Goal: Information Seeking & Learning: Check status

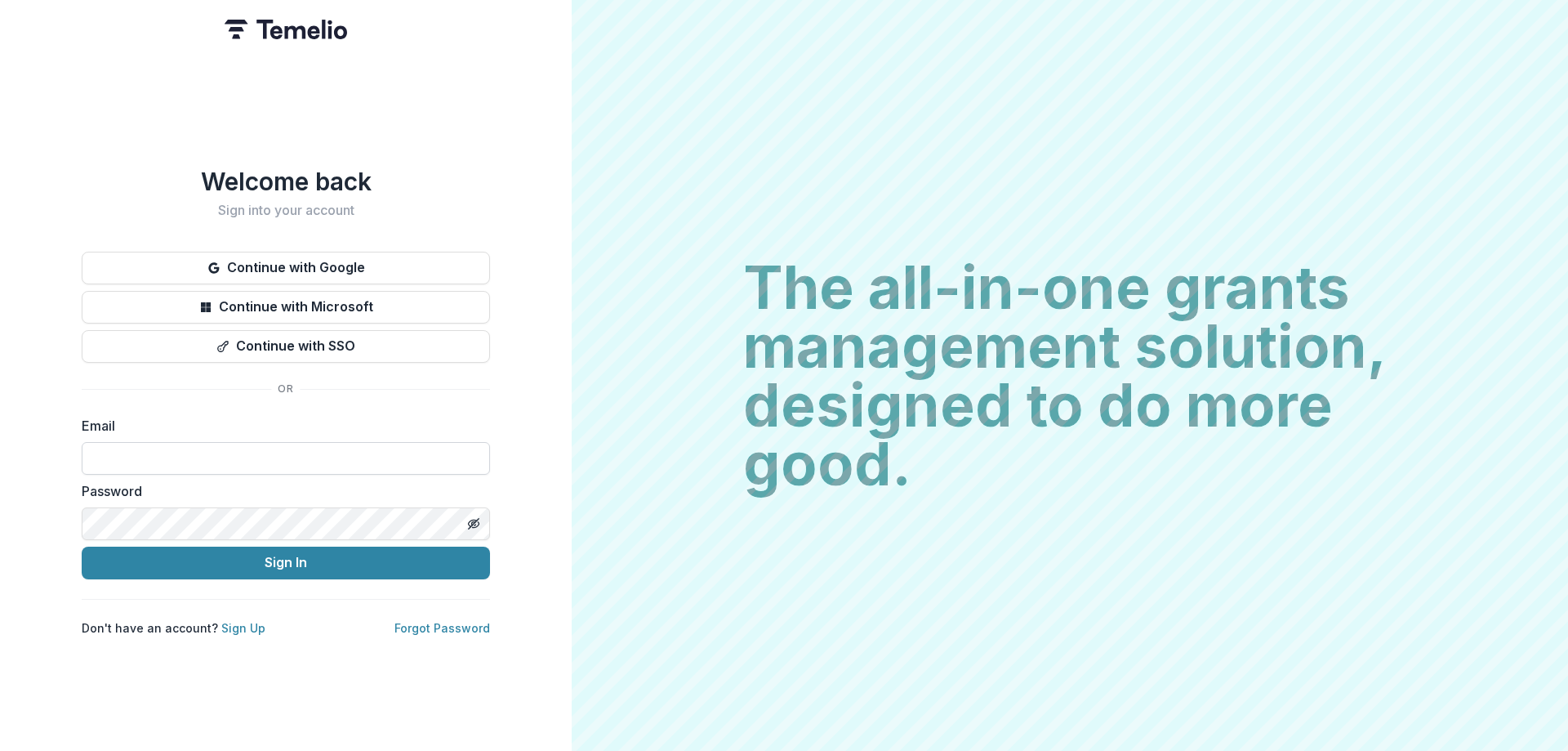
click at [183, 451] on input at bounding box center [285, 458] width 409 height 32
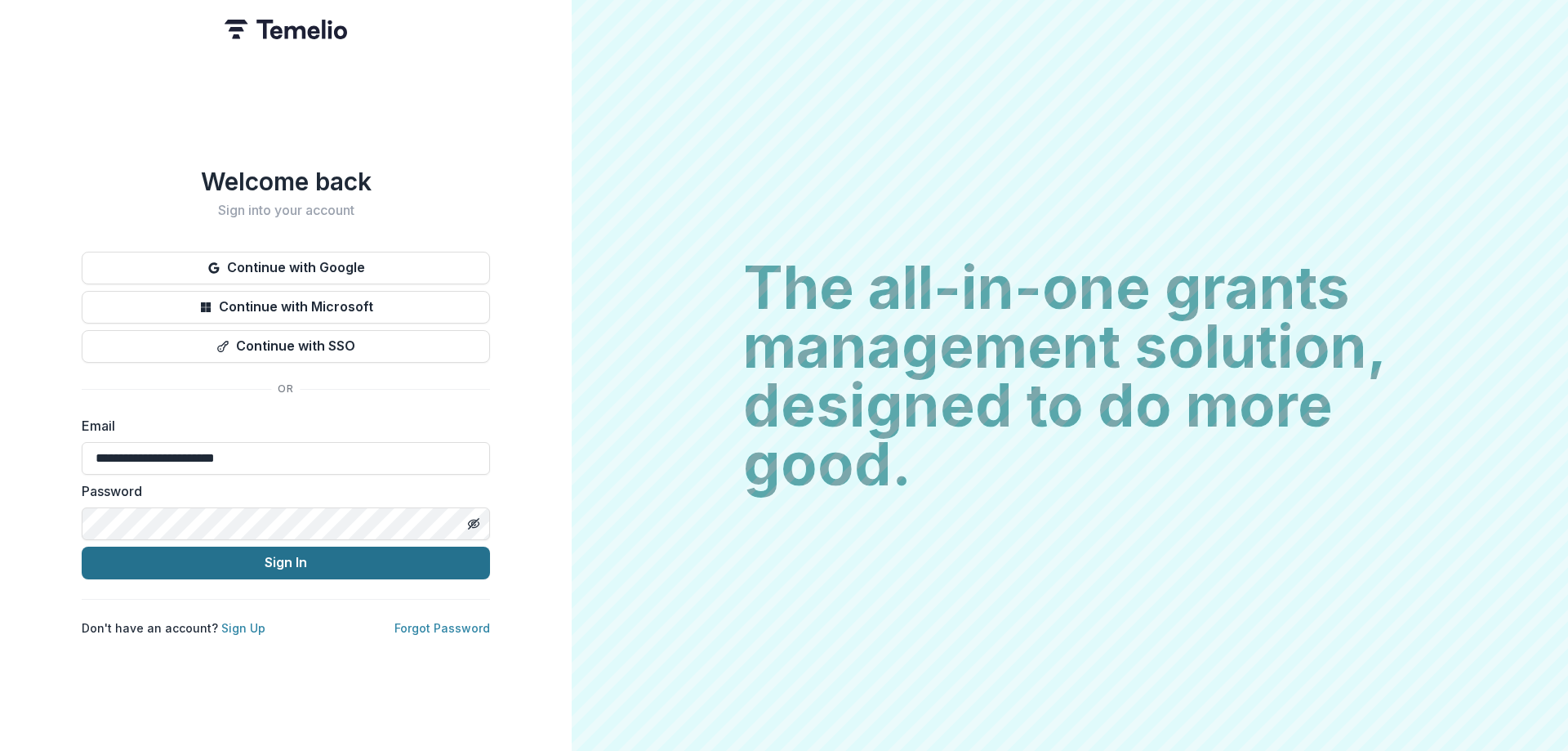
type input "**********"
click at [289, 555] on button "Sign In" at bounding box center [285, 562] width 409 height 32
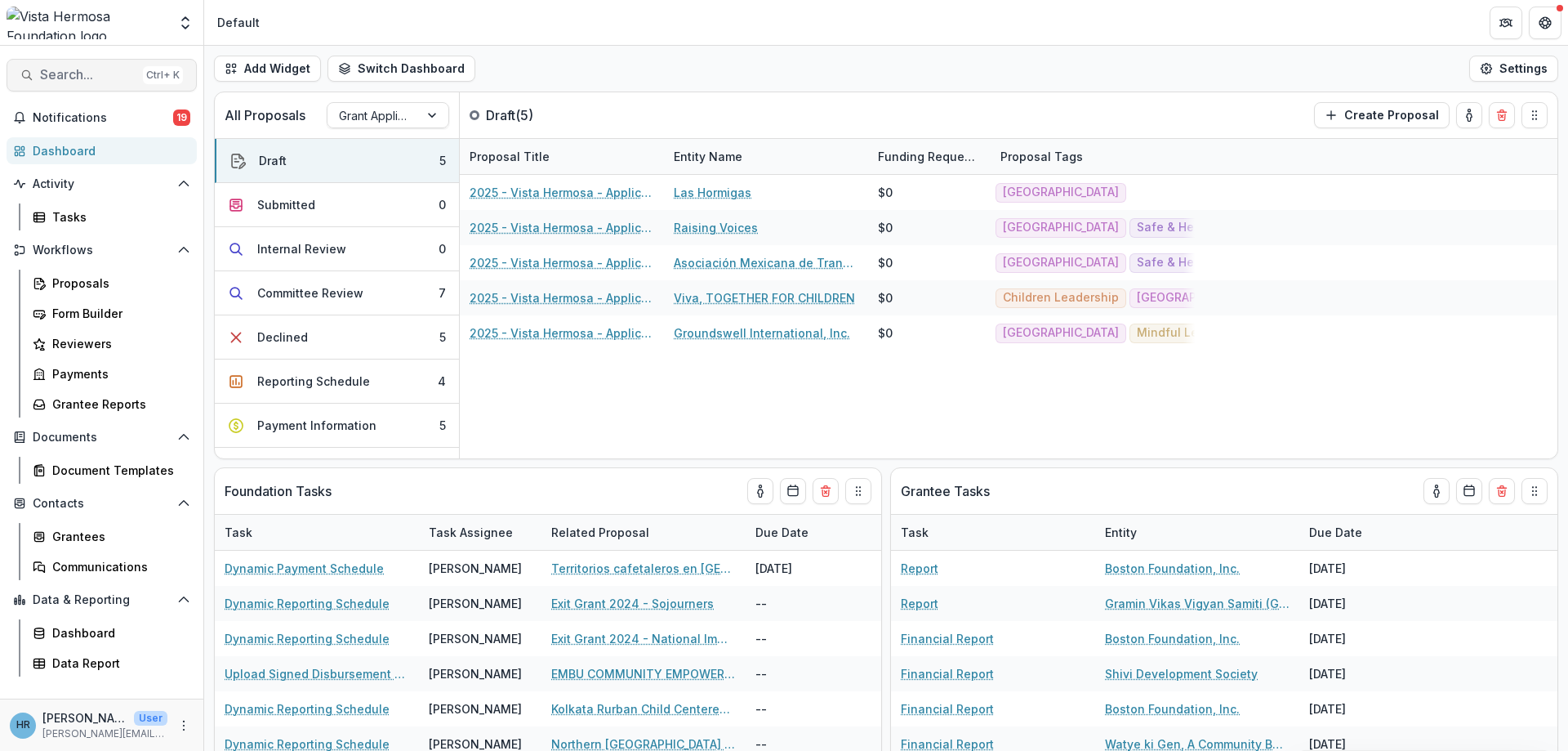
click at [117, 80] on span "Search..." at bounding box center [87, 75] width 96 height 15
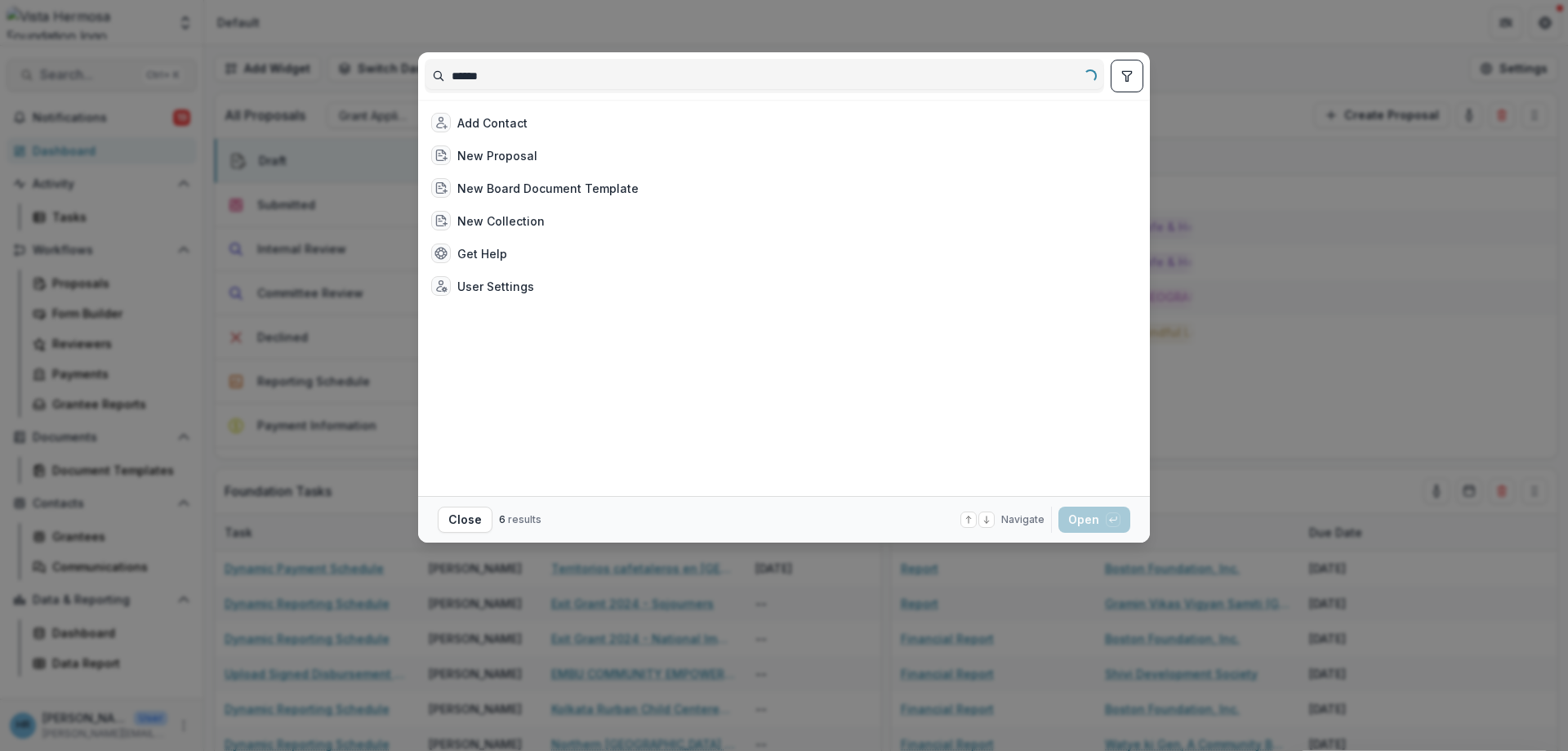
type input "******"
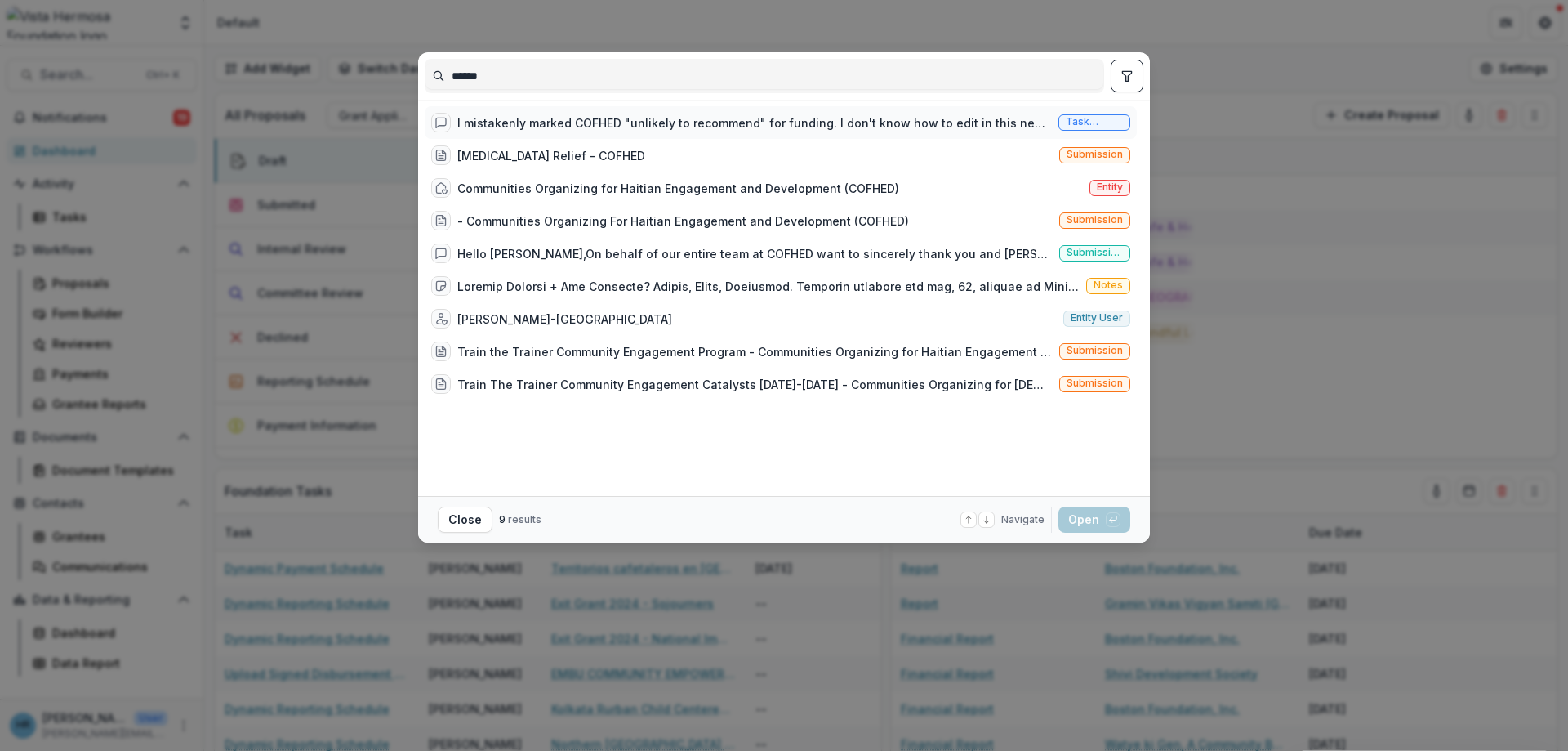
click at [623, 124] on div "I mistakenly marked COFHED "unlikely to recommend" for funding. I don't know ho…" at bounding box center [754, 123] width 595 height 17
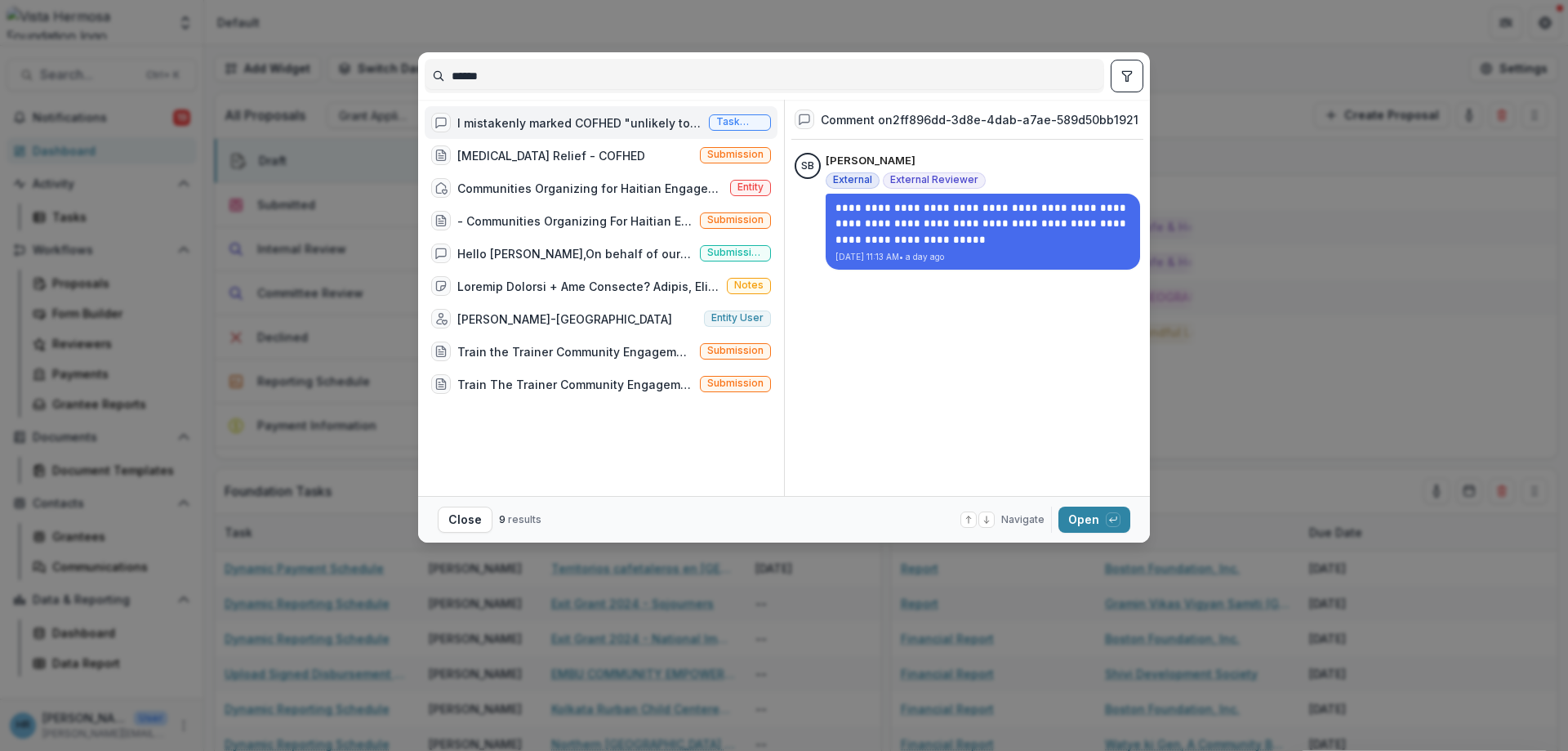
click at [835, 8] on div "****** I mistakenly marked COFHED "unlikely to recommend" for funding. I don't …" at bounding box center [784, 376] width 1568 height 751
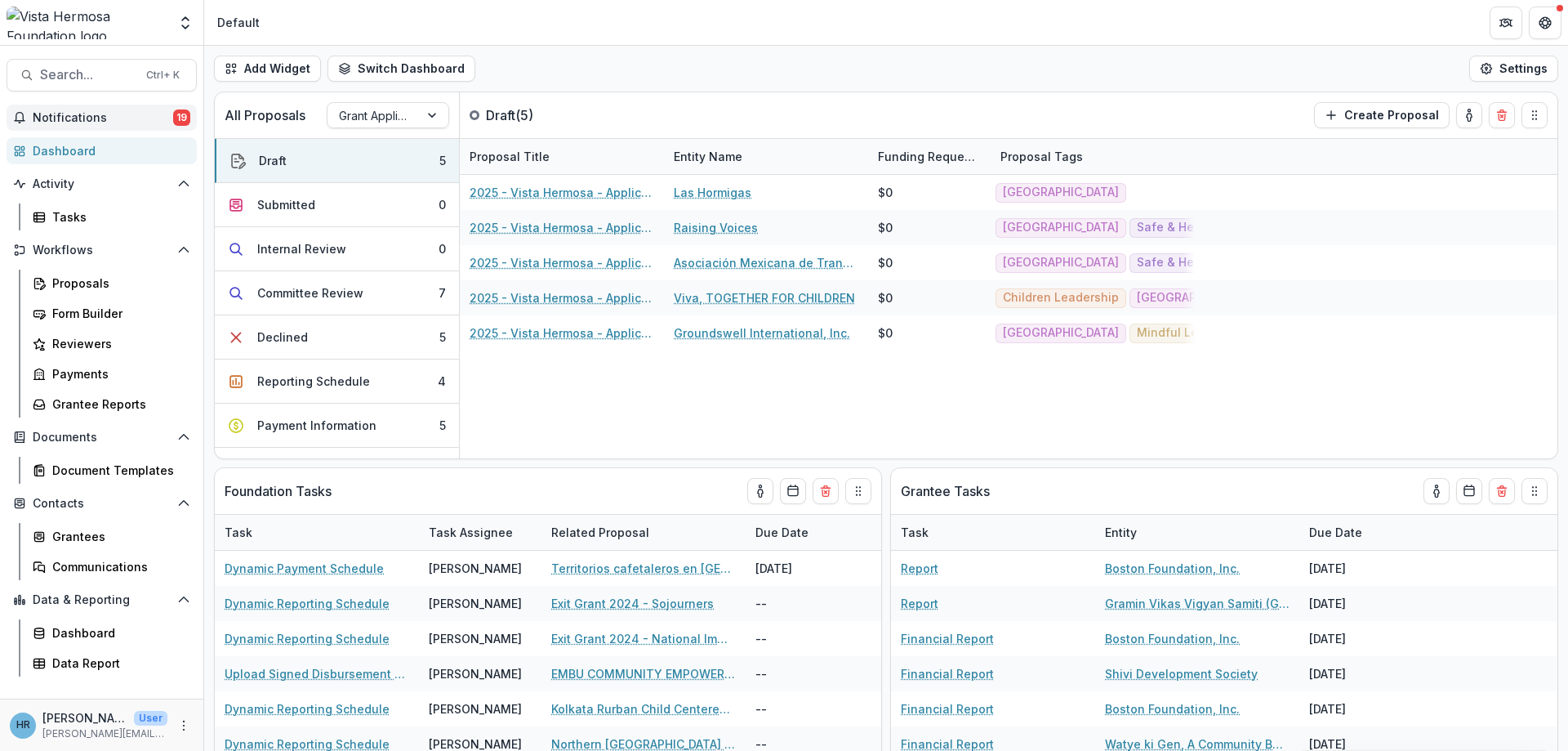
click at [172, 116] on span "Notifications" at bounding box center [102, 118] width 140 height 14
click at [576, 62] on div "Add Widget Switch Dashboard PO view Payments Default New Dashboard Settings" at bounding box center [886, 69] width 1364 height 46
click at [82, 352] on link "Reviewers" at bounding box center [111, 343] width 171 height 27
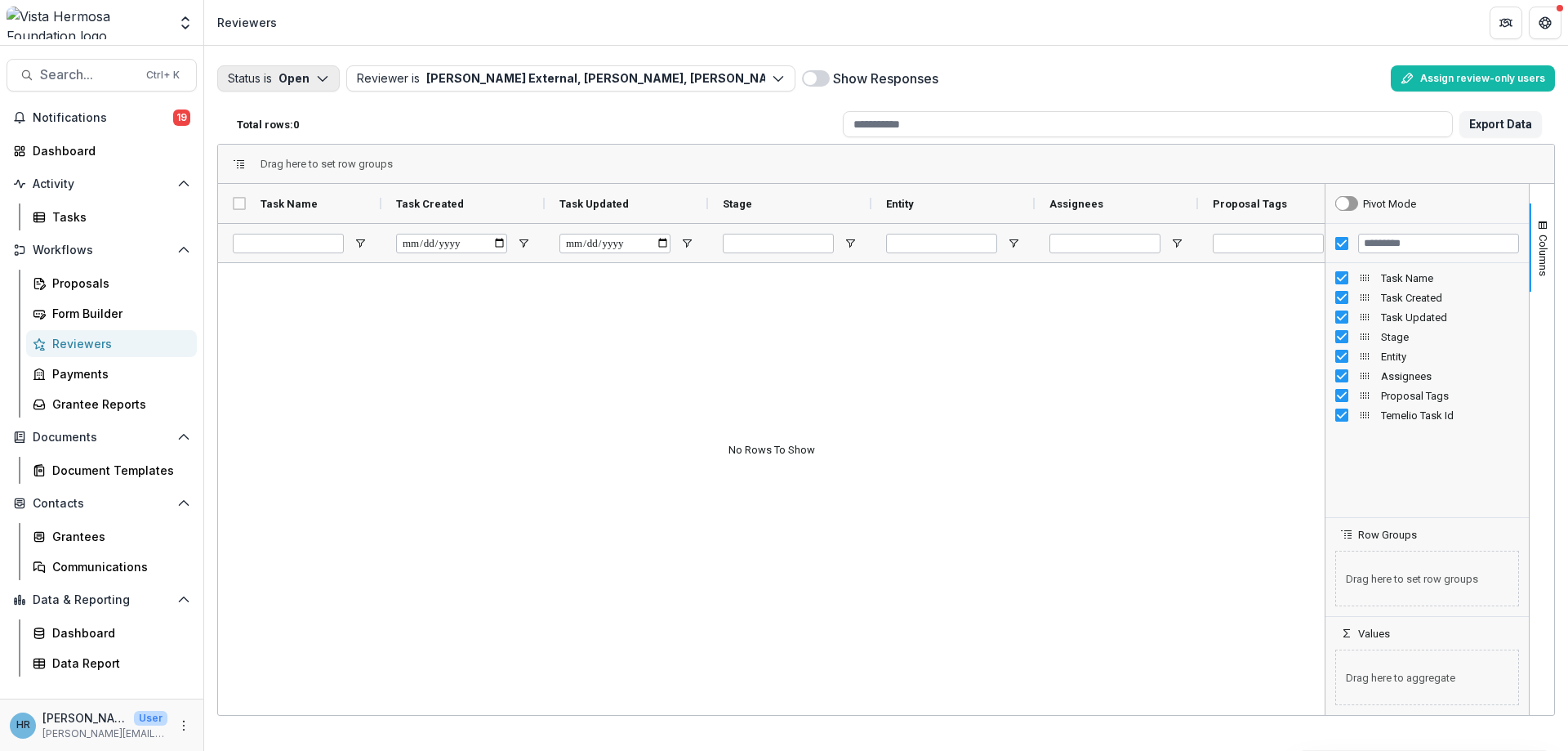
click at [324, 82] on icon "button" at bounding box center [322, 78] width 13 height 13
click at [282, 138] on p "Completed" at bounding box center [302, 143] width 62 height 17
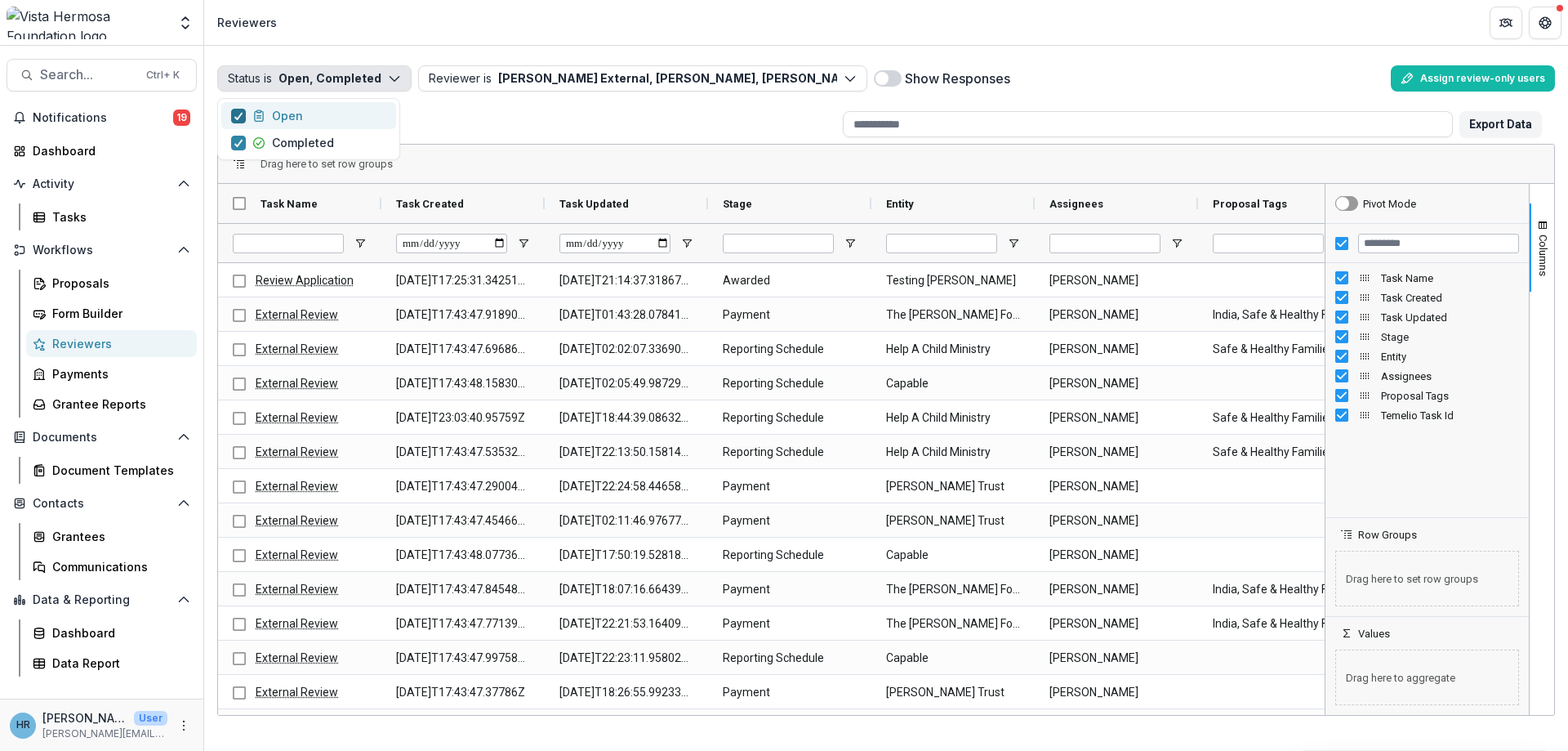
click at [240, 118] on icon "button" at bounding box center [239, 116] width 10 height 8
click at [1163, 46] on div "Aggregate Analysis Foundations Vista Hermosa V1 Vista Hermosa Foundation Nonpro…" at bounding box center [784, 376] width 1568 height 751
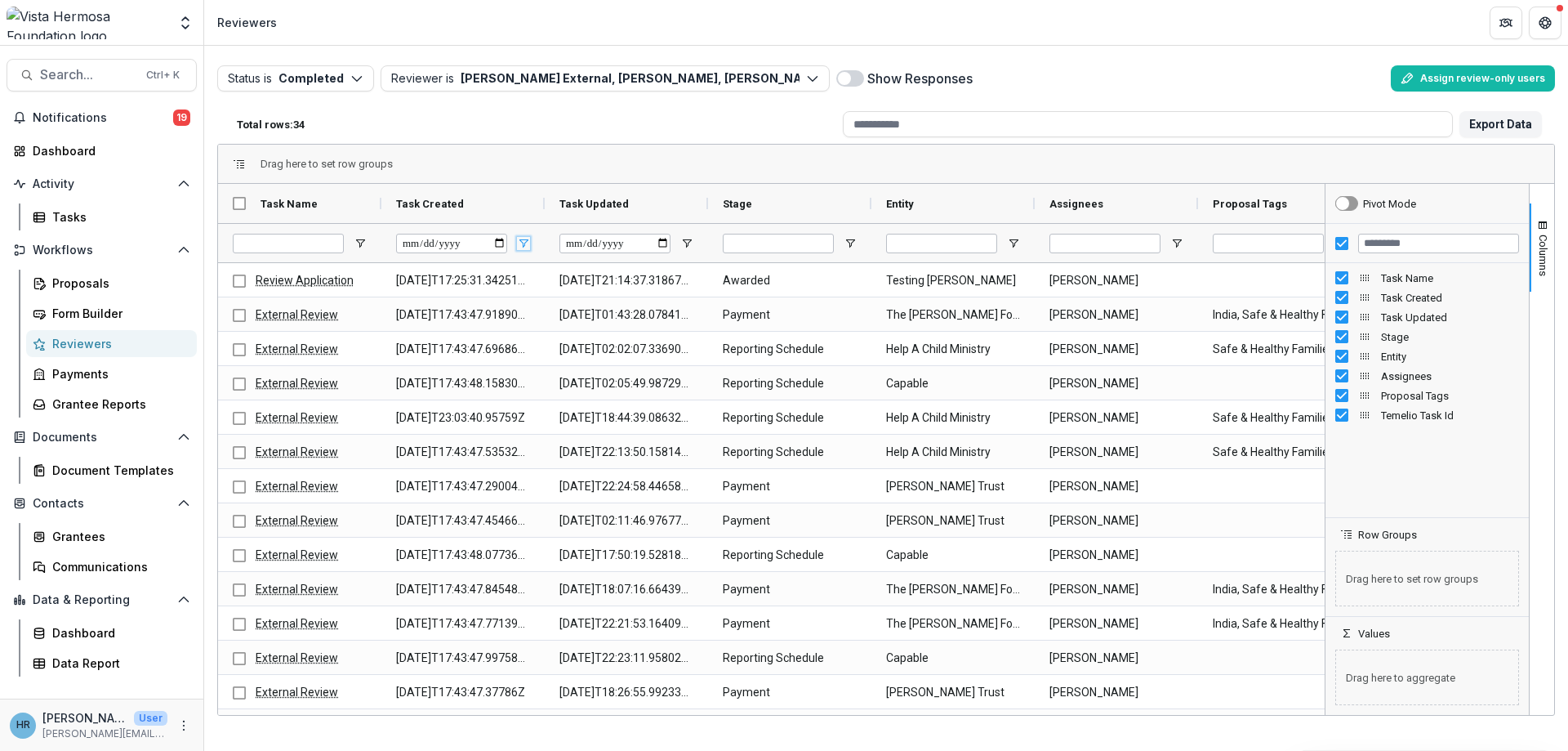
click at [518, 245] on span "Open Filter Menu" at bounding box center [523, 243] width 13 height 13
click at [486, 201] on div "Task Created" at bounding box center [456, 203] width 121 height 31
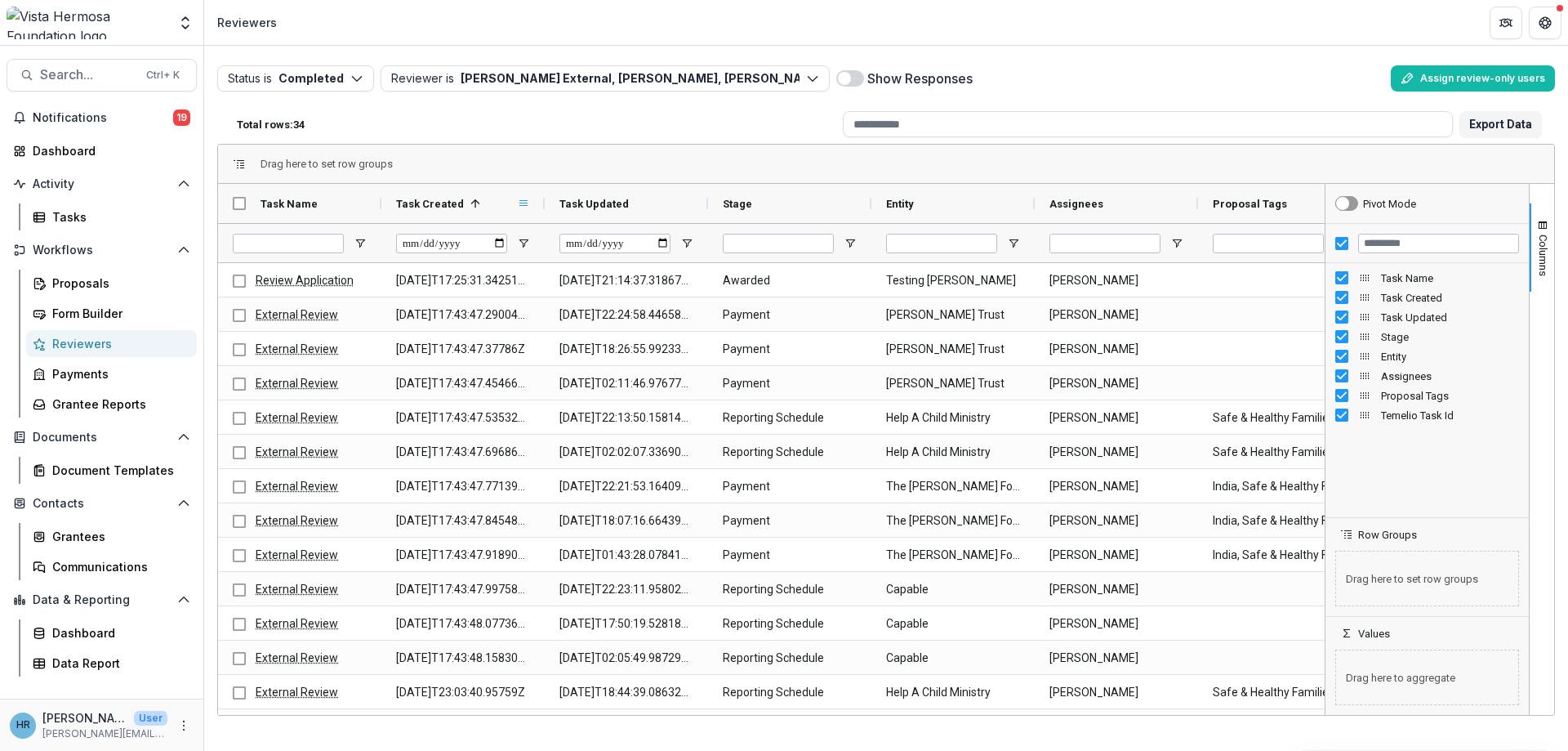
click at [527, 204] on span at bounding box center [523, 203] width 13 height 13
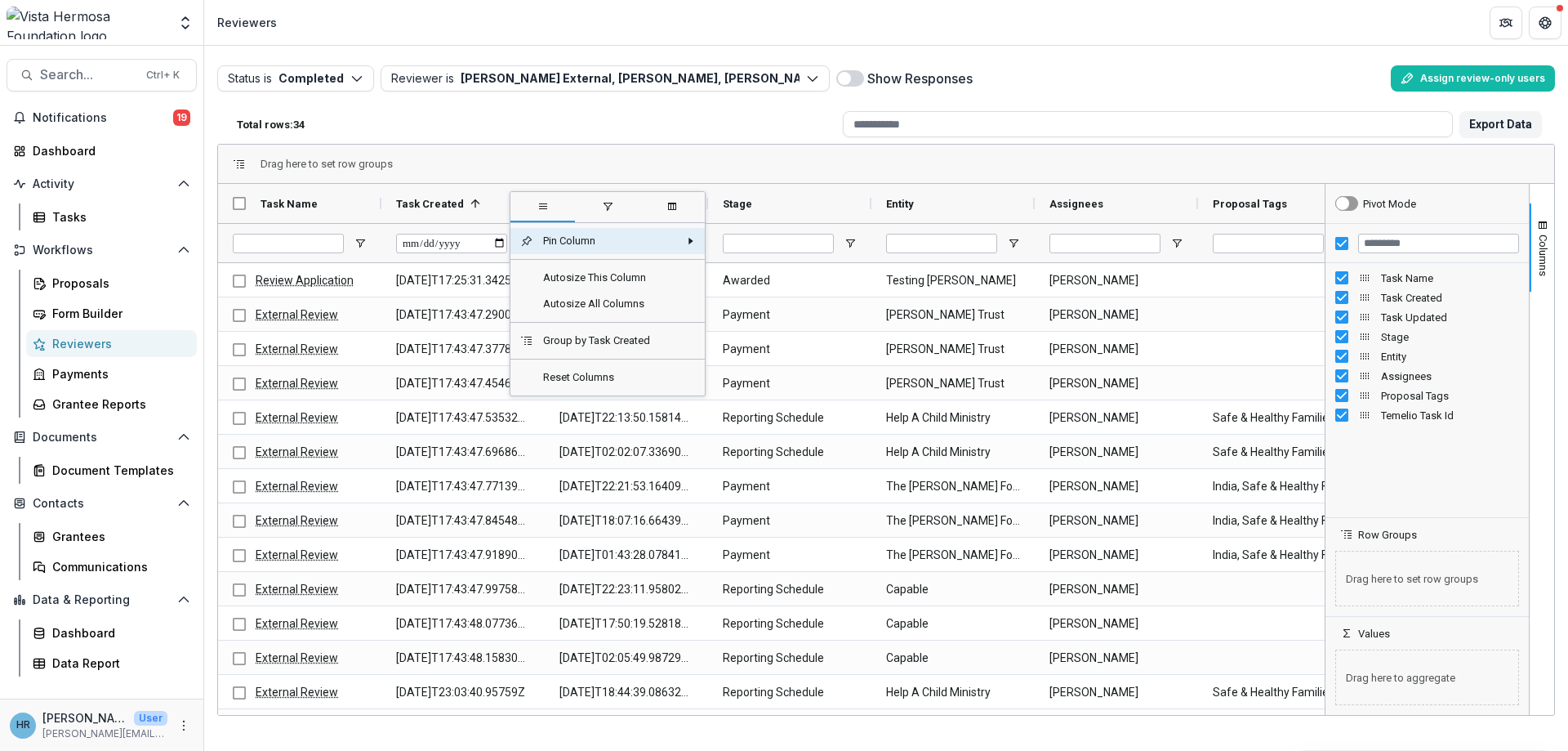
click at [469, 206] on span at bounding box center [475, 203] width 13 height 13
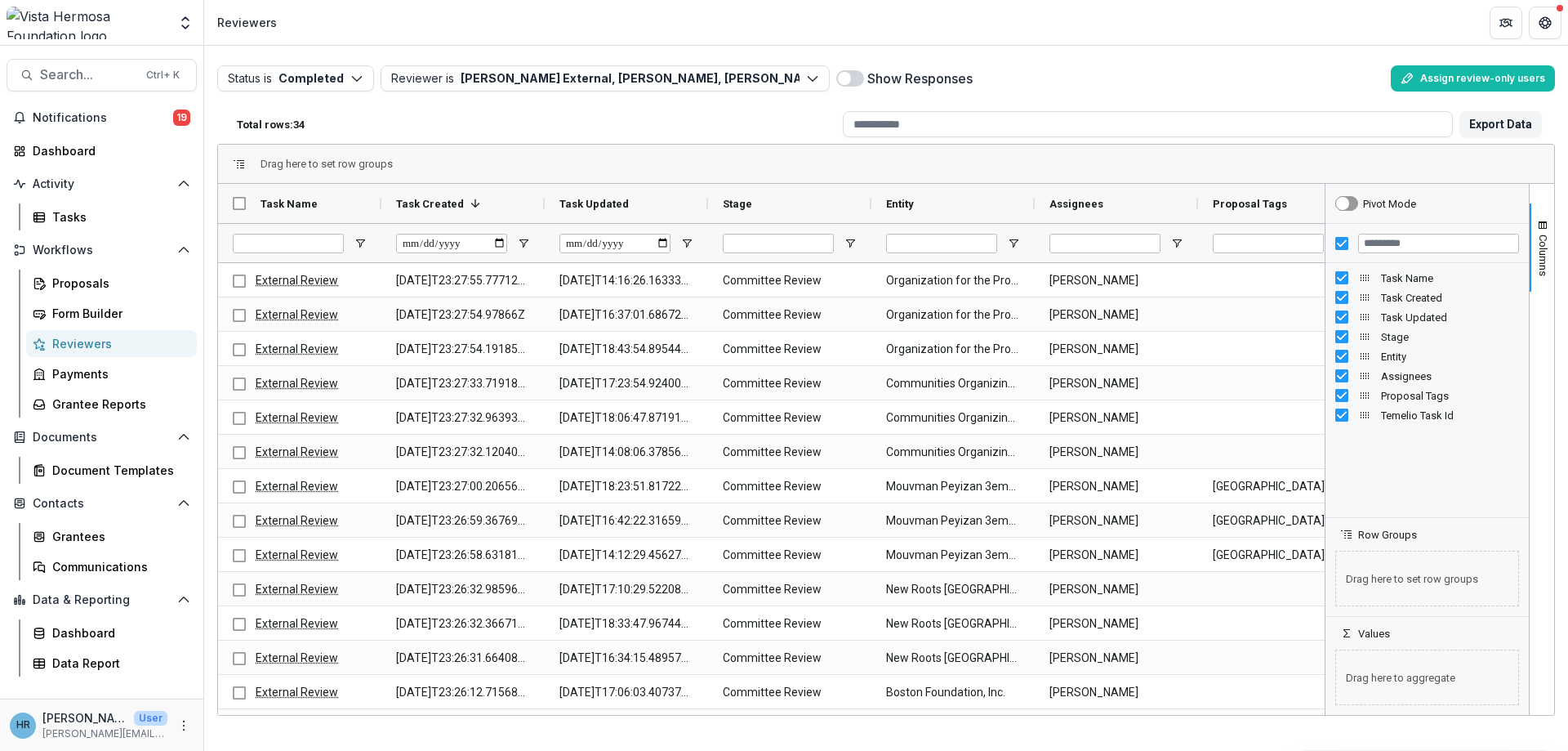
click at [840, 73] on span at bounding box center [850, 78] width 28 height 16
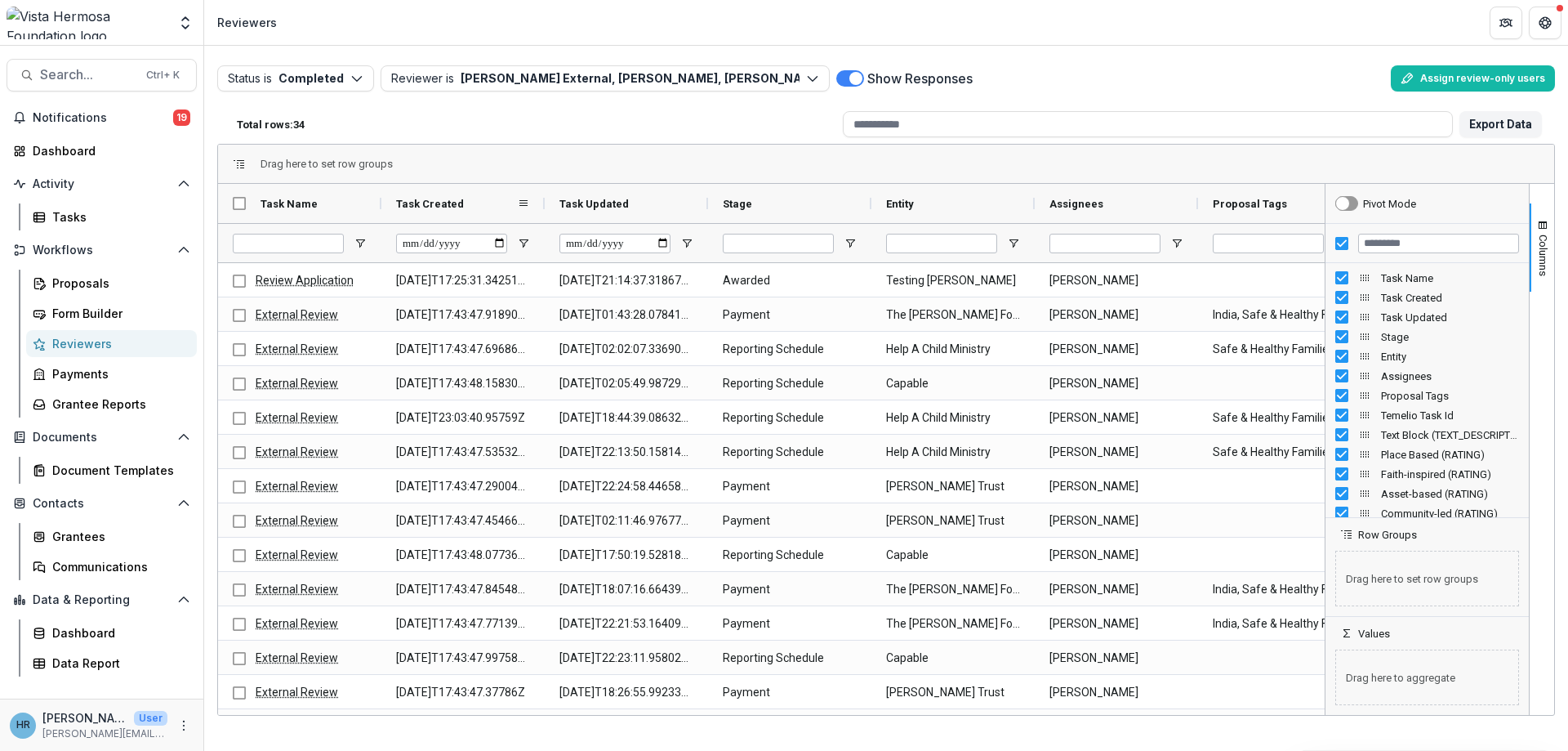
click at [530, 206] on div "Task Created" at bounding box center [463, 203] width 163 height 39
click at [482, 210] on div "Task Created" at bounding box center [456, 203] width 121 height 31
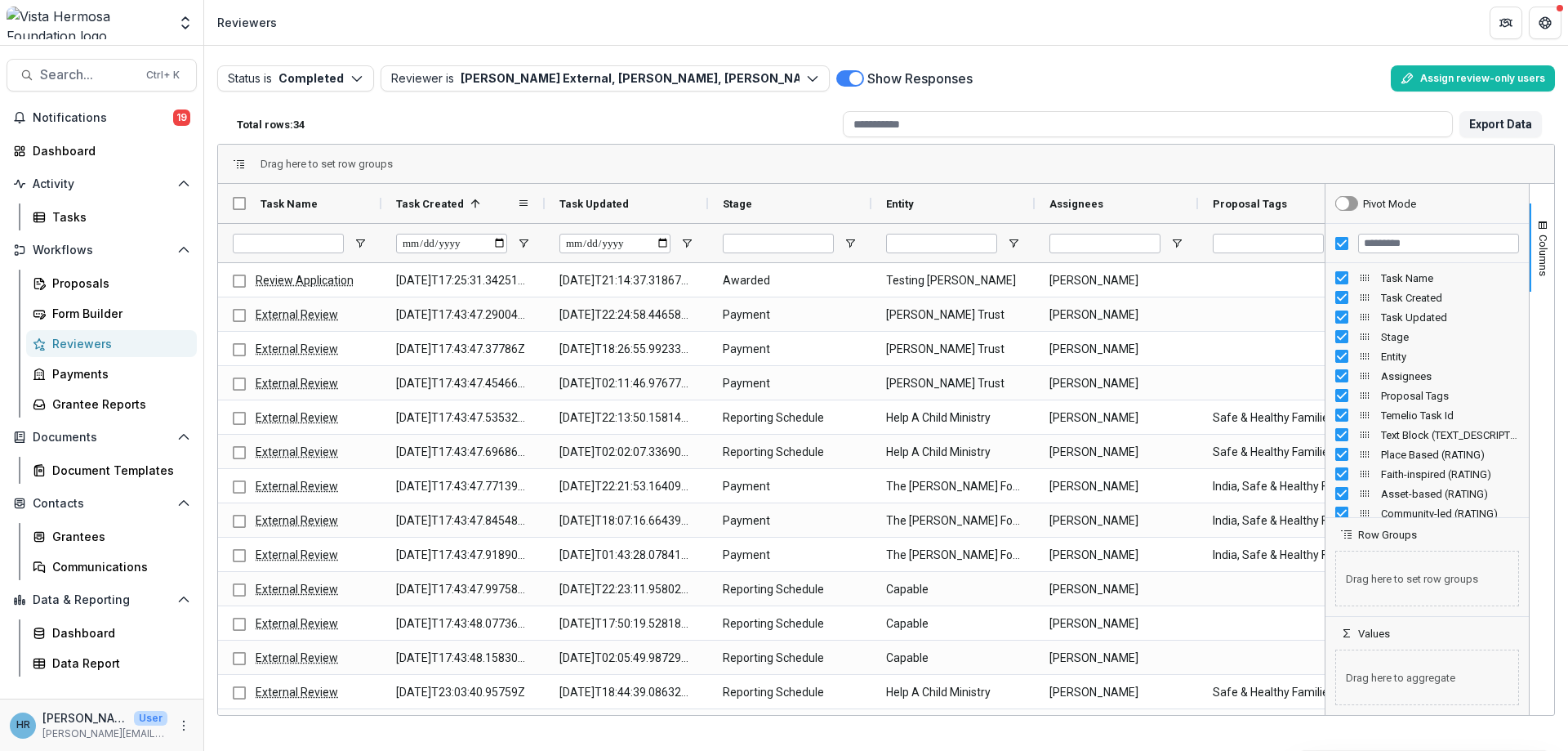
click at [473, 212] on div "Task Created 1" at bounding box center [456, 203] width 121 height 31
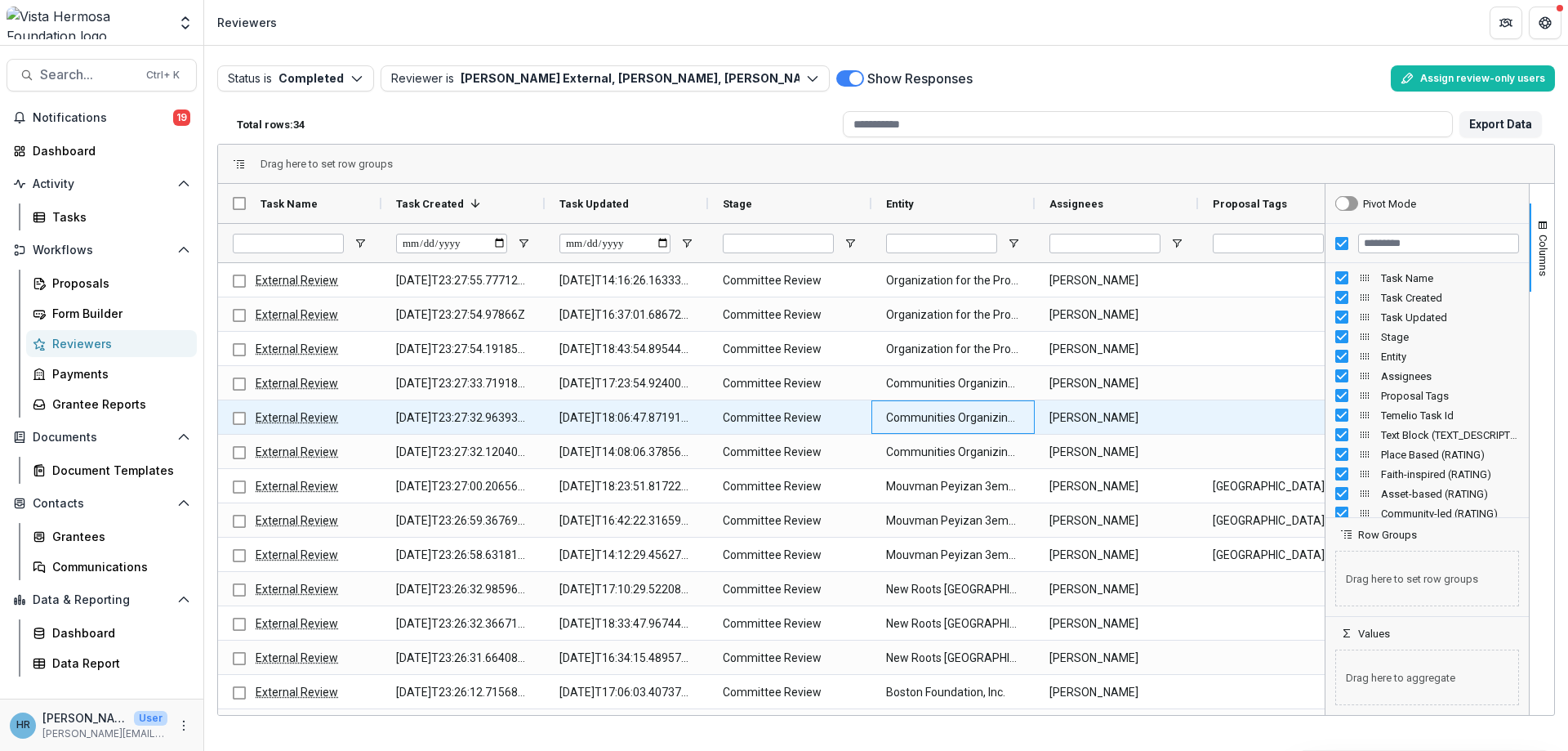
click at [1021, 424] on div "Communities Organizing for Haitian Engagement and Development (COFHED)" at bounding box center [953, 416] width 163 height 33
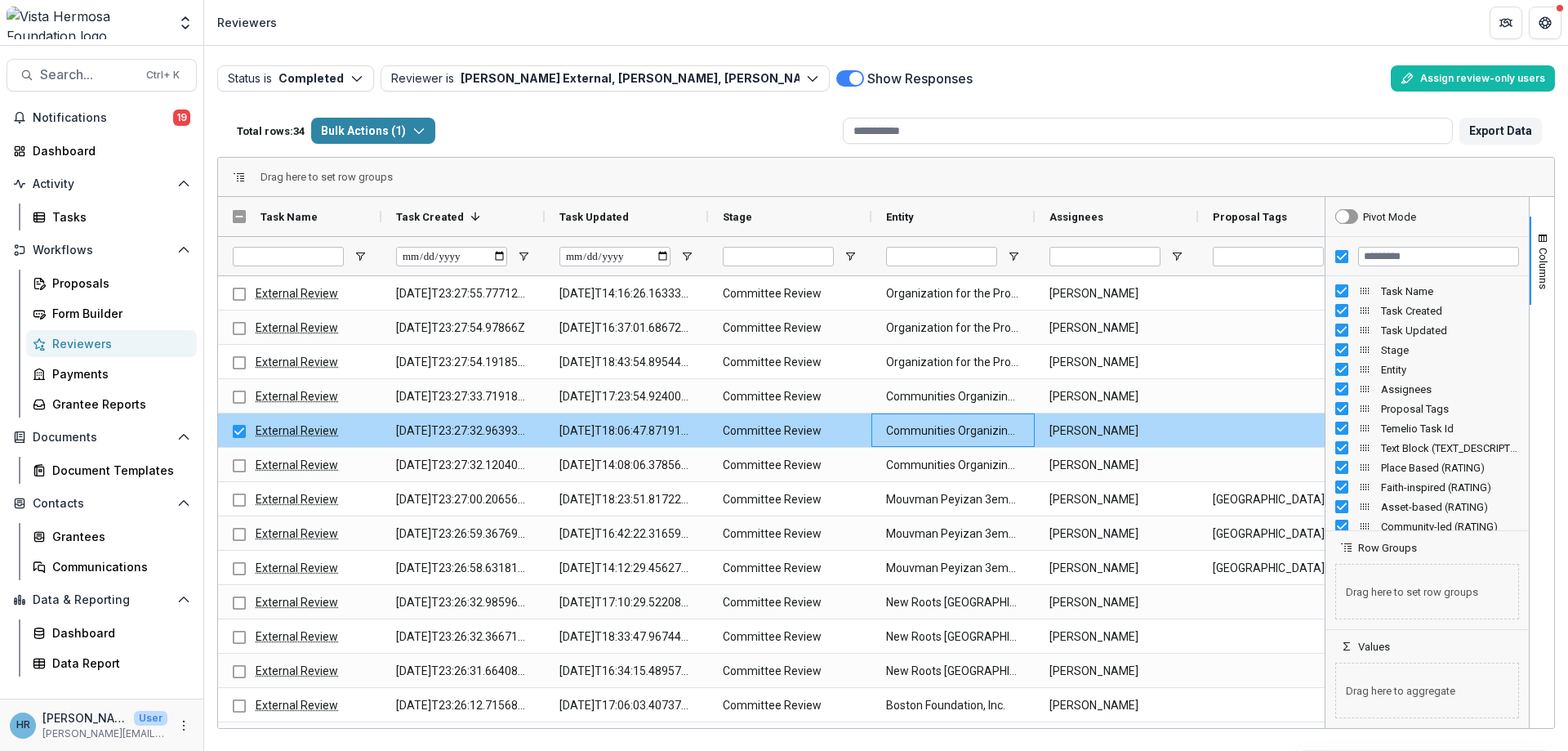
click at [545, 433] on div "2025-08-28T18:06:47.871919Z" at bounding box center [626, 429] width 163 height 33
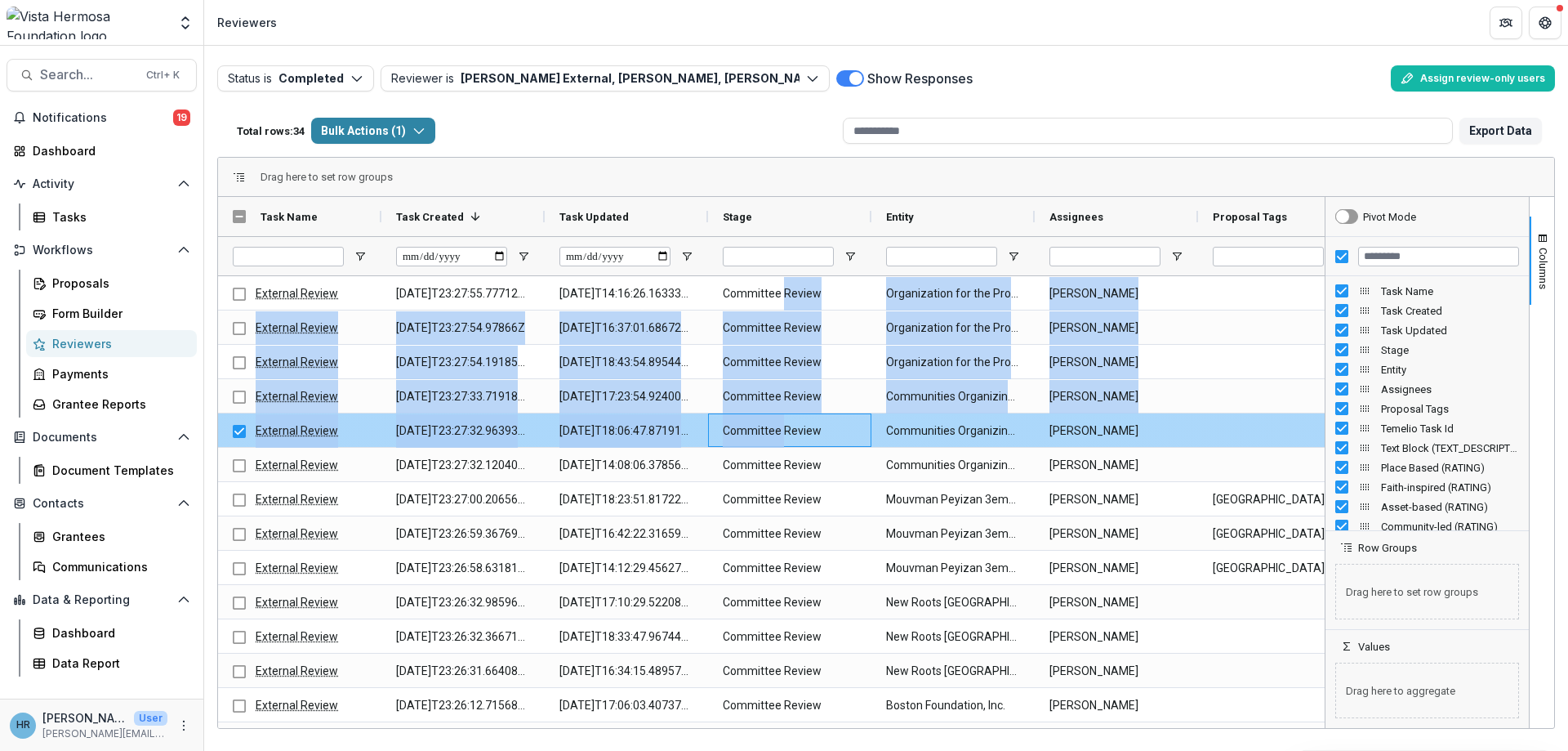
click at [783, 417] on Stage-897 "Committee Review" at bounding box center [790, 430] width 134 height 33
click at [786, 417] on Stage-897 "Committee Review" at bounding box center [790, 430] width 134 height 33
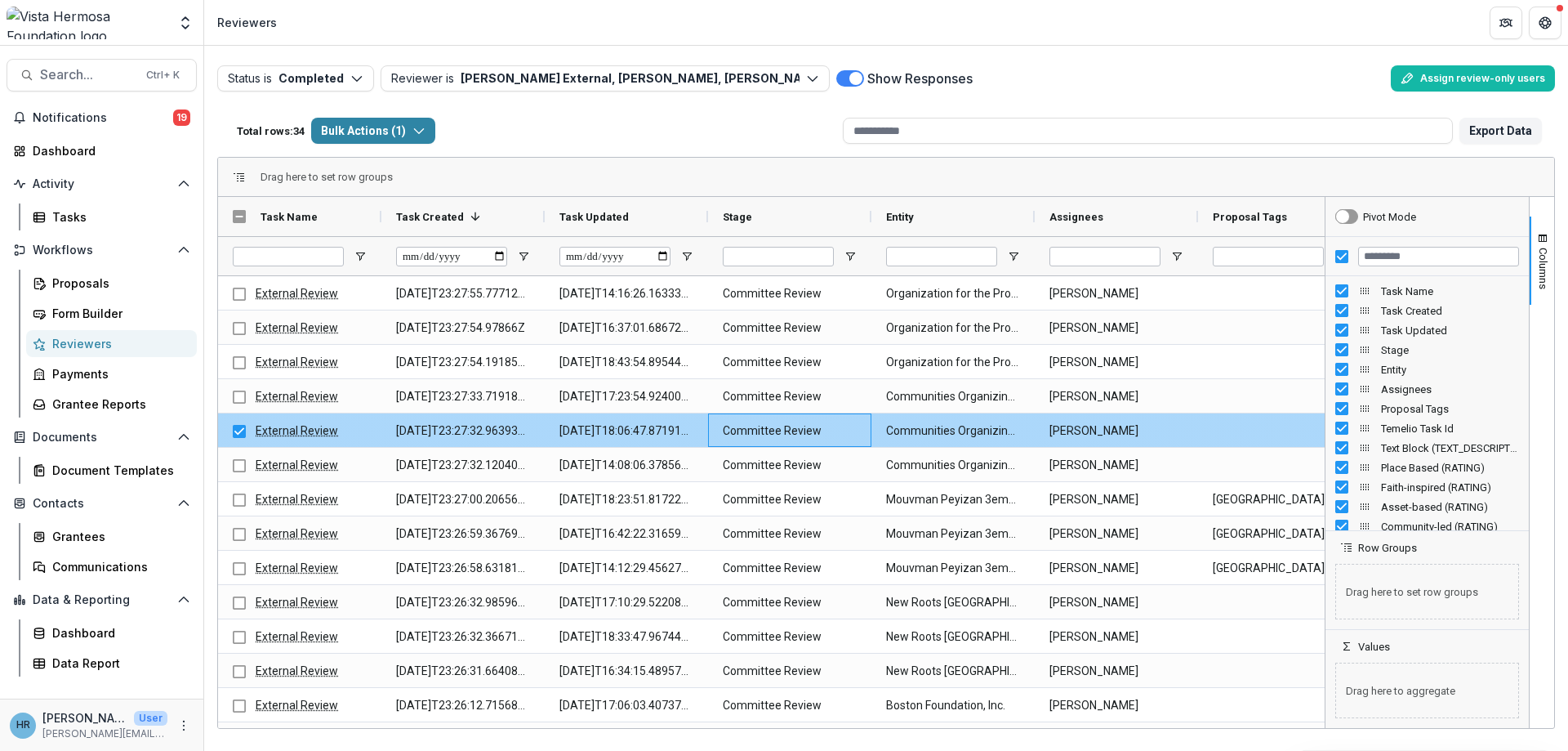
drag, startPoint x: 902, startPoint y: 421, endPoint x: 970, endPoint y: 426, distance: 68.2
click at [906, 421] on Entity-898 "Communities Organizing for Haitian Engagement and Development (COFHED)" at bounding box center [953, 430] width 134 height 33
click at [1076, 434] on Assignees-899 "Suzanne Broetje" at bounding box center [1116, 430] width 134 height 33
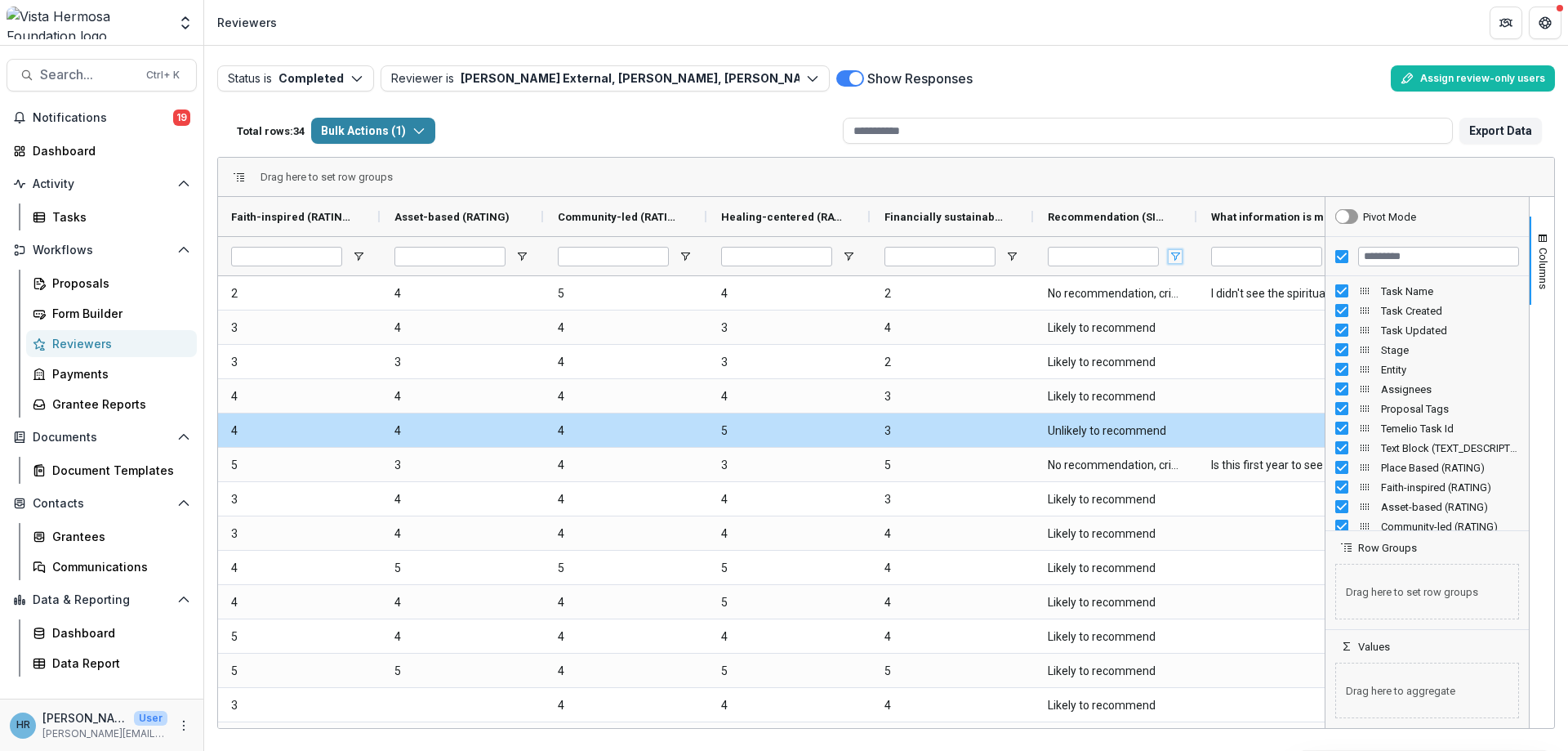
click at [1177, 251] on span "Open Filter Menu" at bounding box center [1175, 256] width 13 height 13
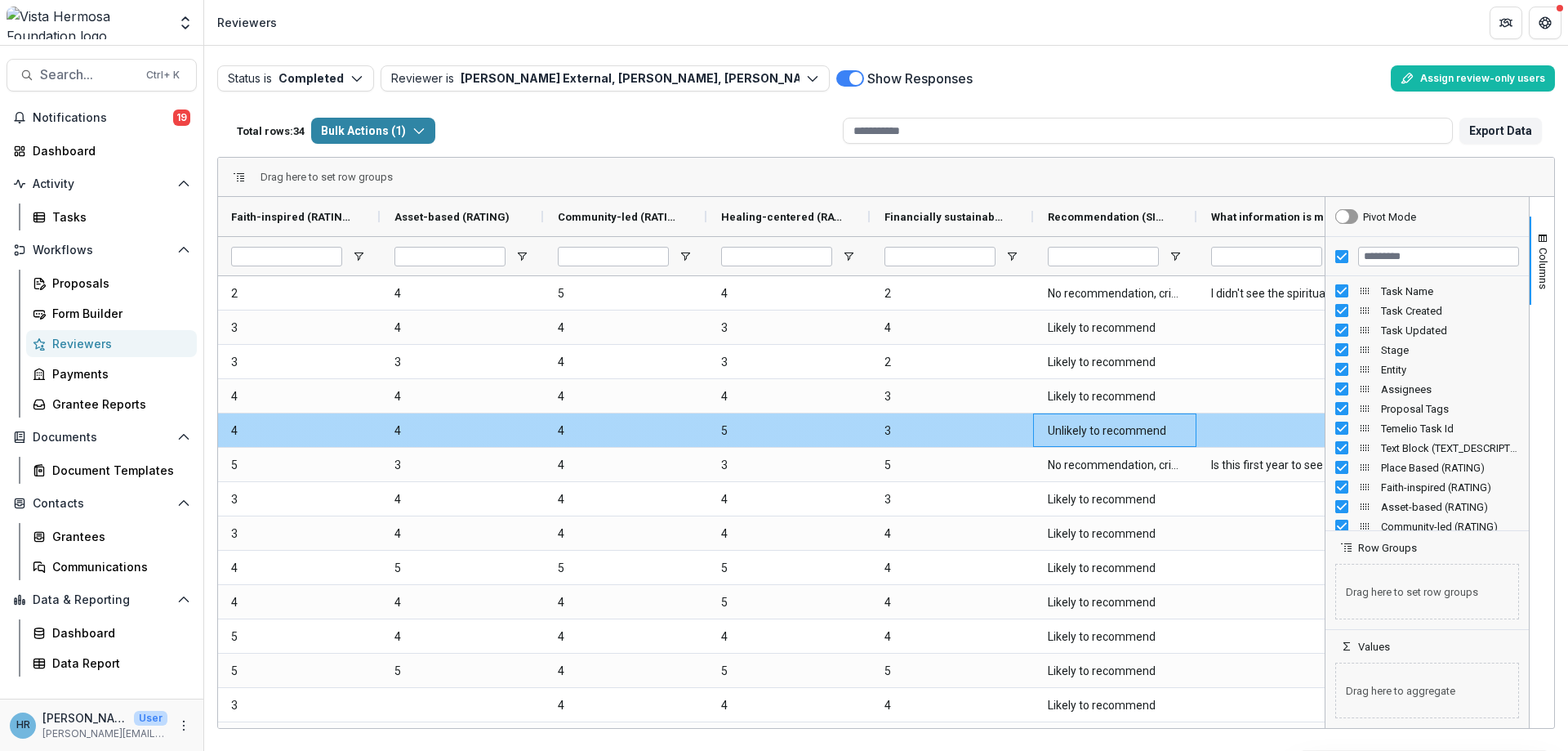
click at [1063, 431] on \(SINGLE_RESPONSE\)-1114 "Unlikely to recommend" at bounding box center [1115, 430] width 134 height 33
click at [1089, 430] on \(SINGLE_RESPONSE\)-1114 "Unlikely to recommend" at bounding box center [1115, 430] width 134 height 33
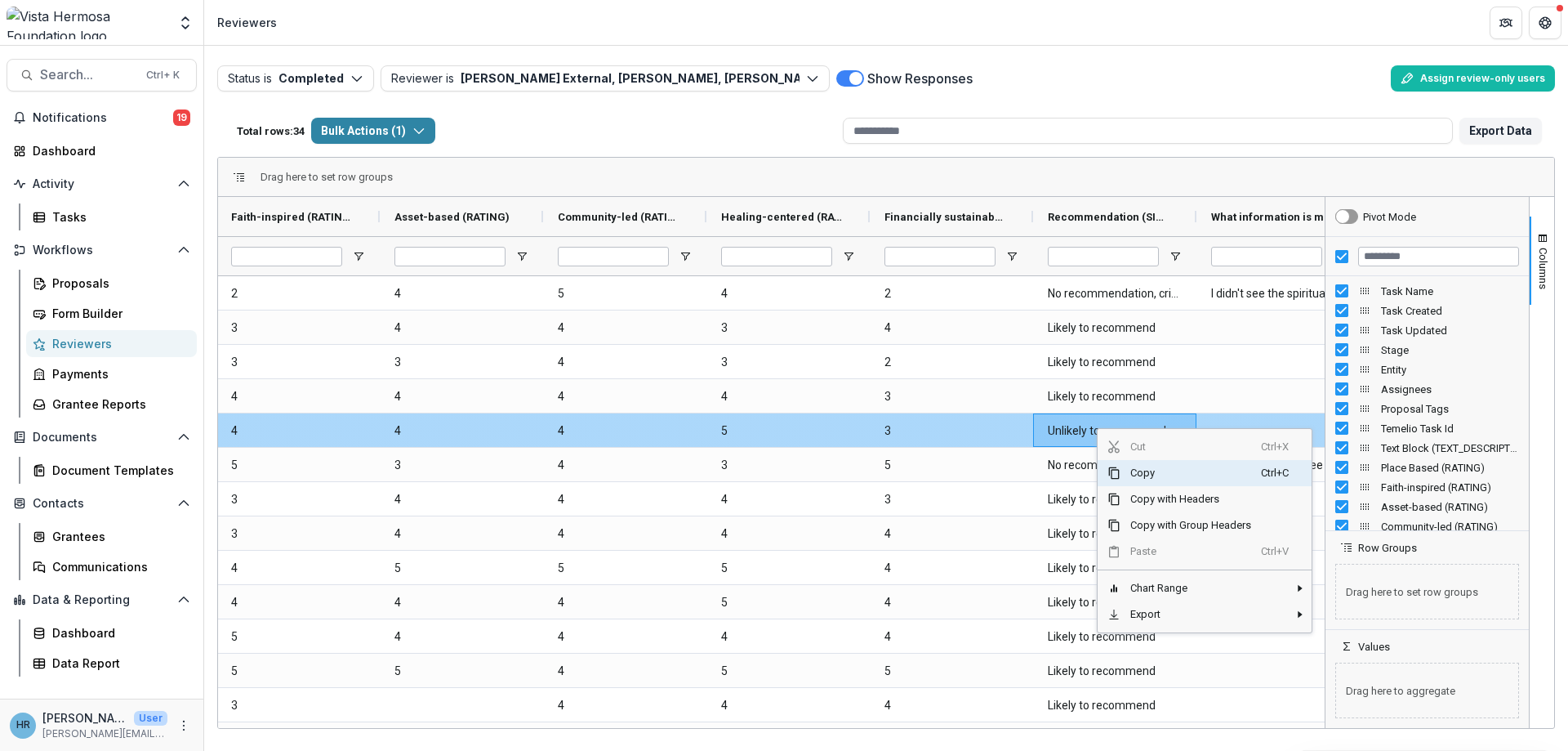
click at [1080, 436] on \(SINGLE_RESPONSE\)-1114 "Unlikely to recommend" at bounding box center [1115, 430] width 134 height 33
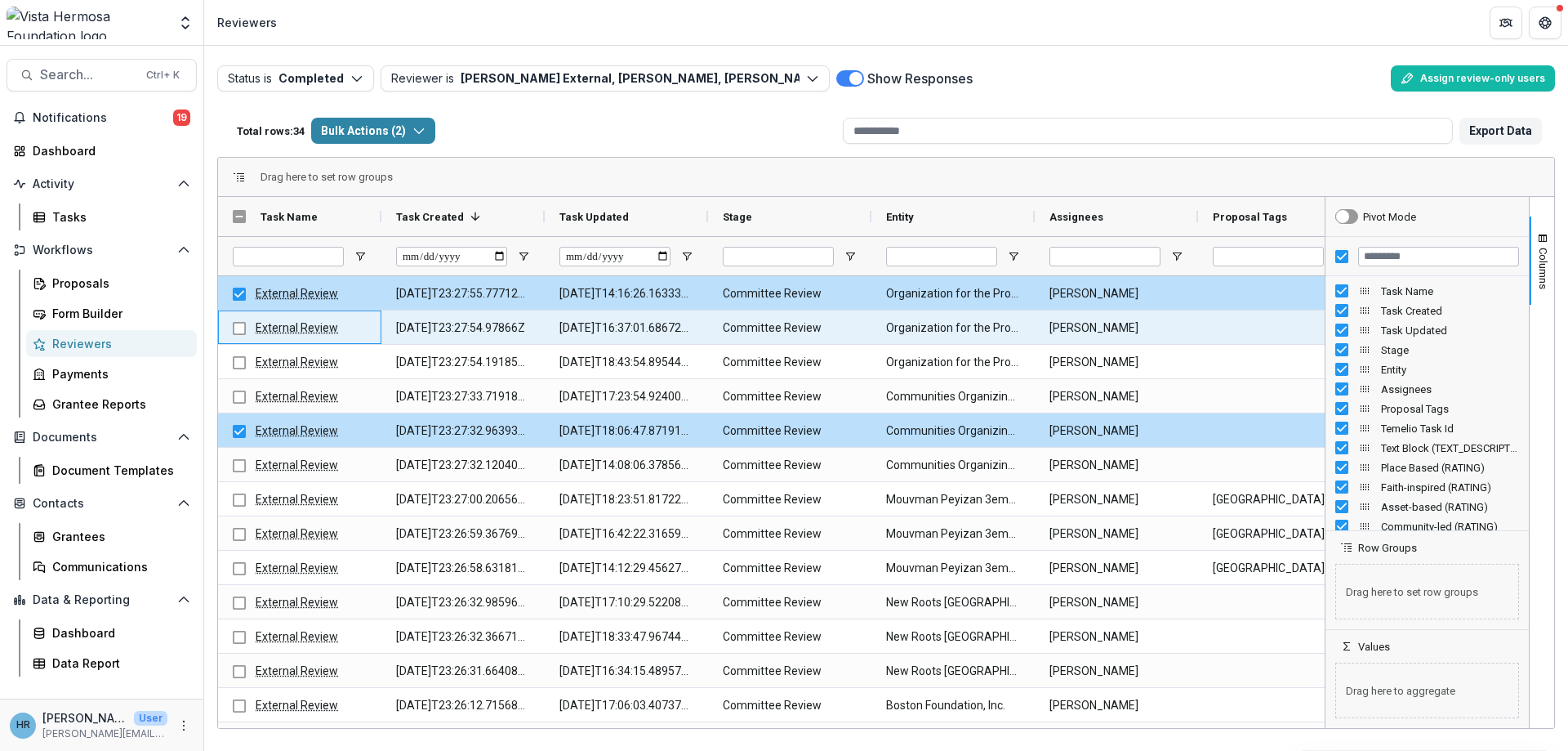
click at [231, 332] on div "External Review" at bounding box center [300, 326] width 163 height 33
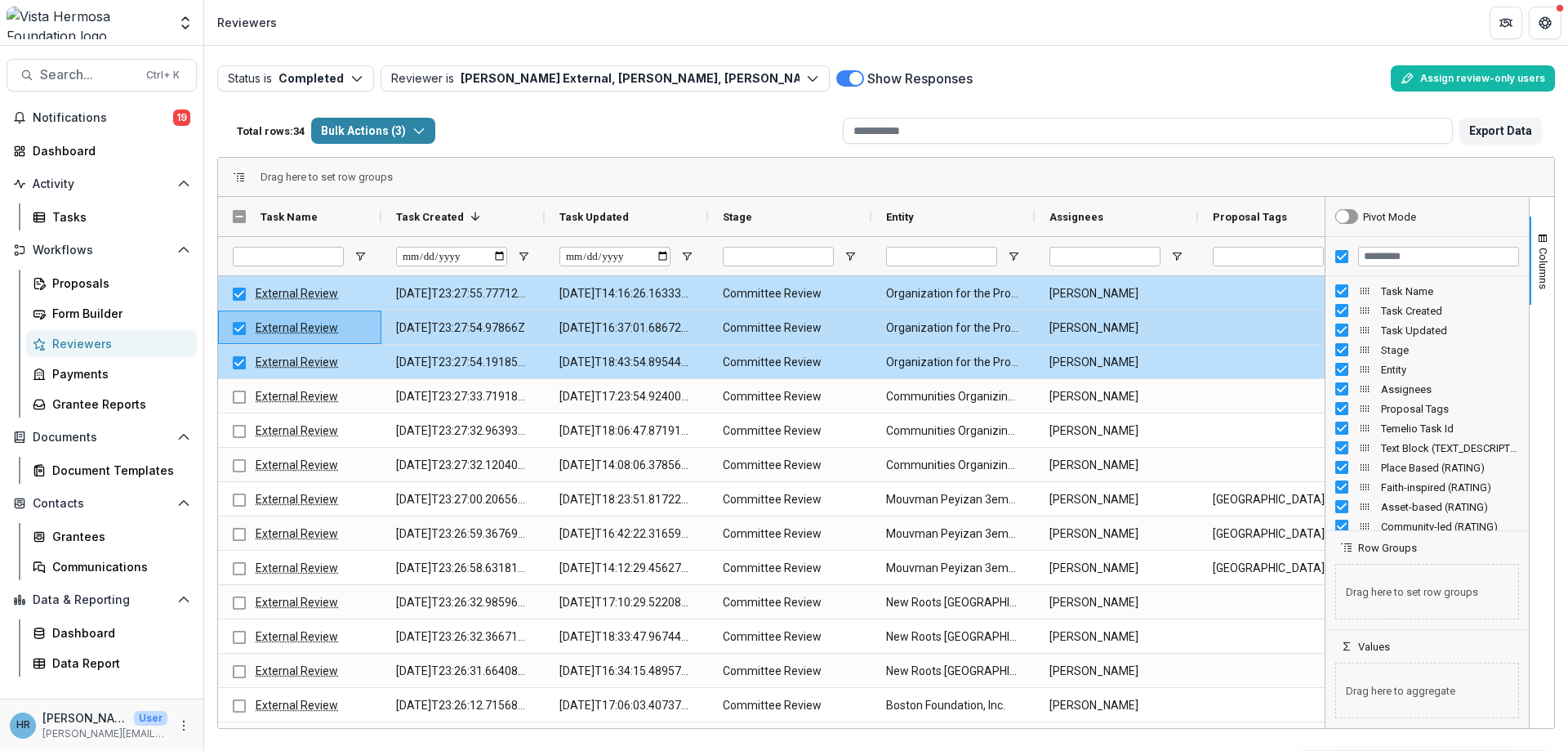
click at [616, 132] on div "Total rows: 34 Bulk Actions ( 3 ) Bulk Assign Reviewers ( 3 ) Bulk Download ( 3…" at bounding box center [533, 131] width 606 height 39
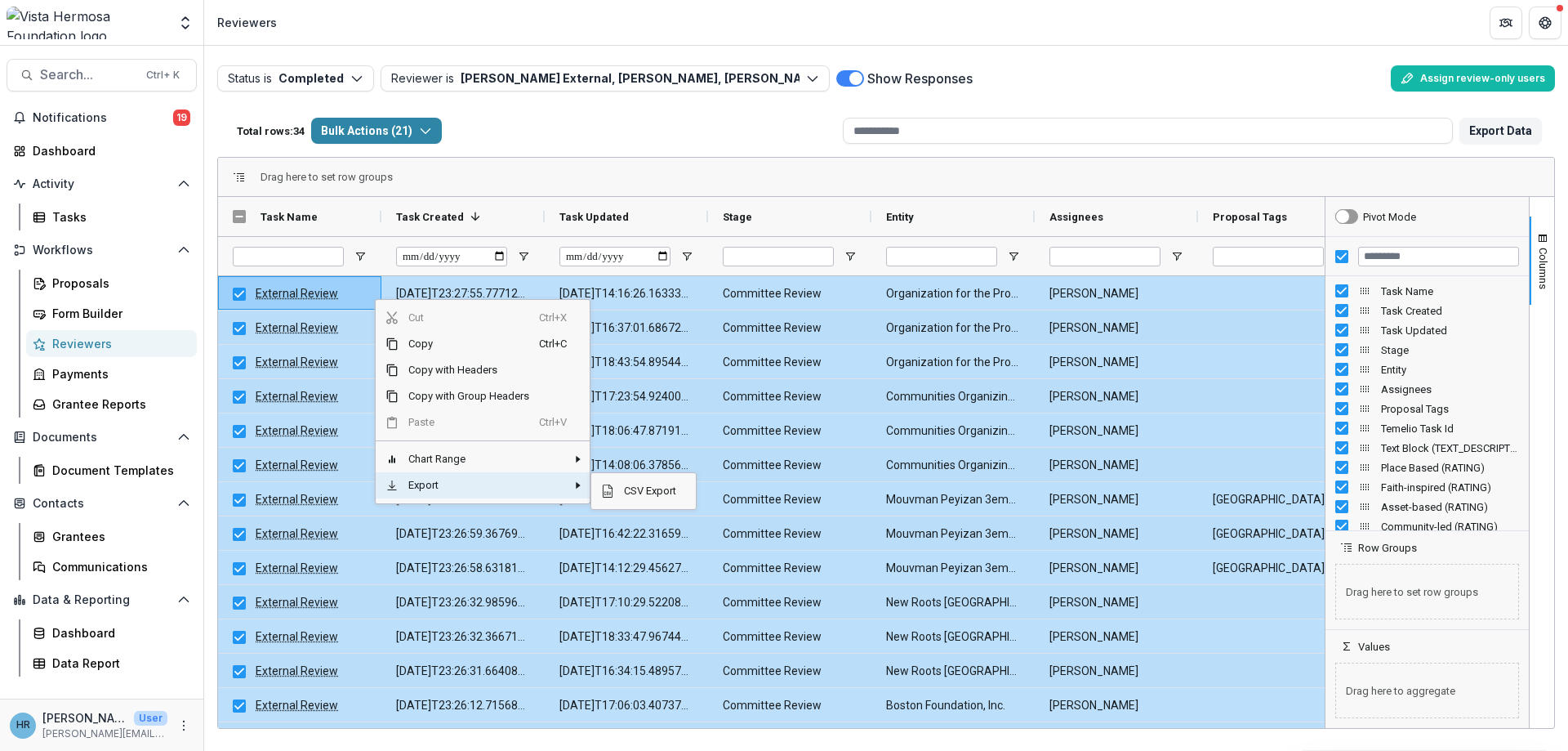
drag, startPoint x: 546, startPoint y: 489, endPoint x: 561, endPoint y: 489, distance: 15.0
click at [548, 489] on span "Context Menu" at bounding box center [556, 485] width 32 height 26
click at [628, 488] on span "CSV Export" at bounding box center [650, 490] width 72 height 26
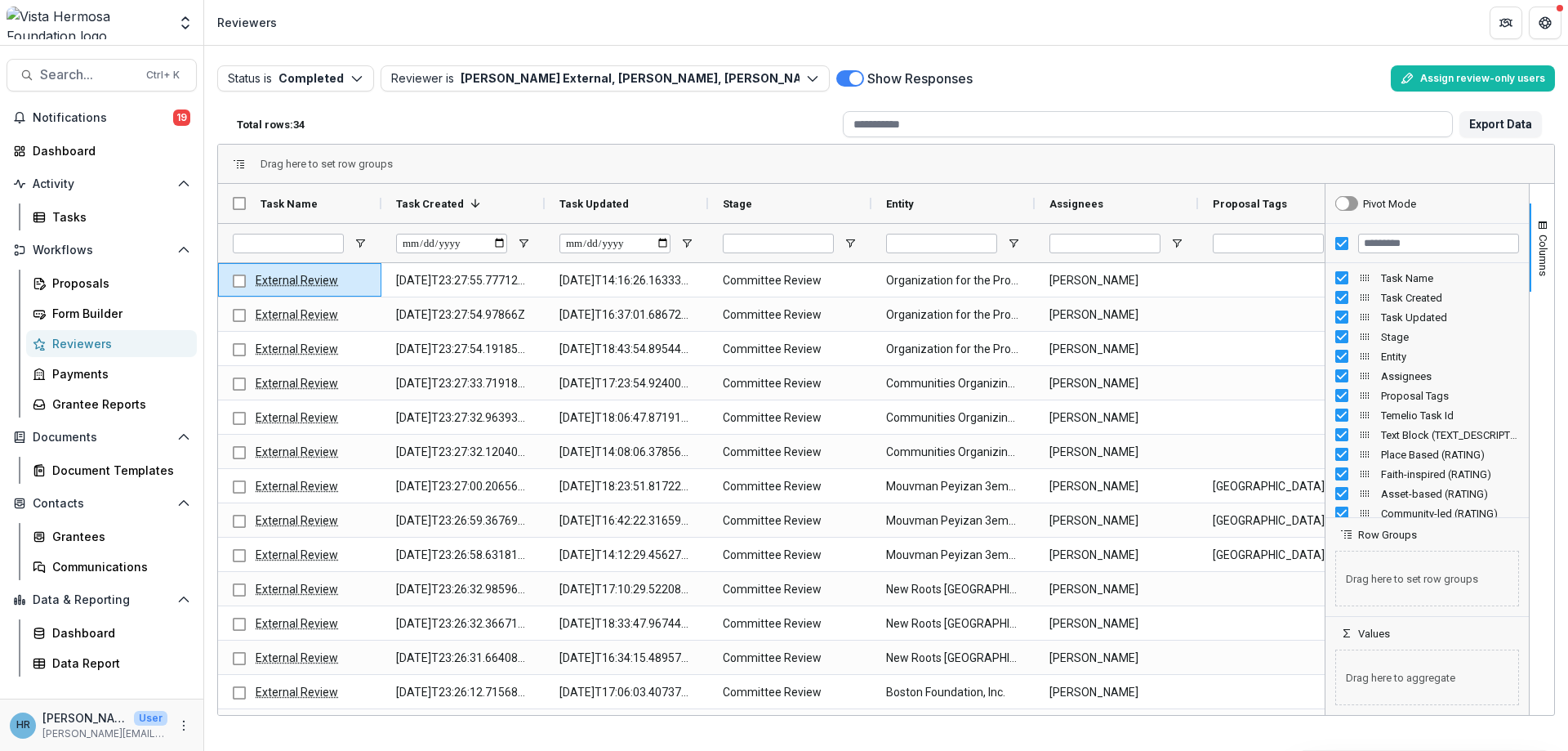
click at [1213, 112] on input at bounding box center [1148, 124] width 610 height 26
click at [95, 274] on div "Proposals" at bounding box center [118, 283] width 132 height 17
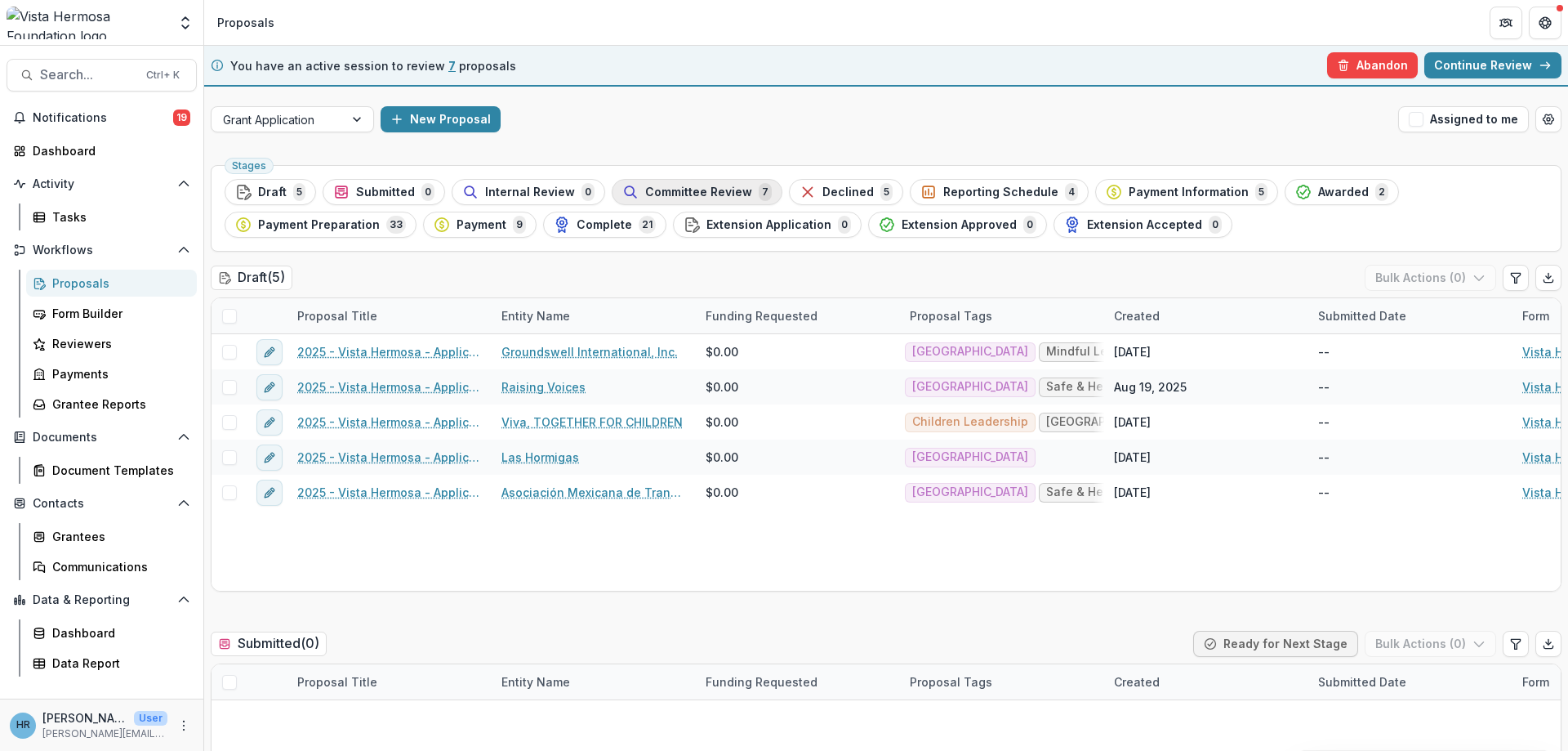
click at [683, 183] on div "Committee Review 7" at bounding box center [697, 191] width 149 height 18
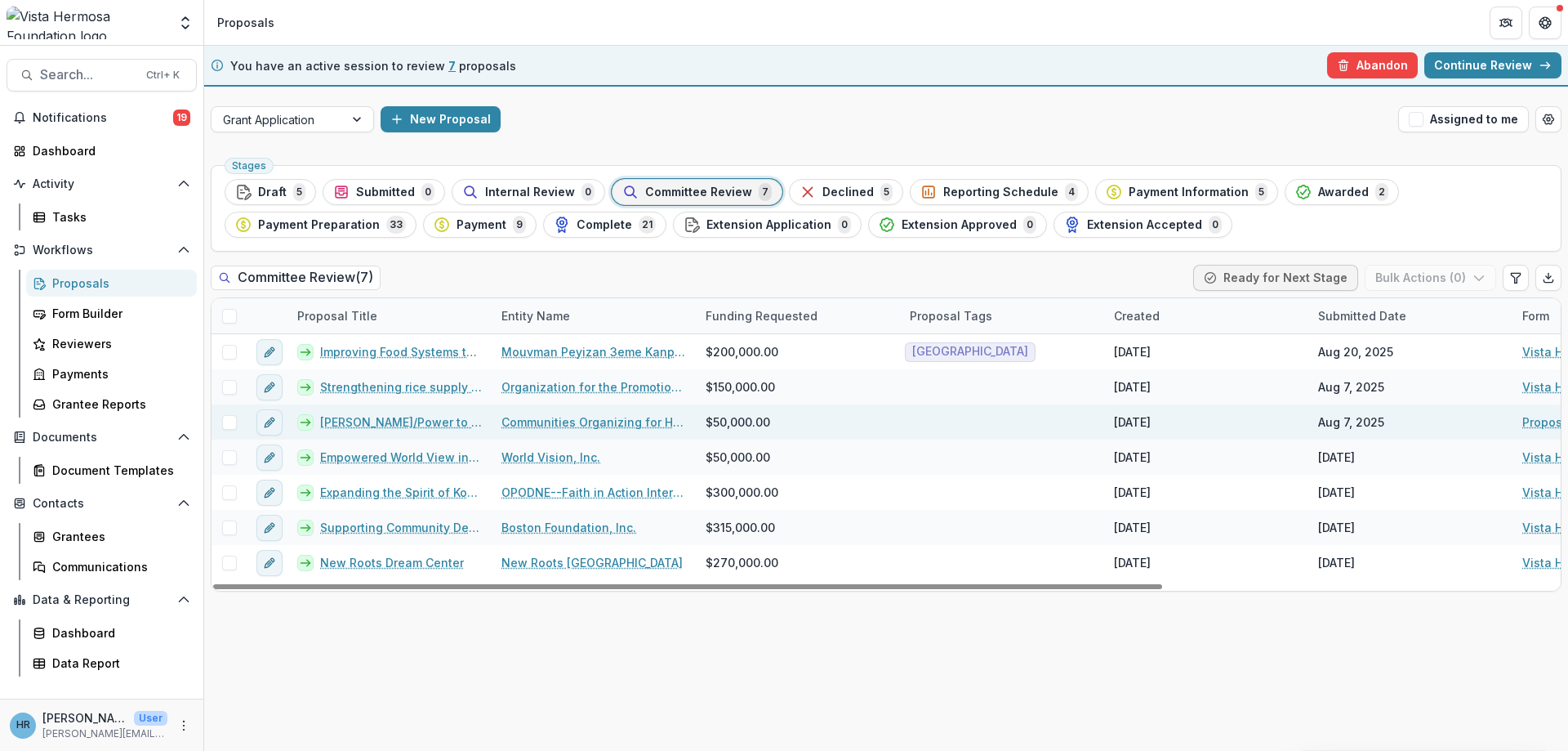
click at [523, 428] on link "Communities Organizing for Haitian Engagement and Development (COFHED)" at bounding box center [593, 421] width 184 height 17
click at [436, 426] on link "Kore Tifi/Power to Girls Haiti" at bounding box center [401, 421] width 161 height 17
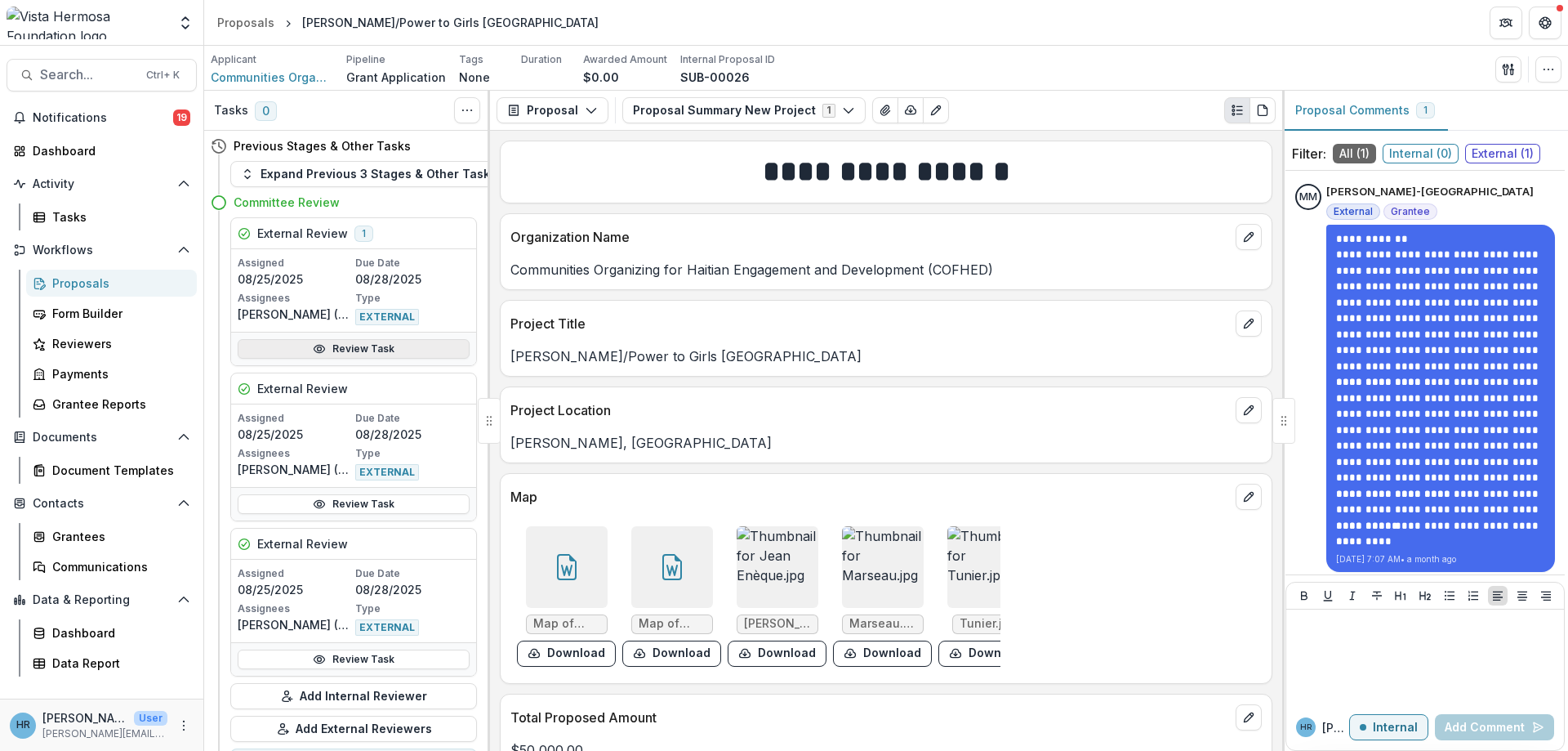
click at [364, 349] on link "Review Task" at bounding box center [353, 348] width 232 height 20
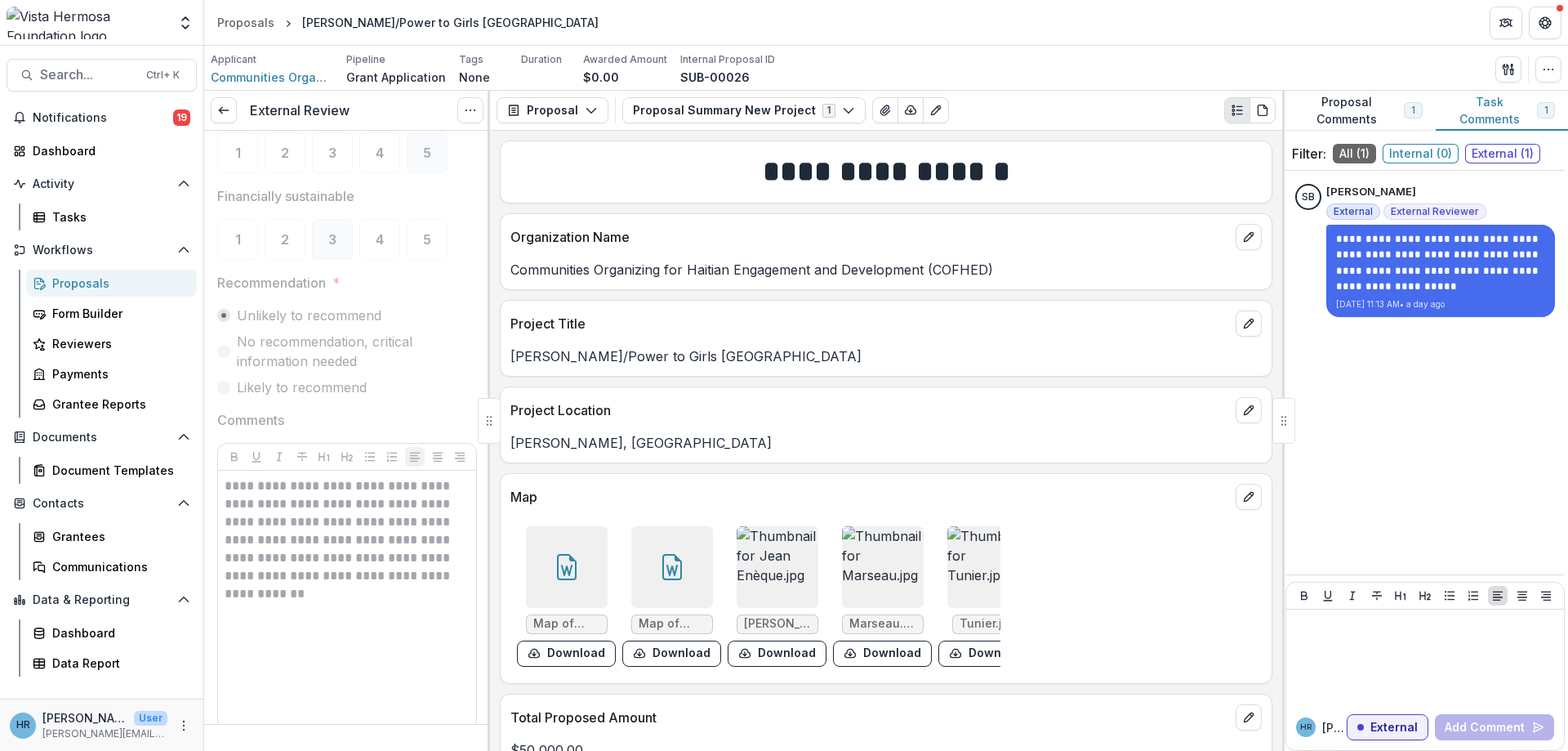
scroll to position [925, 0]
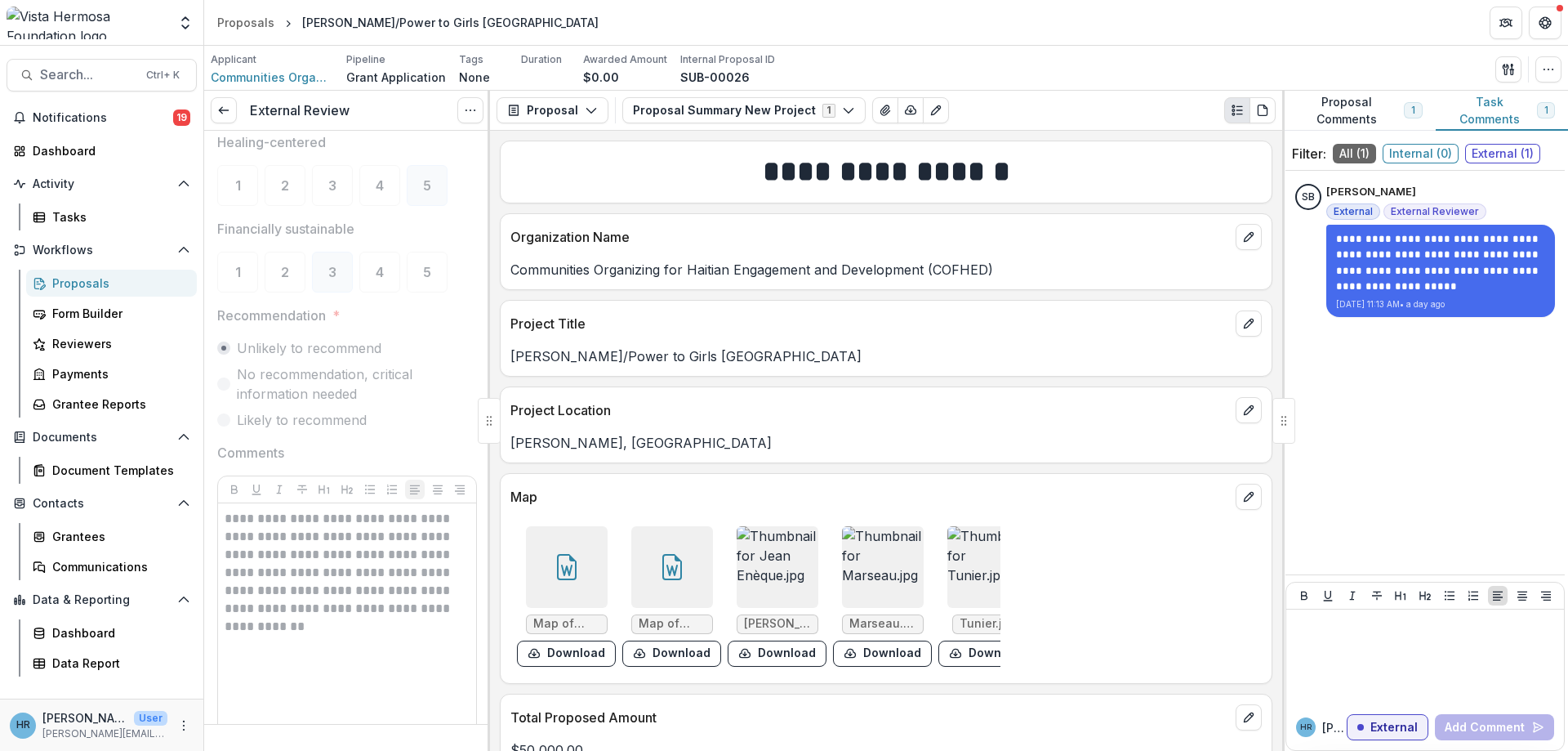
click at [229, 359] on div "Unlikely to recommend No recommendation, critical information needed Likely to …" at bounding box center [347, 384] width 260 height 92
click at [225, 392] on label "No recommendation, critical information needed" at bounding box center [347, 384] width 260 height 39
click at [226, 426] on label "Likely to recommend" at bounding box center [347, 420] width 260 height 20
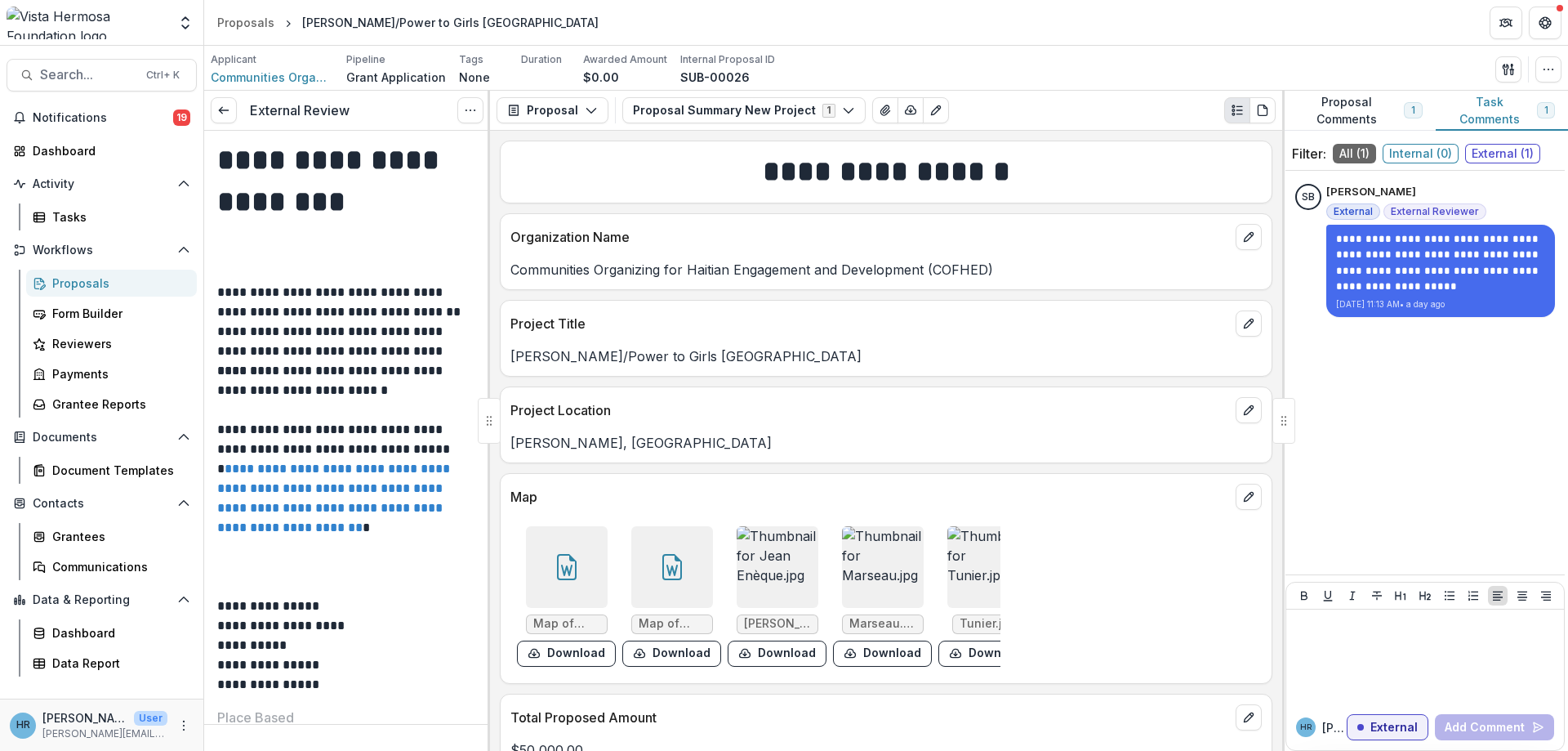
scroll to position [0, 0]
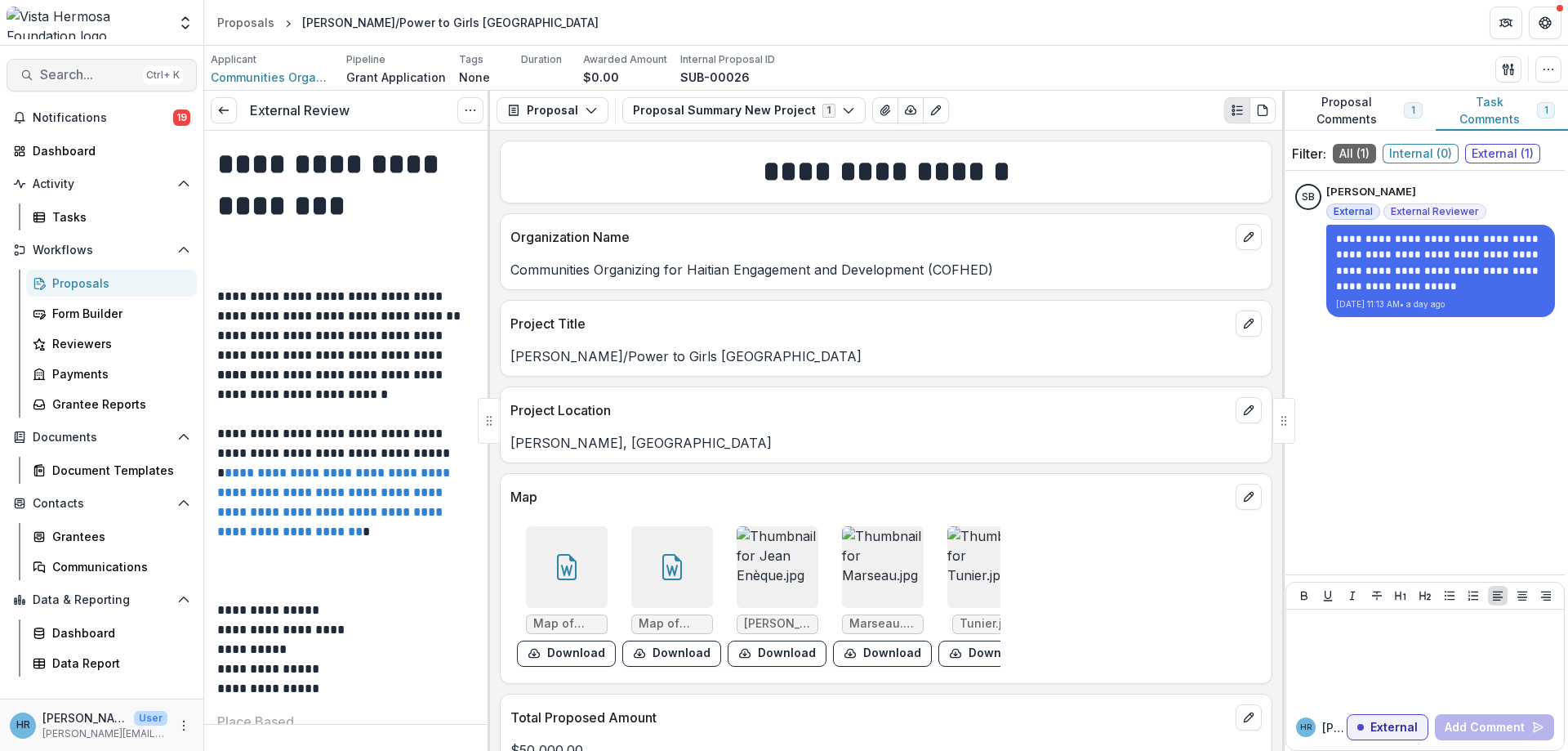
click at [62, 70] on span "Search..." at bounding box center [87, 75] width 96 height 15
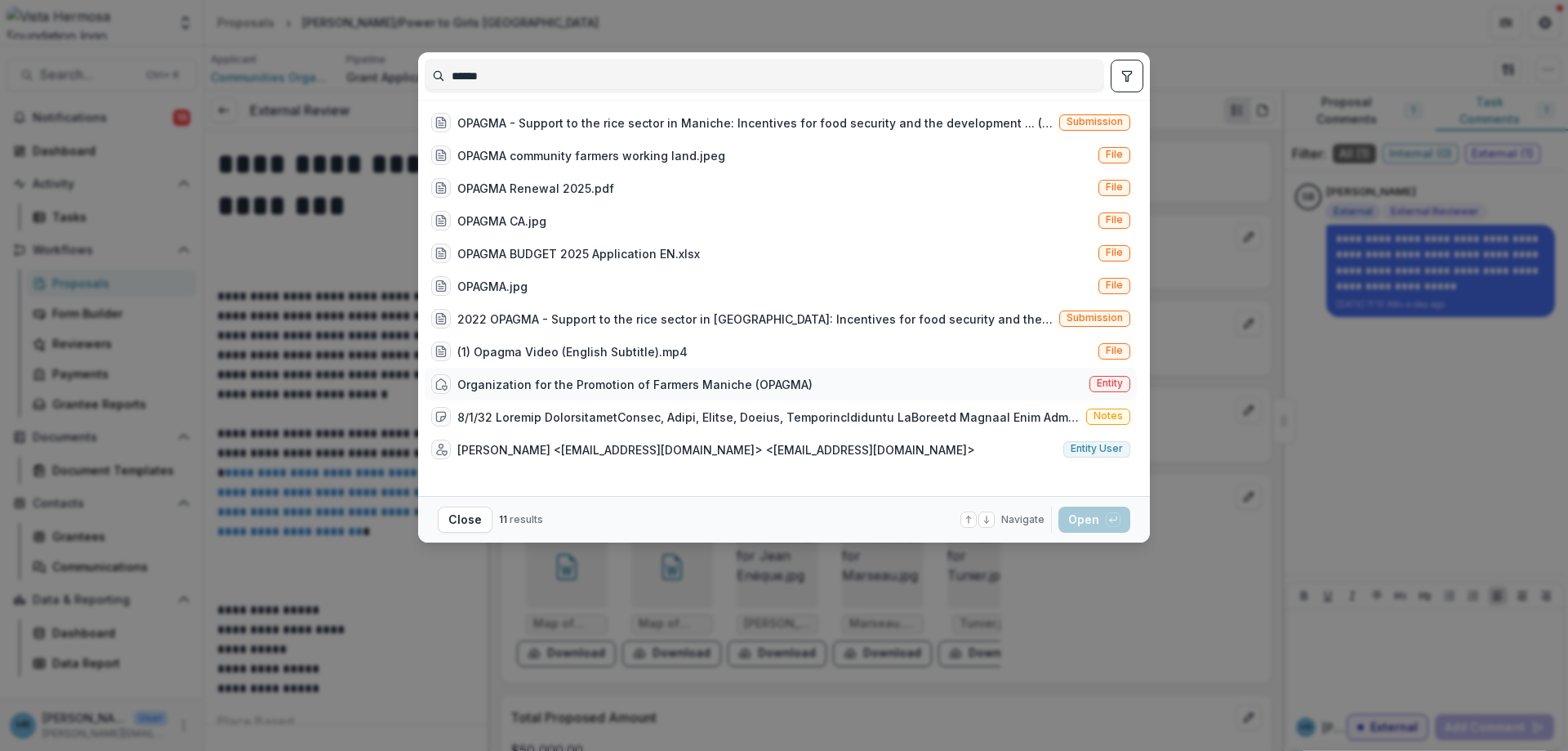
type input "******"
click at [544, 390] on div "Organization for the Promotion of Farmers Maniche (OPAGMA)" at bounding box center [635, 384] width 355 height 17
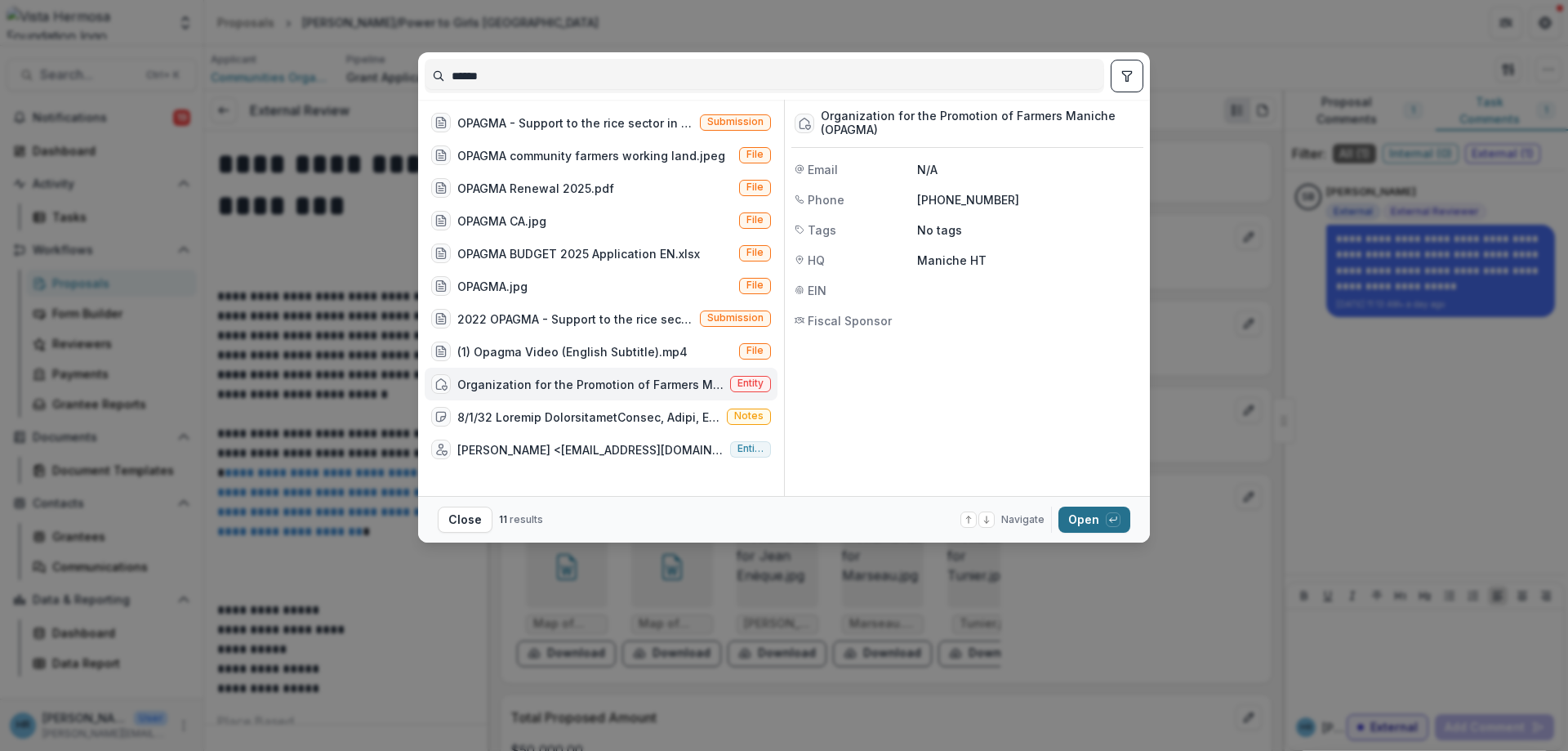
click at [1105, 522] on button "Open with enter key" at bounding box center [1094, 519] width 72 height 26
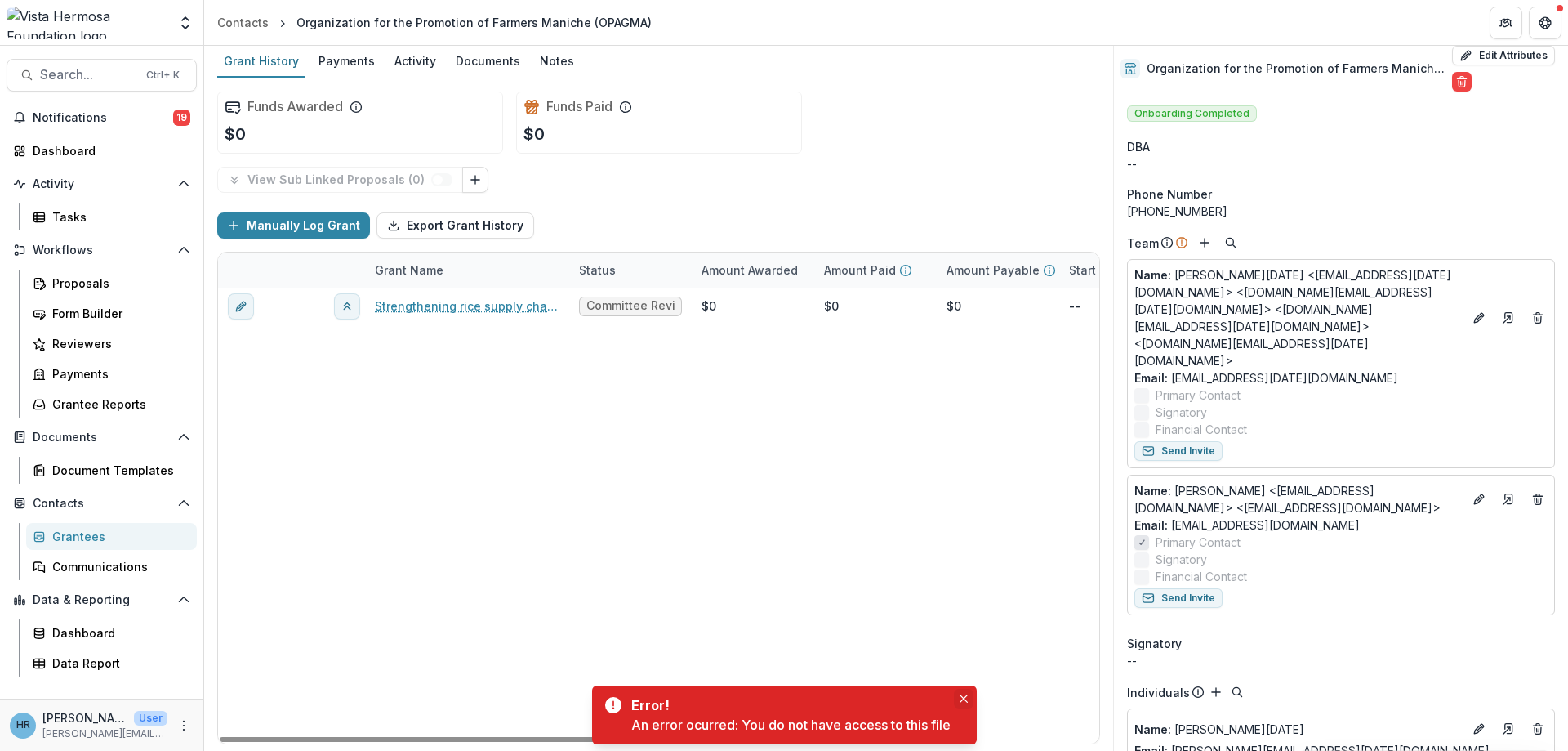
click at [962, 697] on button "Close" at bounding box center [963, 697] width 20 height 20
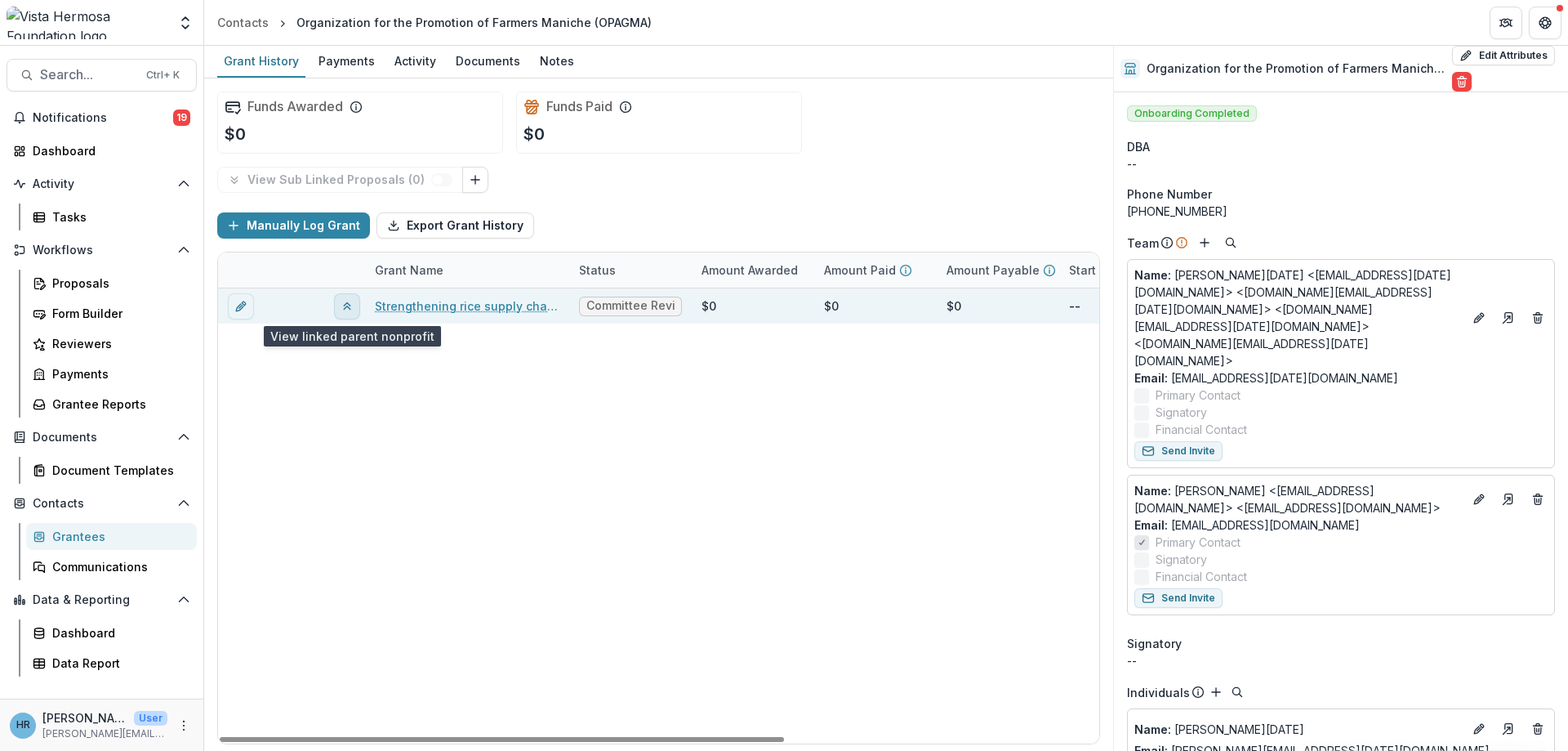
click at [342, 307] on icon "View linked parent" at bounding box center [347, 306] width 13 height 13
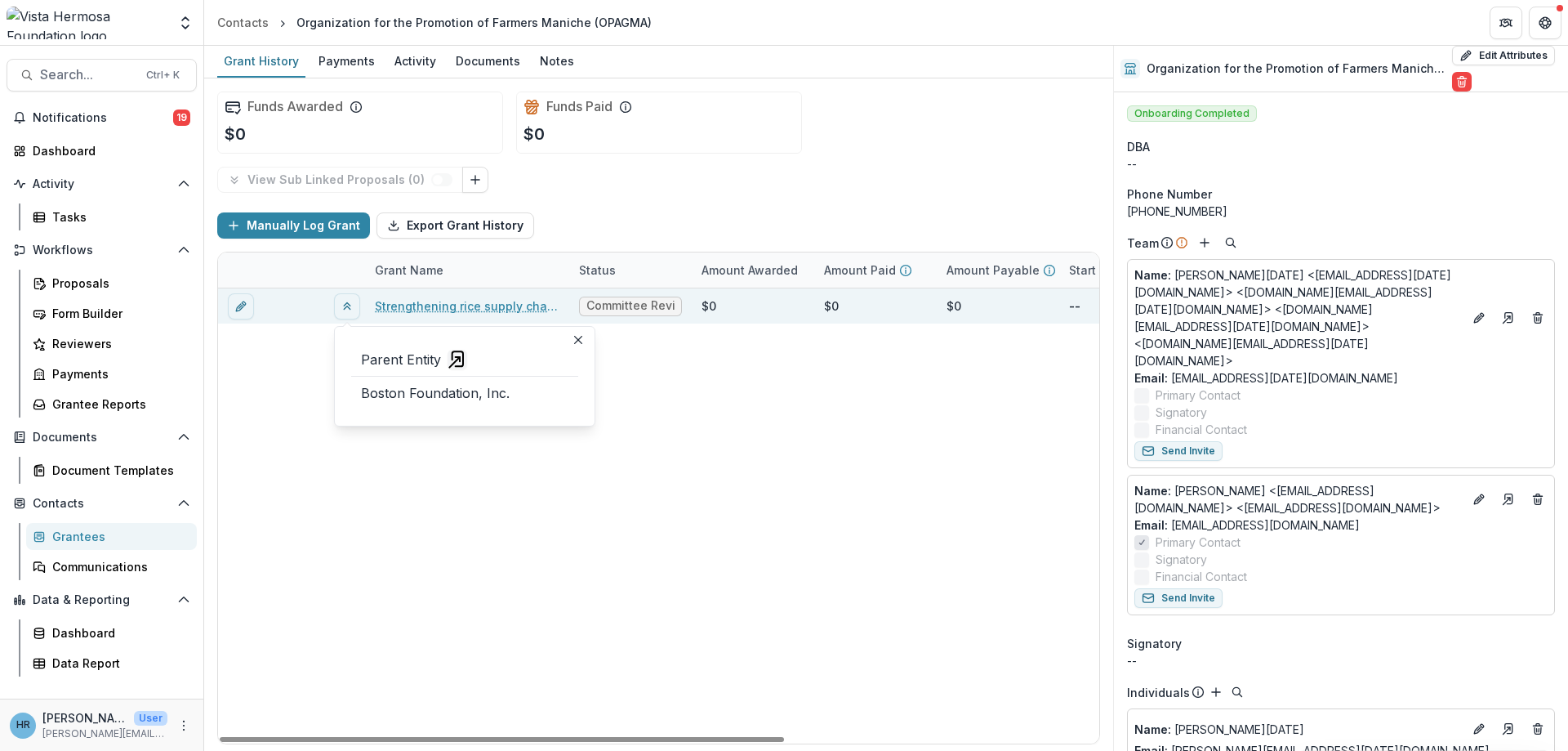
click at [307, 428] on div "Strengthening rice supply chain and food security through agricultural extensio…" at bounding box center [904, 516] width 1372 height 455
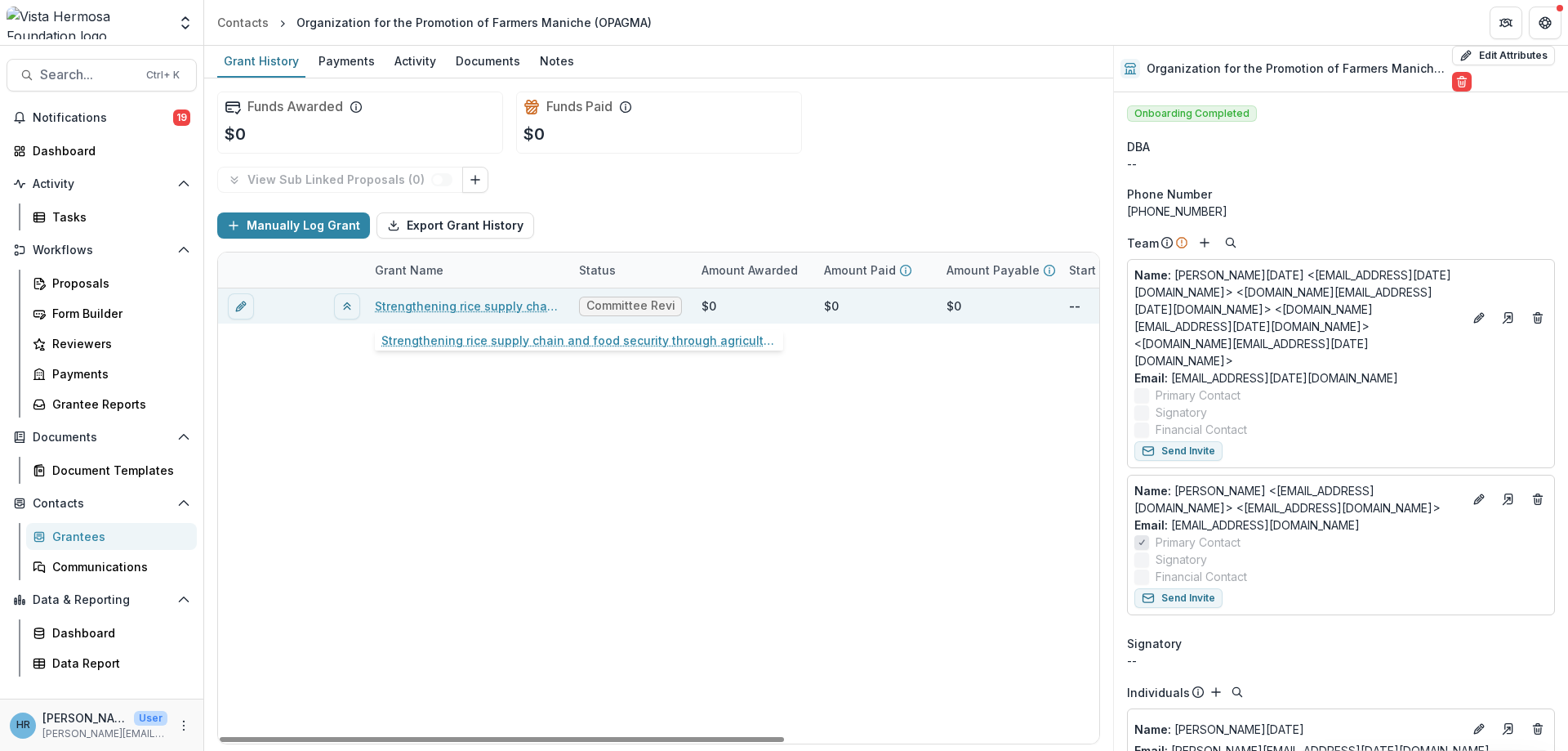
click at [414, 304] on link "Strengthening rice supply chain and food security through agricultural extensio…" at bounding box center [466, 306] width 184 height 17
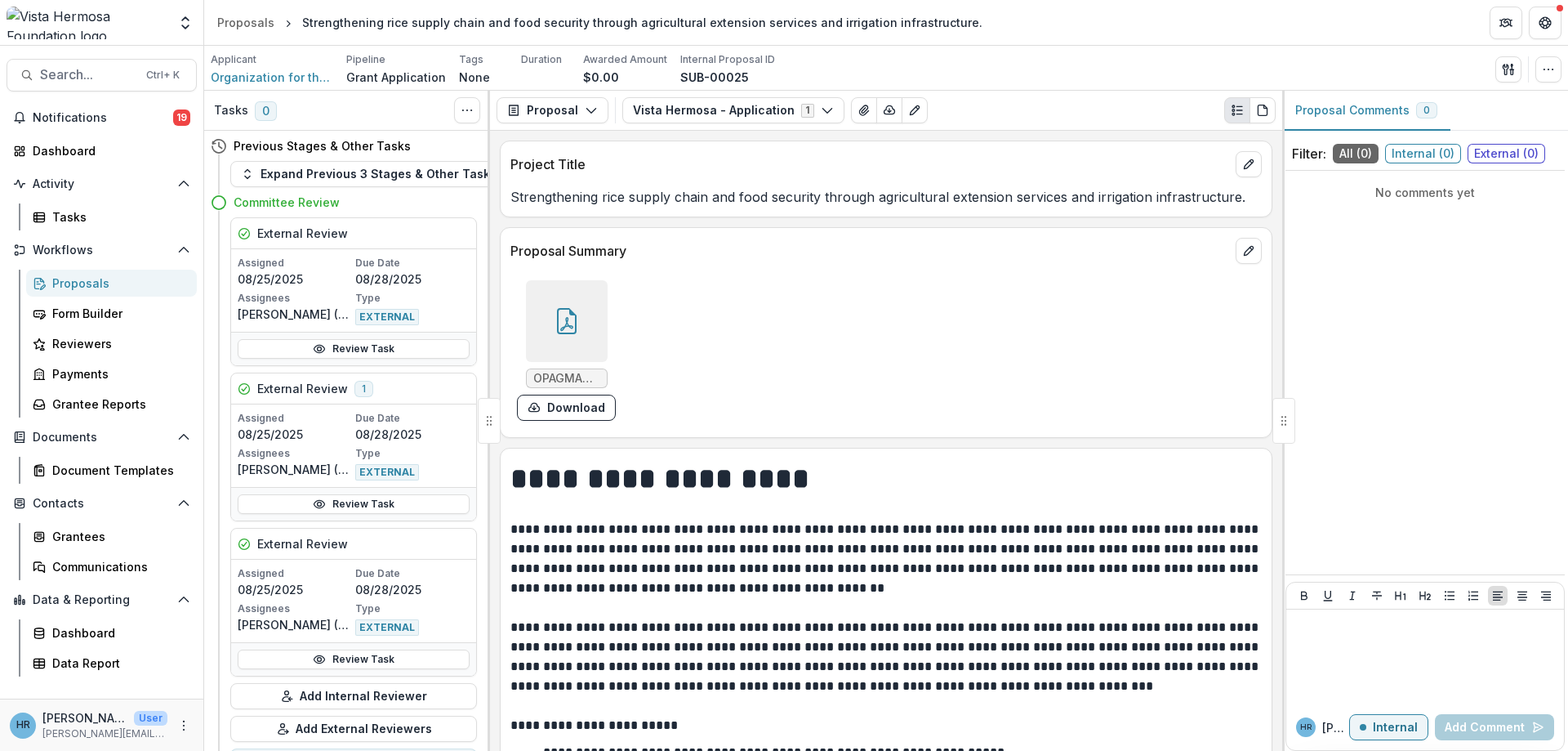
click at [578, 336] on div at bounding box center [567, 321] width 82 height 82
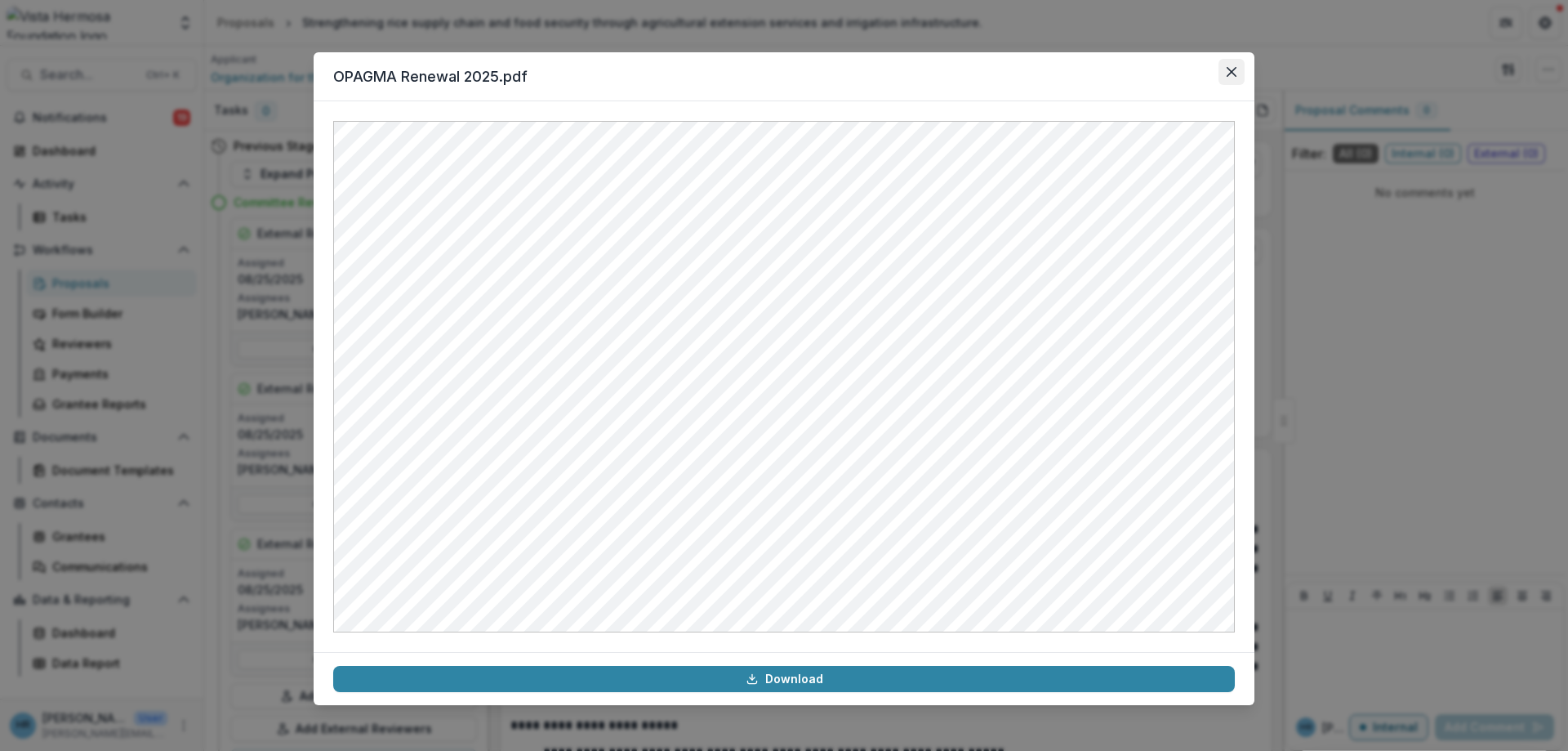
click at [1231, 74] on icon "Close" at bounding box center [1232, 72] width 10 height 10
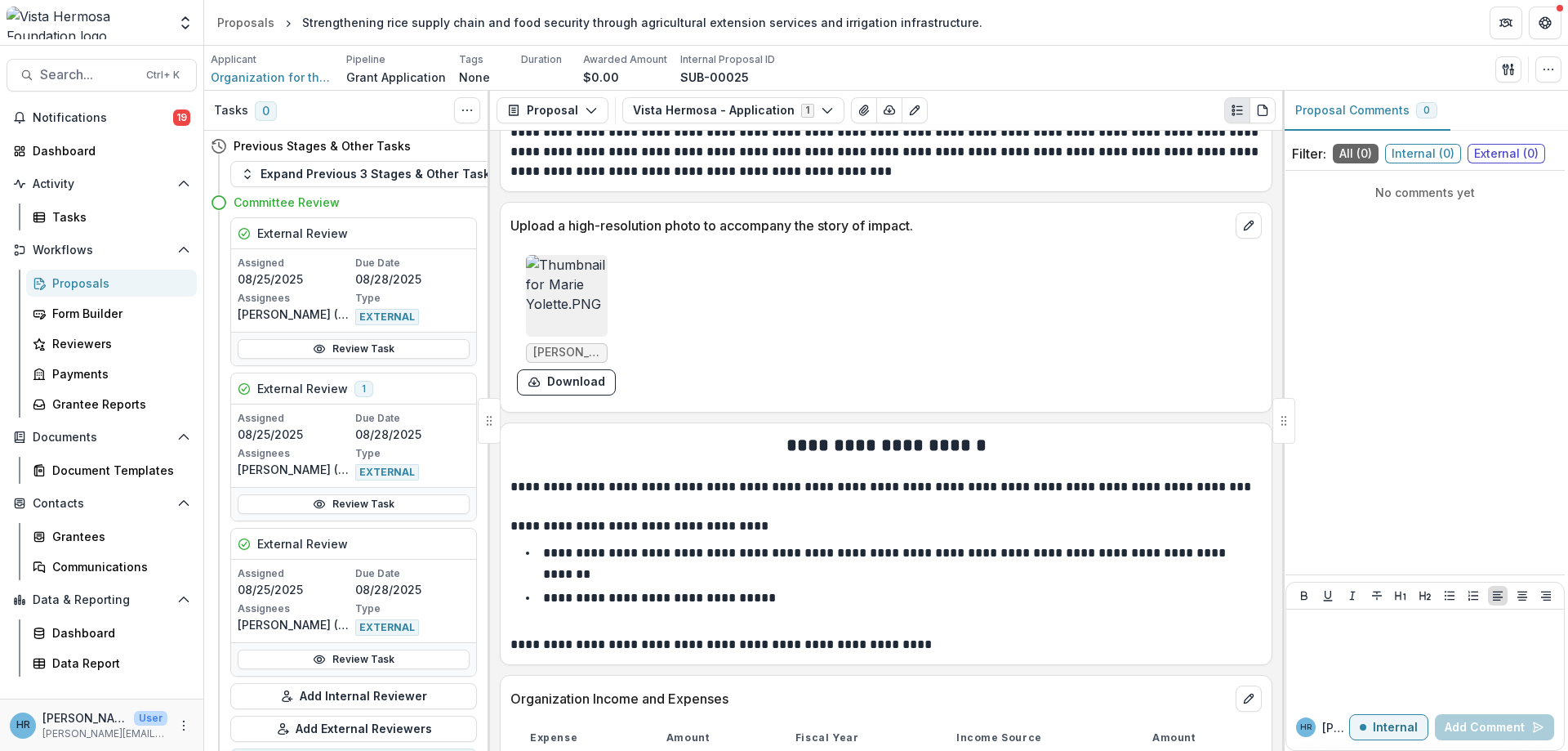
scroll to position [11762, 0]
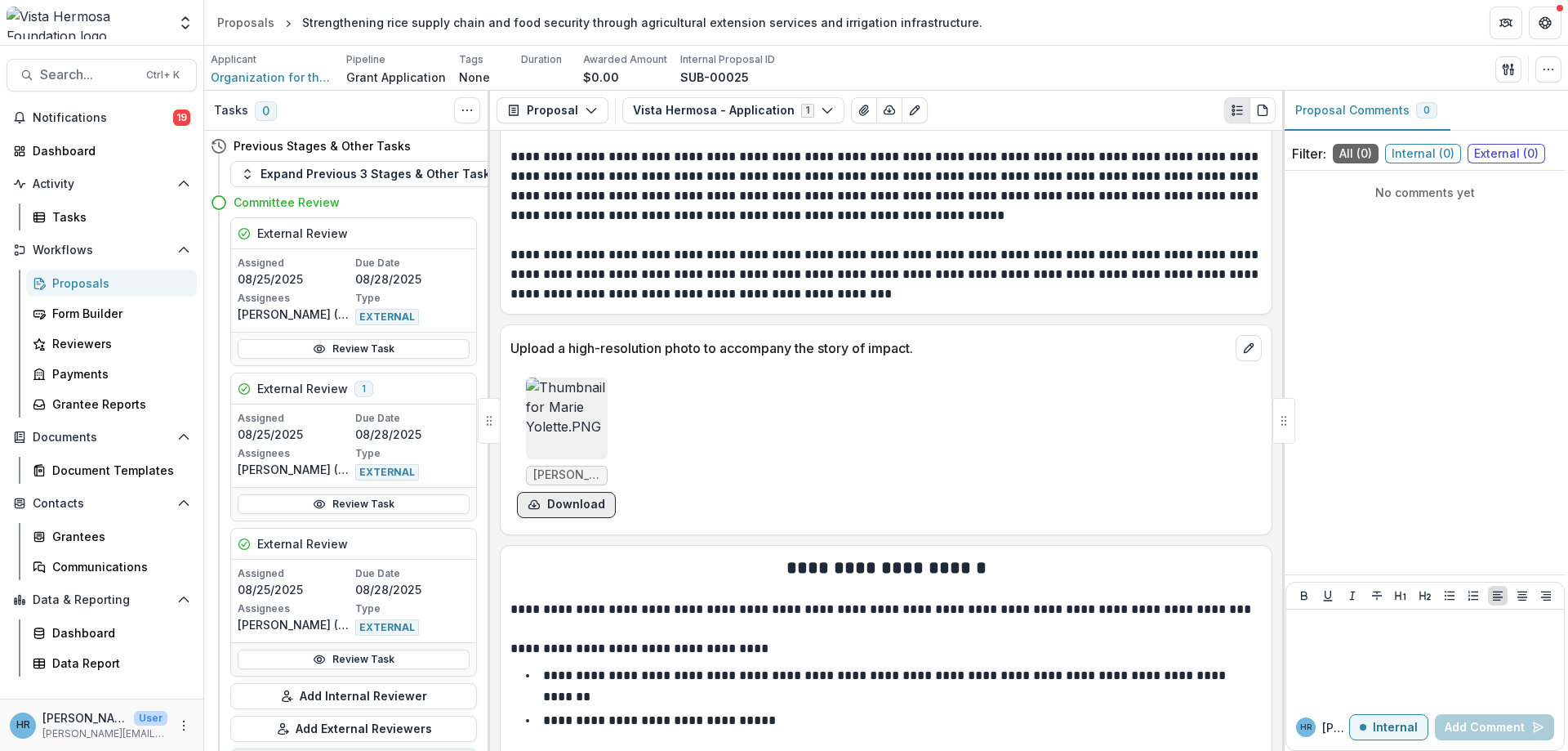
click at [574, 492] on button "Download" at bounding box center [567, 505] width 99 height 26
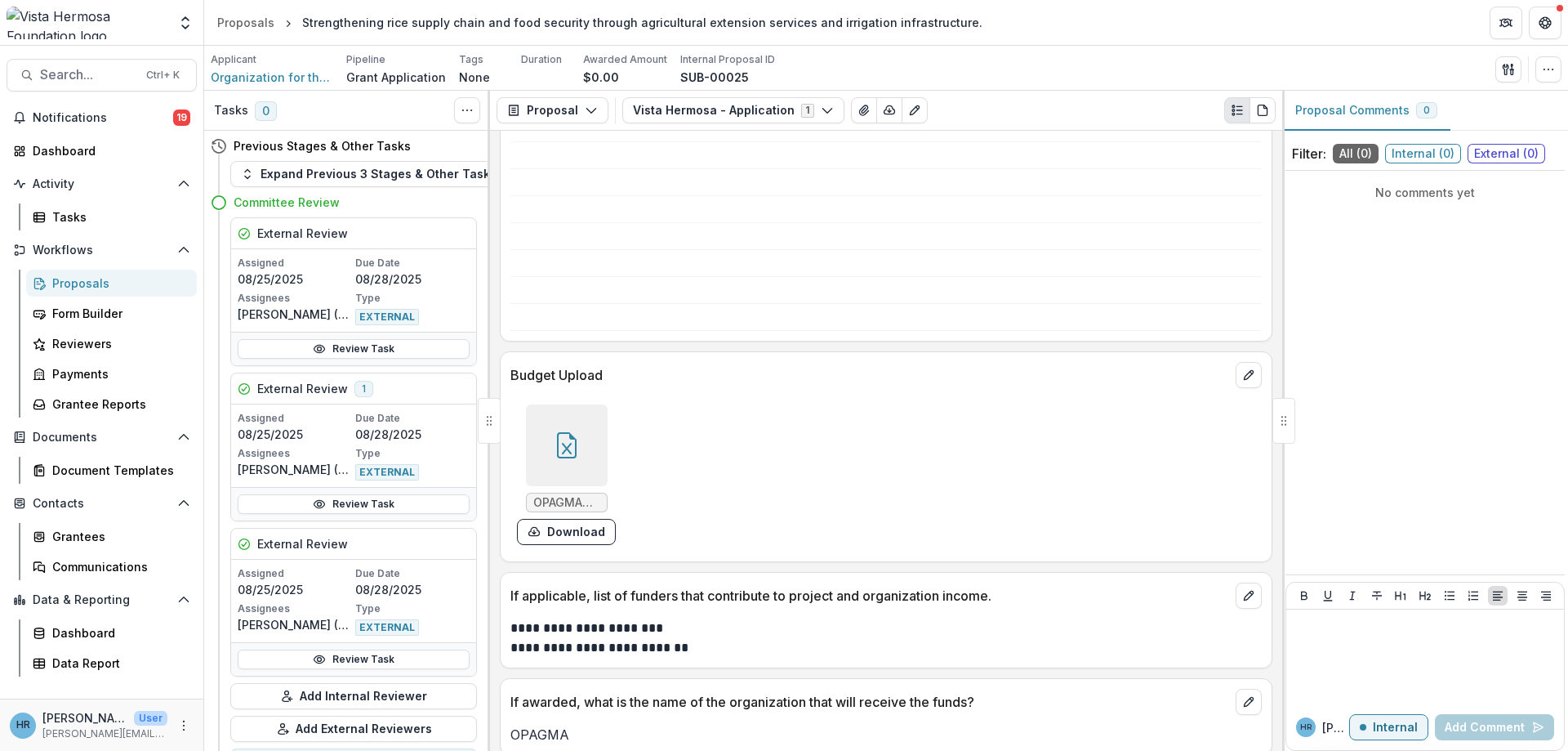
scroll to position [13154, 0]
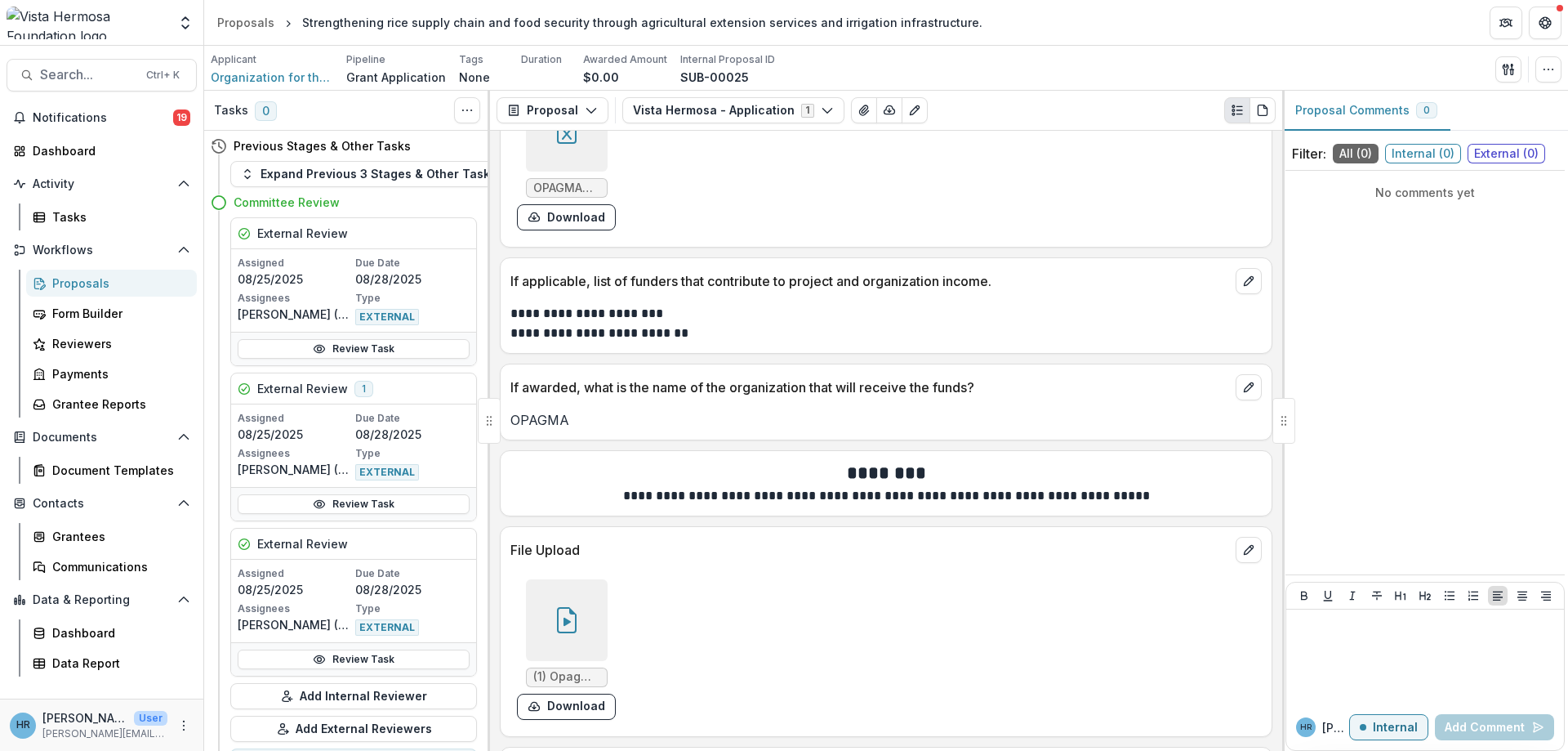
click at [567, 669] on span "(1) Opagma Video (English Subtitle).mp4" at bounding box center [567, 676] width 67 height 14
click at [564, 617] on icon at bounding box center [567, 621] width 8 height 8
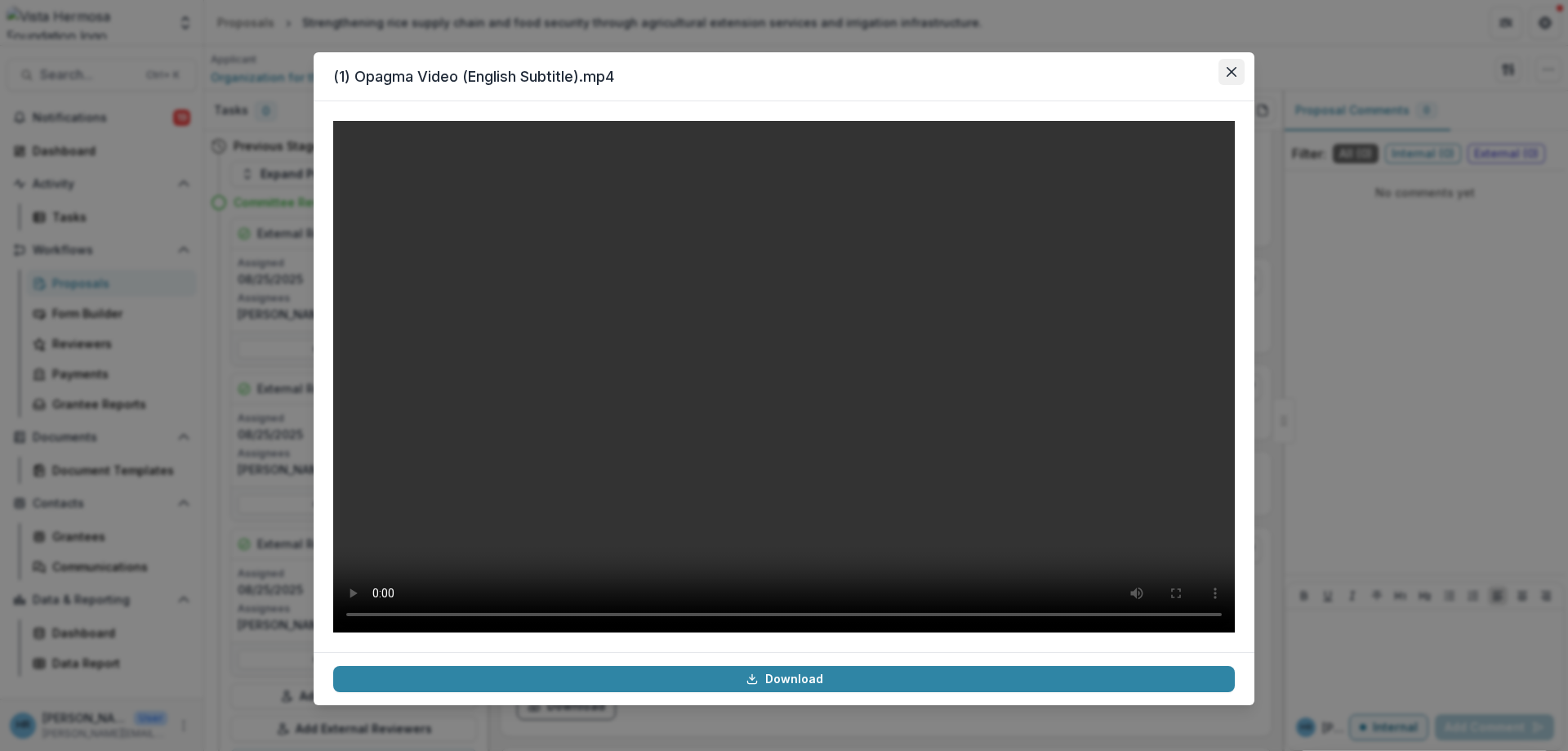
click at [1227, 76] on button "Close" at bounding box center [1231, 71] width 26 height 26
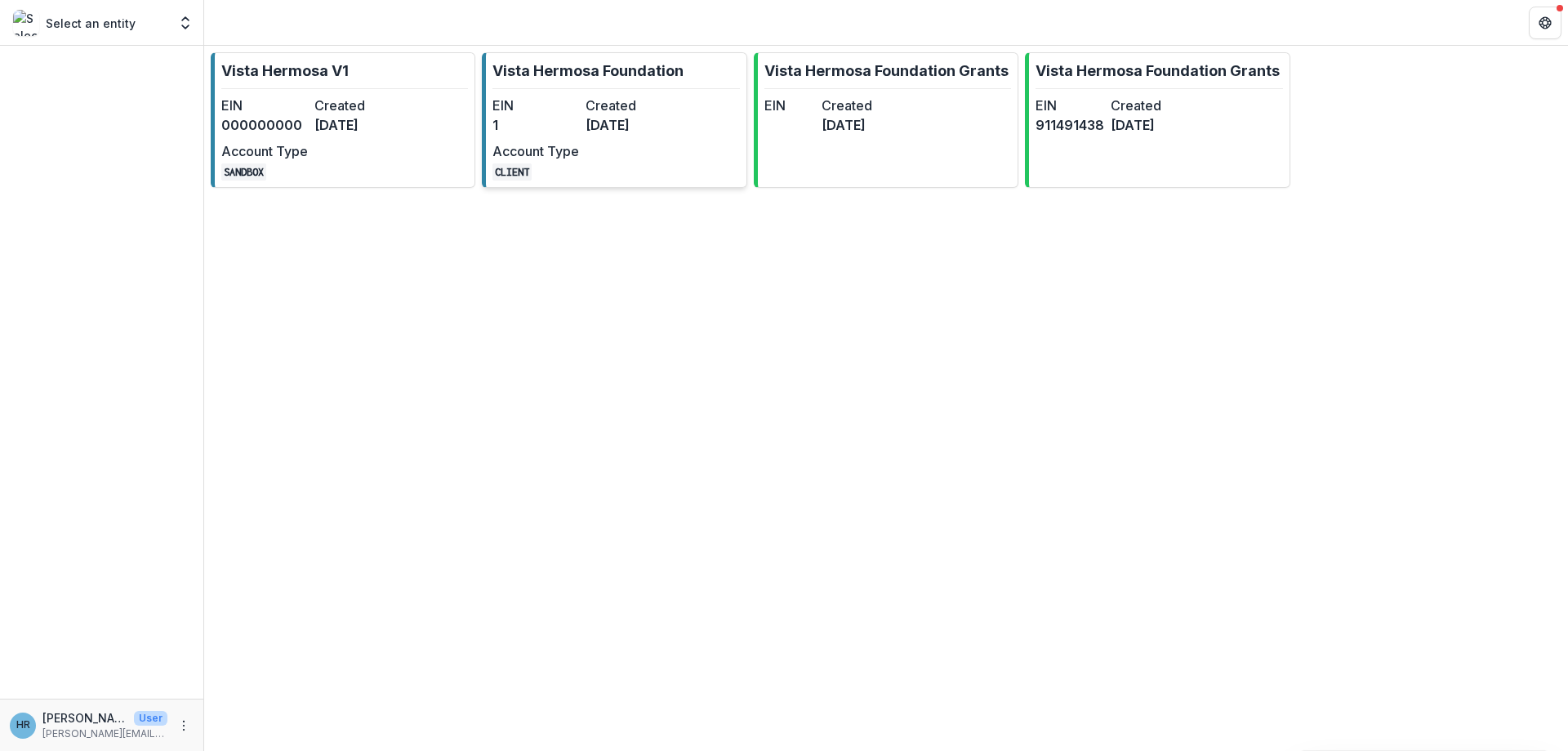
click at [567, 140] on div "EIN 1 Created [DATE] Account Type CLIENT" at bounding box center [583, 138] width 180 height 85
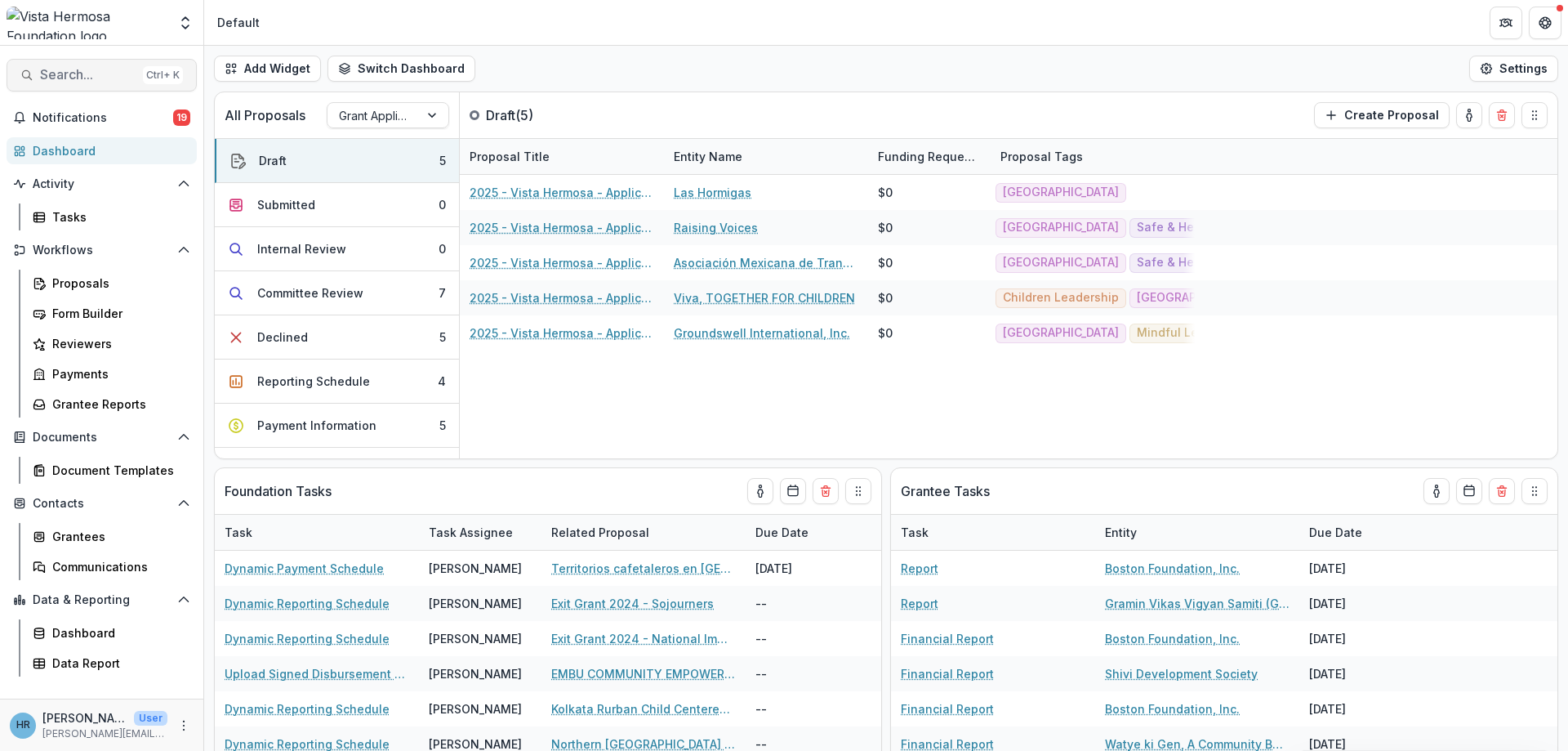
click at [96, 71] on span "Search..." at bounding box center [87, 75] width 96 height 15
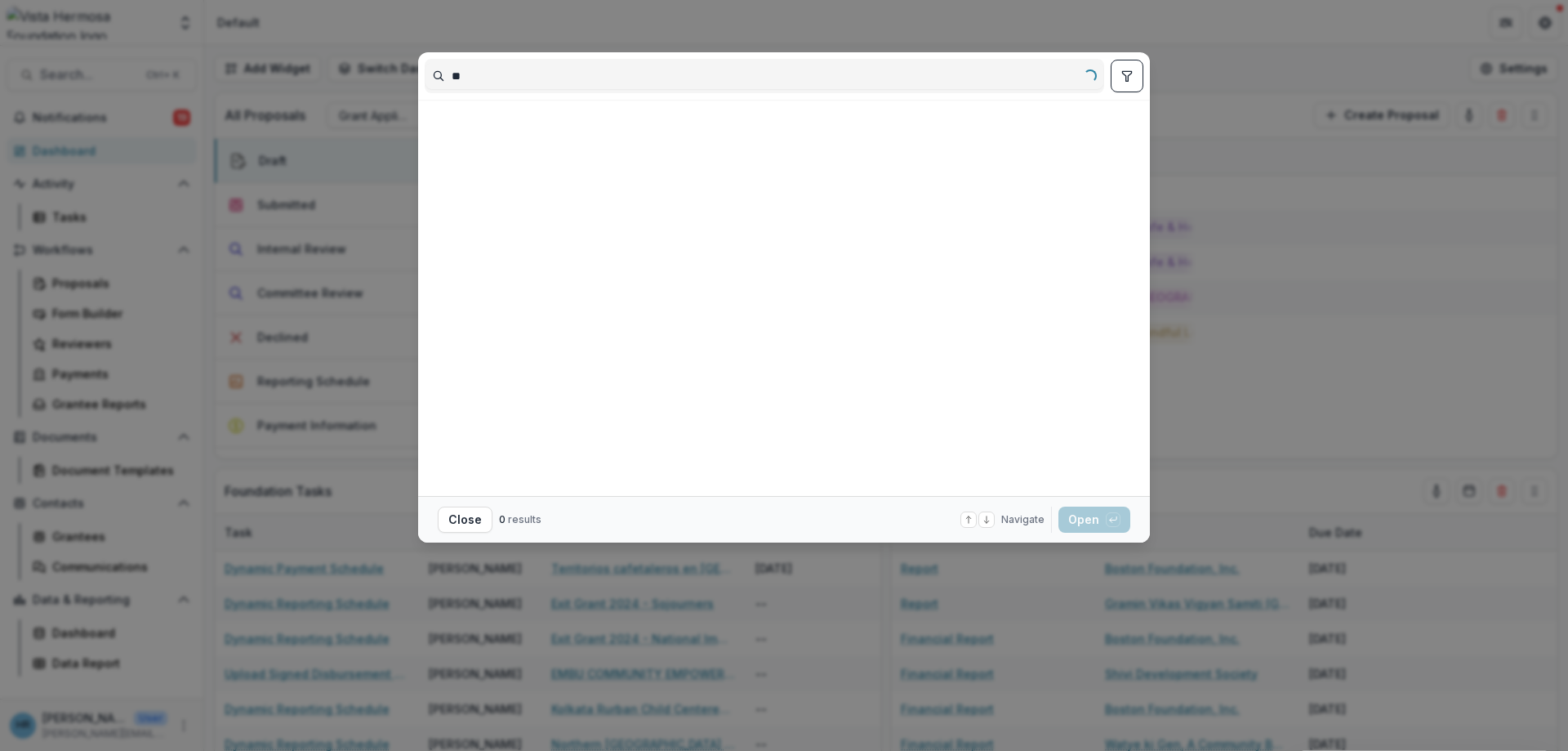
type input "*"
type input "******"
click at [522, 125] on div "Boston Foundation" at bounding box center [510, 123] width 108 height 17
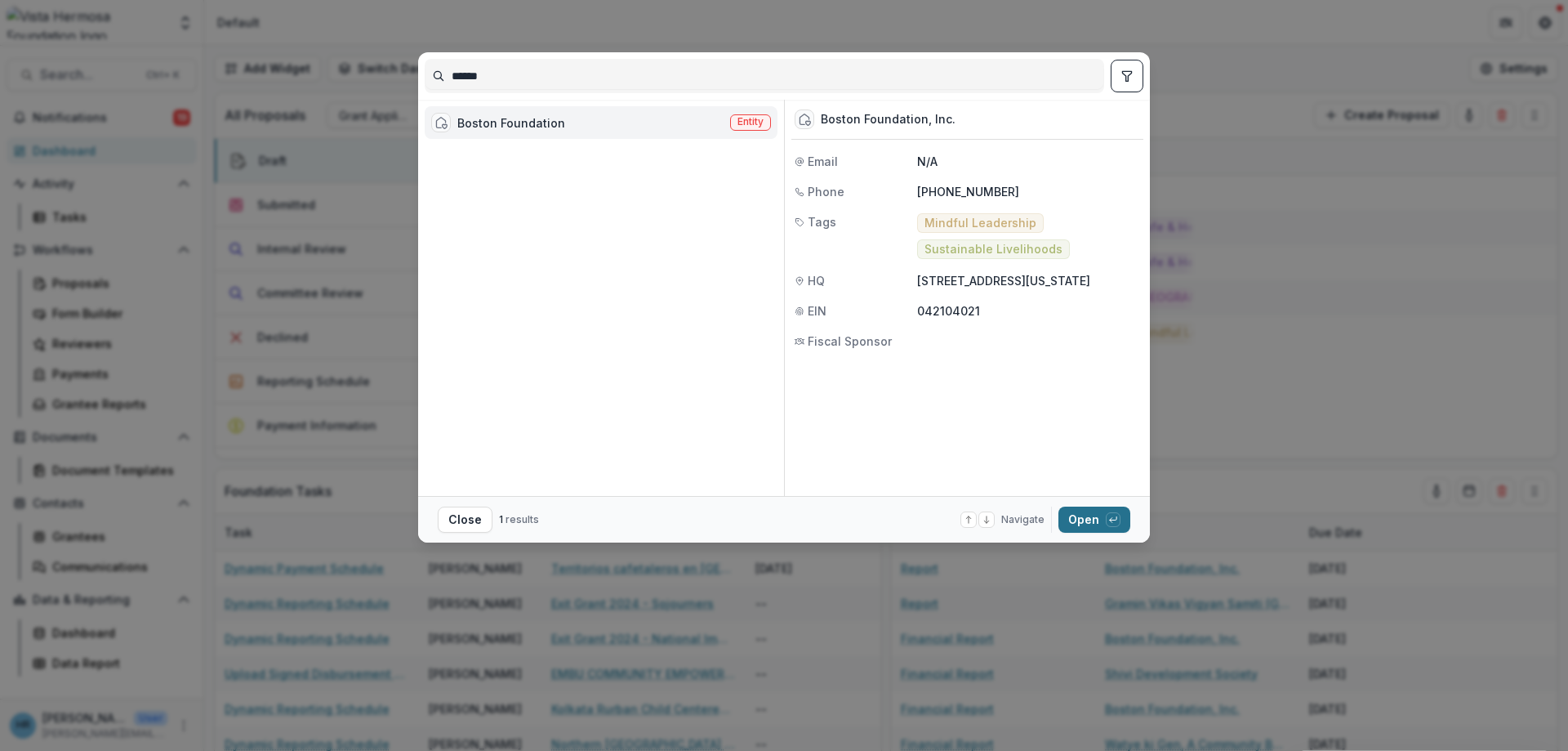
click at [1116, 519] on icon "button" at bounding box center [1114, 519] width 7 height 3
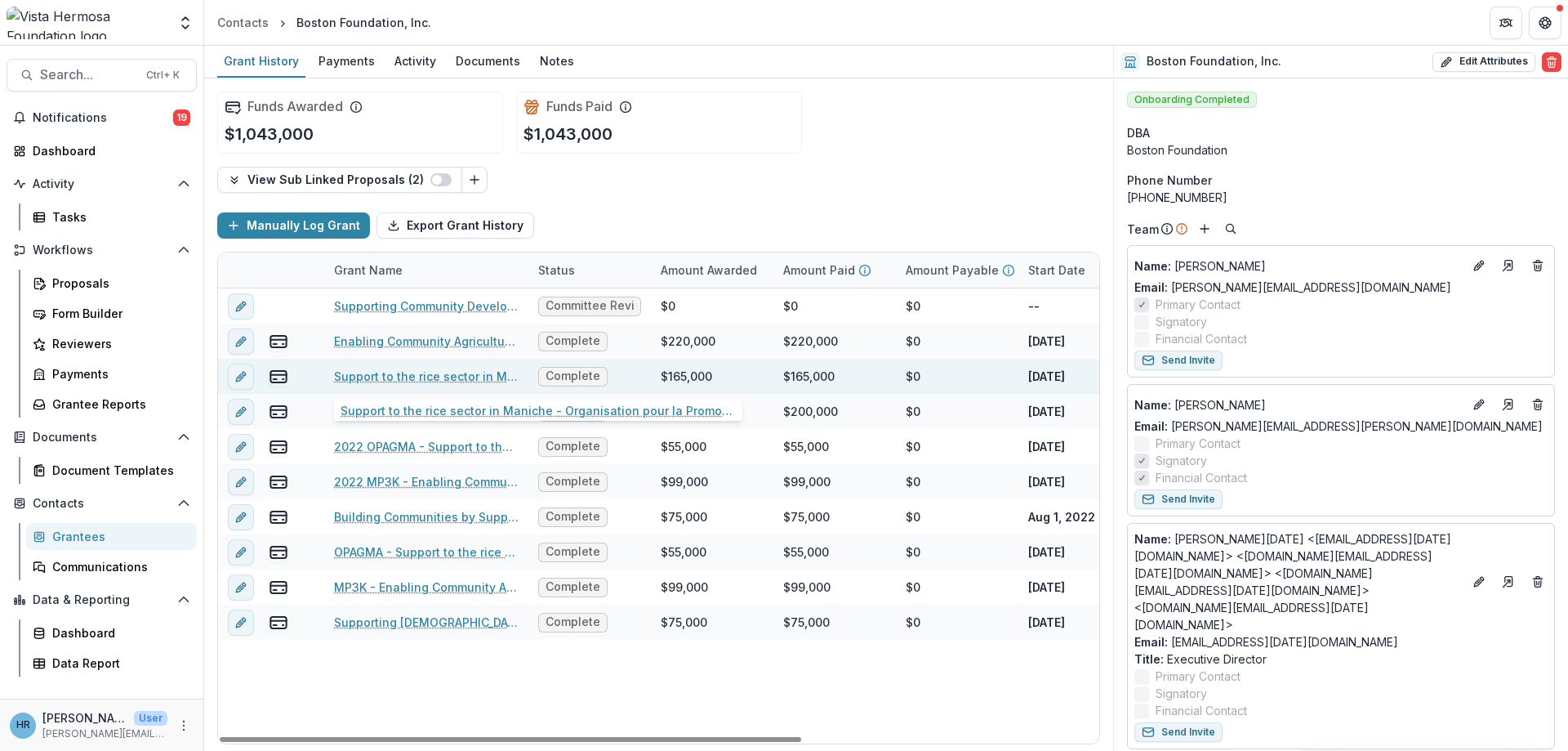
click at [451, 378] on link "Support to the rice sector in Maniche - Organisation pour la Promotion des Agri…" at bounding box center [426, 376] width 184 height 17
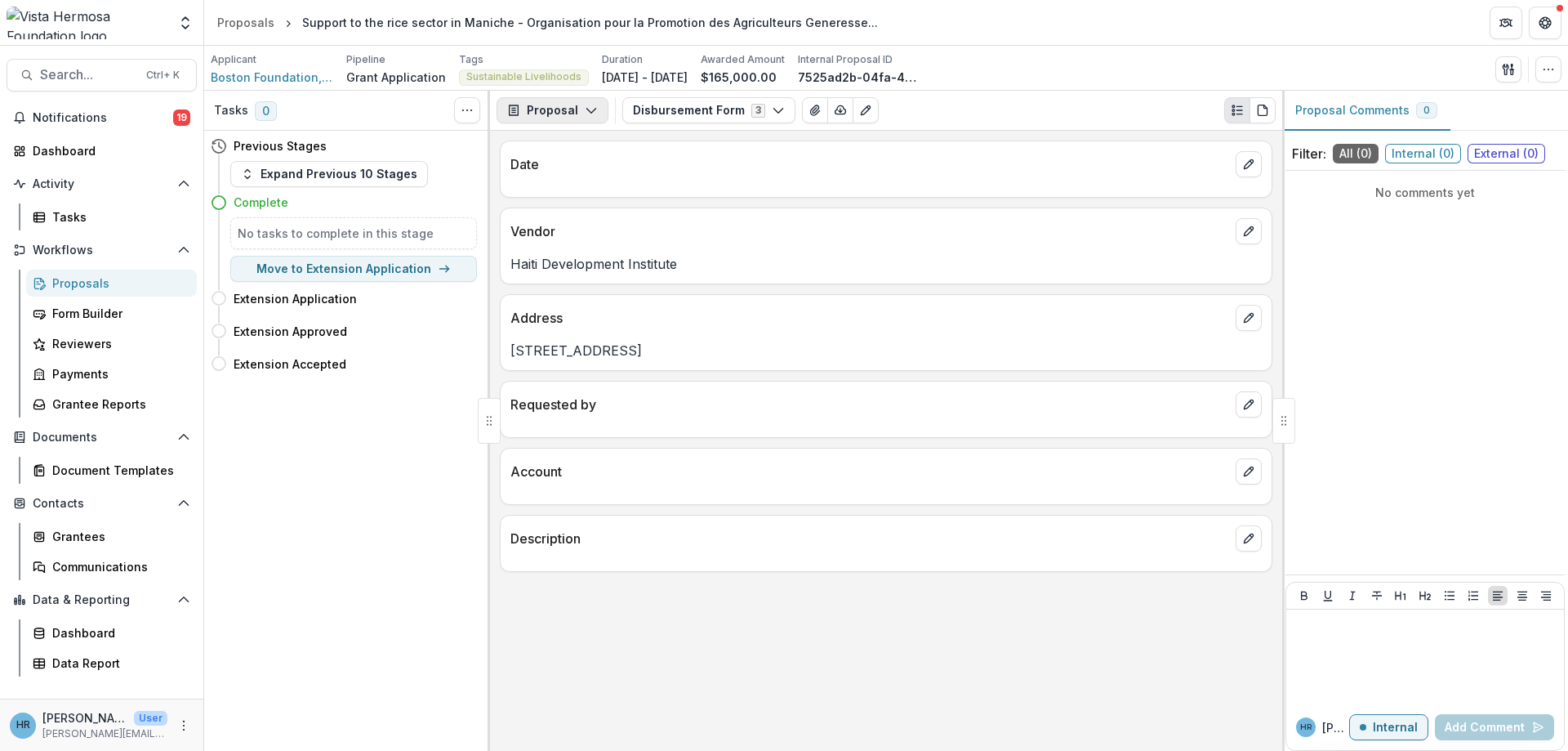
click at [559, 113] on button "Proposal" at bounding box center [553, 110] width 112 height 26
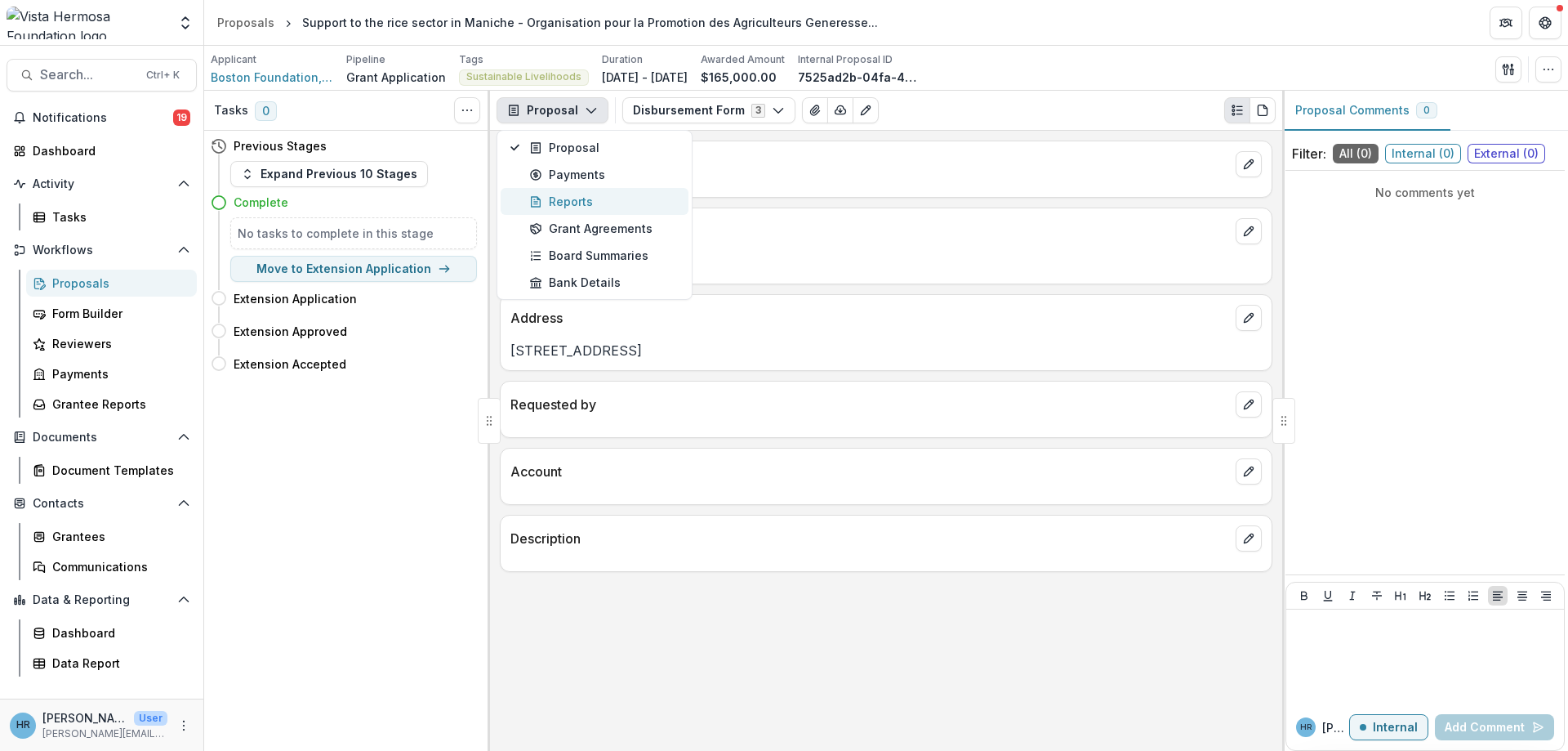
click at [605, 196] on div "Reports" at bounding box center [604, 201] width 149 height 17
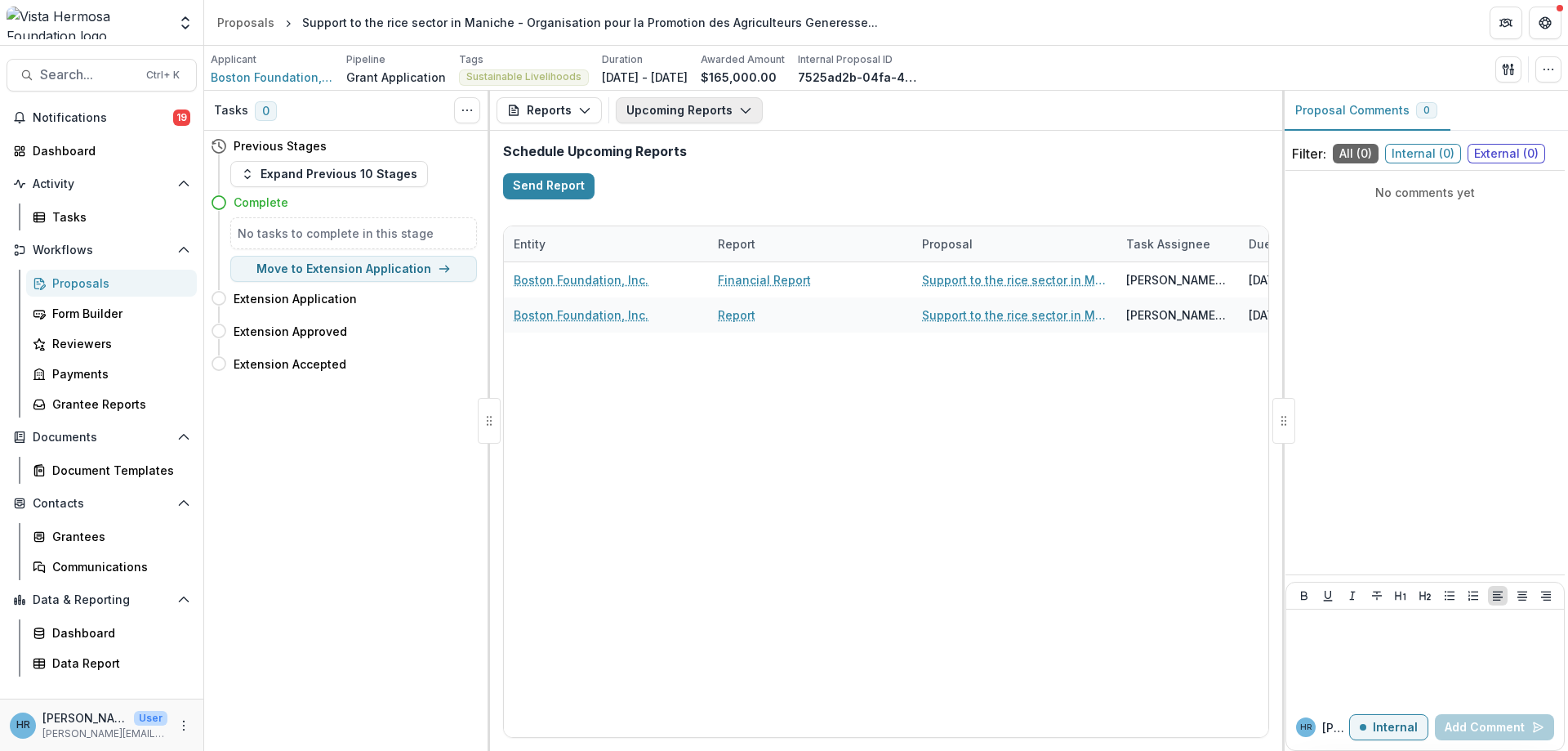
click at [741, 111] on polyline "button" at bounding box center [745, 111] width 9 height 5
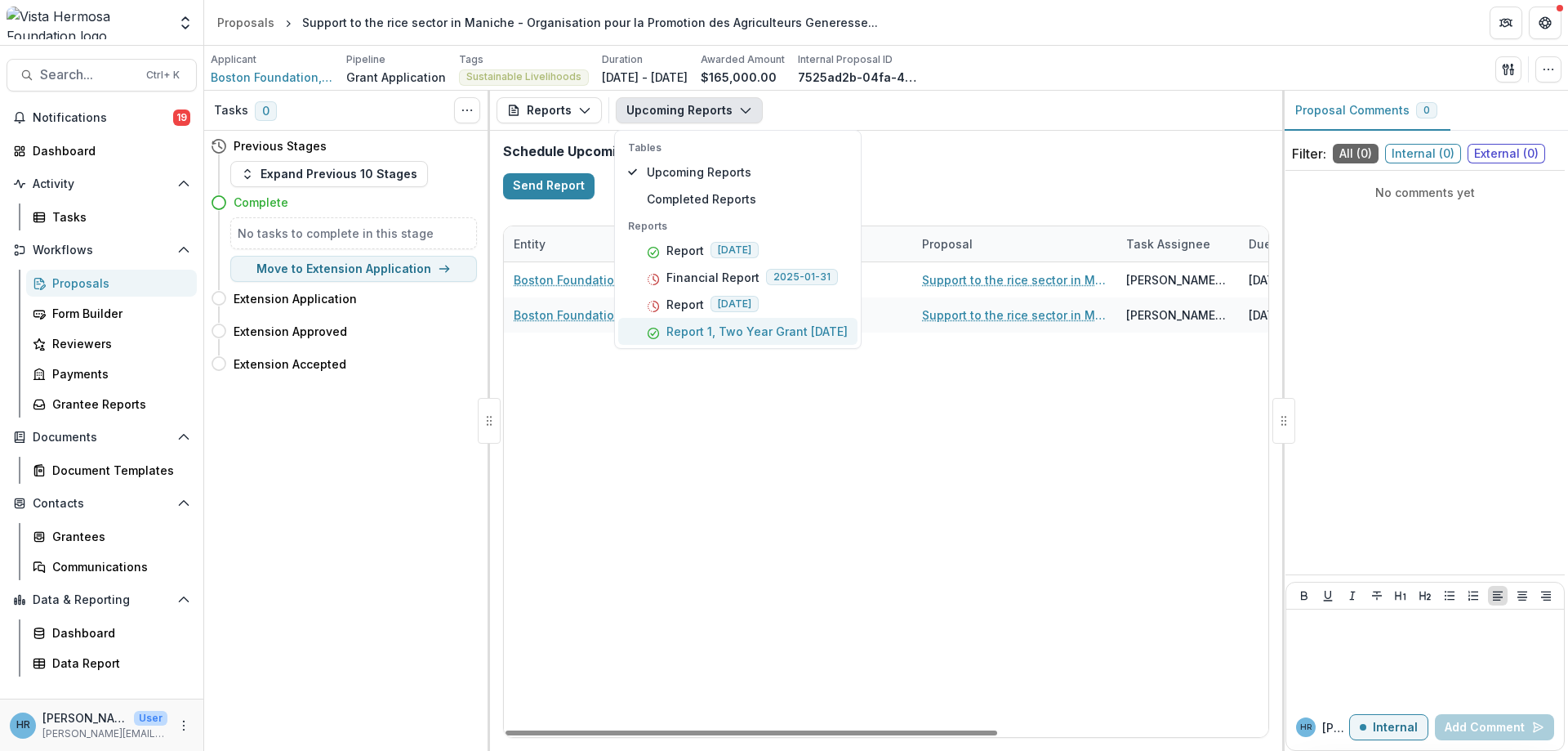
click at [710, 332] on p "Report 1, Two Year Grant [DATE]" at bounding box center [757, 331] width 181 height 17
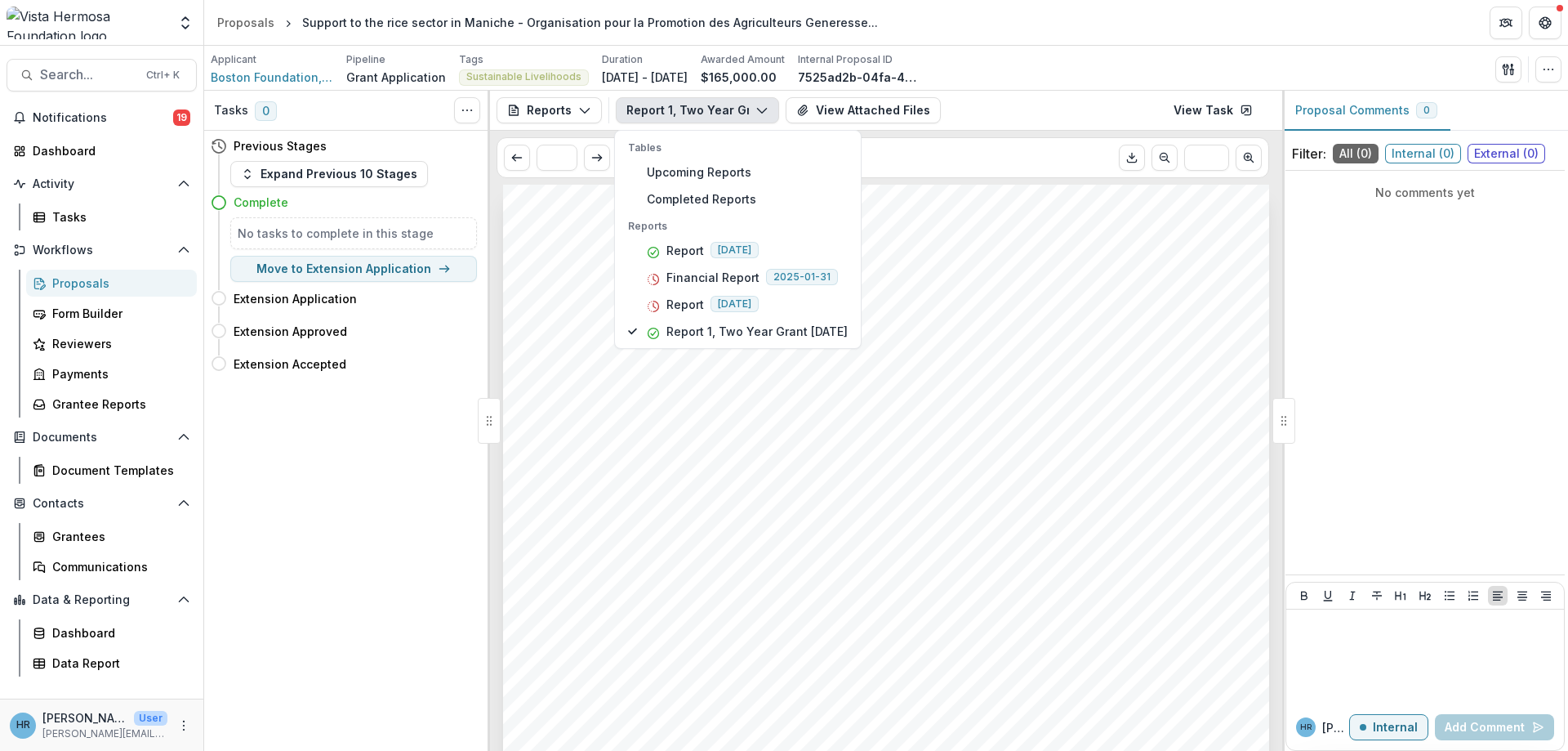
click at [1069, 369] on div "Submission Responses Expenditure Reports 2024 Report Name Report Due Financial …" at bounding box center [886, 726] width 766 height 1084
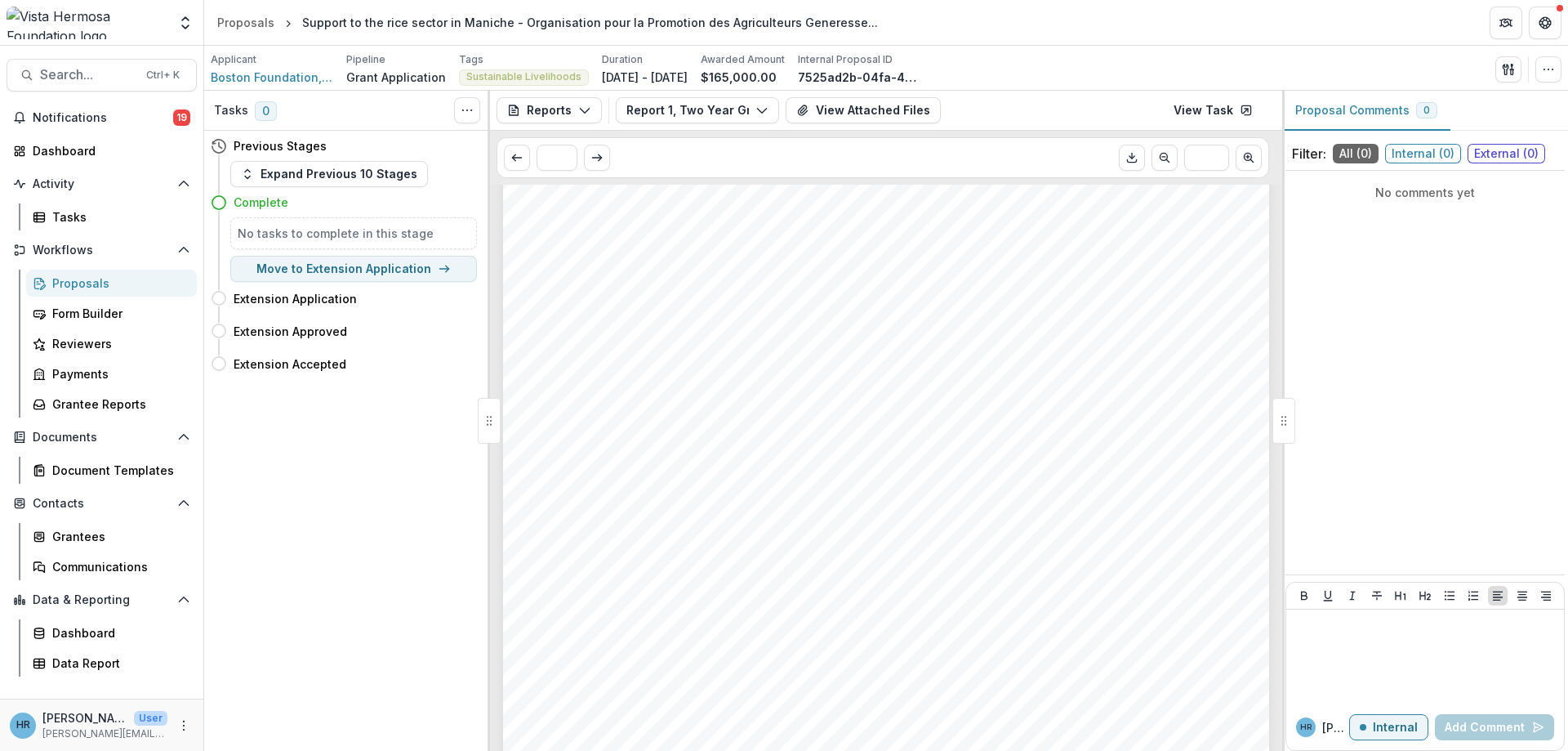
scroll to position [1618, 0]
click at [857, 113] on button "View Attached Files" at bounding box center [863, 110] width 155 height 26
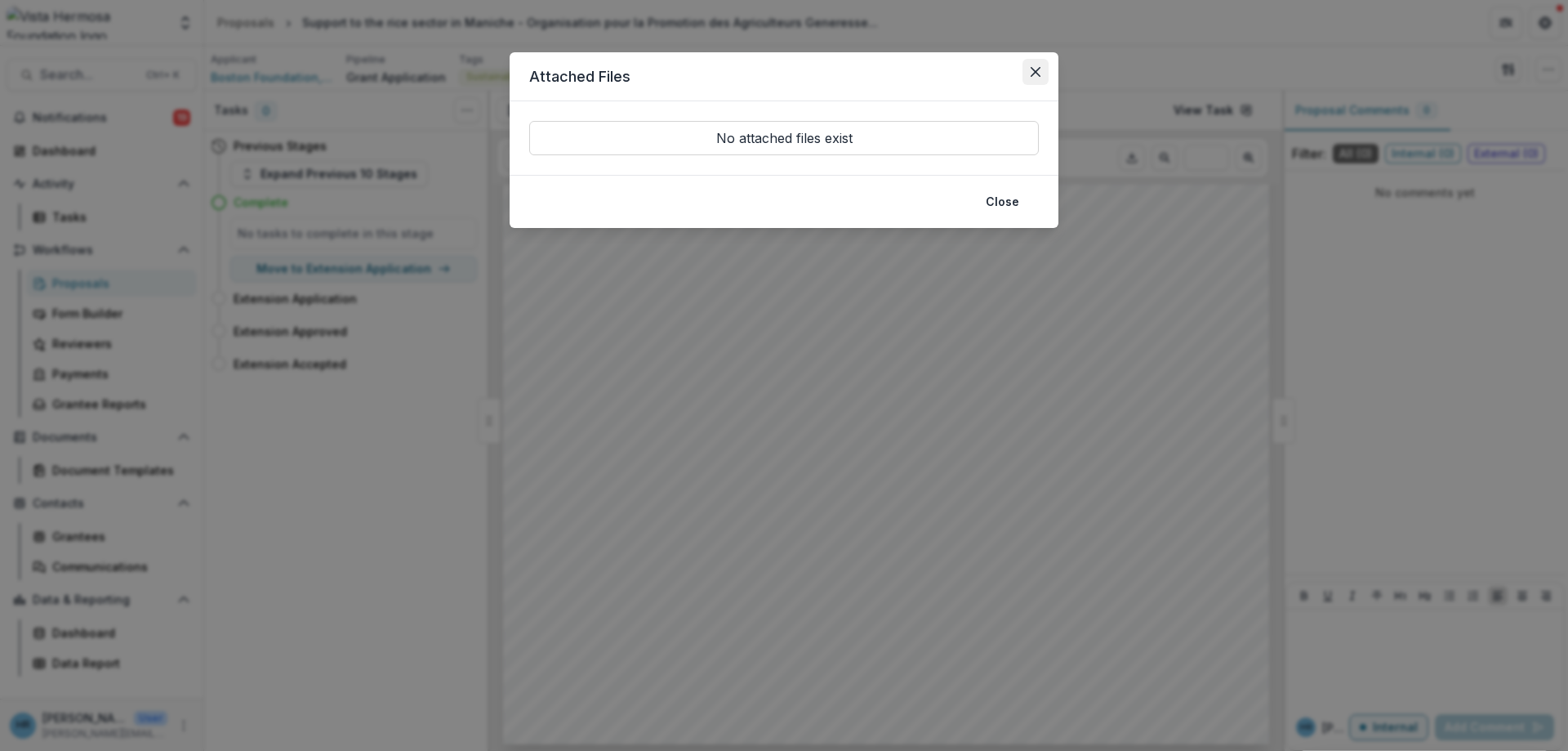
click at [1037, 78] on button "Close" at bounding box center [1035, 71] width 26 height 26
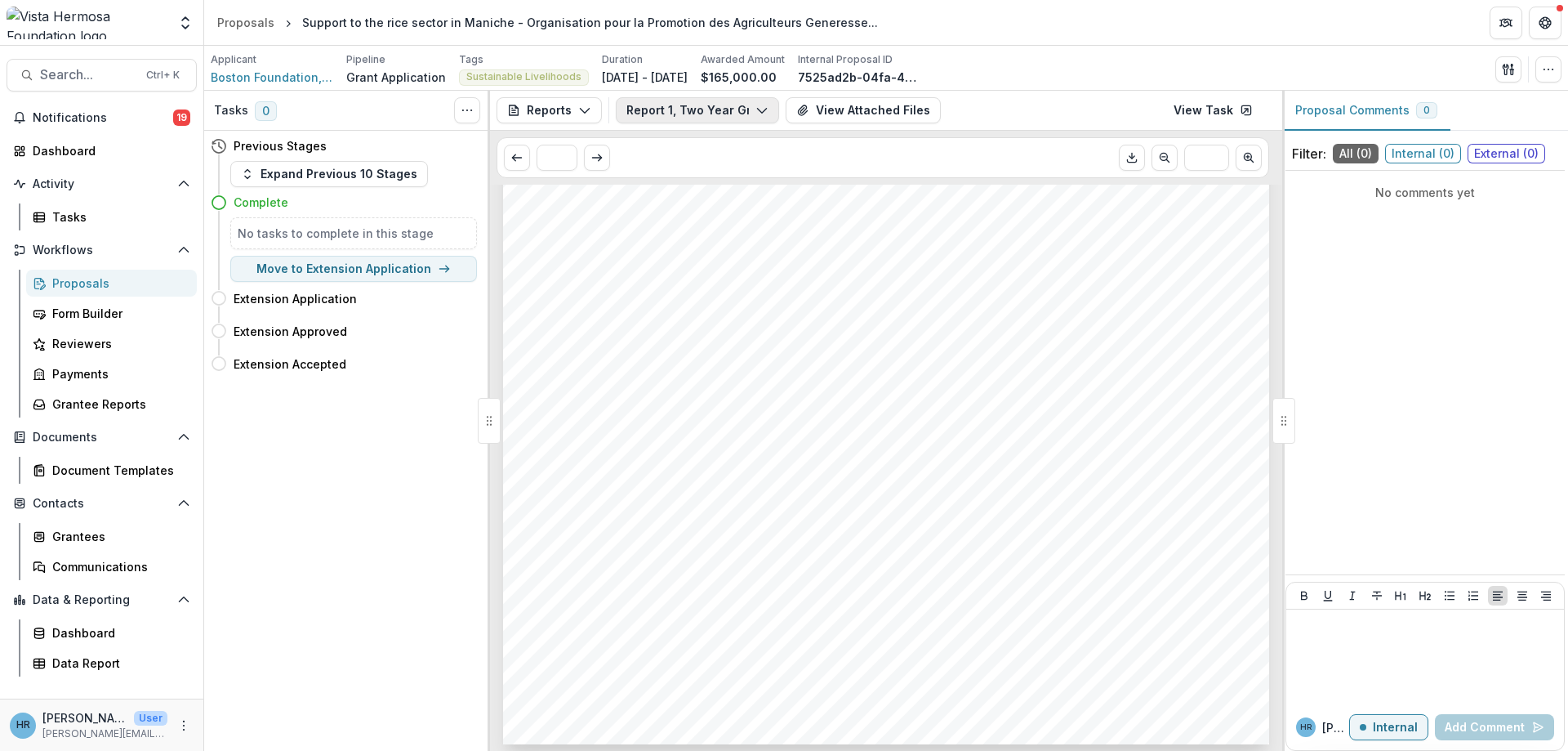
click at [685, 112] on button "Report 1, Two Year Grant [DATE]" at bounding box center [697, 110] width 163 height 26
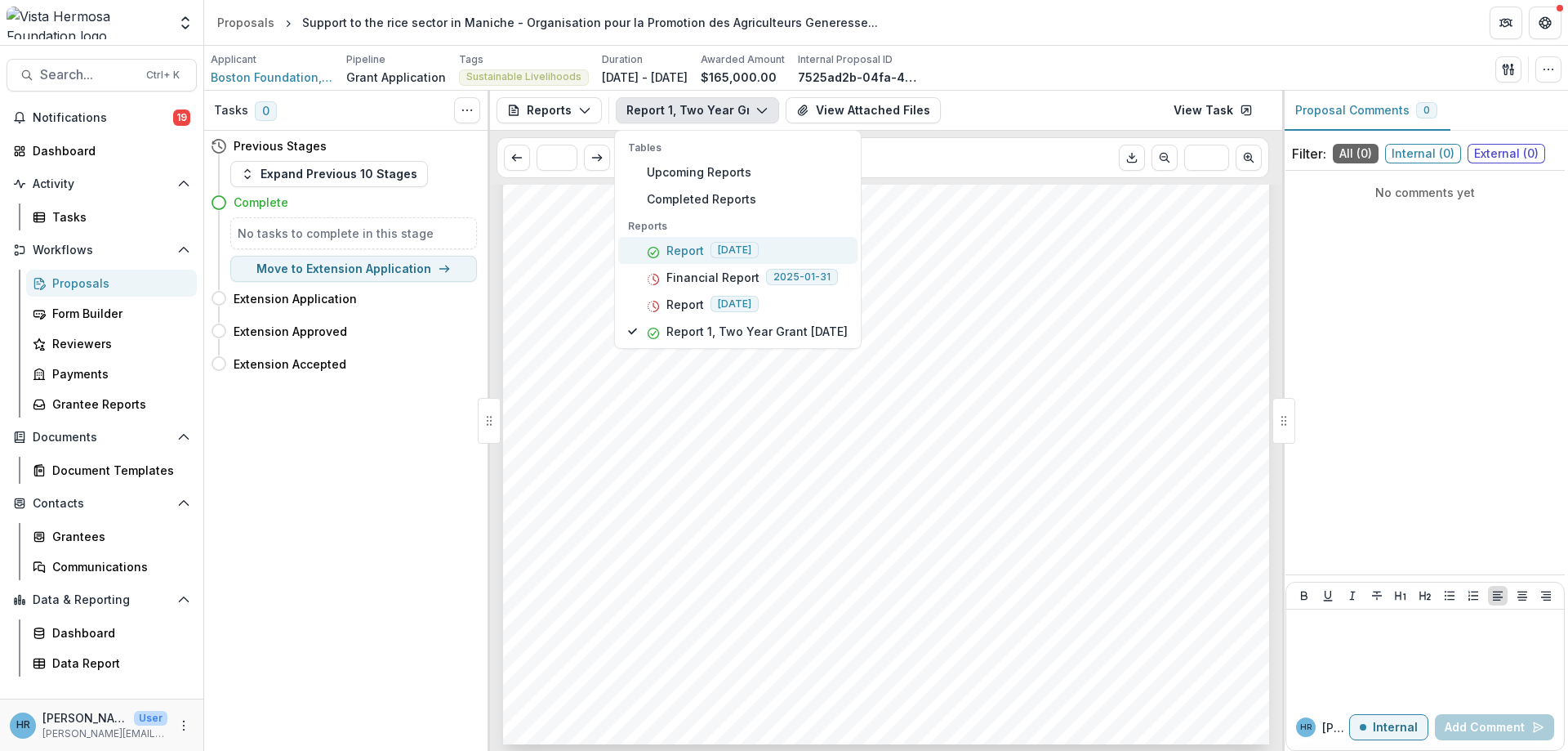
click at [708, 249] on div "Report [DATE]" at bounding box center [747, 251] width 201 height 17
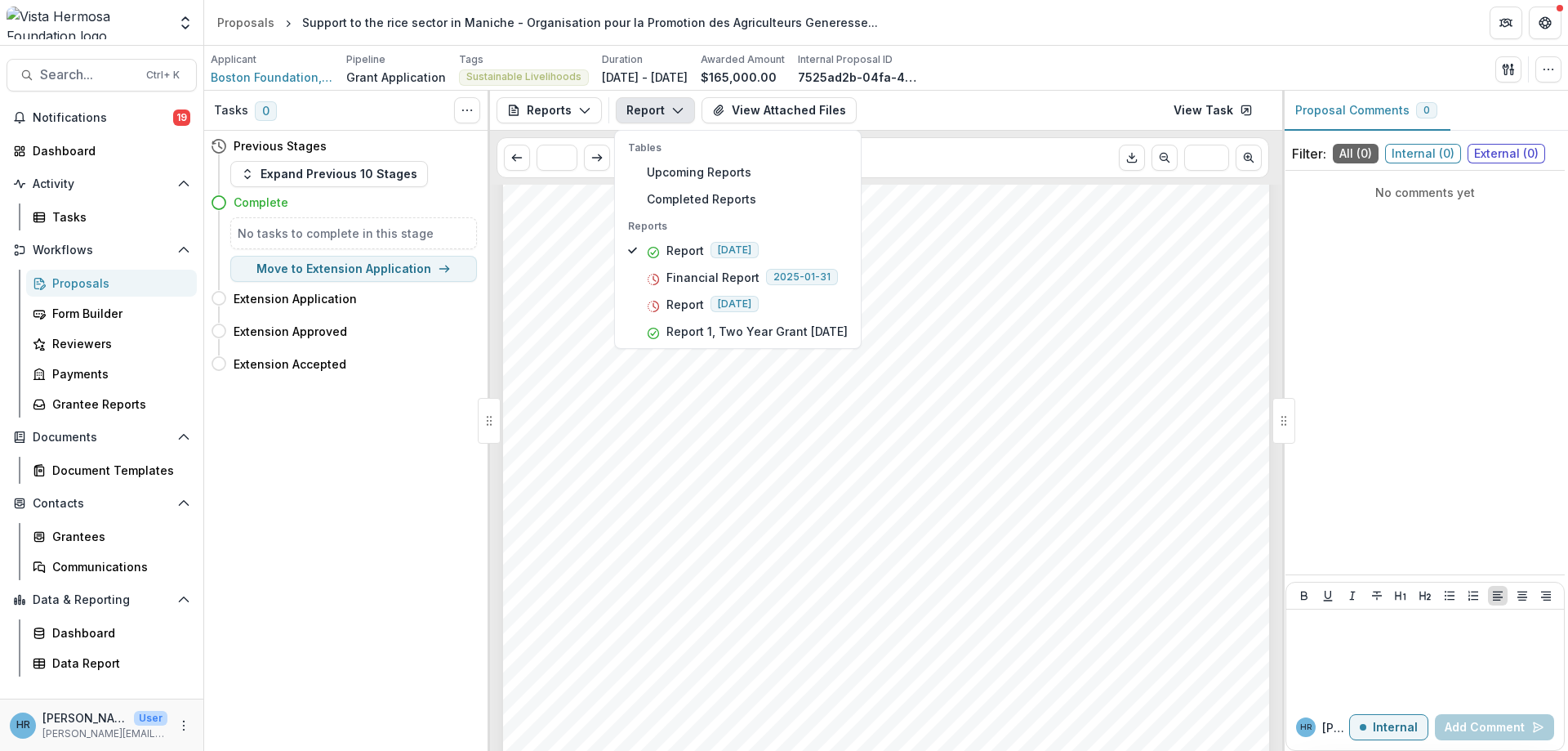
scroll to position [1274, 0]
click at [744, 243] on span "[DATE]" at bounding box center [734, 250] width 48 height 16
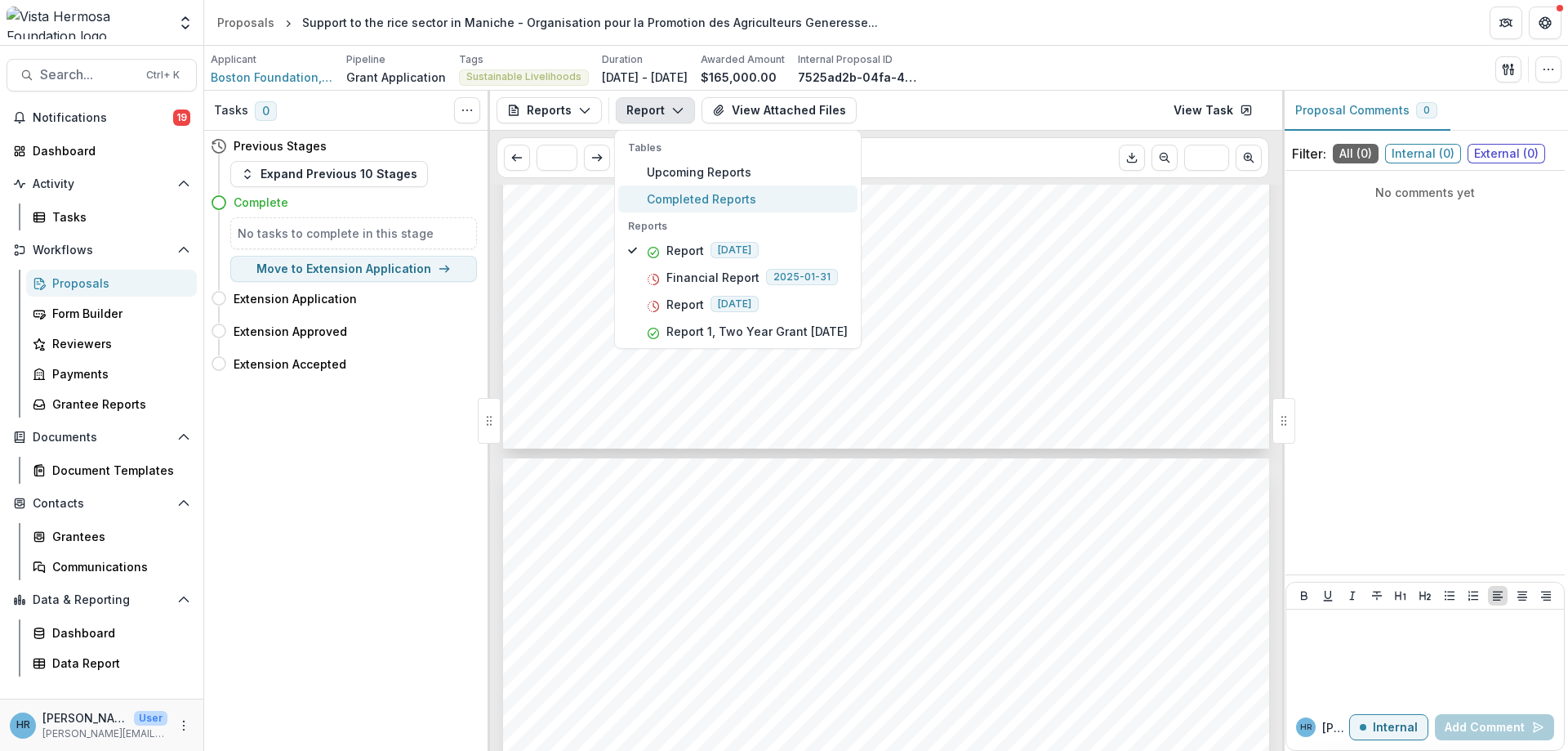
scroll to position [3039, 0]
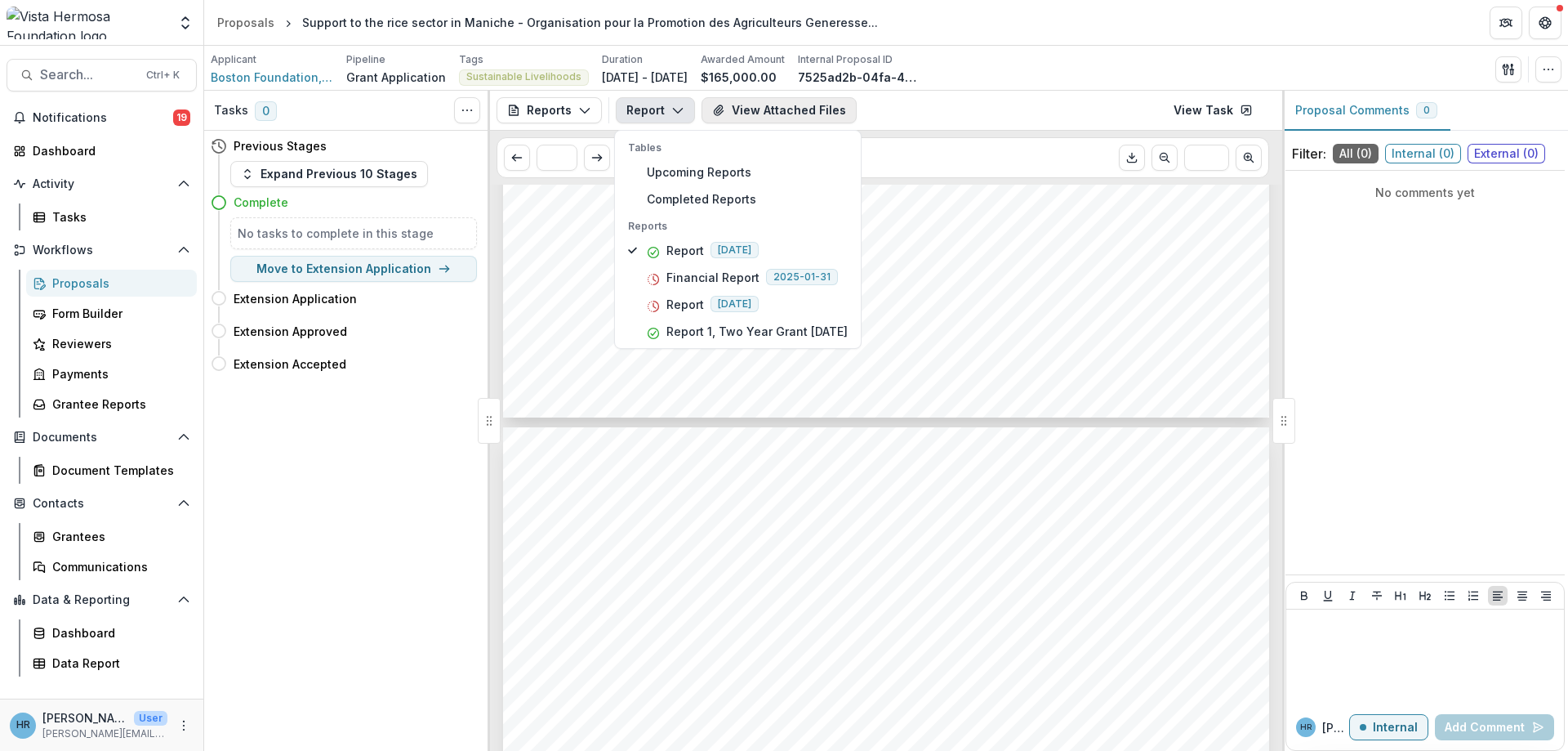
click at [775, 115] on button "View Attached Files" at bounding box center [779, 110] width 155 height 26
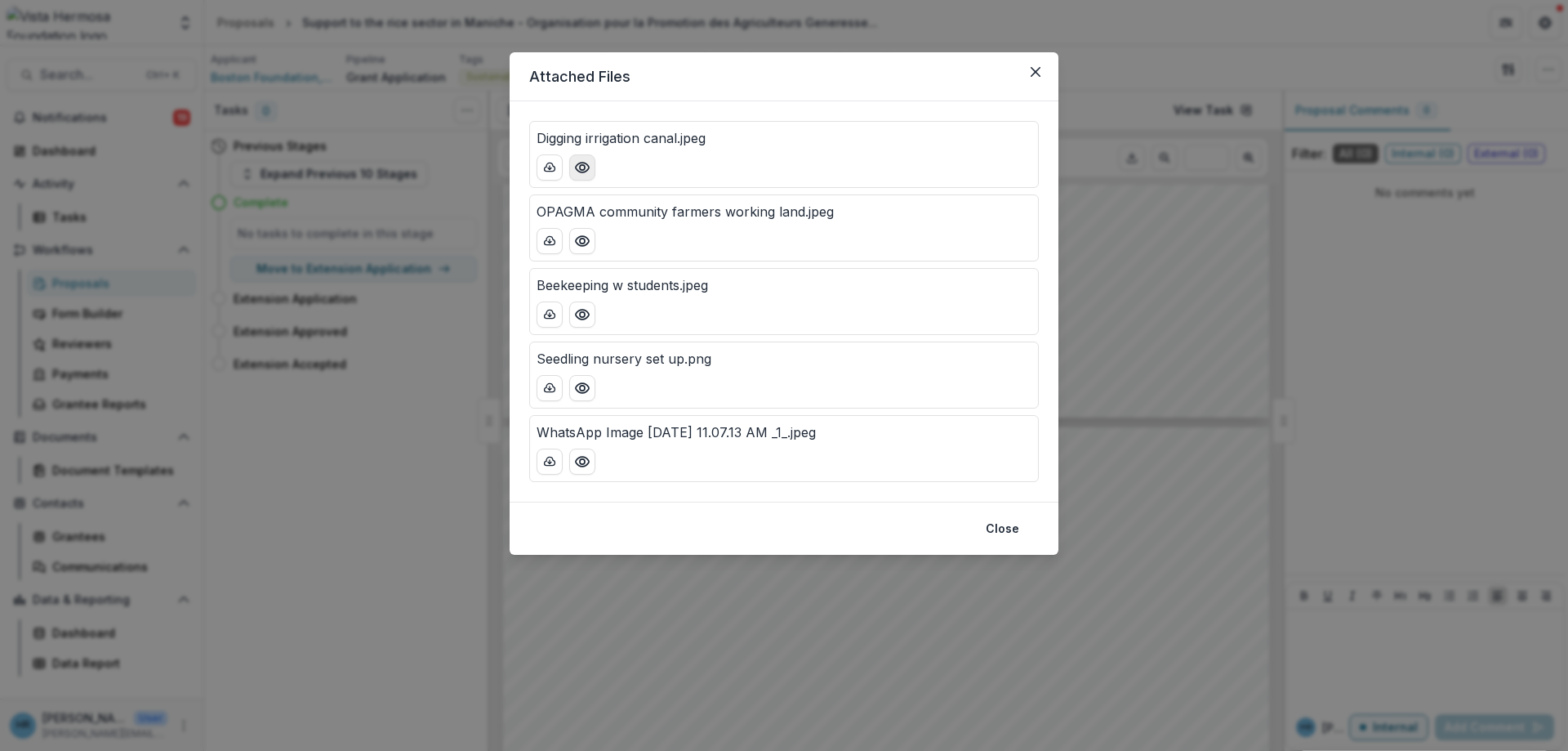
click at [578, 160] on icon "Preview Digging irrigation canal.jpeg" at bounding box center [582, 167] width 16 height 16
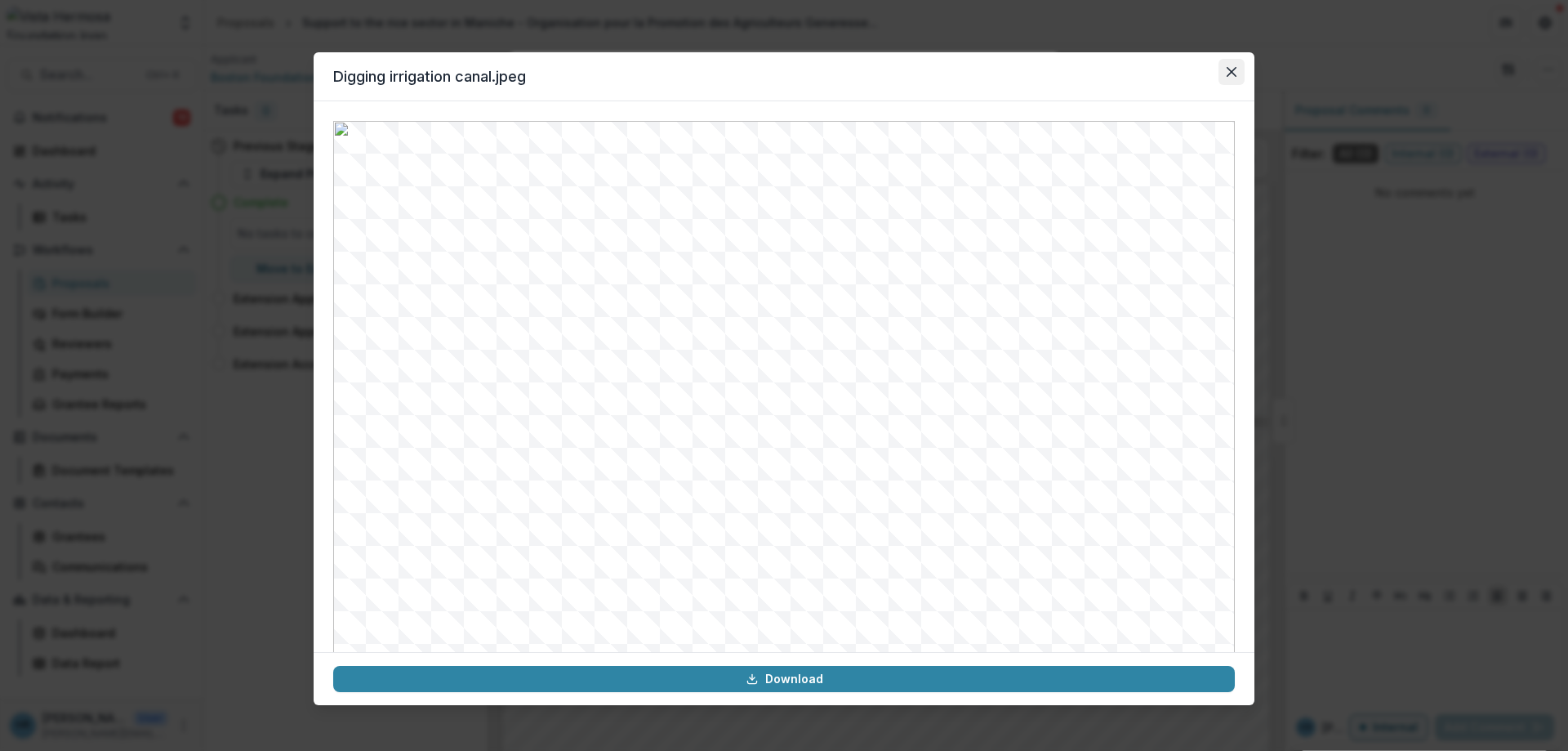
click at [1229, 71] on icon "Close" at bounding box center [1232, 72] width 10 height 10
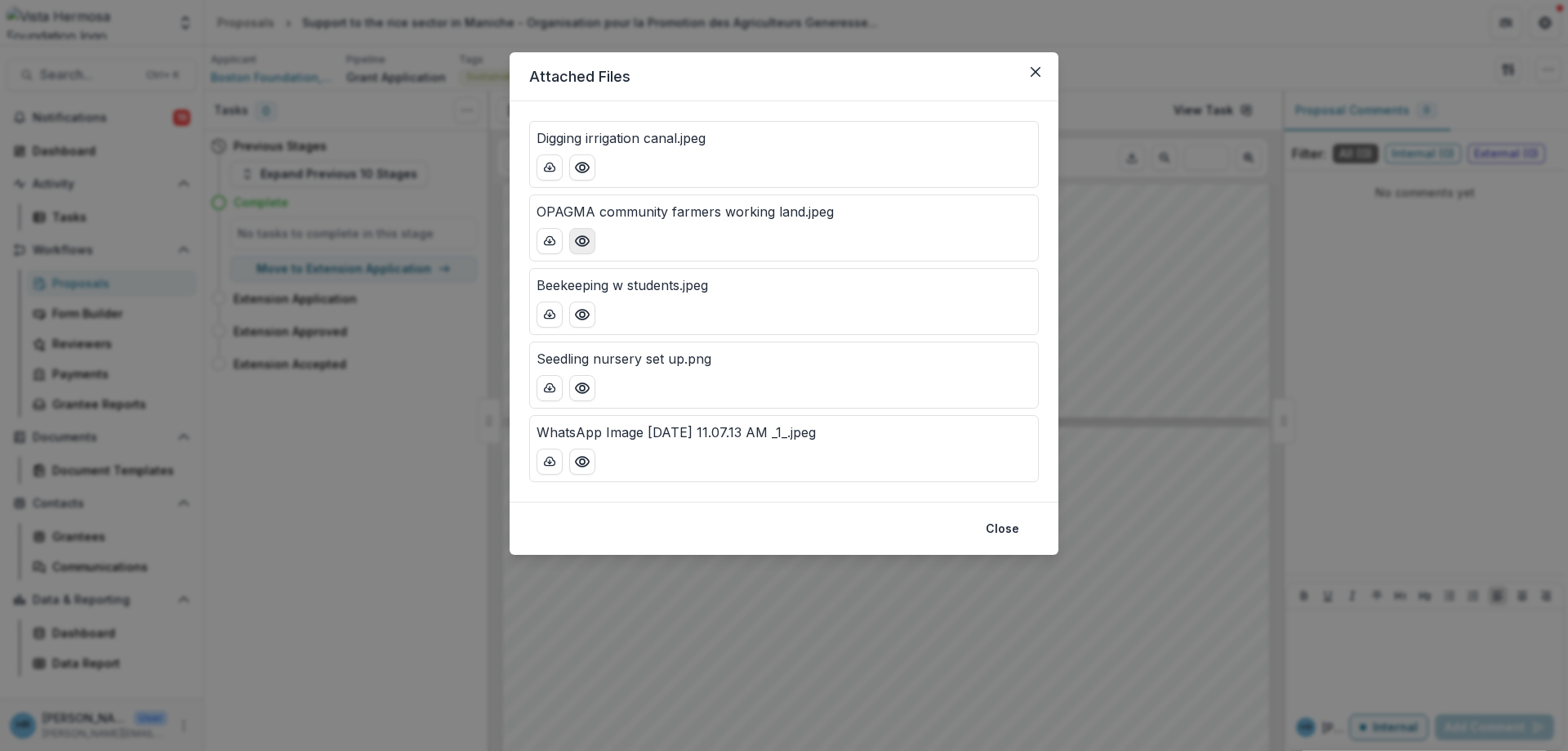
click at [584, 247] on icon "Preview OPAGMA community farmers working land.jpeg" at bounding box center [582, 240] width 16 height 16
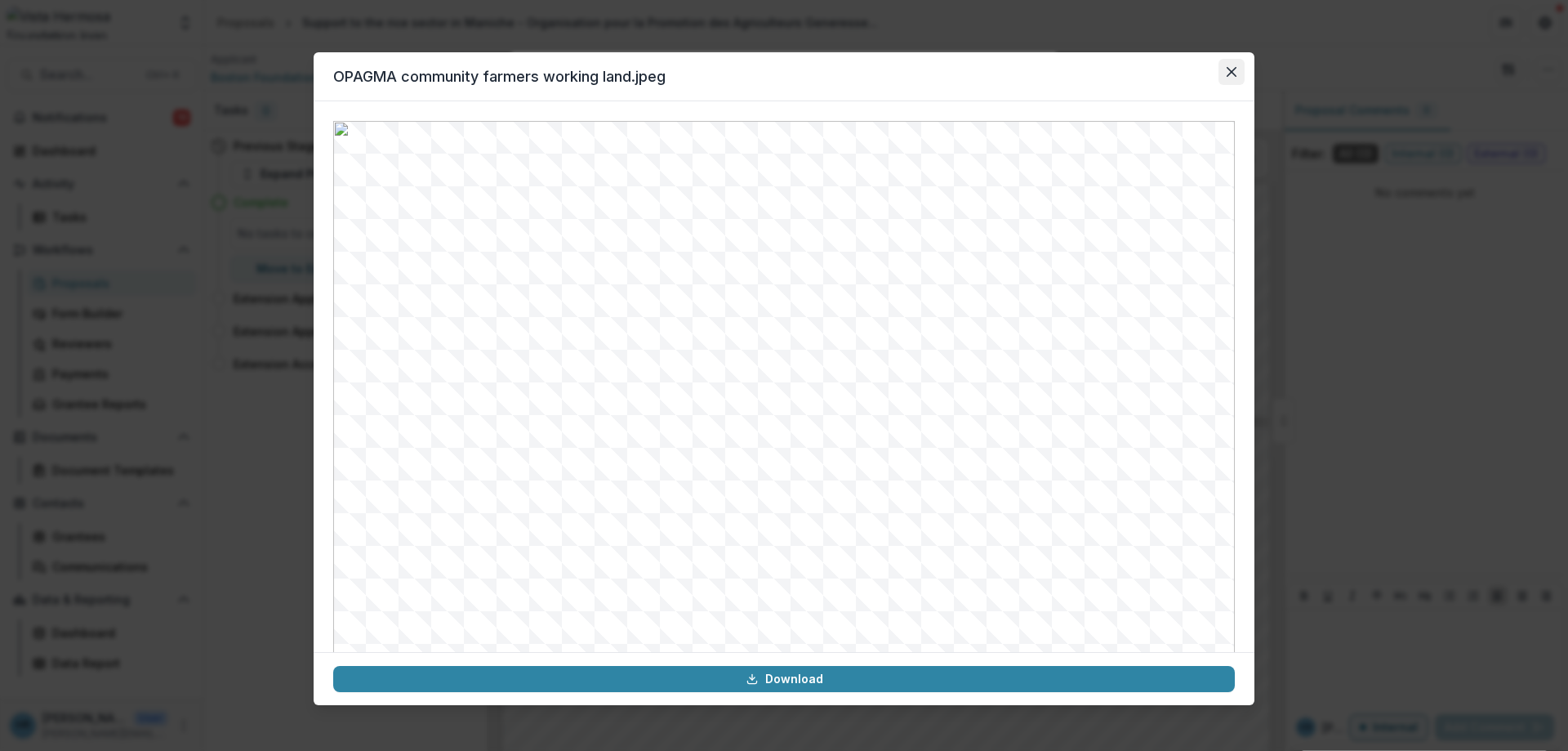
drag, startPoint x: 1232, startPoint y: 71, endPoint x: 1233, endPoint y: 80, distance: 9.1
click at [1233, 76] on icon "Close" at bounding box center [1232, 72] width 10 height 10
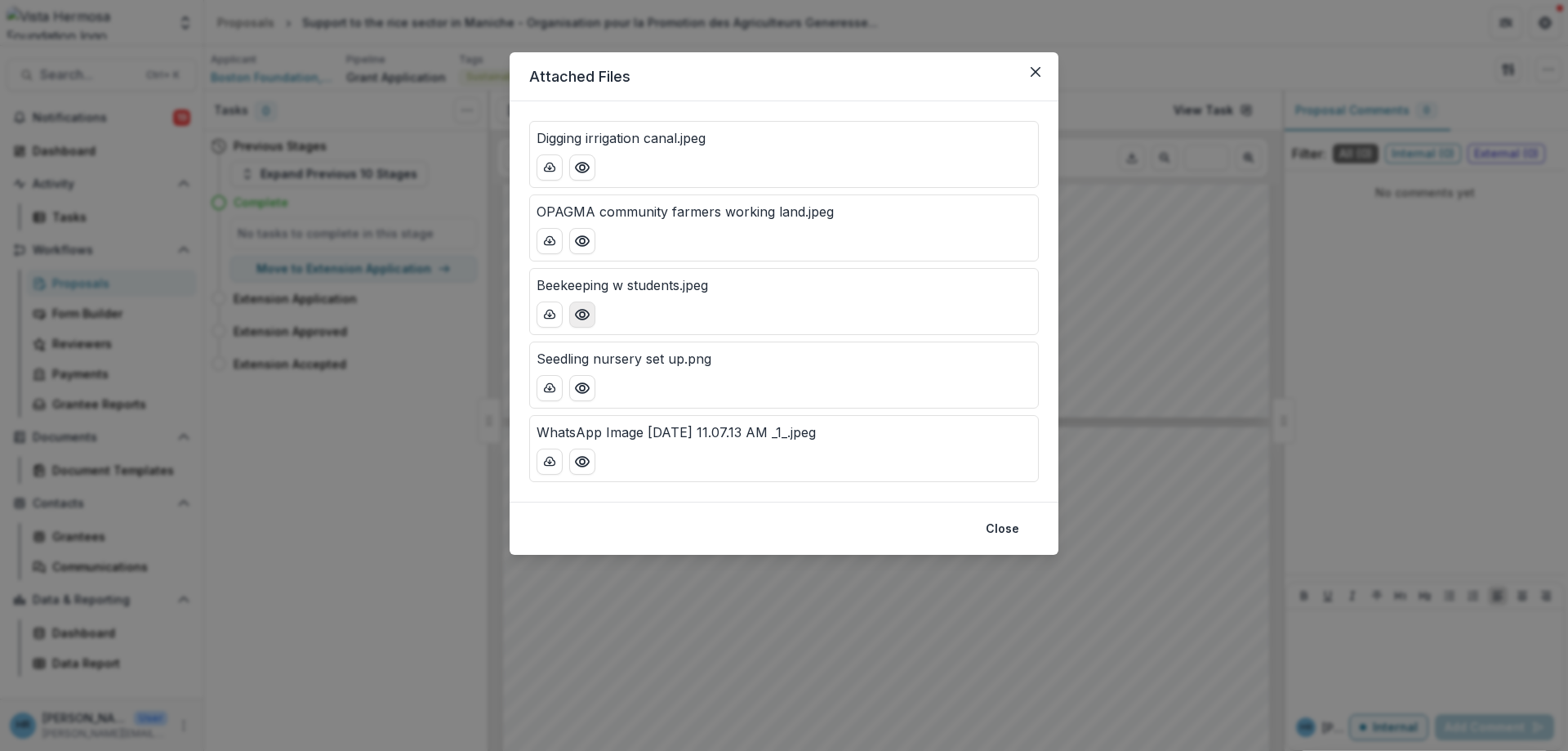
click at [586, 313] on icon "Preview Beekeeping w students.jpeg" at bounding box center [582, 314] width 16 height 16
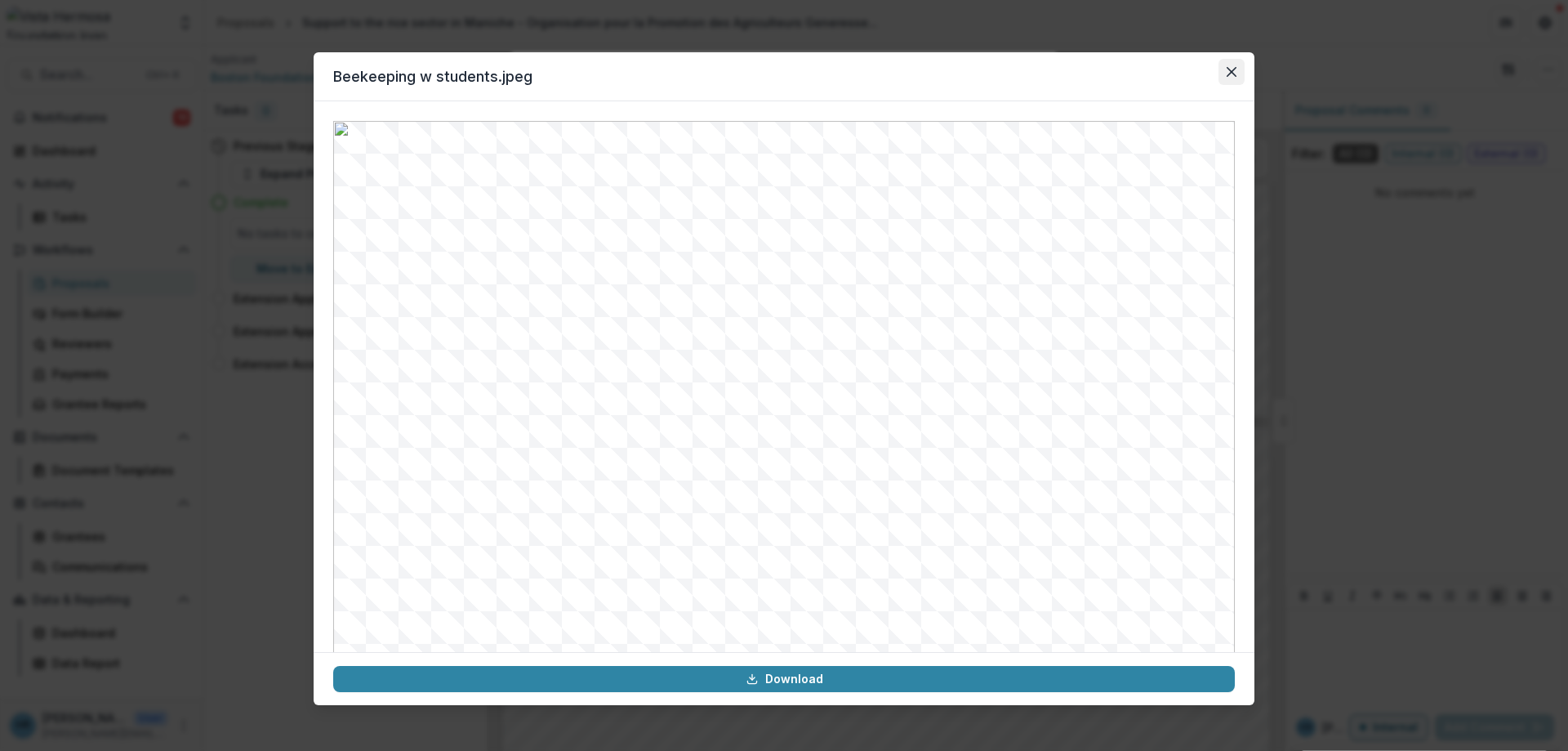
click at [1231, 66] on button "Close" at bounding box center [1231, 71] width 26 height 26
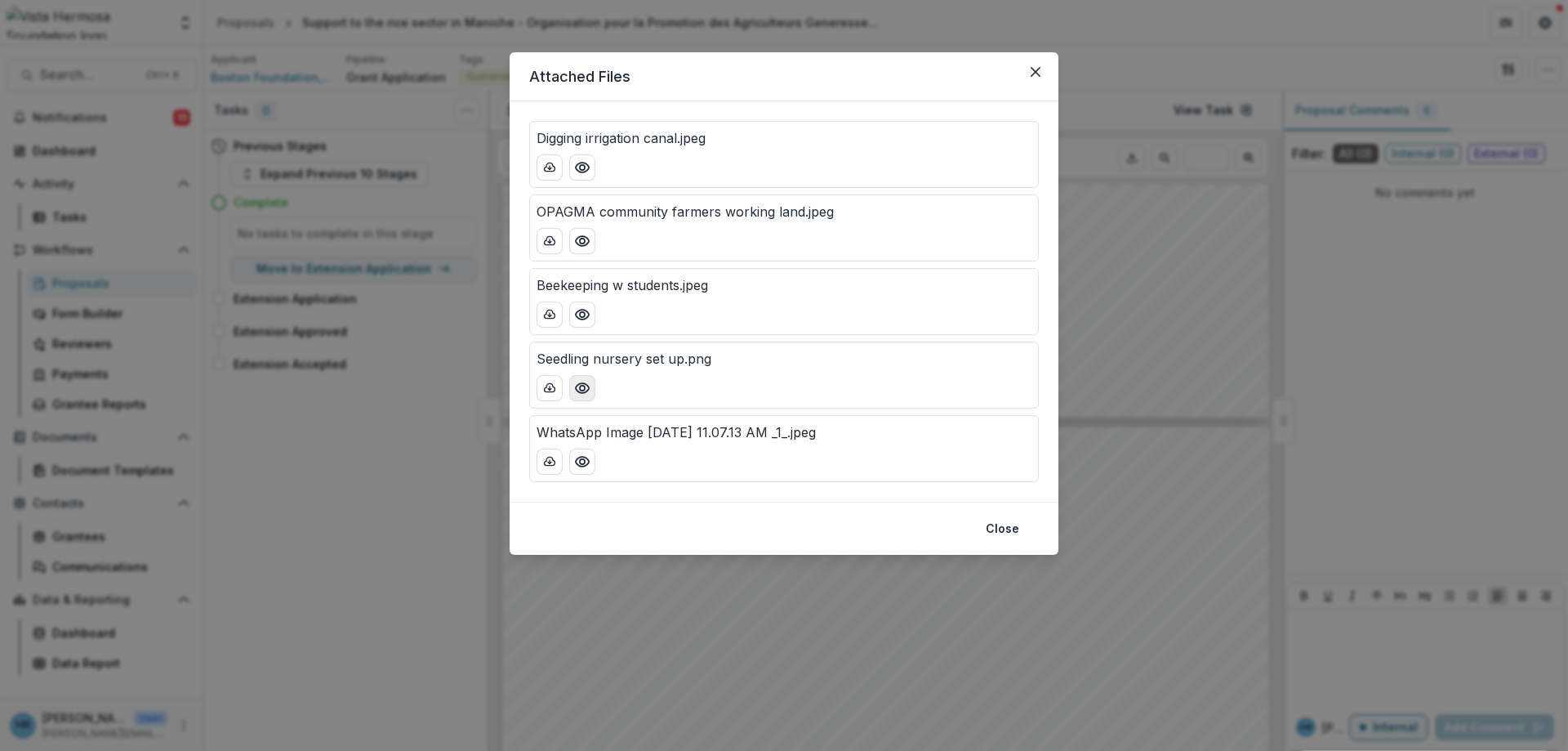
click at [579, 392] on icon "Preview Seedling nursery set up.png" at bounding box center [582, 388] width 13 height 10
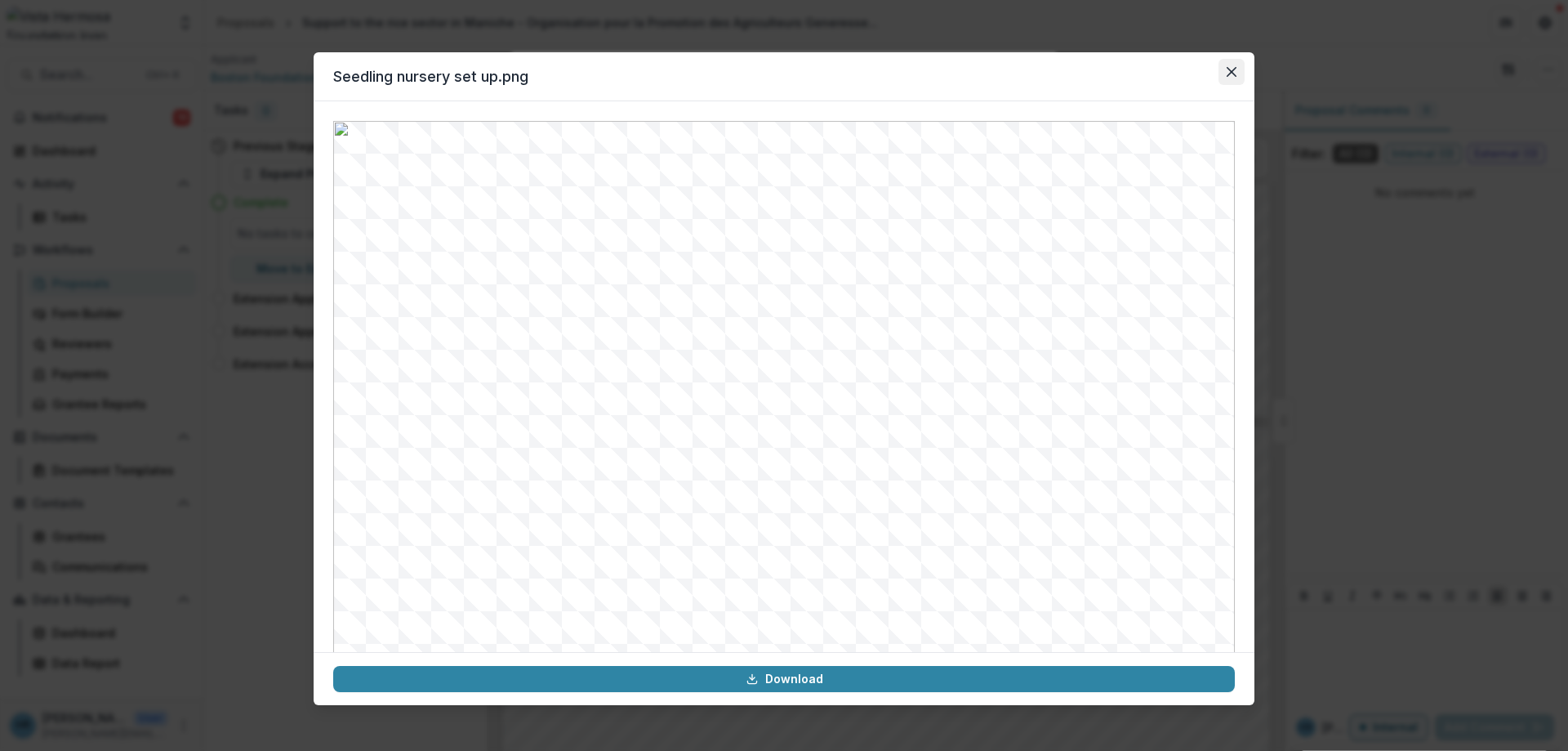
click at [1238, 78] on button "Close" at bounding box center [1231, 71] width 26 height 26
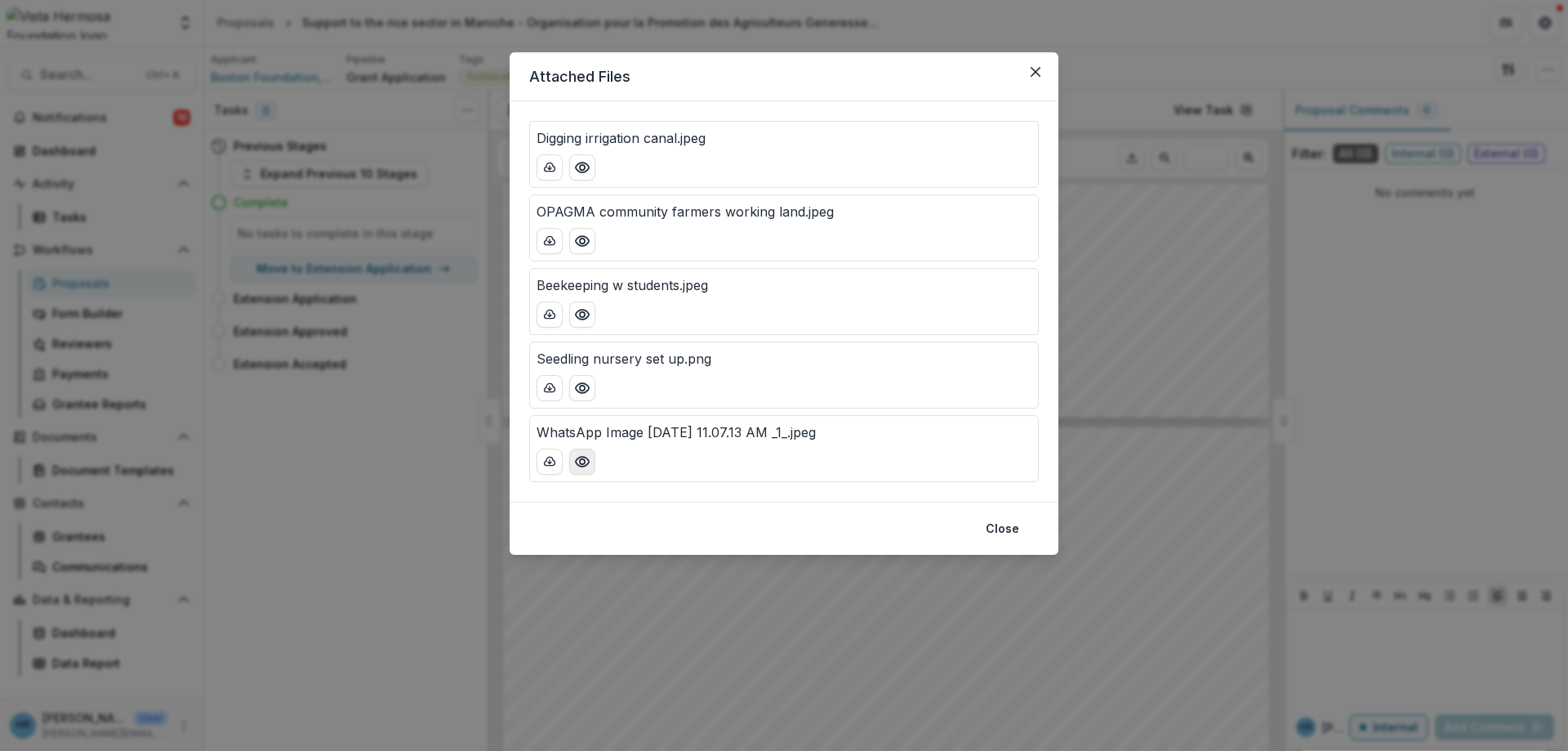
click at [586, 460] on icon "Preview WhatsApp Image 2024-03-06 at 11.07.13 AM _1_.jpeg" at bounding box center [582, 461] width 16 height 16
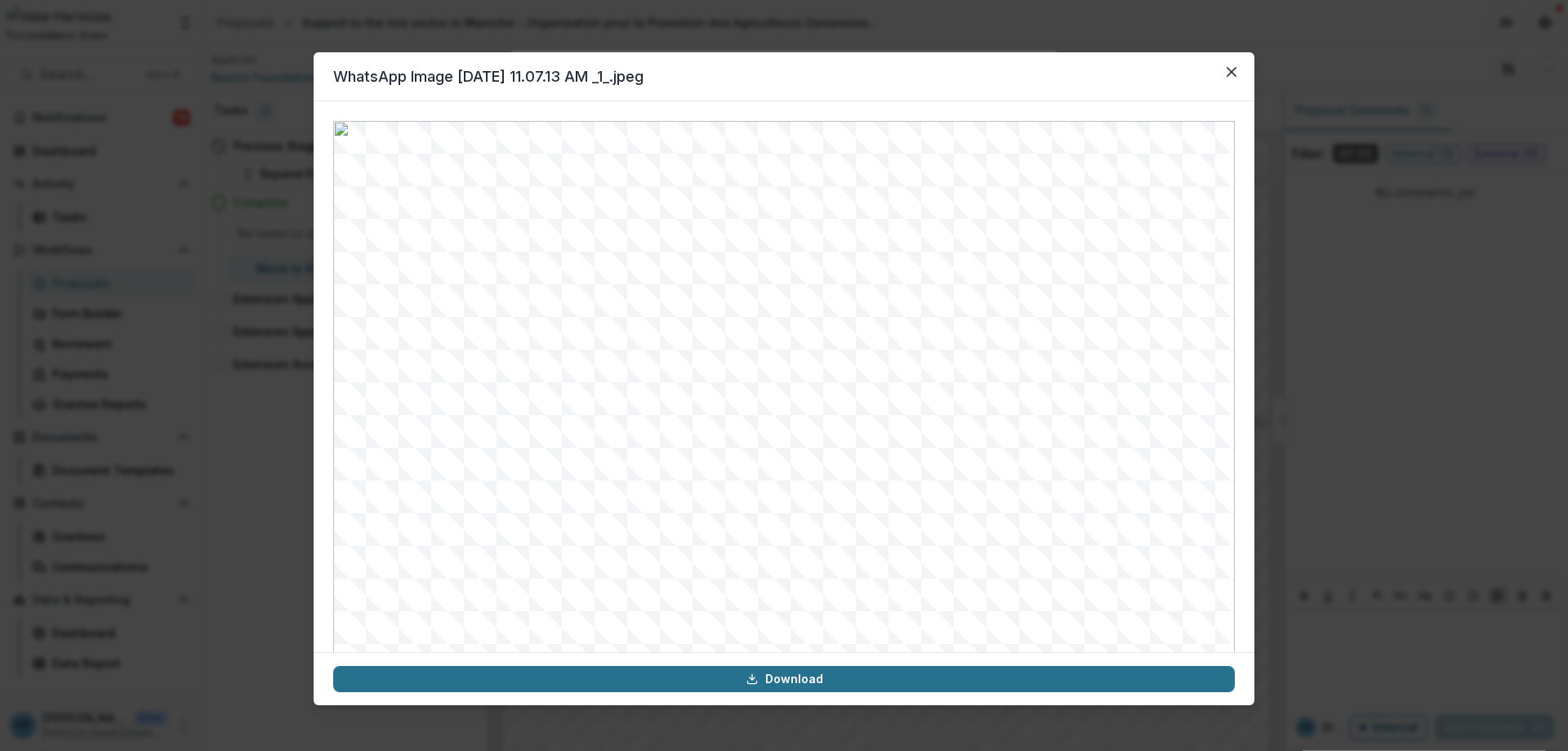
click at [780, 680] on link "Download" at bounding box center [783, 679] width 901 height 26
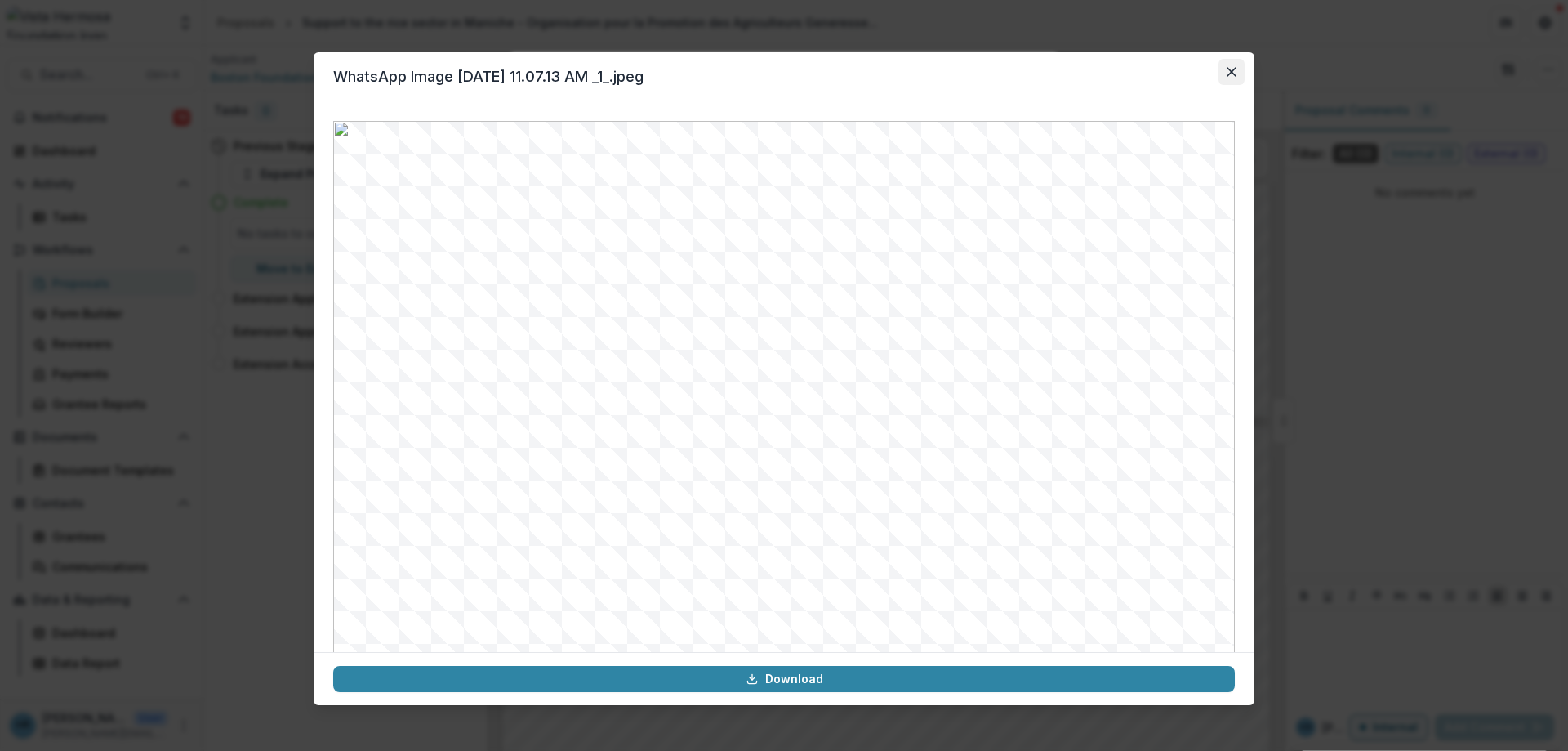
click at [1237, 76] on button "Close" at bounding box center [1231, 71] width 26 height 26
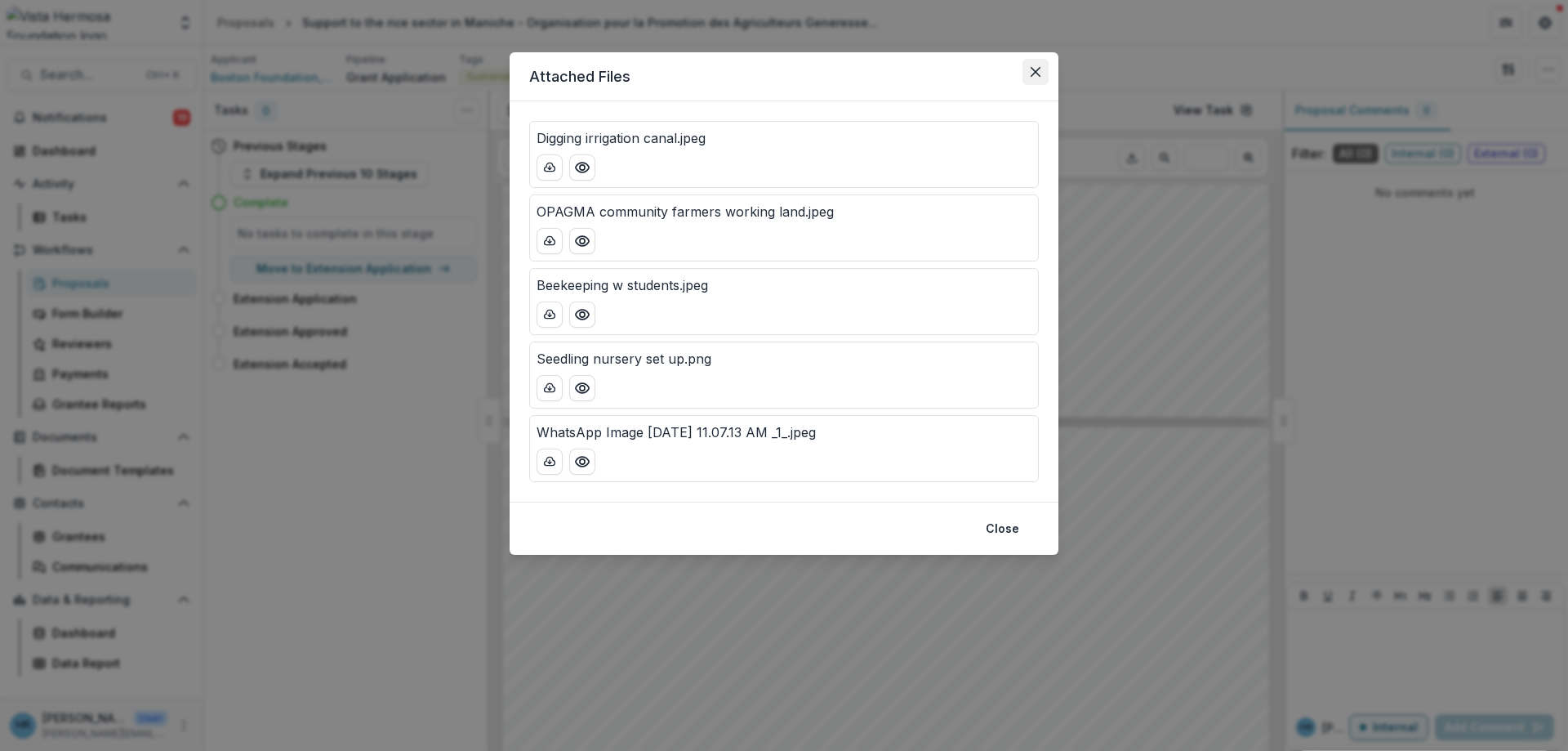
click at [1029, 70] on button "Close" at bounding box center [1035, 71] width 26 height 26
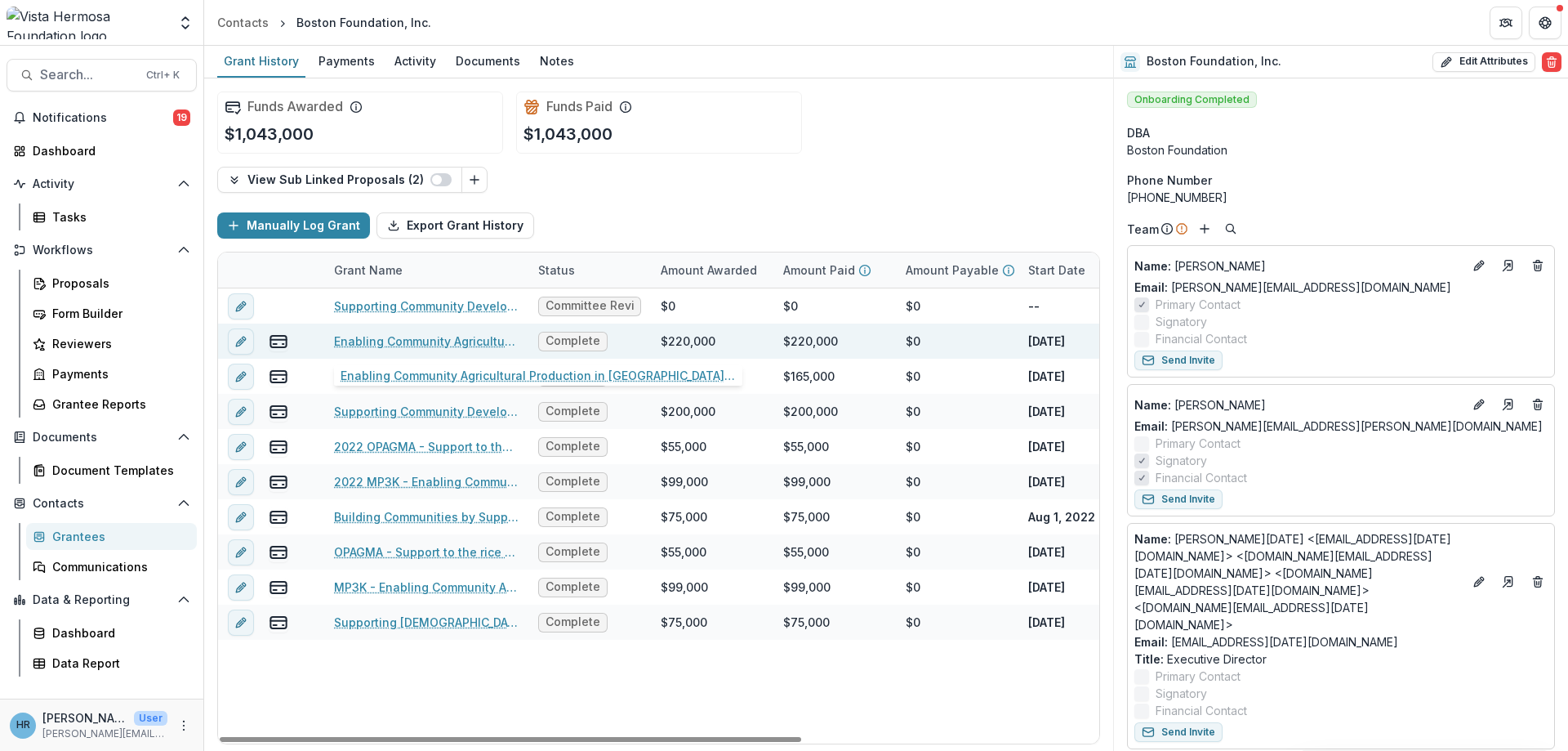
click at [442, 346] on link "Enabling Community Agricultural Production in [GEOGRAPHIC_DATA][PERSON_NAME] - …" at bounding box center [426, 341] width 184 height 17
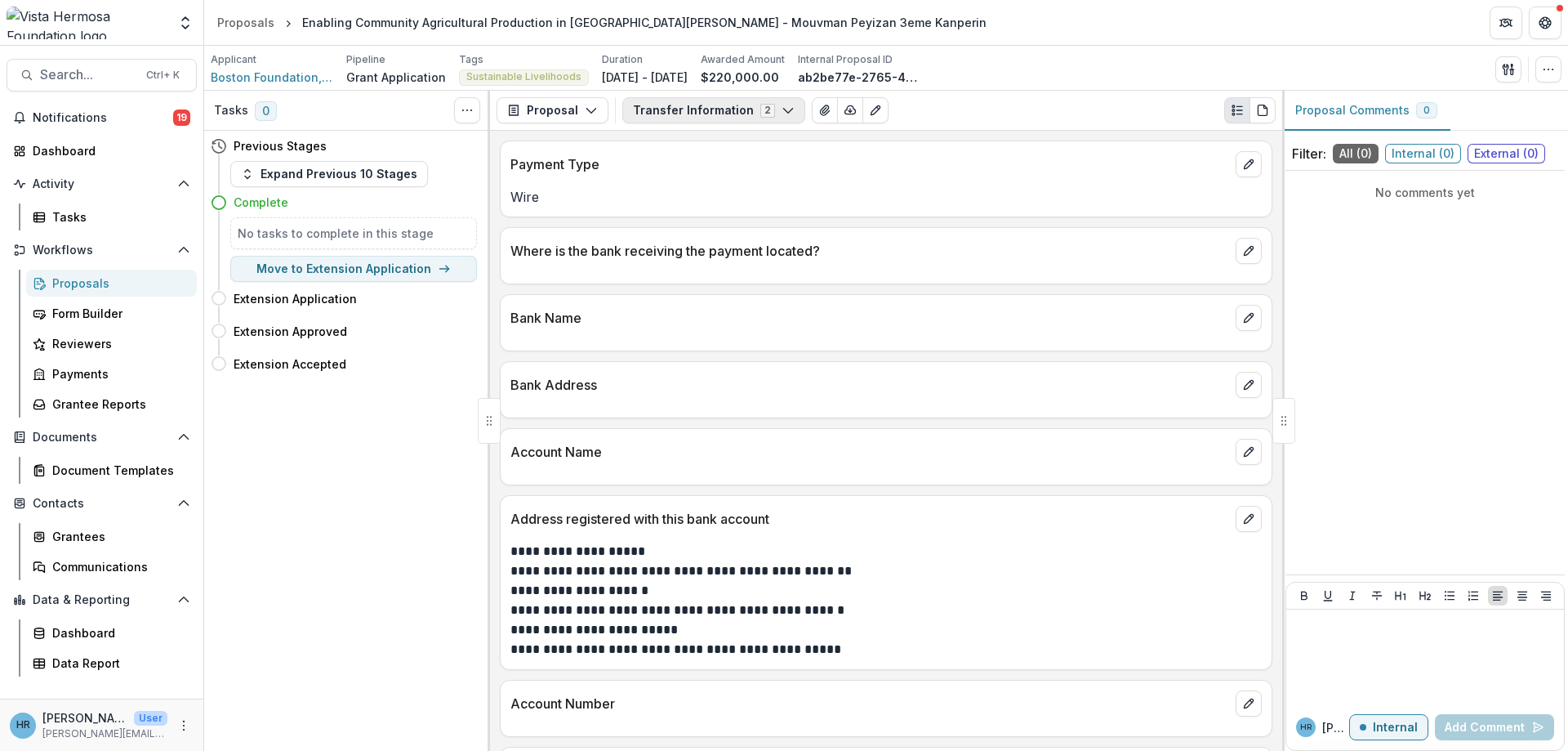
click at [681, 113] on button "Transfer Information 2" at bounding box center [713, 110] width 183 height 26
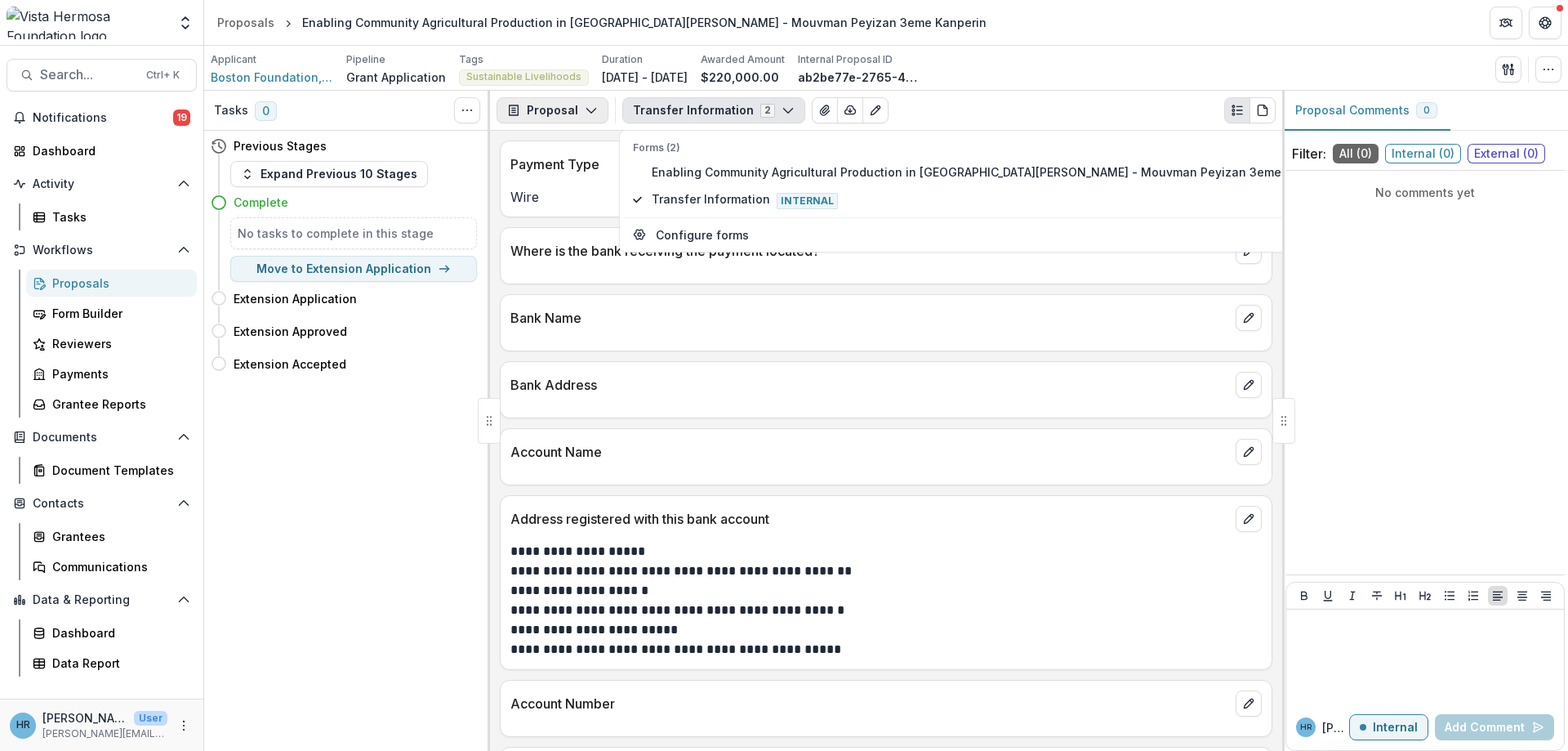
click at [566, 110] on button "Proposal" at bounding box center [553, 110] width 112 height 26
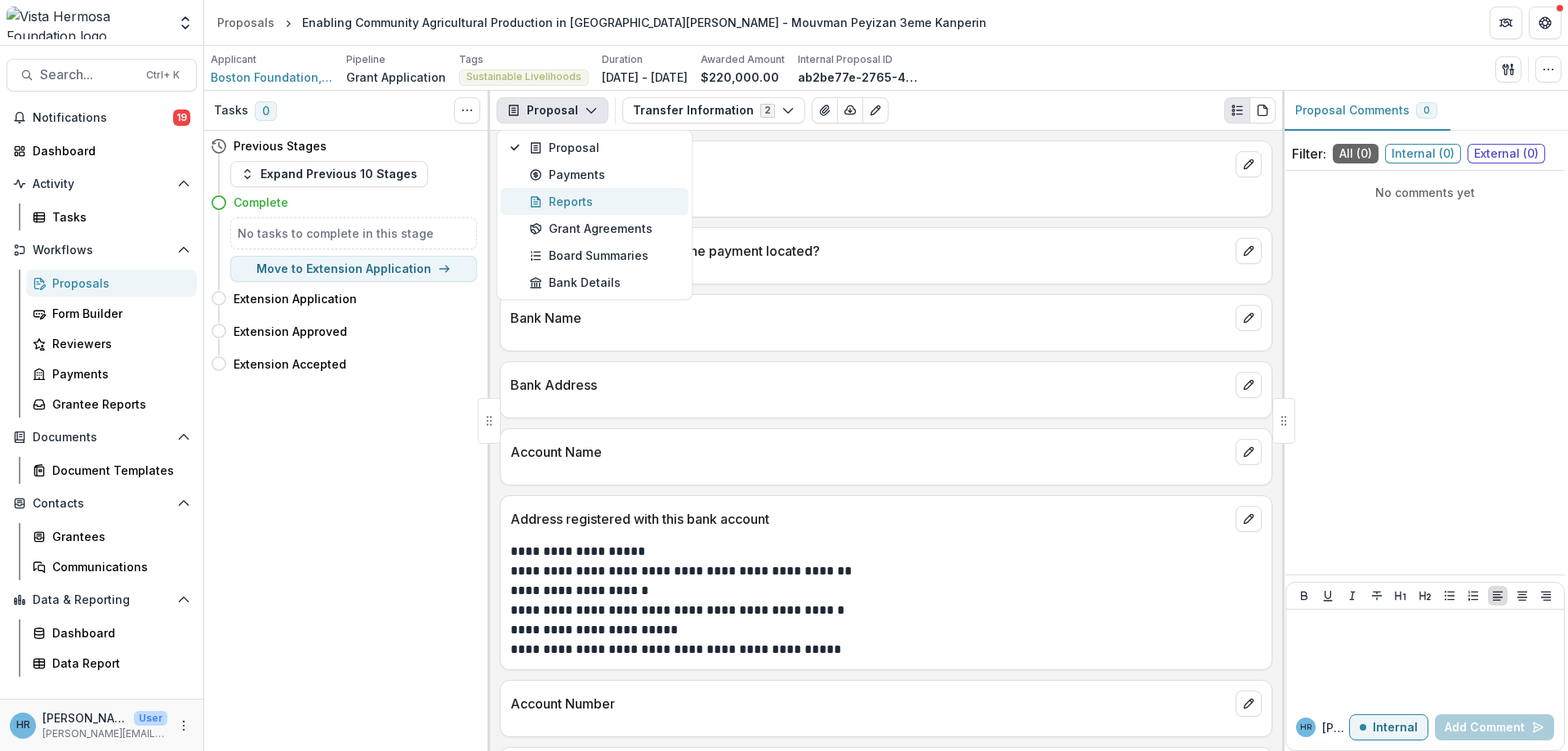
click at [572, 201] on div "Reports" at bounding box center [604, 201] width 149 height 17
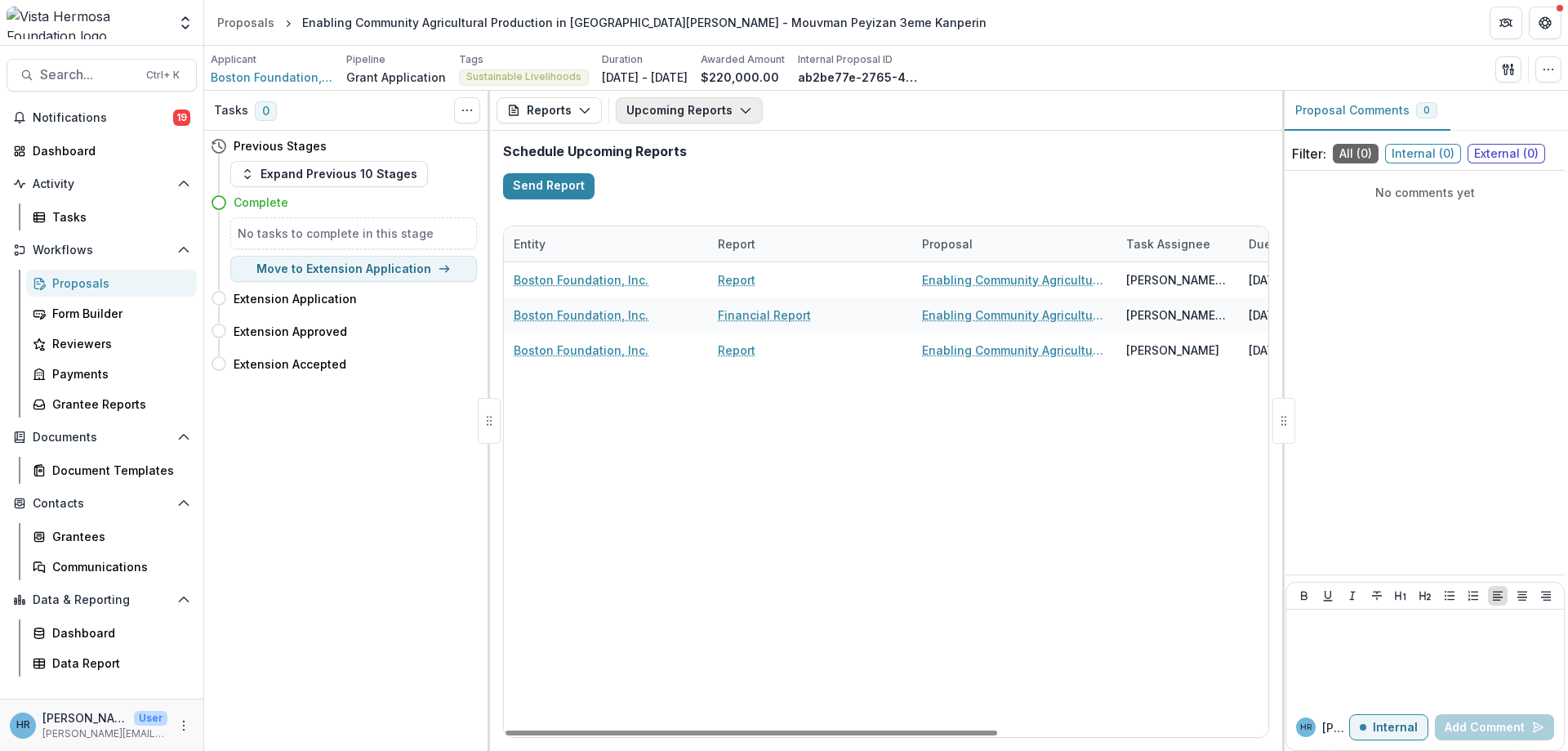
click at [664, 120] on button "Upcoming Reports" at bounding box center [689, 110] width 147 height 26
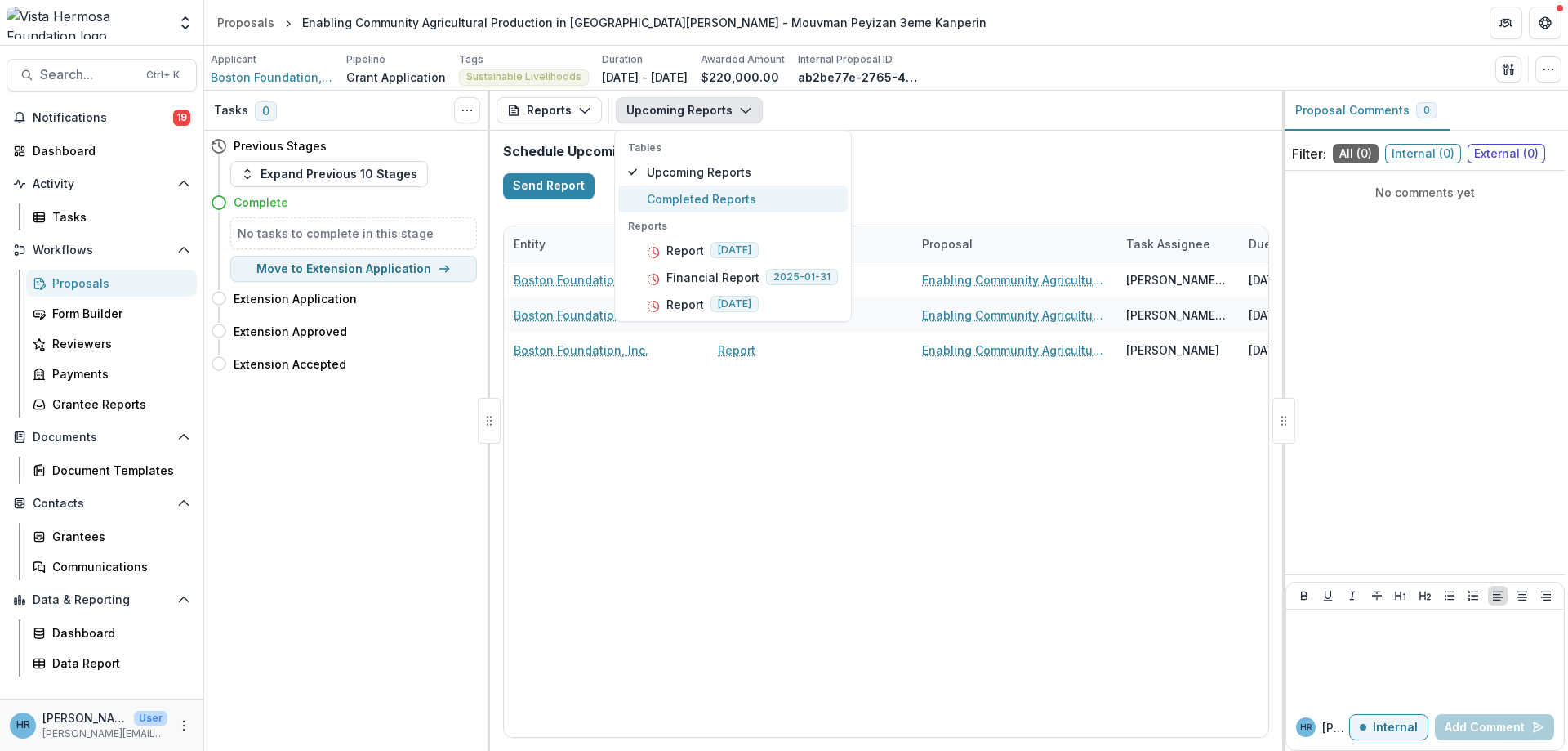
click at [753, 206] on span "Completed Reports" at bounding box center [742, 199] width 191 height 17
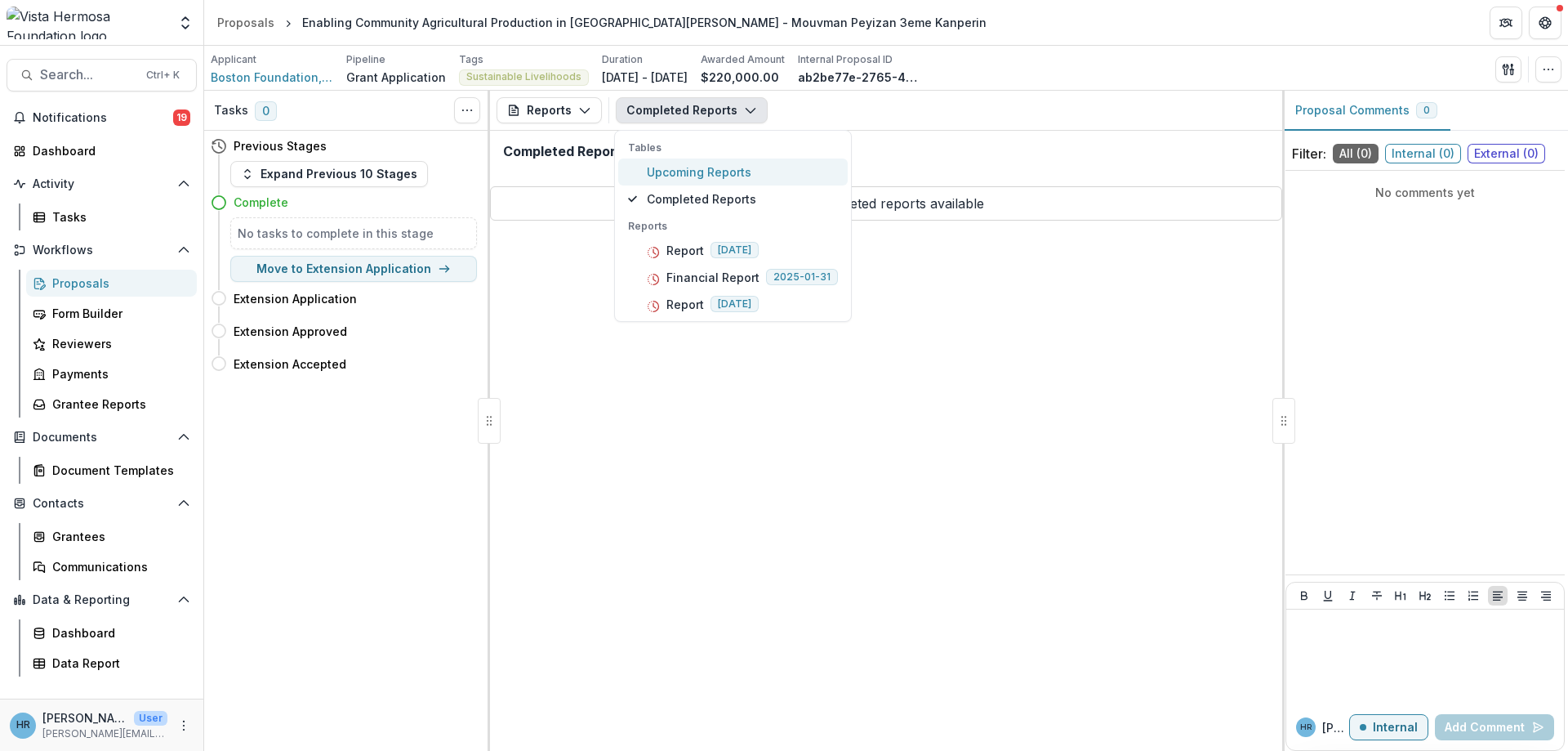
click at [720, 170] on span "Upcoming Reports" at bounding box center [742, 172] width 191 height 17
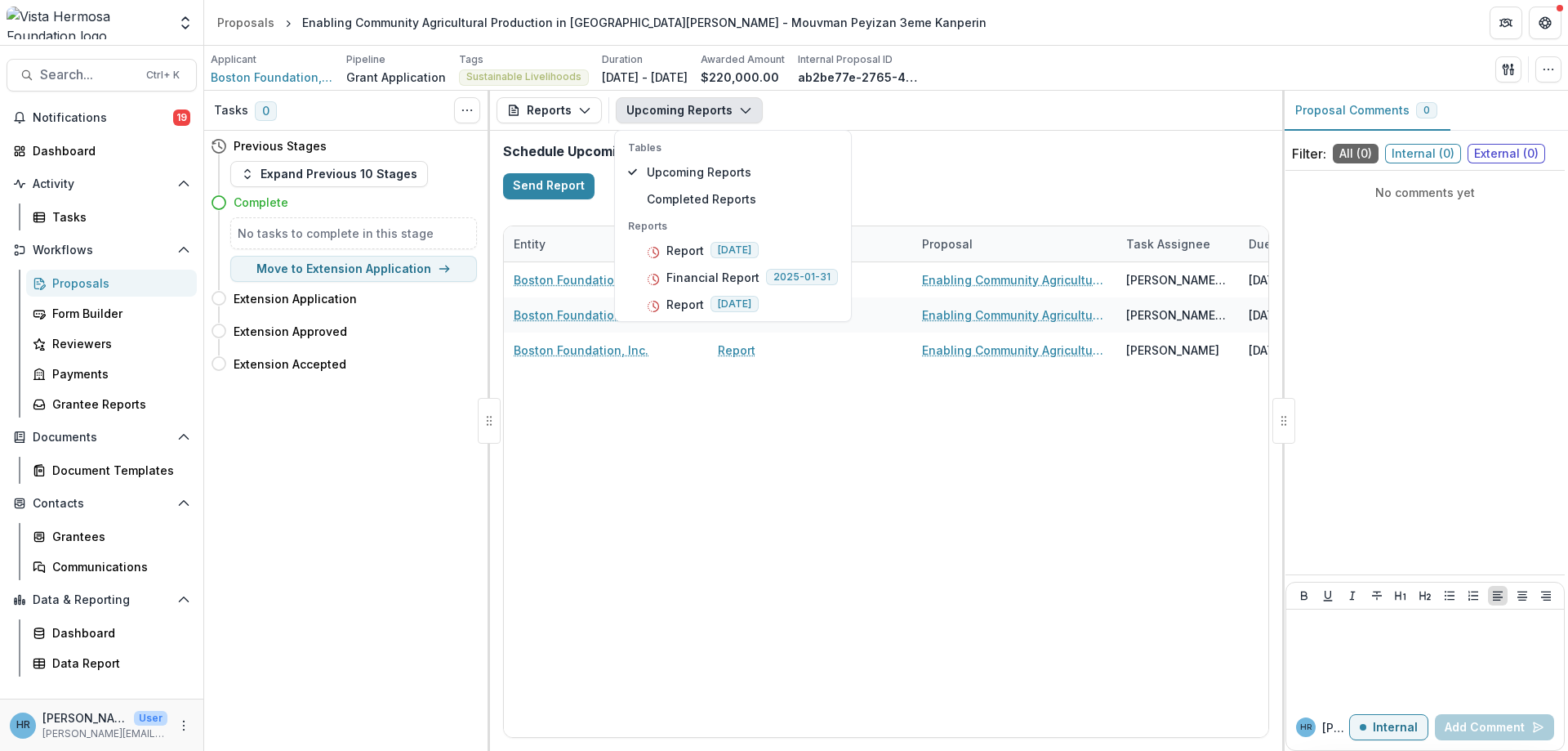
click at [925, 150] on h2 "Schedule Upcoming Reports" at bounding box center [886, 151] width 766 height 15
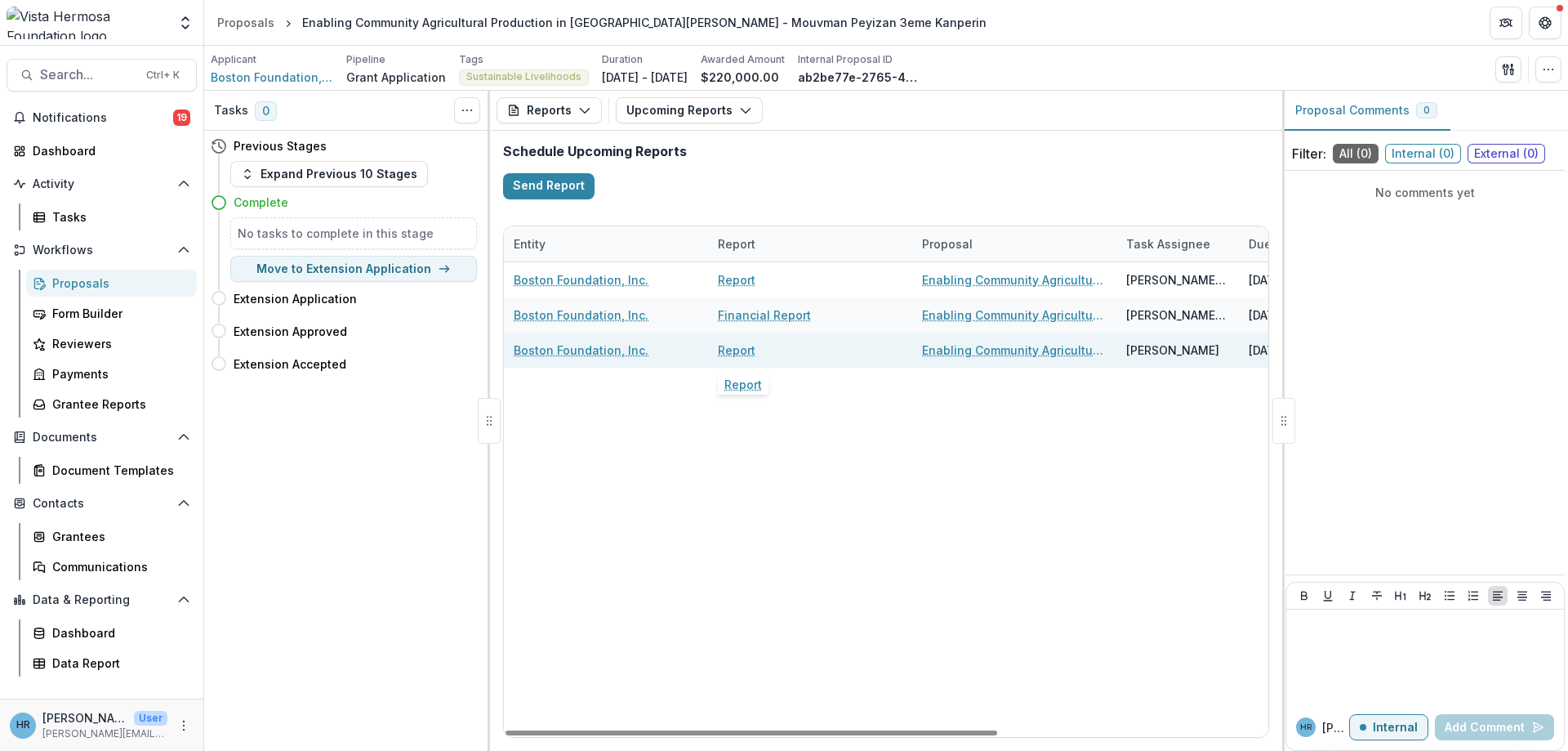
click at [746, 353] on link "Report" at bounding box center [736, 350] width 37 height 17
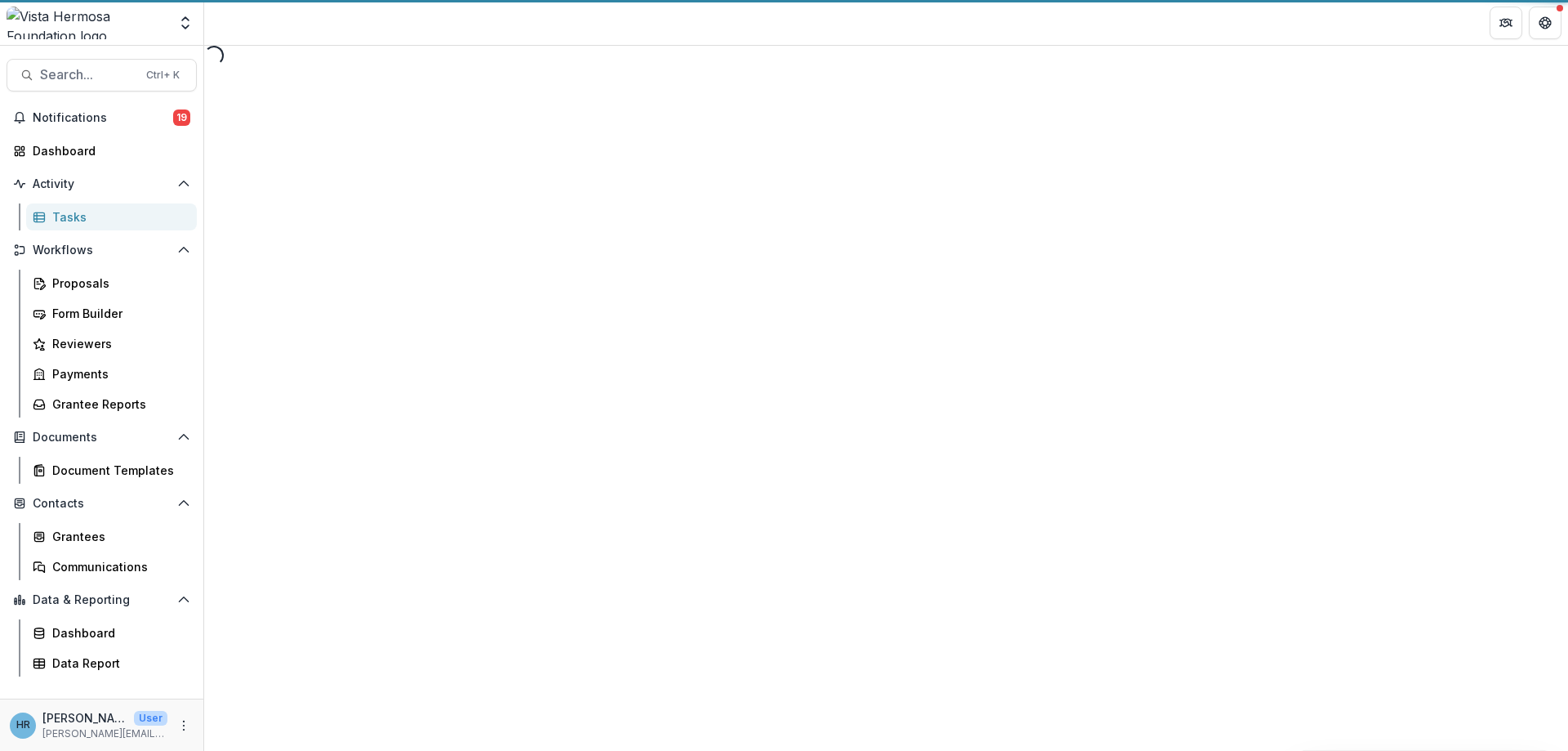
select select "********"
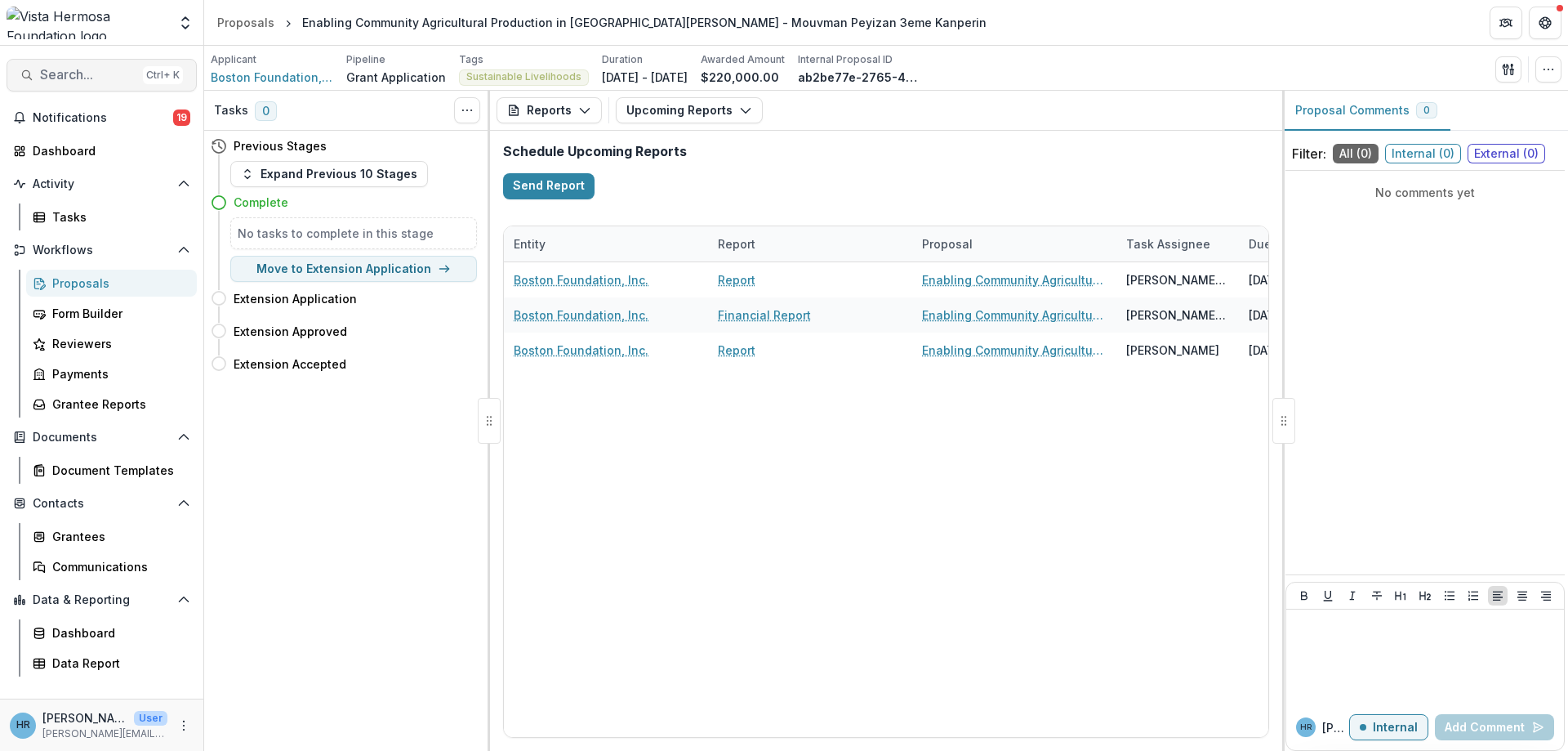
click at [121, 65] on button "Search... Ctrl + K" at bounding box center [102, 75] width 190 height 32
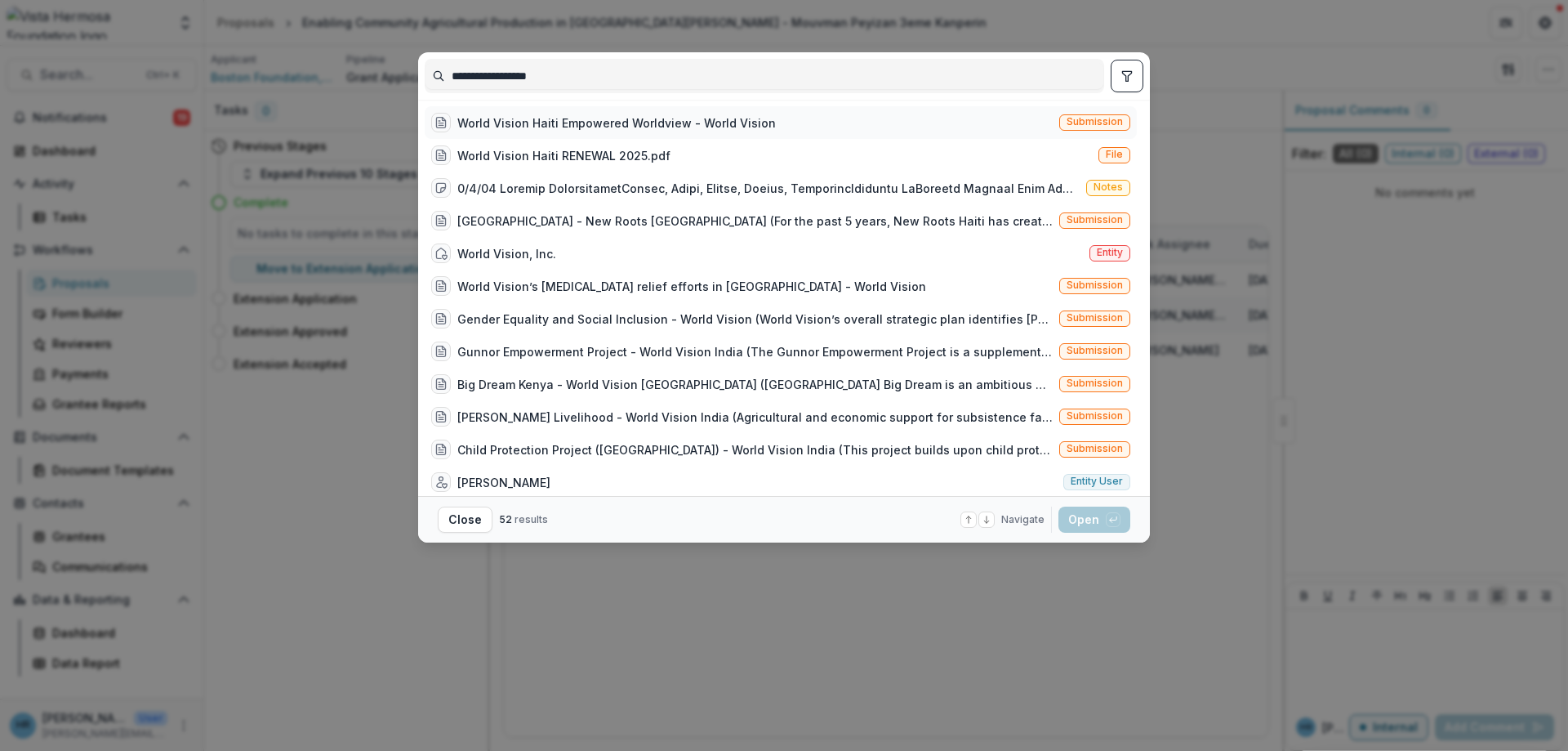
type input "**********"
click at [648, 129] on div "World Vision Haiti Empowered Worldview - World Vision" at bounding box center [616, 123] width 319 height 17
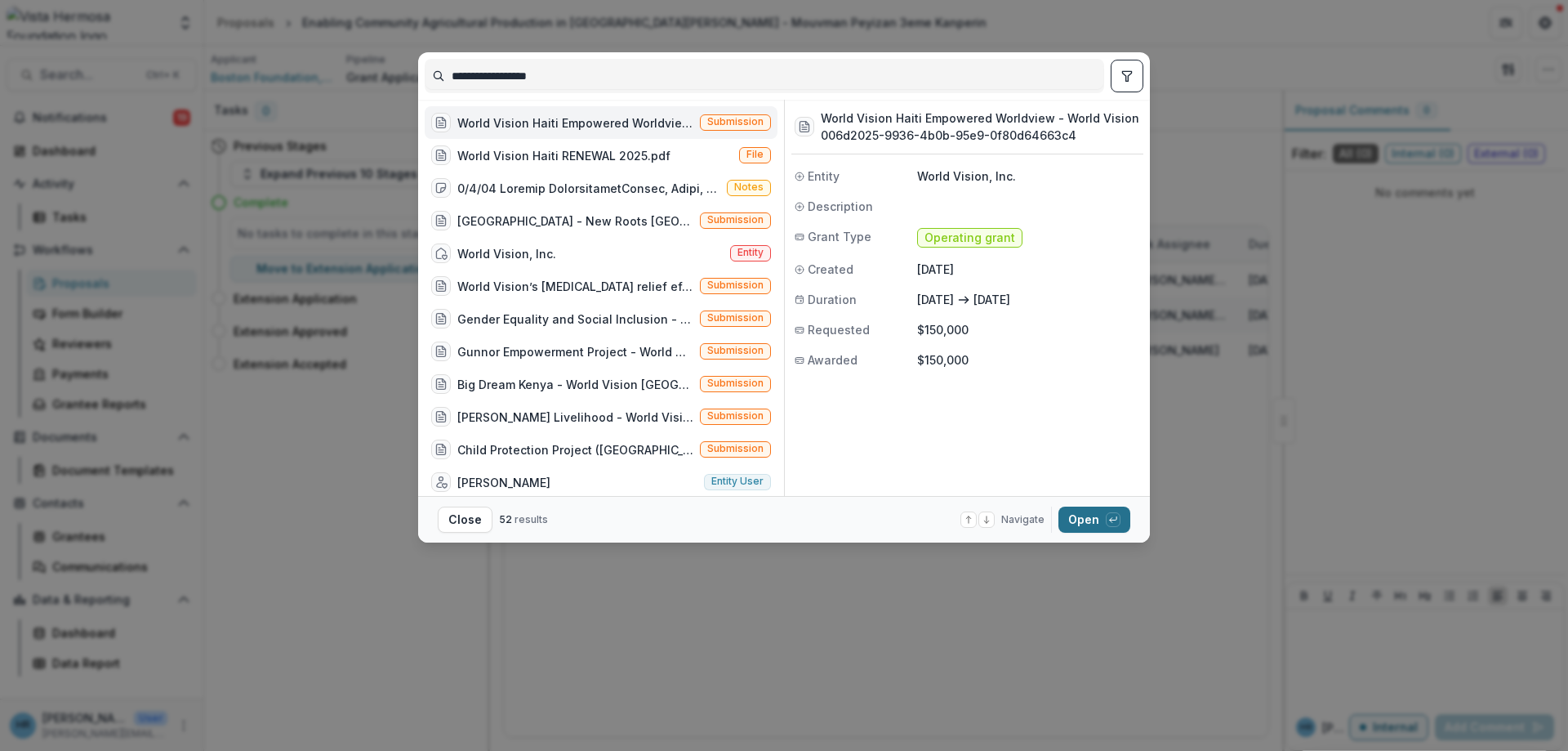
click at [1113, 516] on icon "button" at bounding box center [1114, 520] width 10 height 10
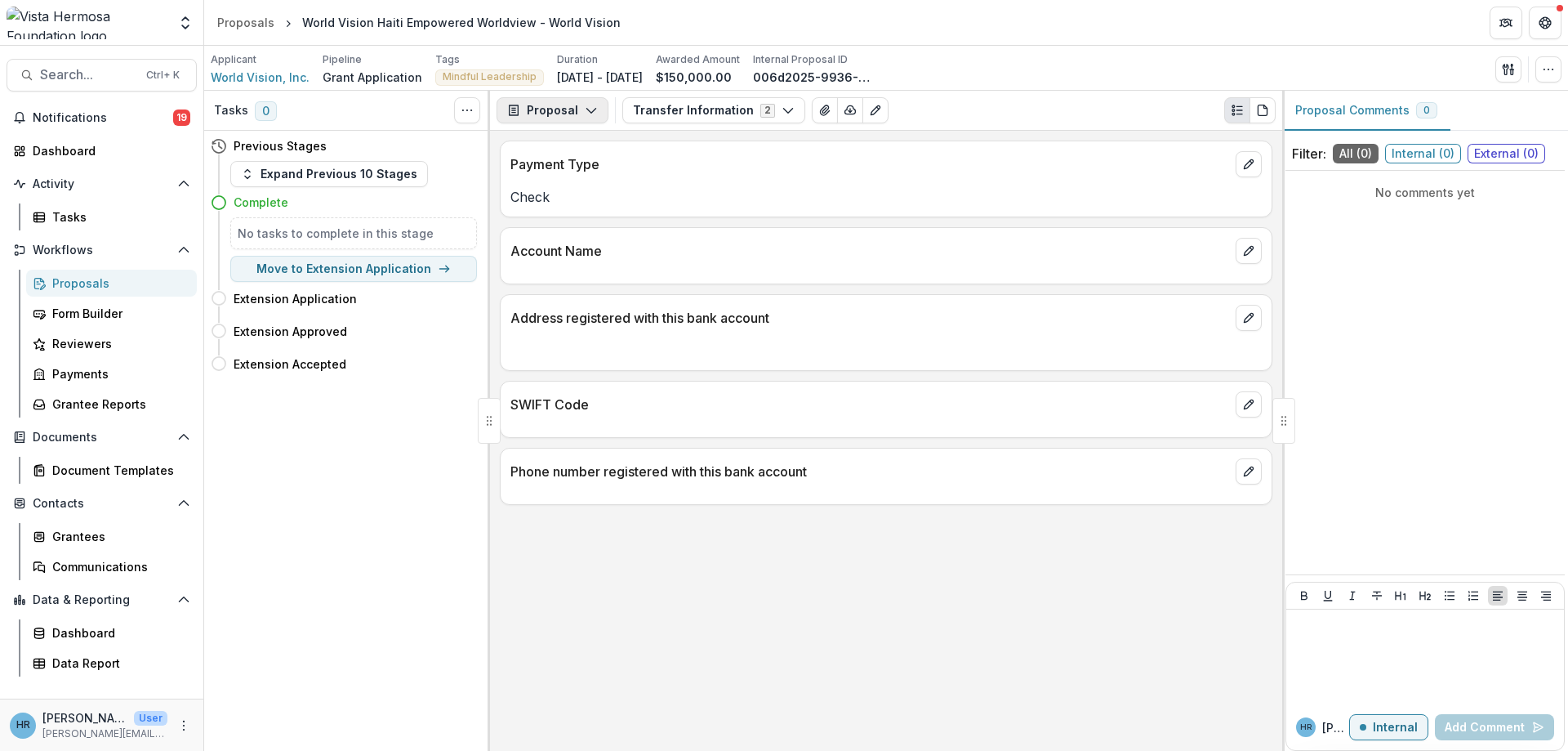
click at [602, 115] on button "Proposal" at bounding box center [553, 110] width 112 height 26
click at [569, 206] on div "Reports" at bounding box center [604, 201] width 149 height 17
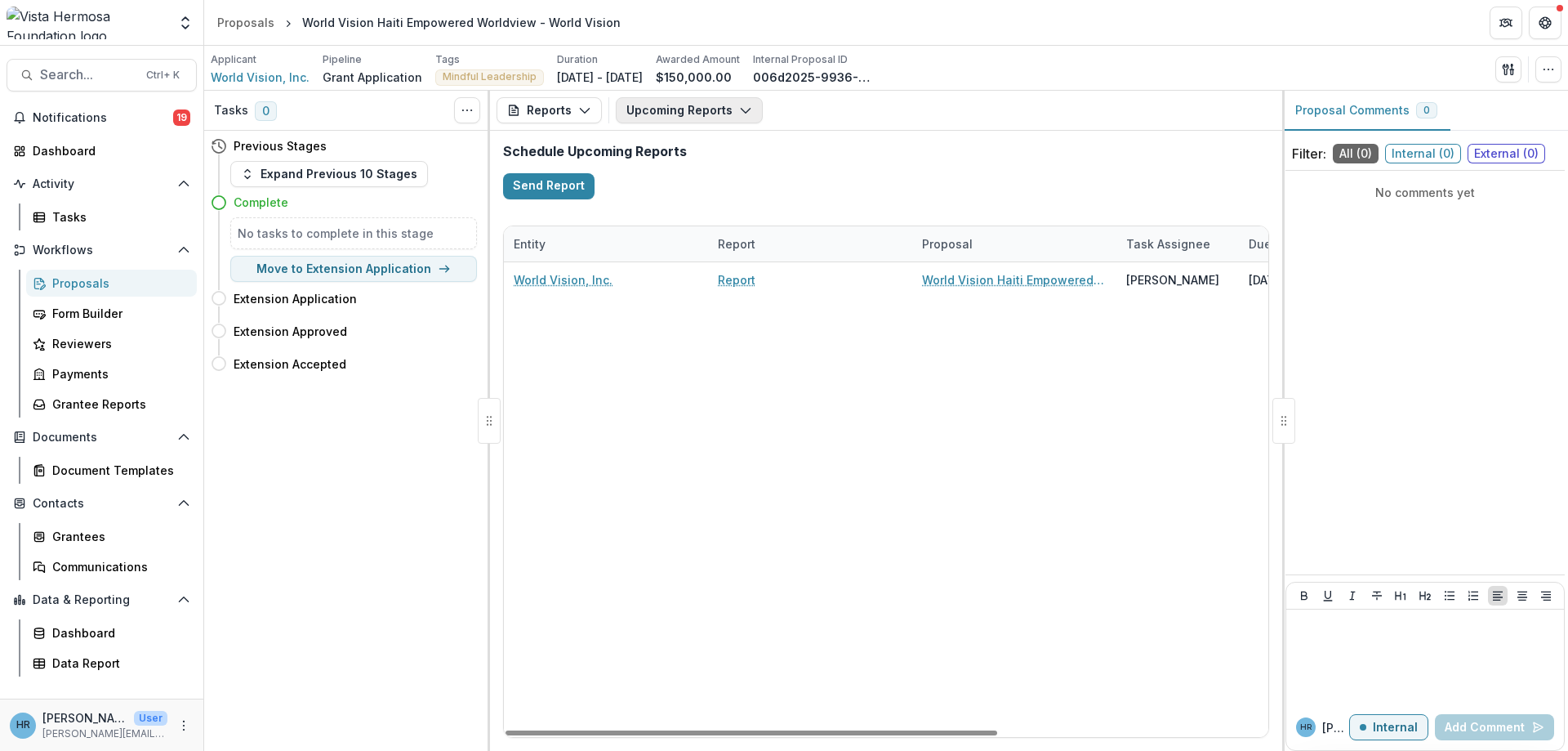
click at [688, 107] on button "Upcoming Reports" at bounding box center [689, 110] width 147 height 26
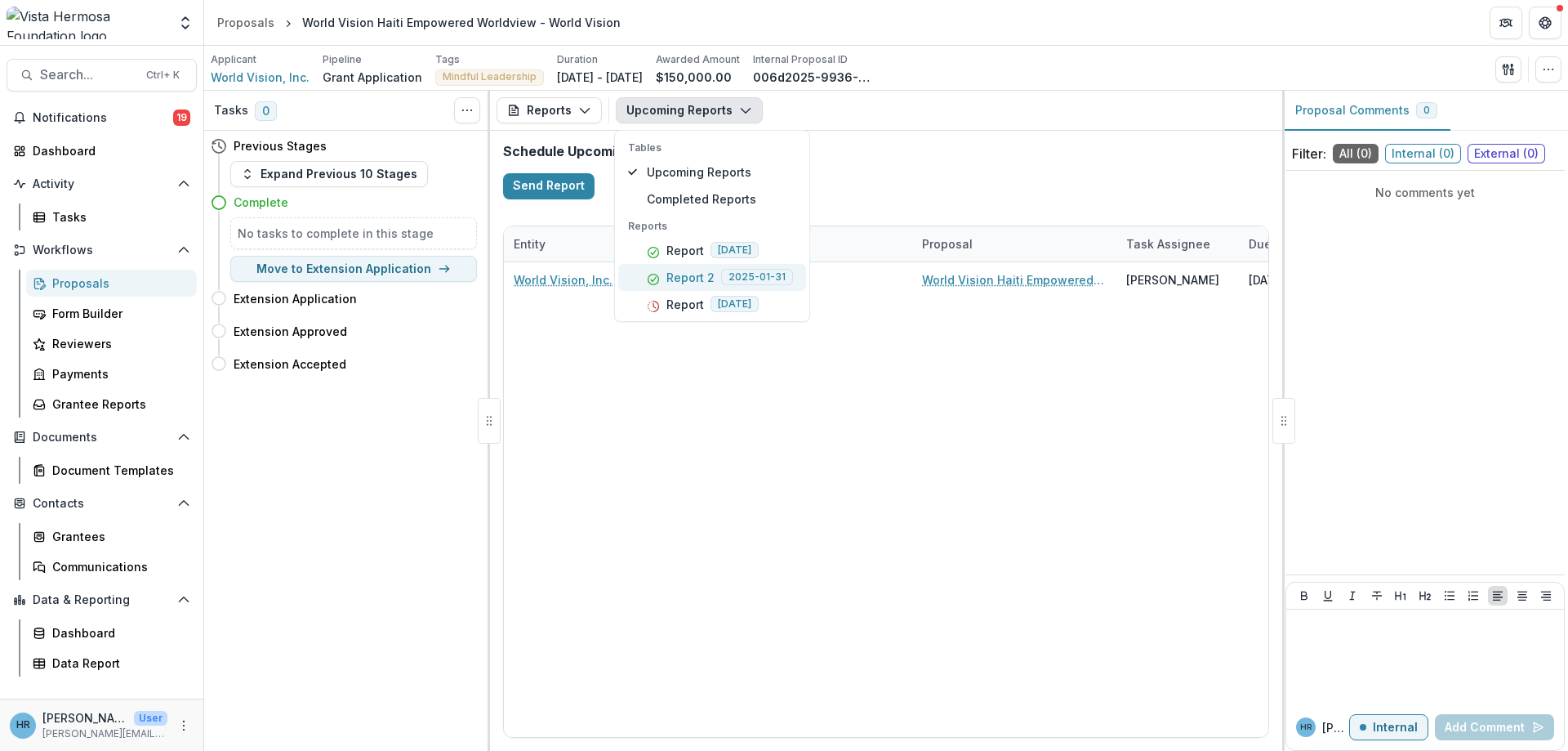
click at [695, 272] on p "Report 2" at bounding box center [691, 277] width 48 height 17
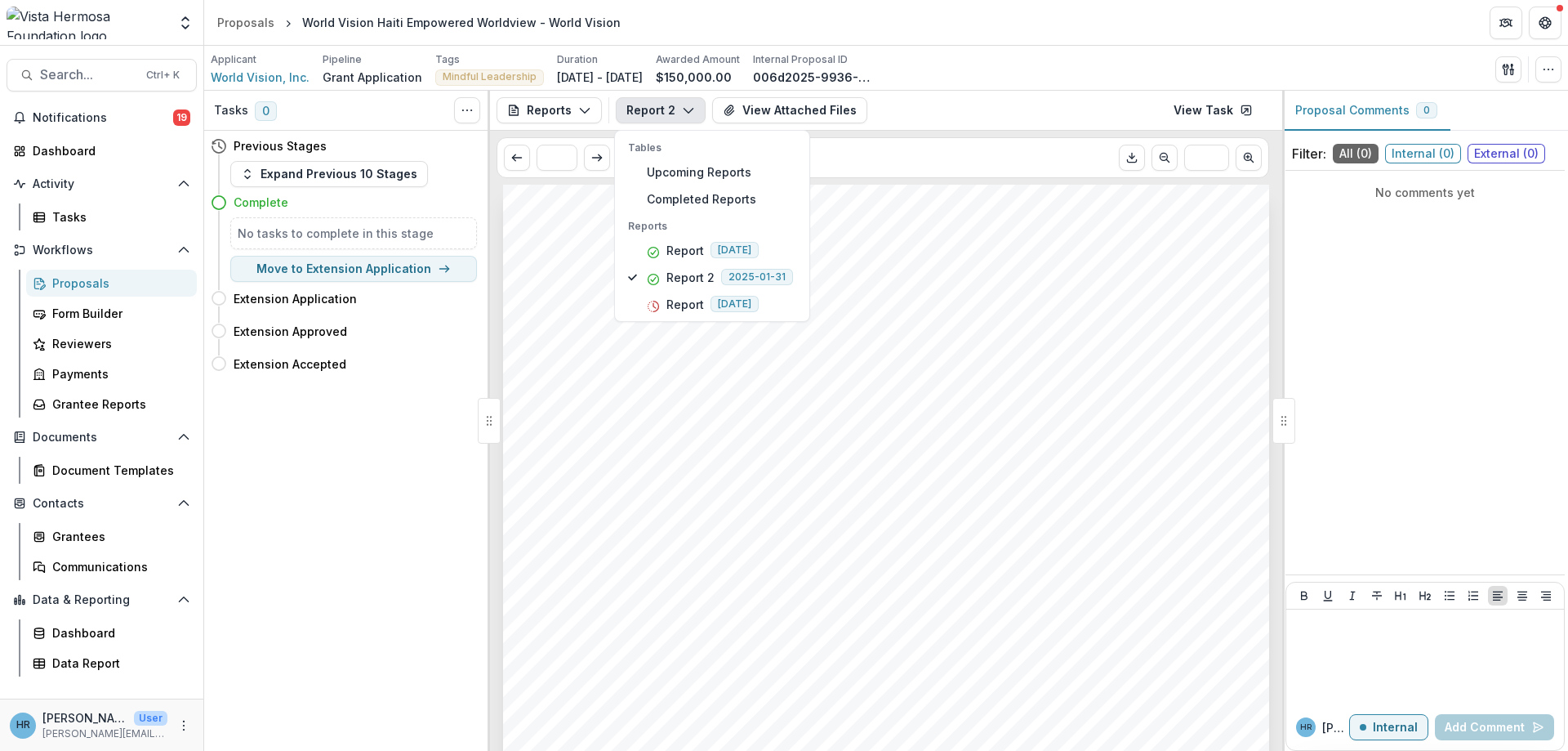
click at [1015, 328] on div "Submission Responses Project Update Reporting Period Start Date [DATE] Reportin…" at bounding box center [886, 726] width 766 height 1084
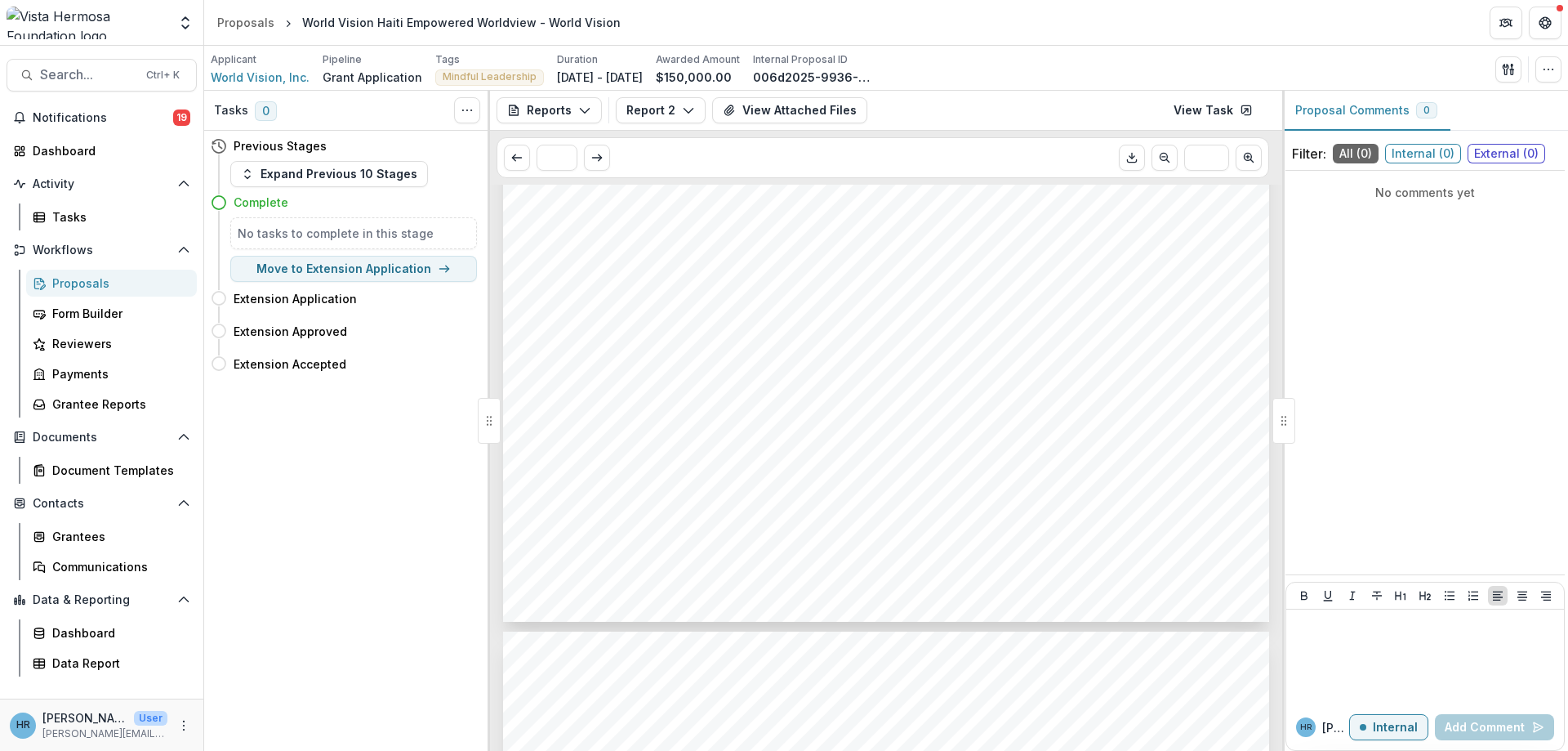
scroll to position [686, 0]
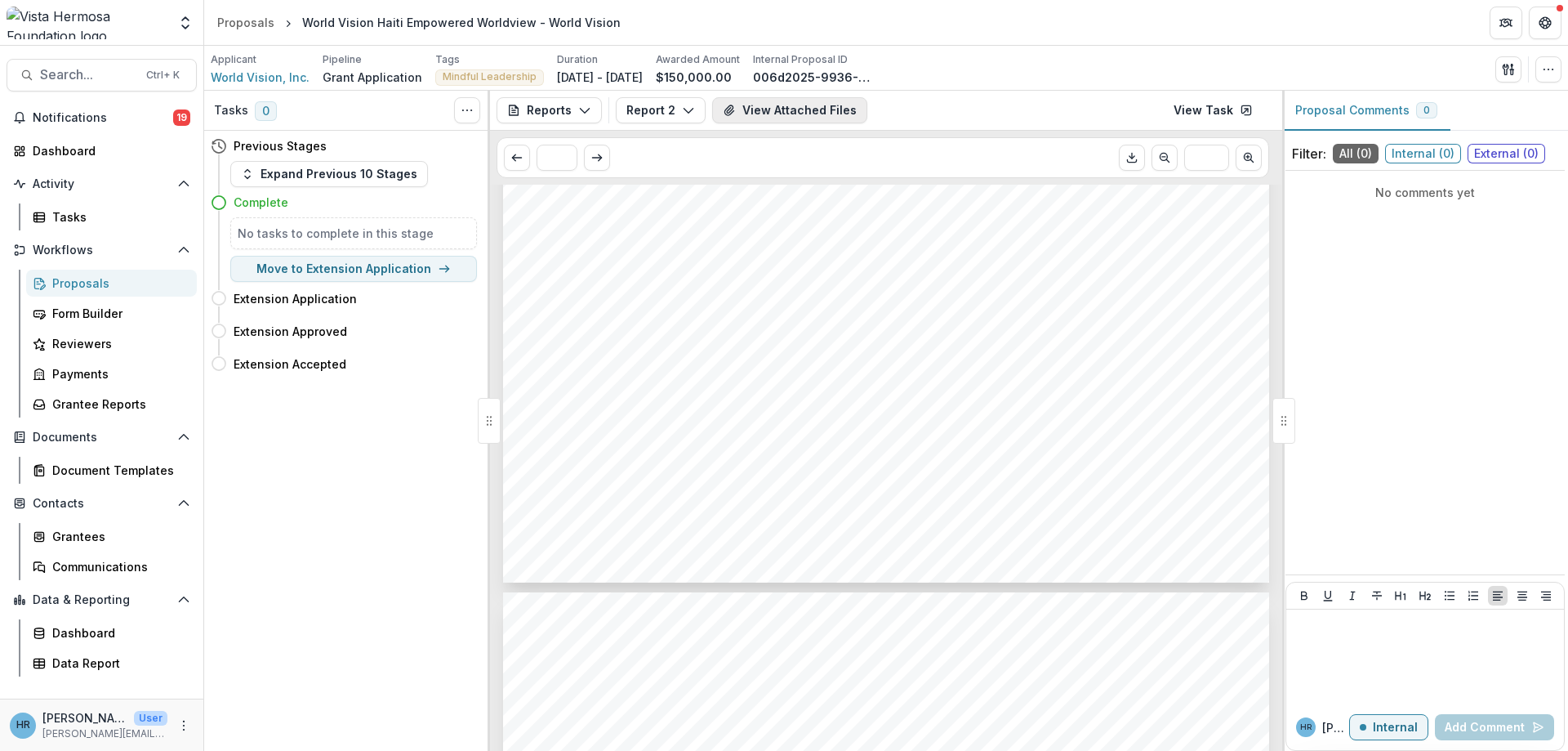
click at [788, 105] on button "View Attached Files" at bounding box center [789, 110] width 155 height 26
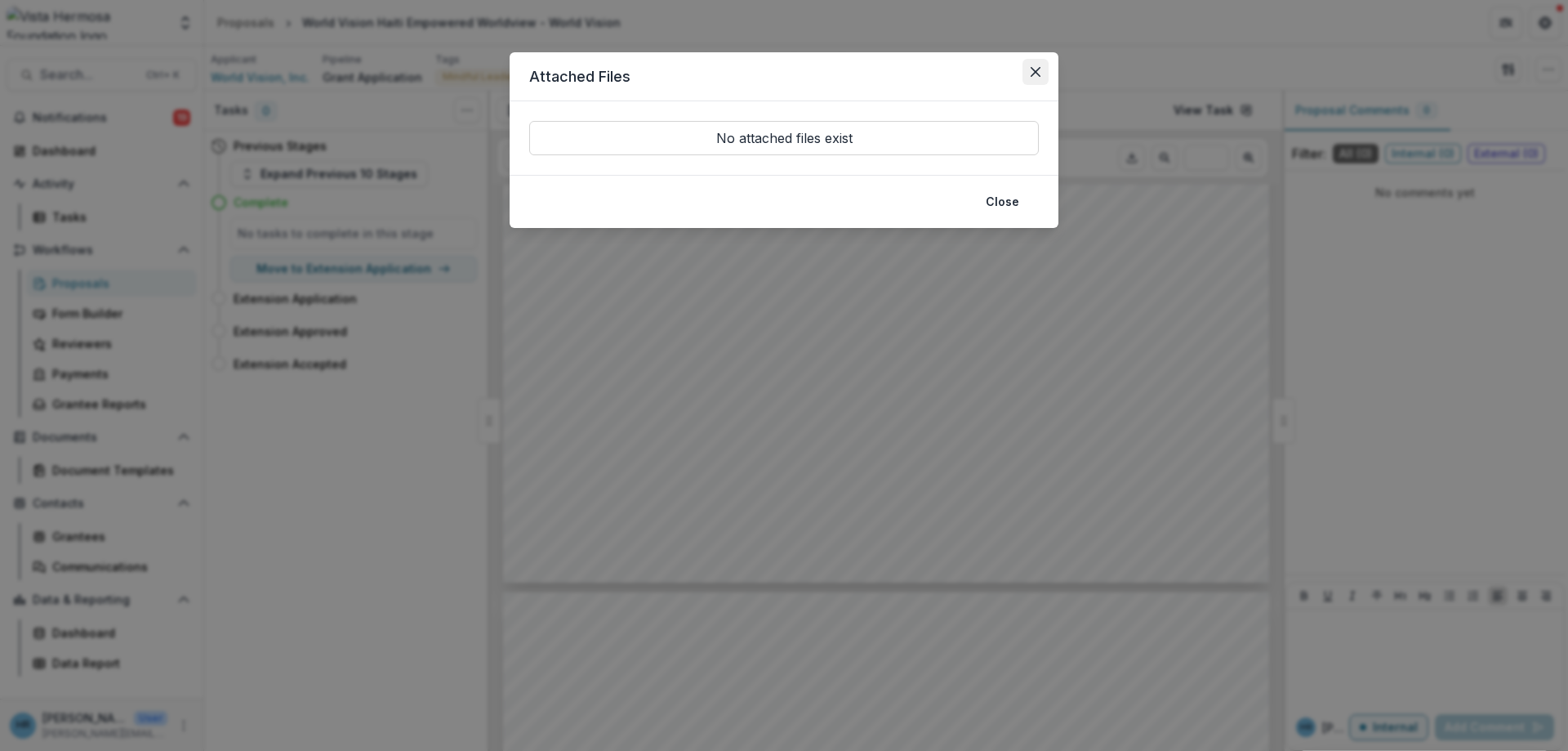
click at [1035, 74] on icon "Close" at bounding box center [1035, 72] width 10 height 10
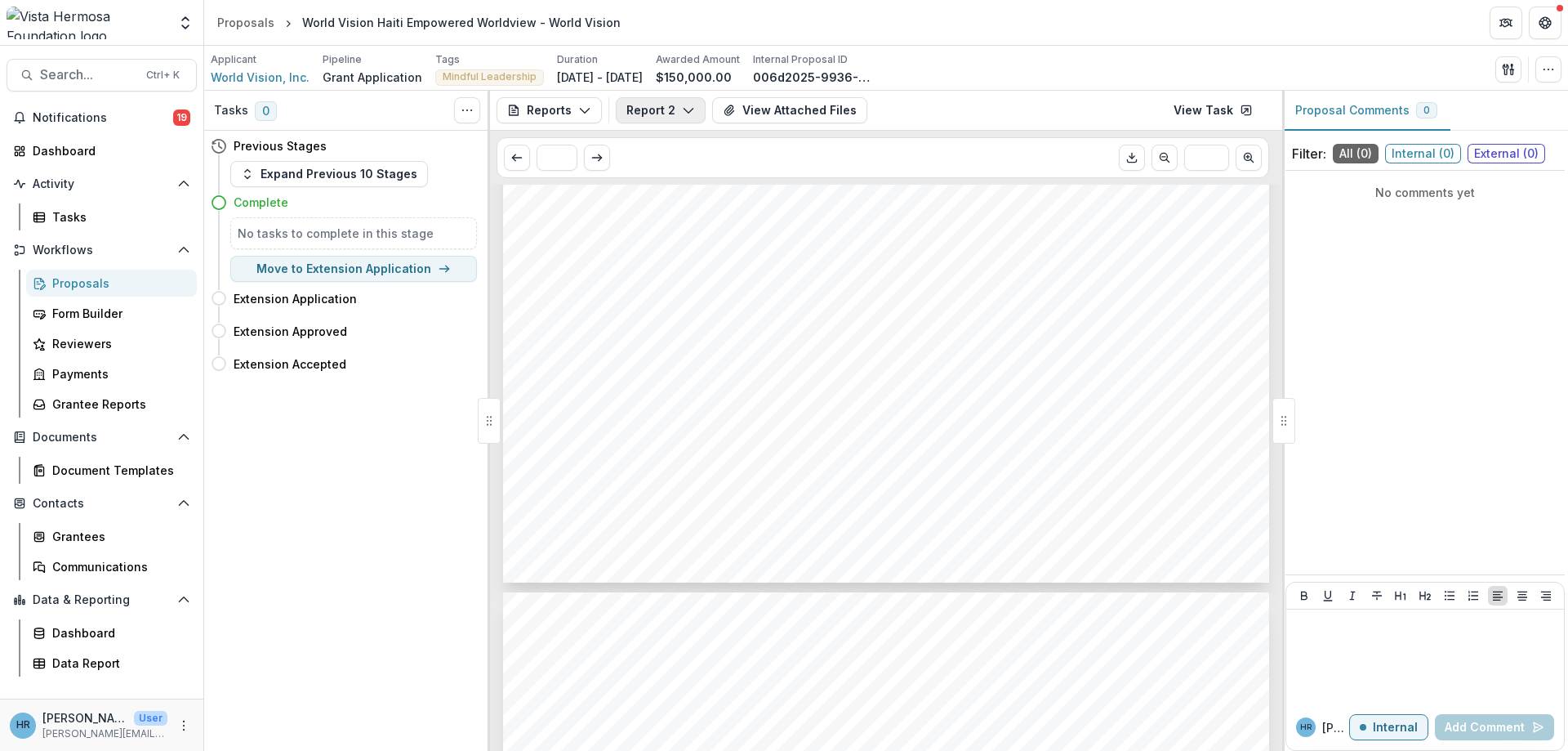
click at [657, 114] on button "Report 2" at bounding box center [661, 110] width 90 height 26
click at [691, 250] on p "Report" at bounding box center [685, 251] width 37 height 17
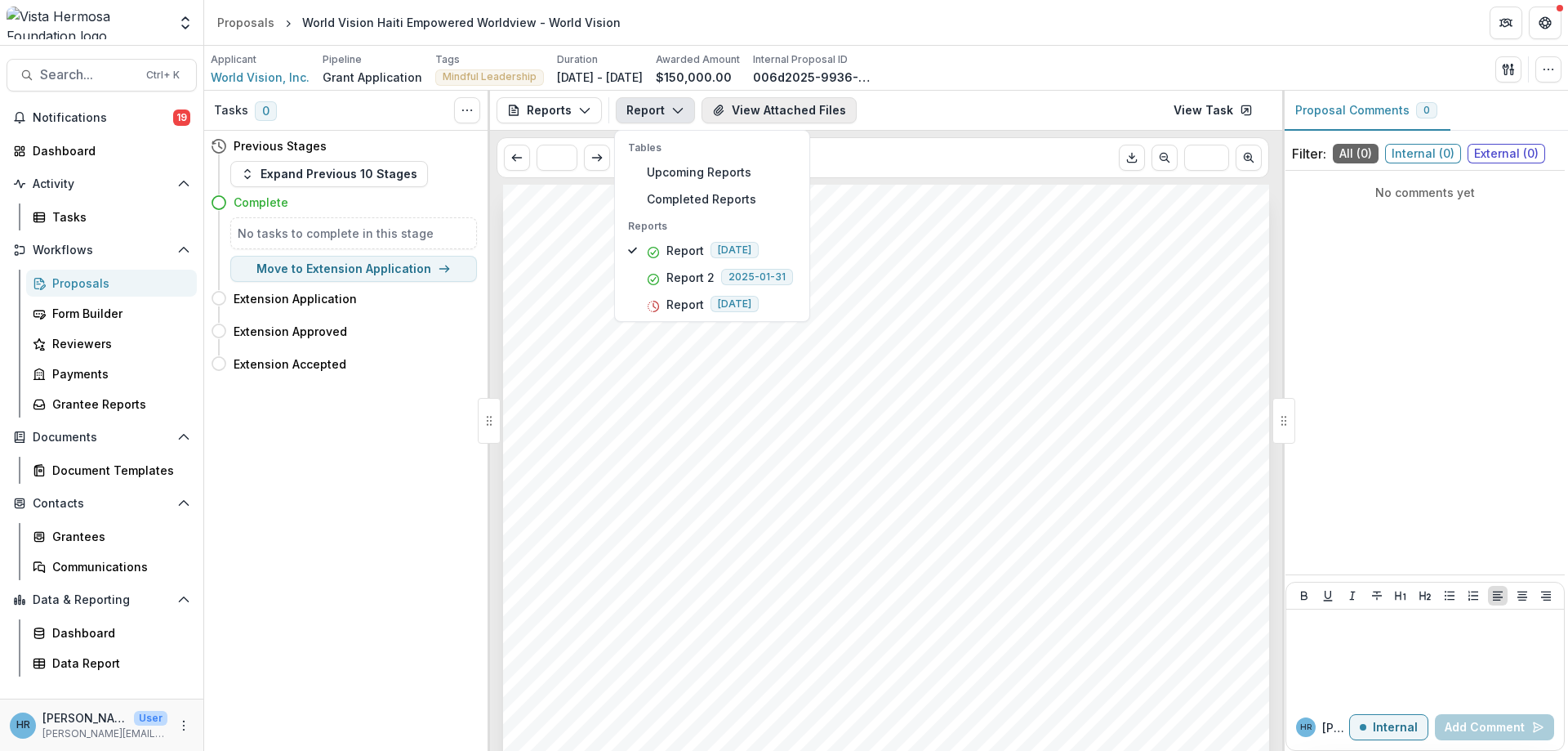
click at [772, 104] on button "View Attached Files" at bounding box center [779, 110] width 155 height 26
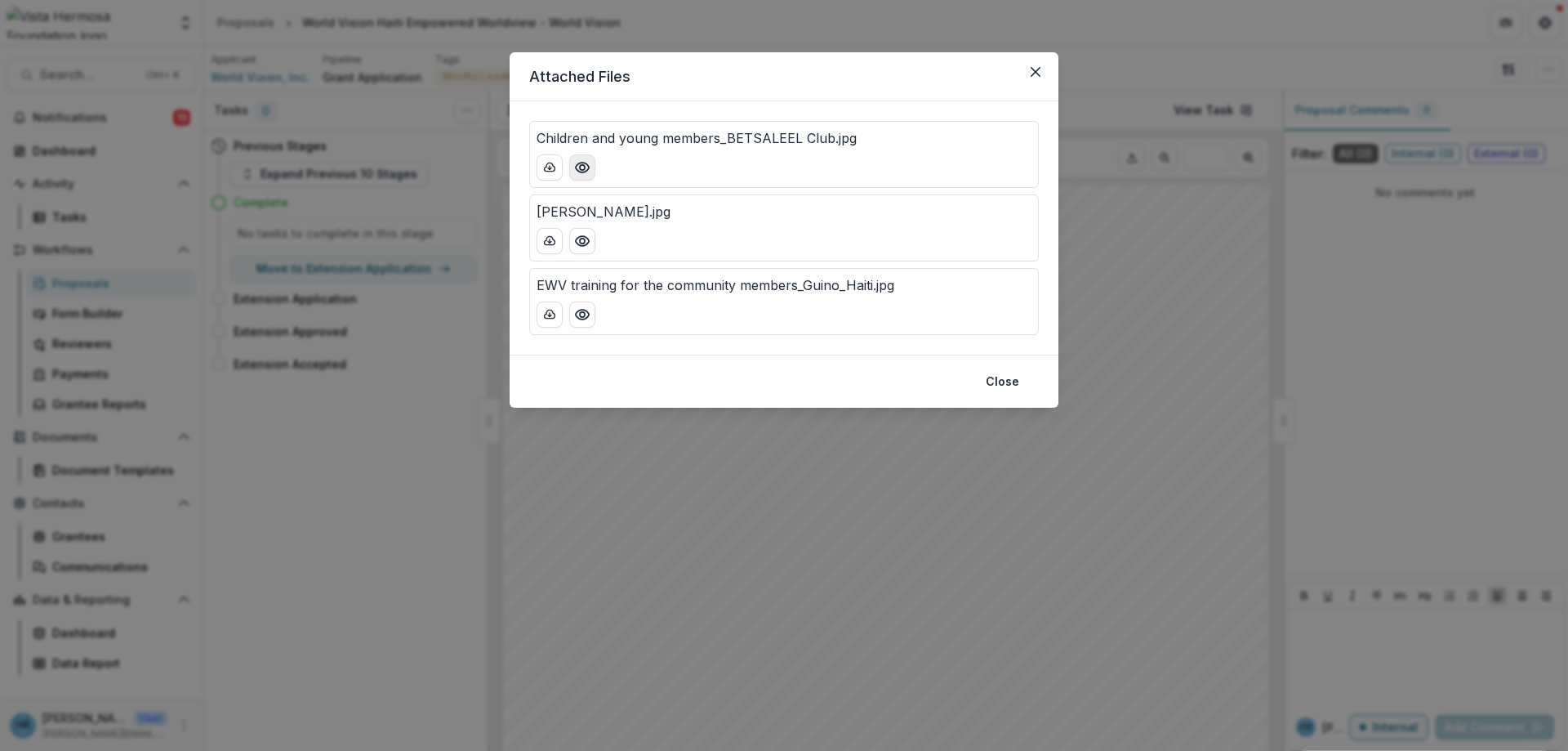
click at [578, 167] on icon "Preview Children and young members_BETSALEEL Club.jpg" at bounding box center [582, 167] width 16 height 16
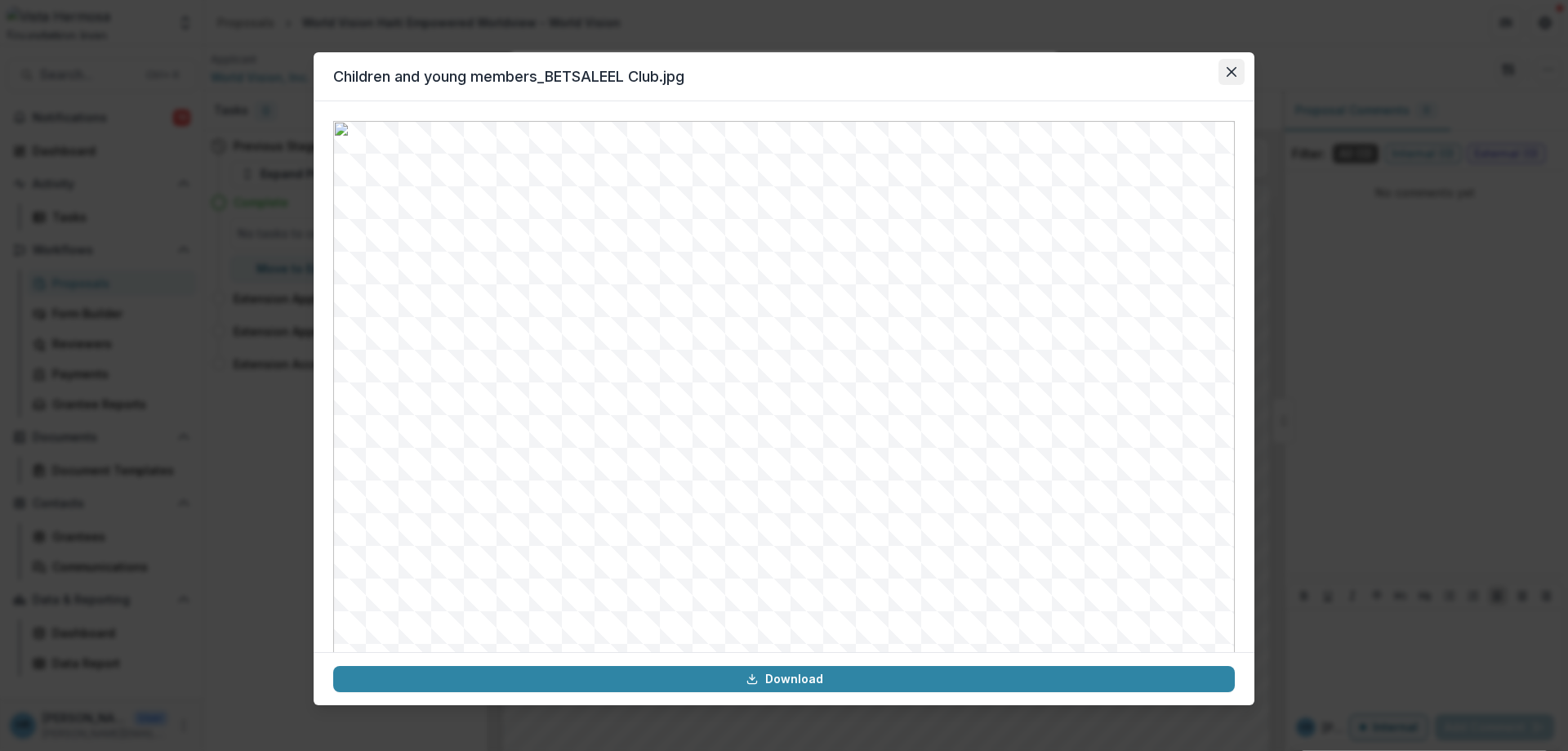
click at [1229, 62] on button "Close" at bounding box center [1231, 71] width 26 height 26
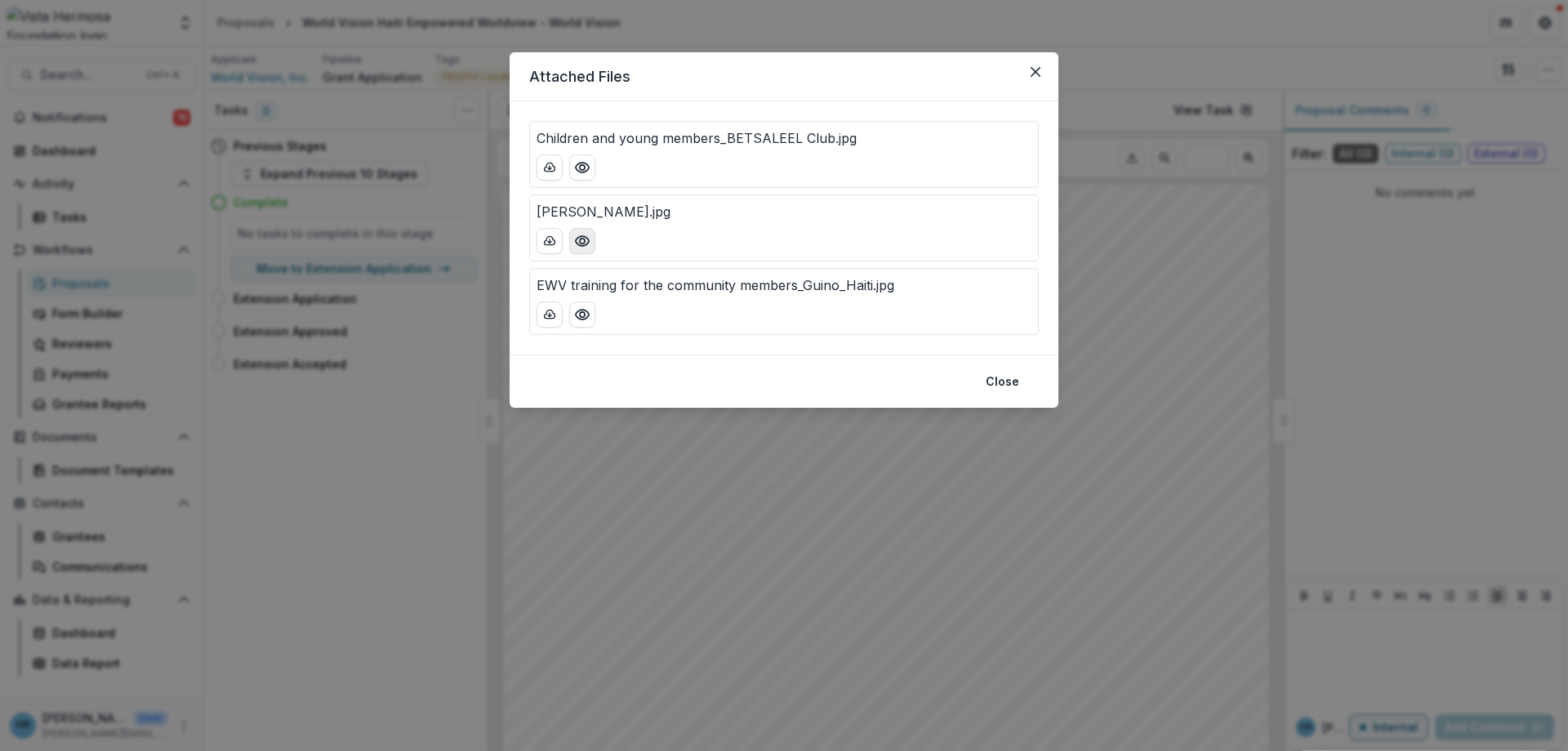
click at [584, 243] on circle "Preview Youseline DODARD.jpg" at bounding box center [583, 241] width 5 height 5
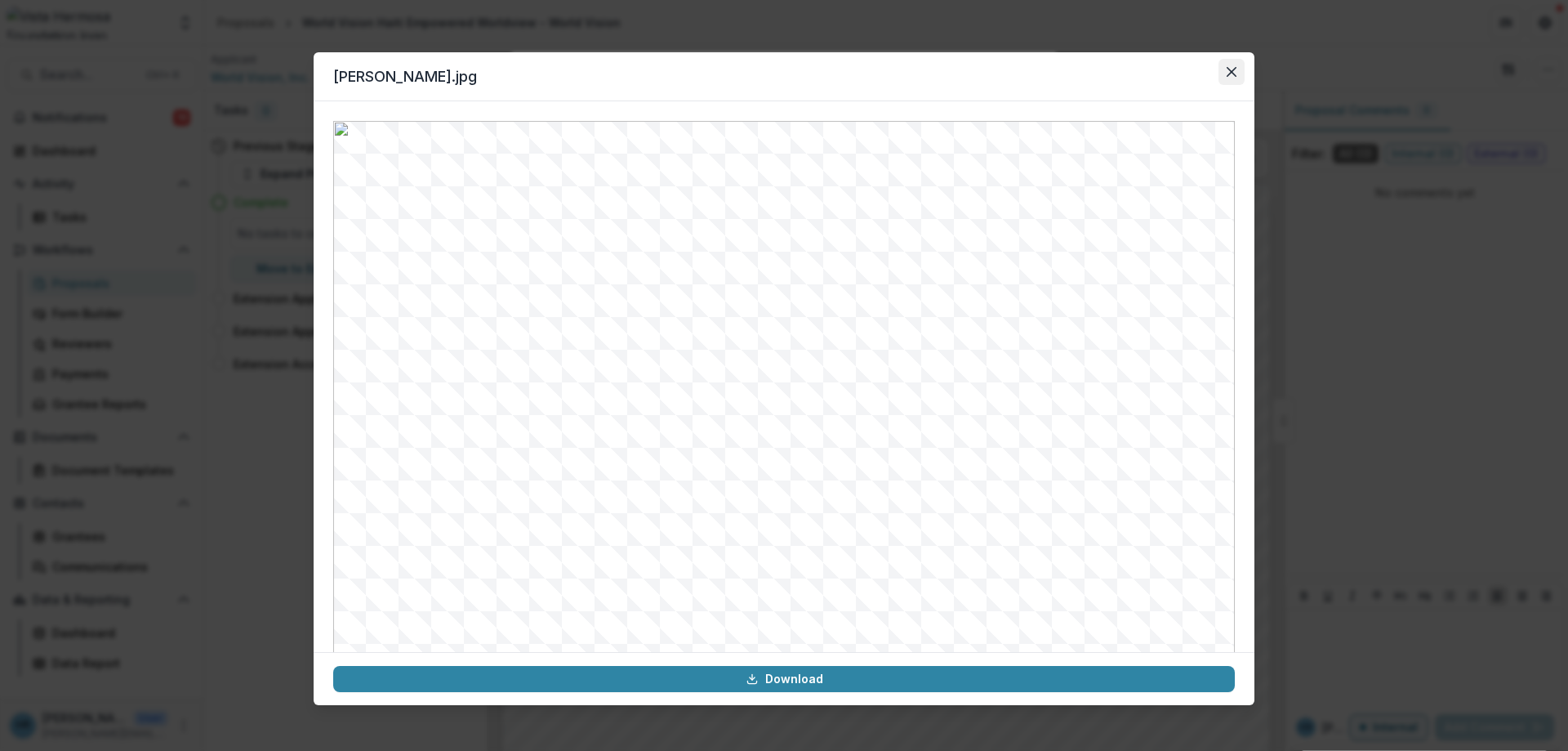
click at [1227, 80] on button "Close" at bounding box center [1231, 71] width 26 height 26
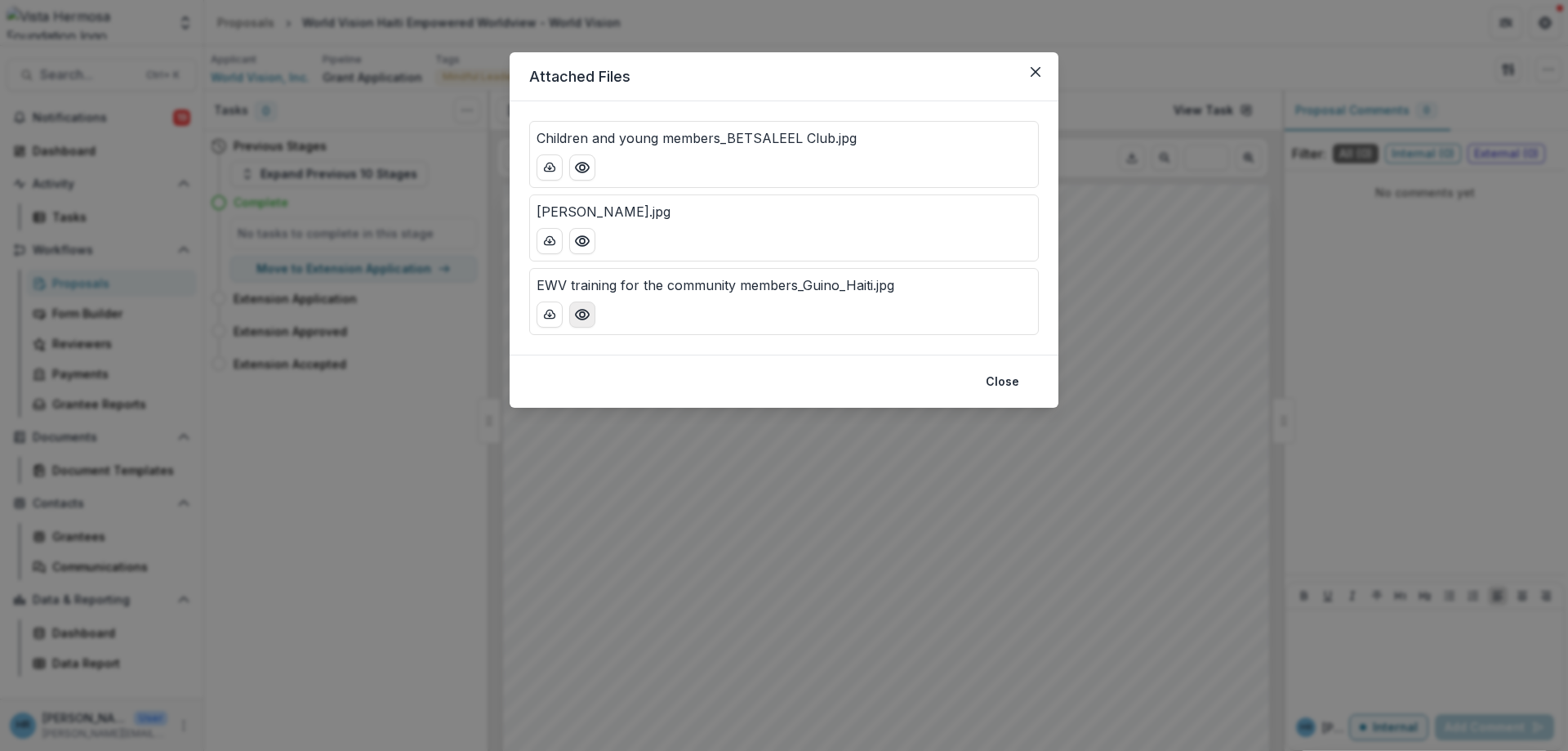
click at [576, 312] on icon "Preview EWV training for the community members_Guino_Haiti.jpg" at bounding box center [582, 314] width 16 height 16
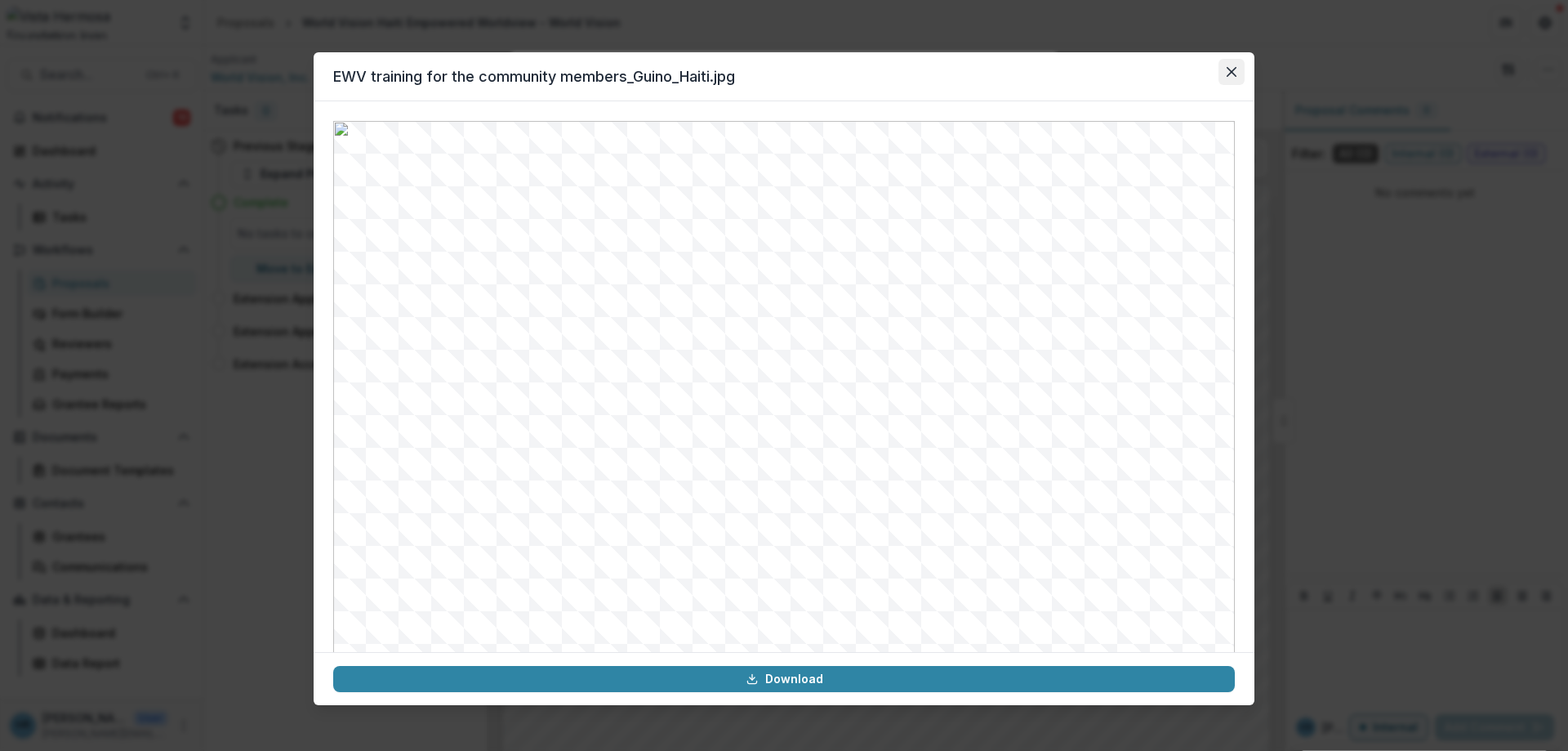
click at [1240, 72] on button "Close" at bounding box center [1231, 71] width 26 height 26
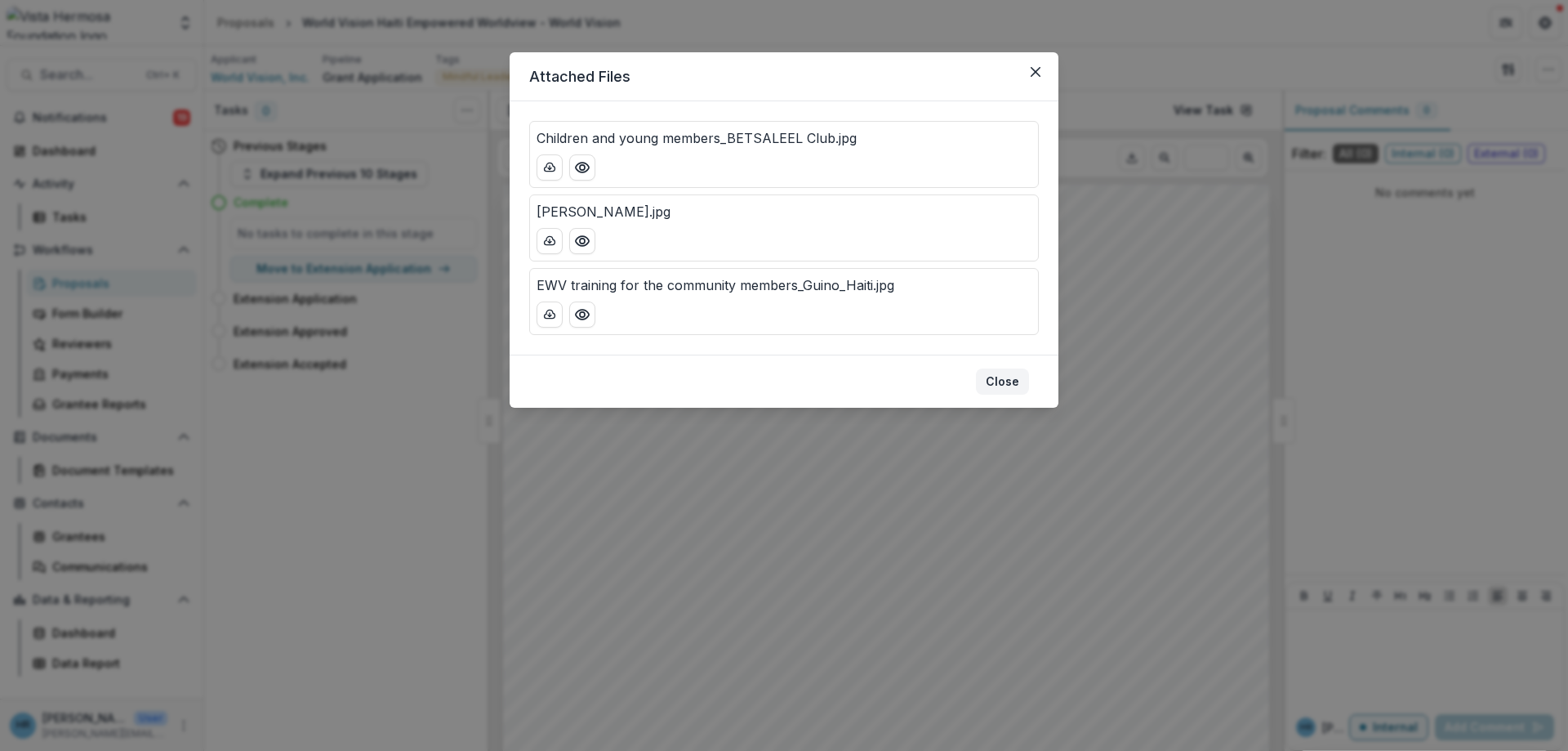
click at [1000, 384] on button "Close" at bounding box center [1002, 381] width 53 height 26
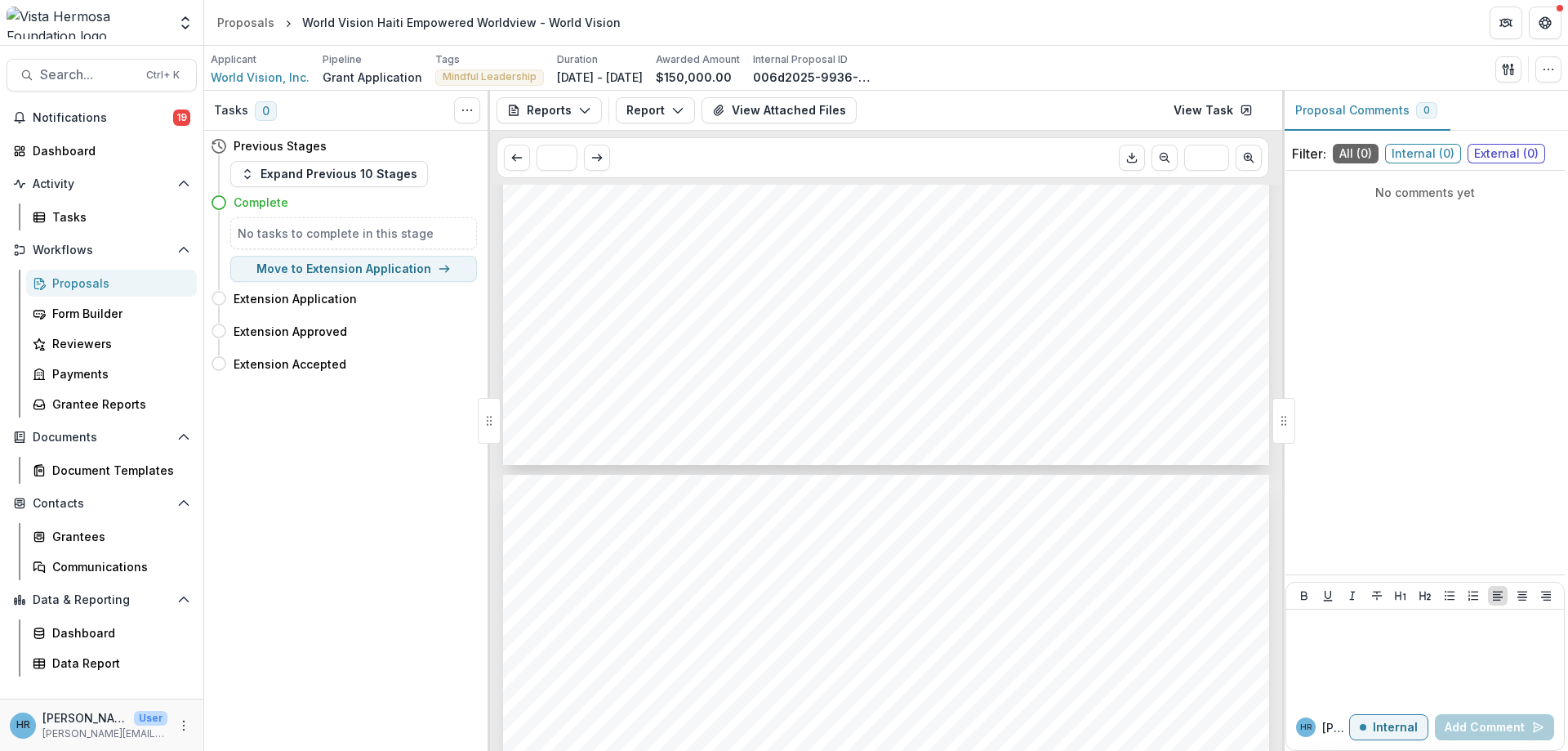
scroll to position [3021, 0]
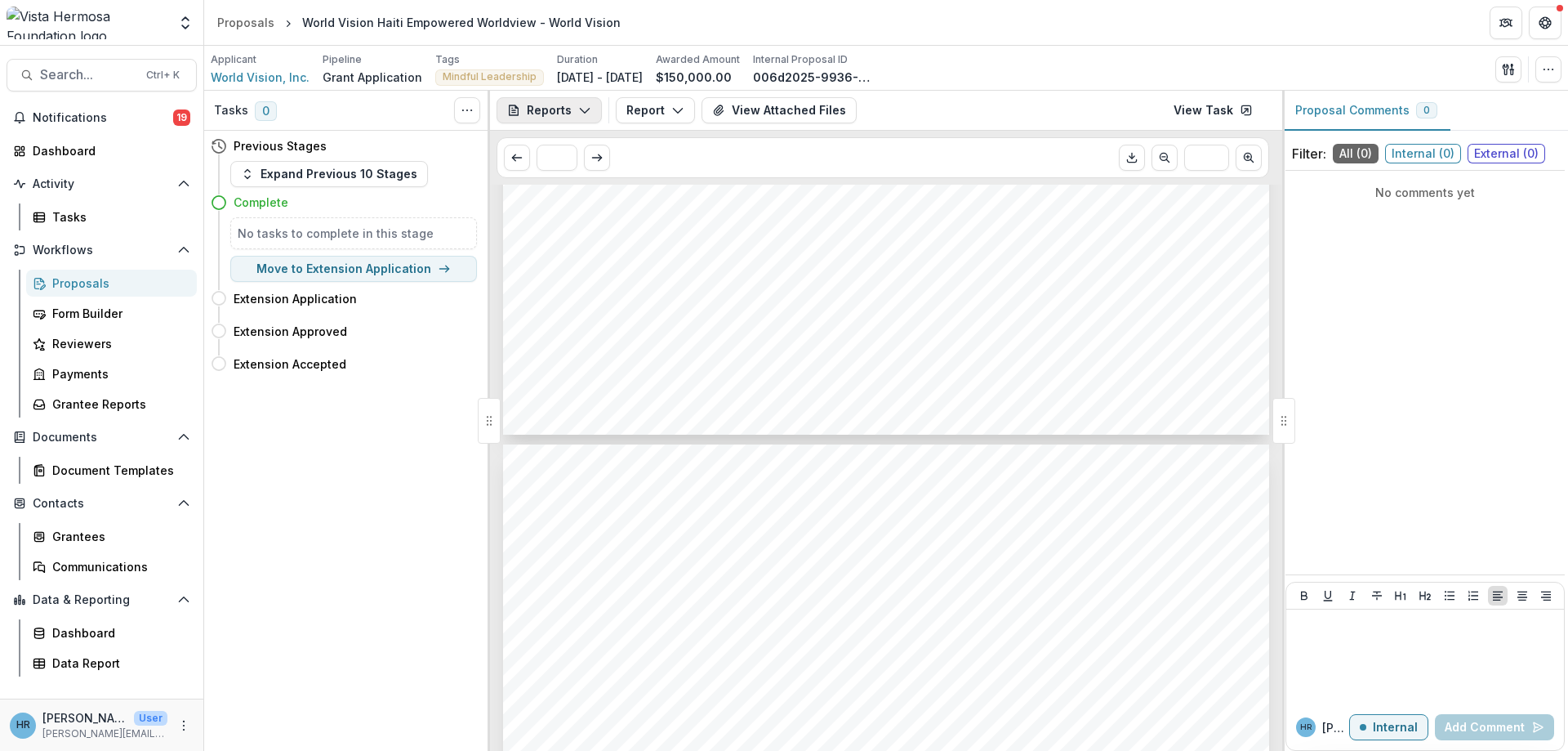
click at [578, 109] on icon "button" at bounding box center [584, 110] width 13 height 13
click at [635, 114] on button "Report" at bounding box center [655, 110] width 79 height 26
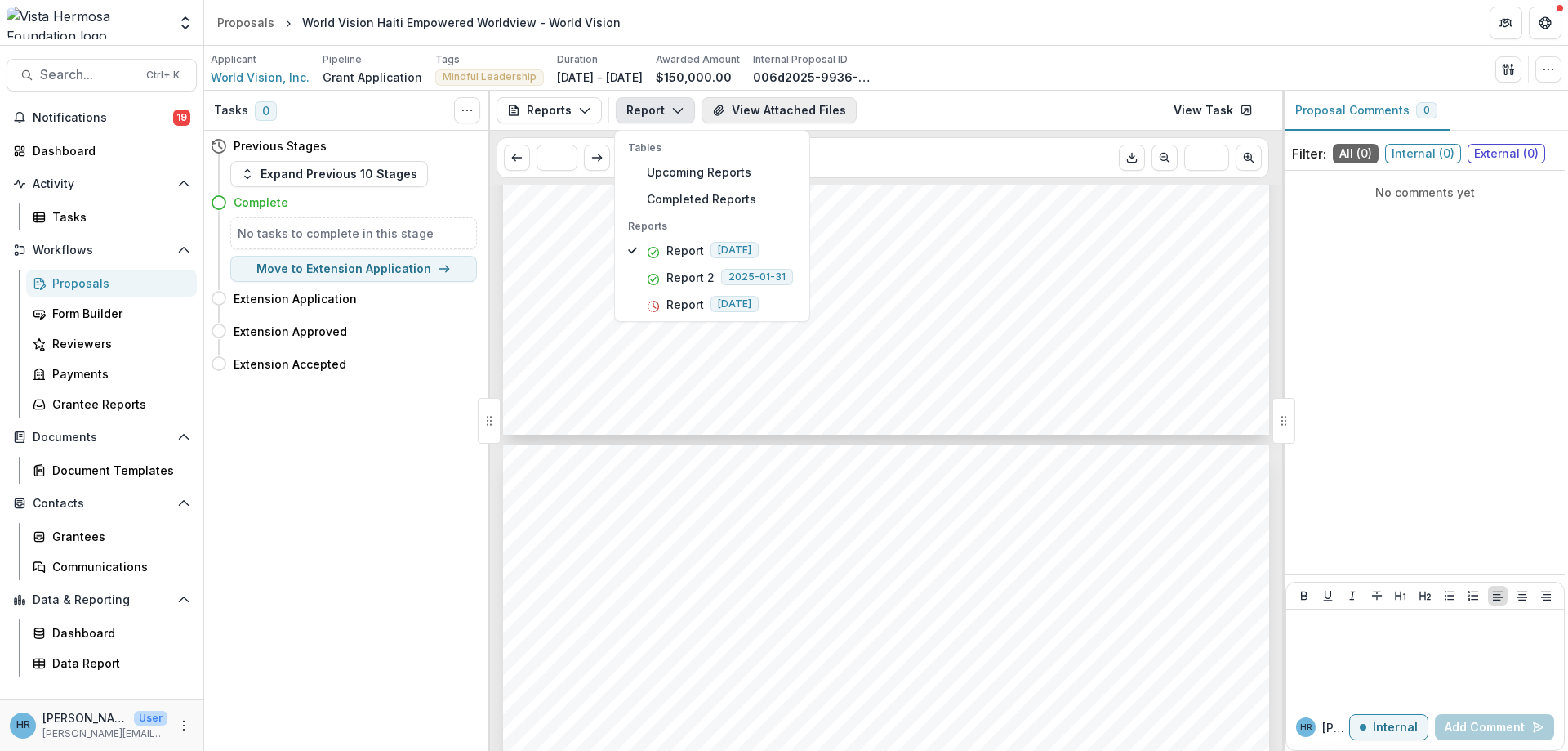
click at [736, 116] on button "View Attached Files" at bounding box center [779, 110] width 155 height 26
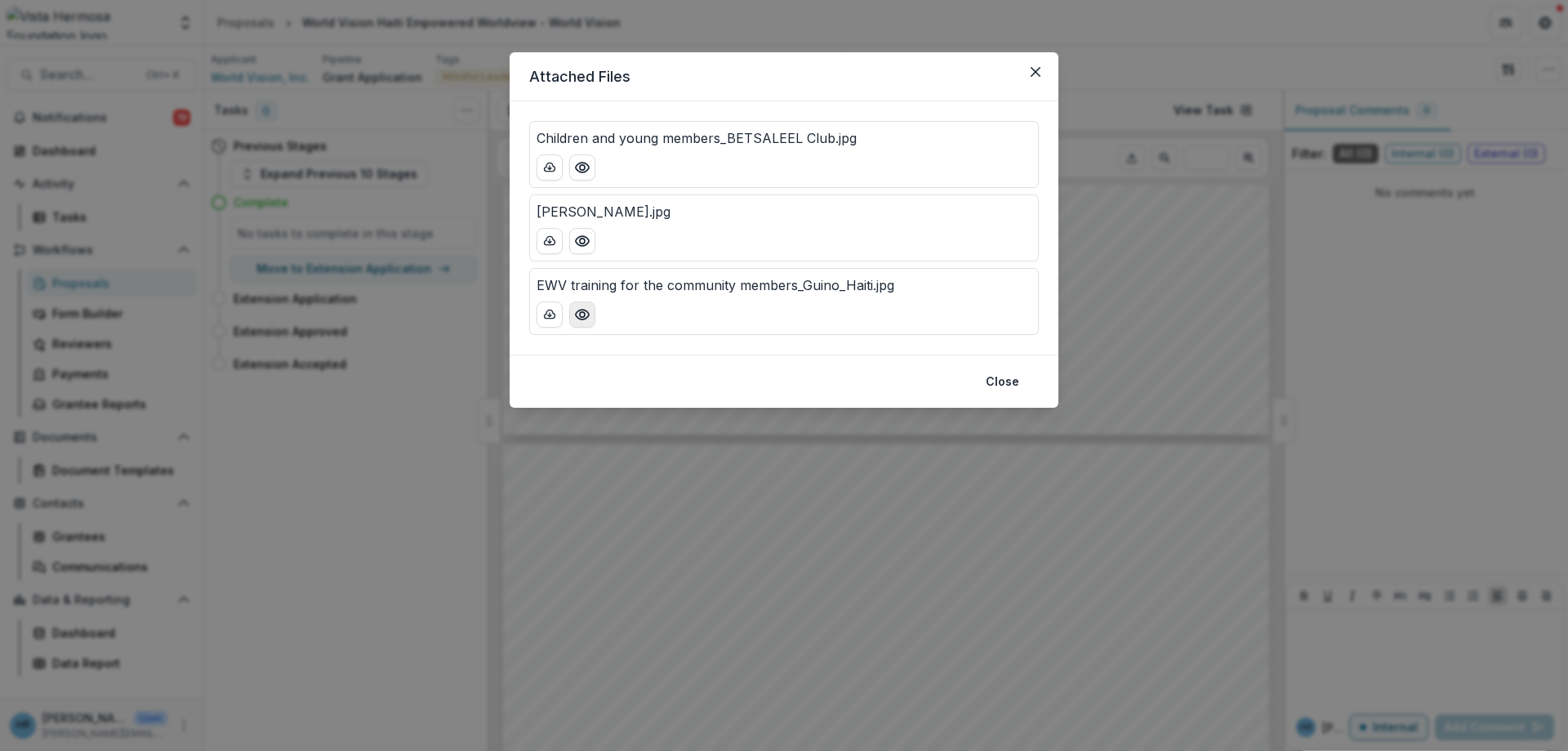
click at [584, 321] on icon "Preview EWV training for the community members_Guino_Haiti.jpg" at bounding box center [582, 314] width 16 height 16
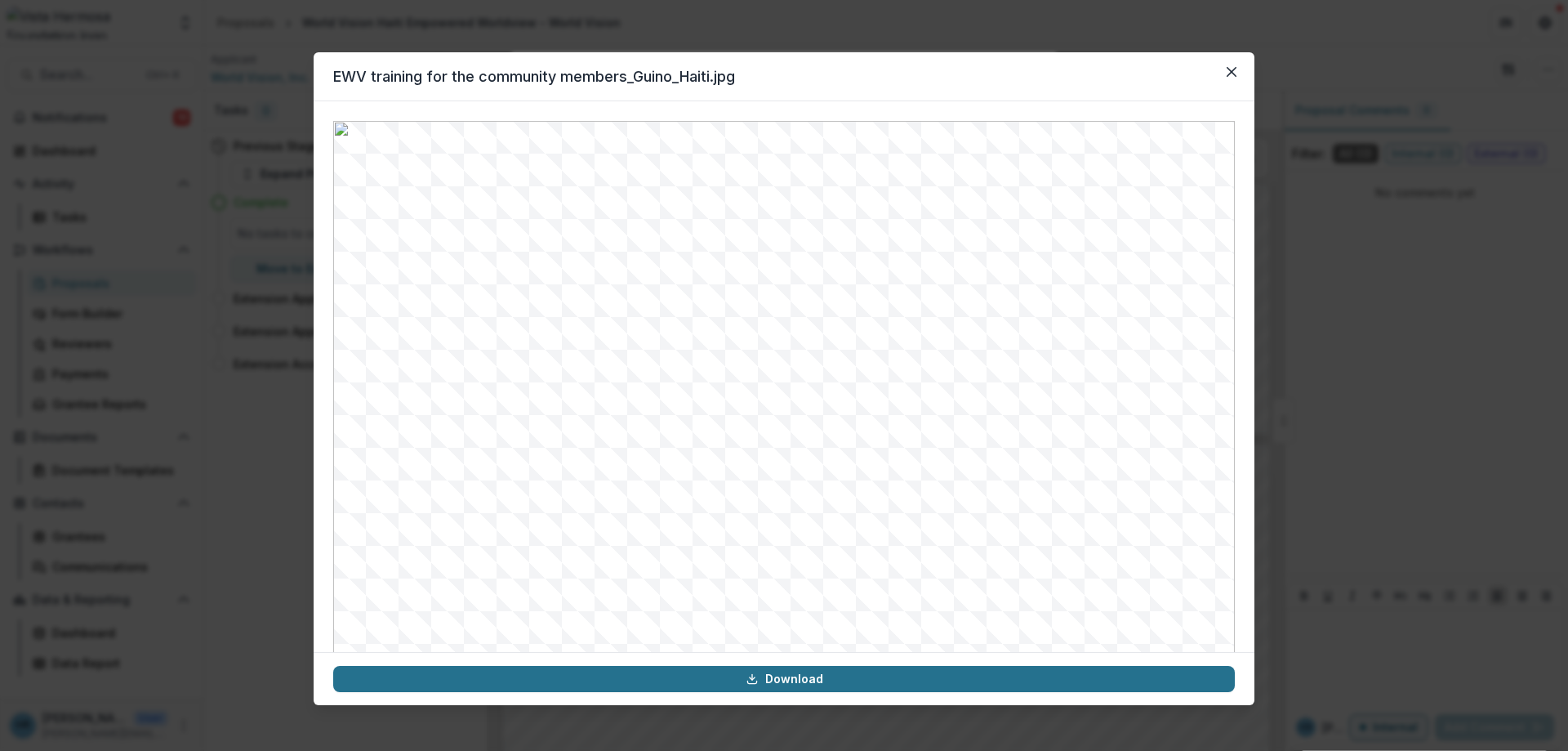
click at [780, 680] on link "Download" at bounding box center [783, 679] width 901 height 26
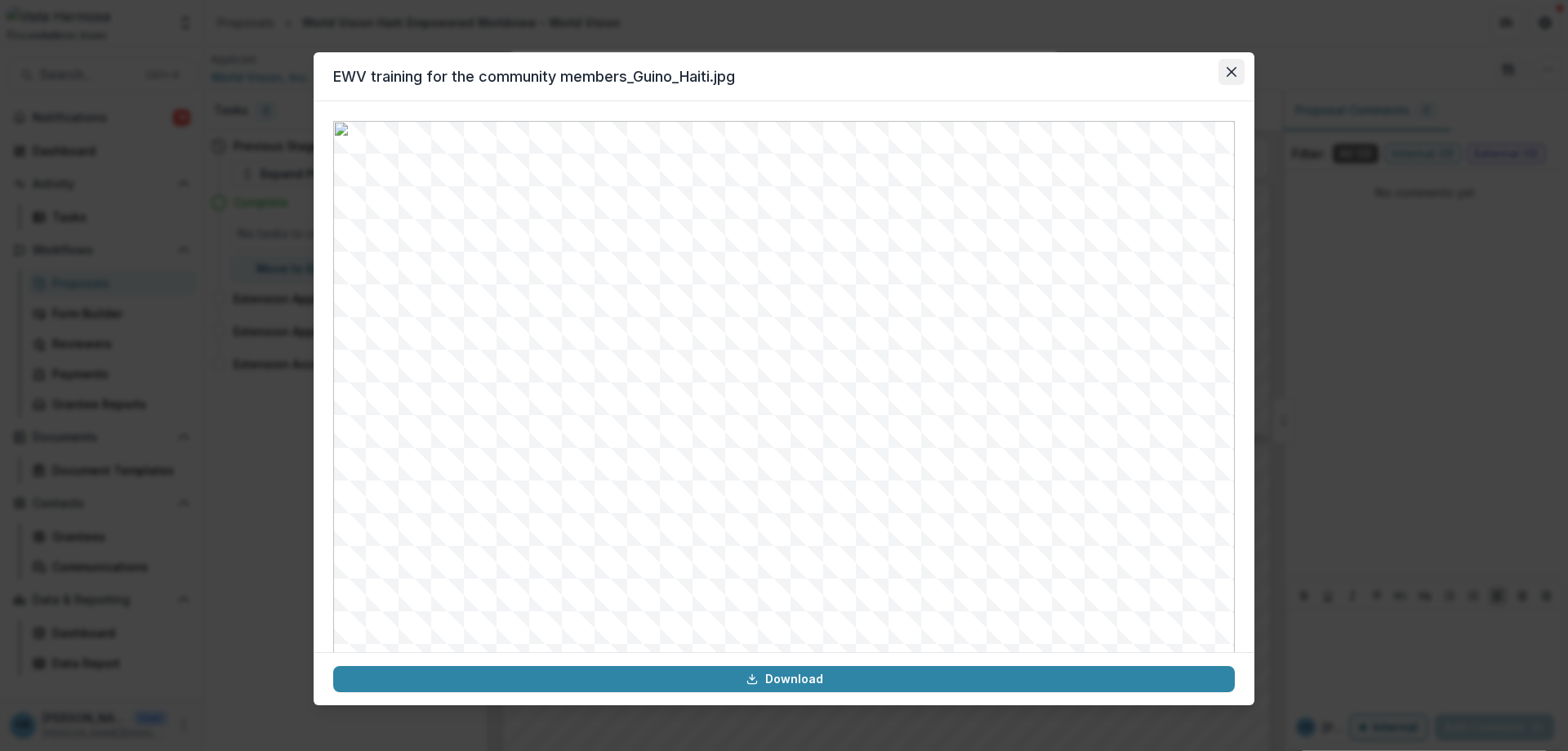
click at [1240, 73] on button "Close" at bounding box center [1231, 71] width 26 height 26
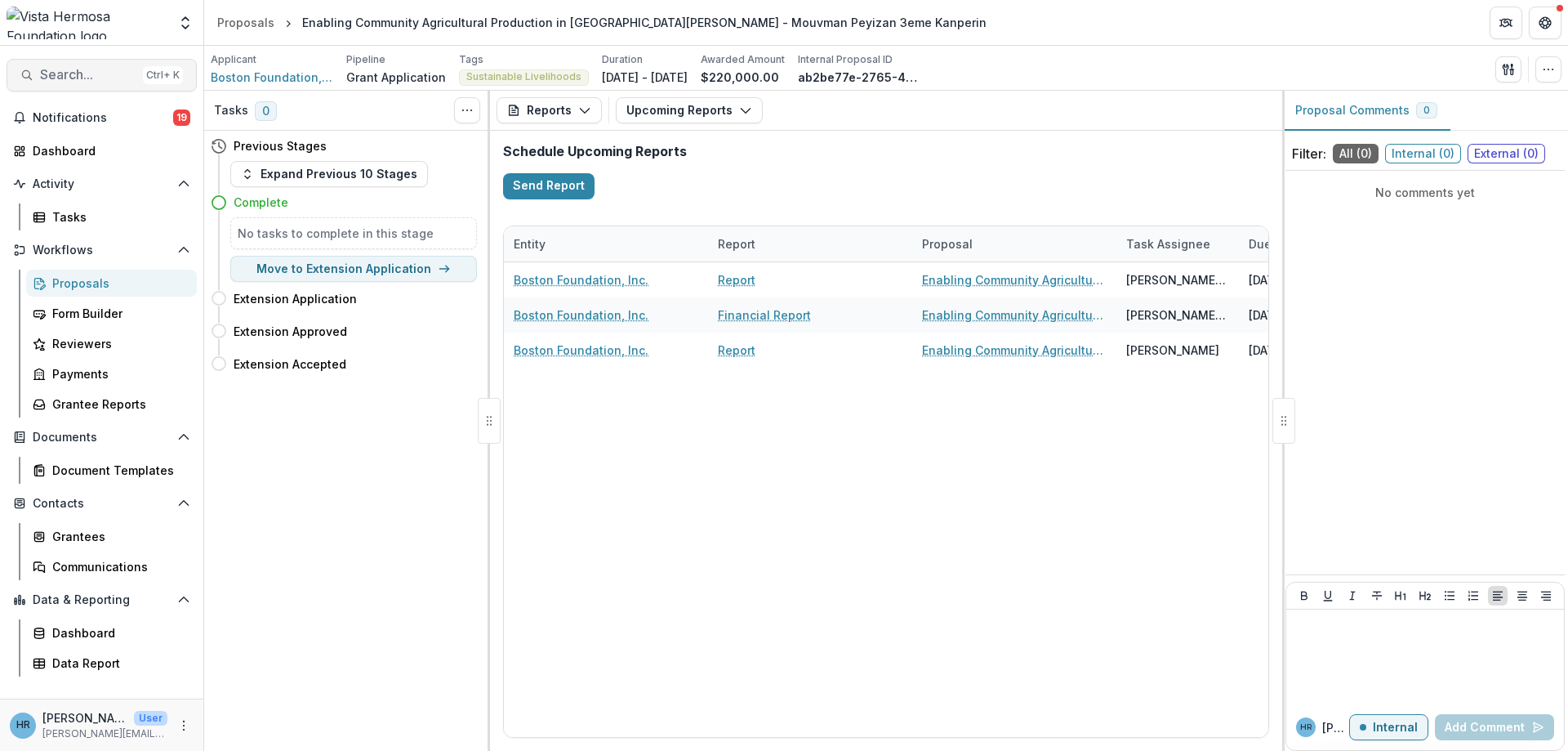
click at [102, 73] on span "Search..." at bounding box center [87, 75] width 96 height 15
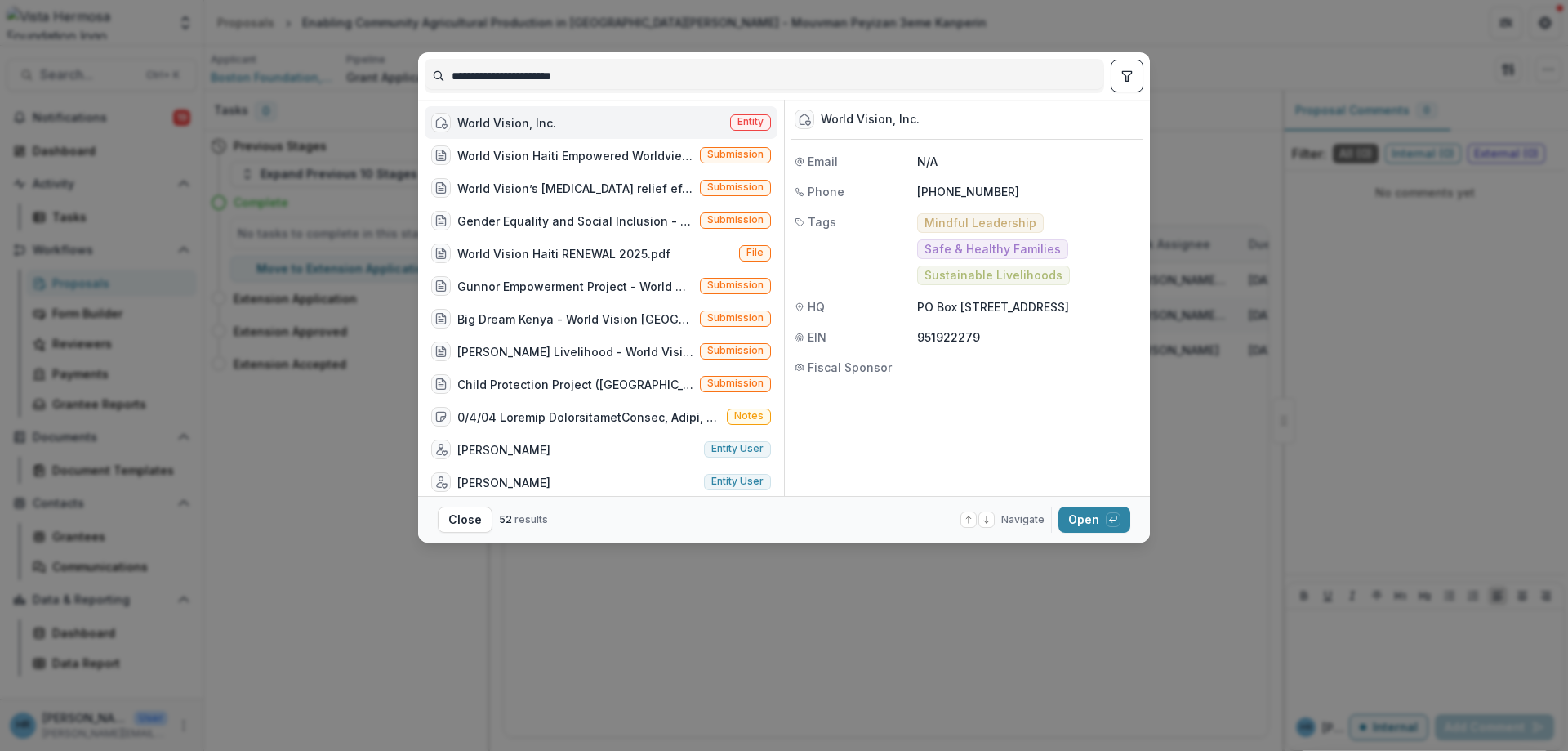
drag, startPoint x: 606, startPoint y: 82, endPoint x: 372, endPoint y: 105, distance: 235.1
click at [426, 89] on input "**********" at bounding box center [764, 76] width 678 height 26
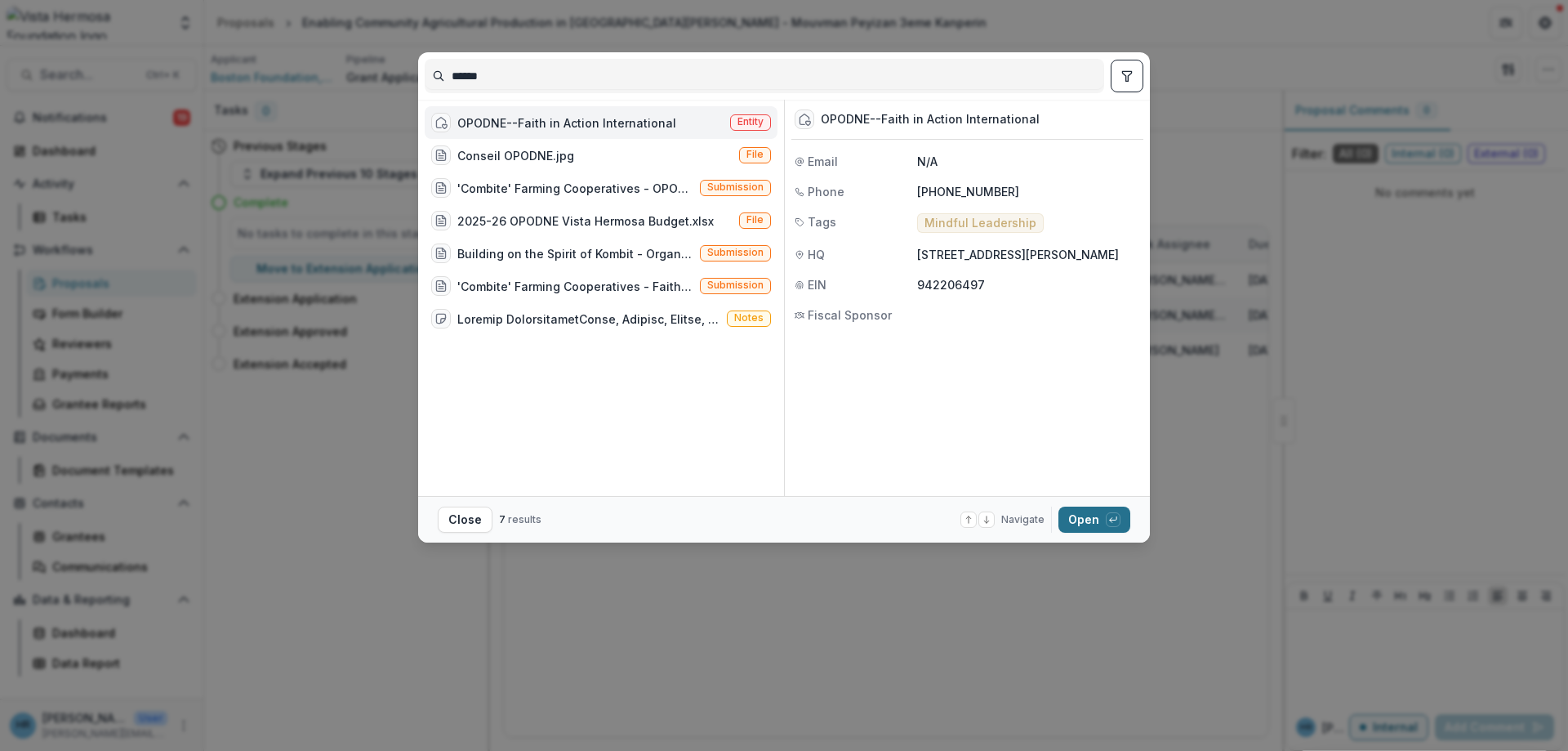
type input "******"
click at [1114, 520] on icon "button" at bounding box center [1114, 519] width 7 height 3
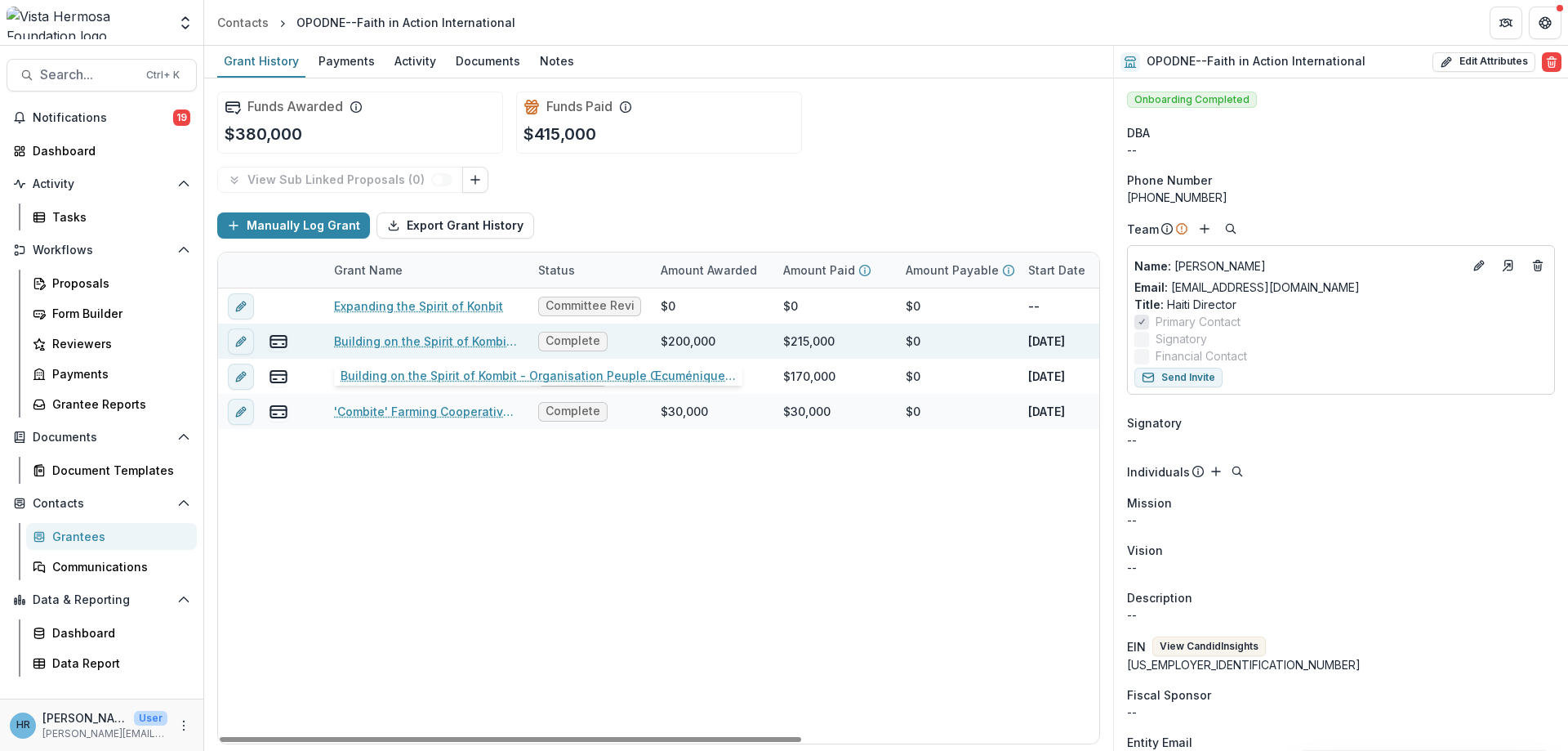
click at [417, 341] on link "Building on the Spirit of Kombit - Organisation Peuple Œcuménique du Nord-Est (…" at bounding box center [426, 341] width 184 height 17
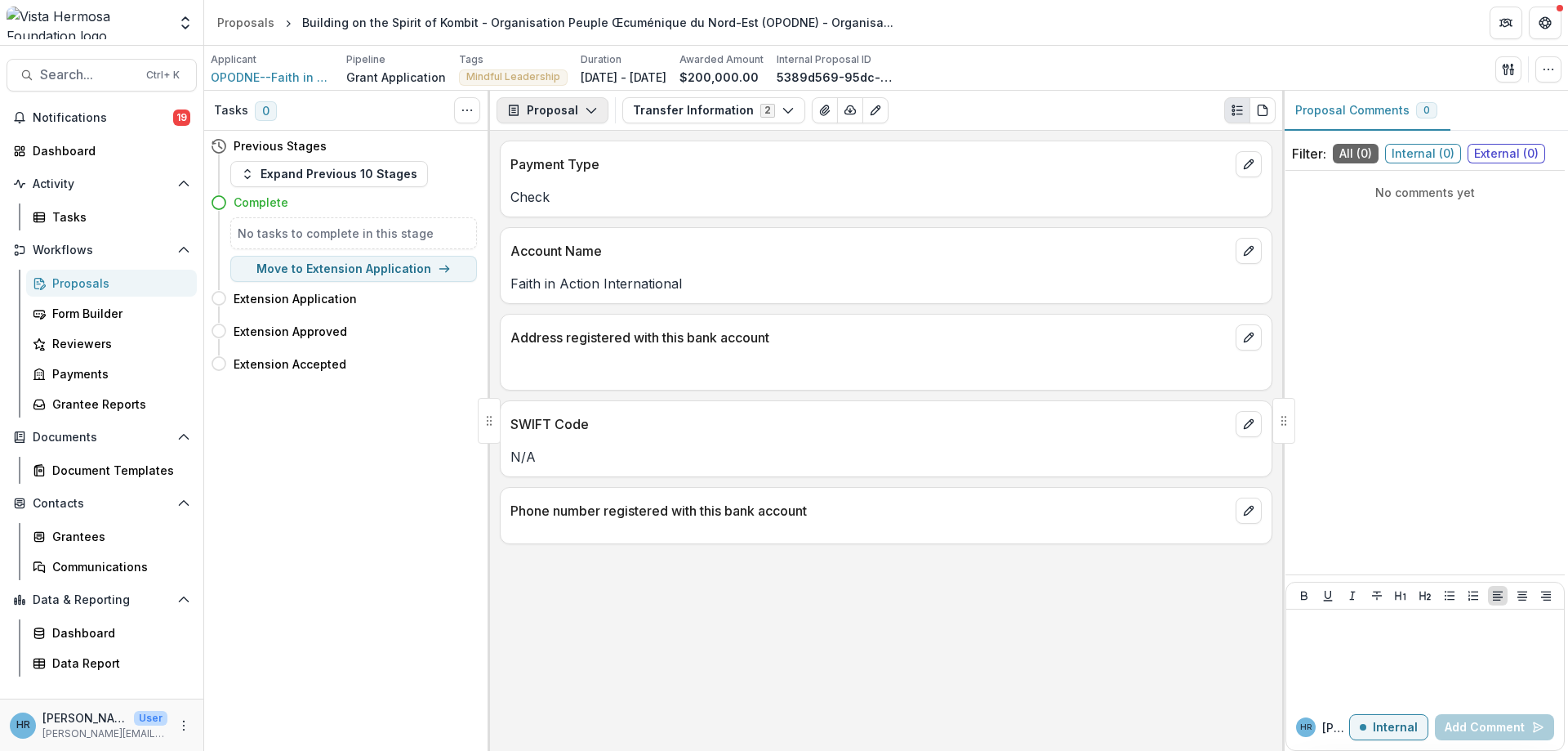
click at [592, 116] on icon "button" at bounding box center [590, 110] width 13 height 13
click at [587, 203] on div "Reports" at bounding box center [604, 201] width 149 height 17
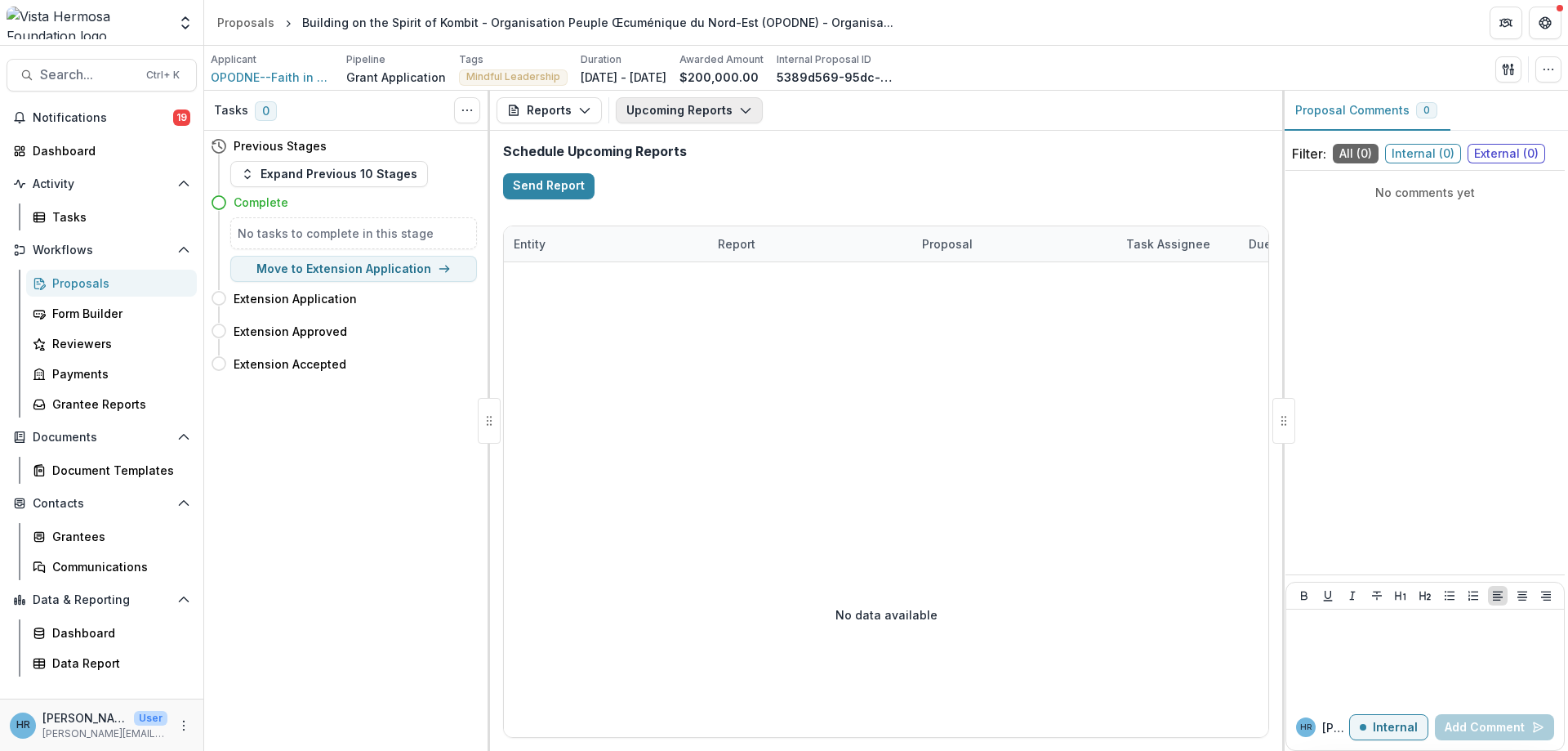
click at [722, 108] on button "Upcoming Reports" at bounding box center [689, 110] width 147 height 26
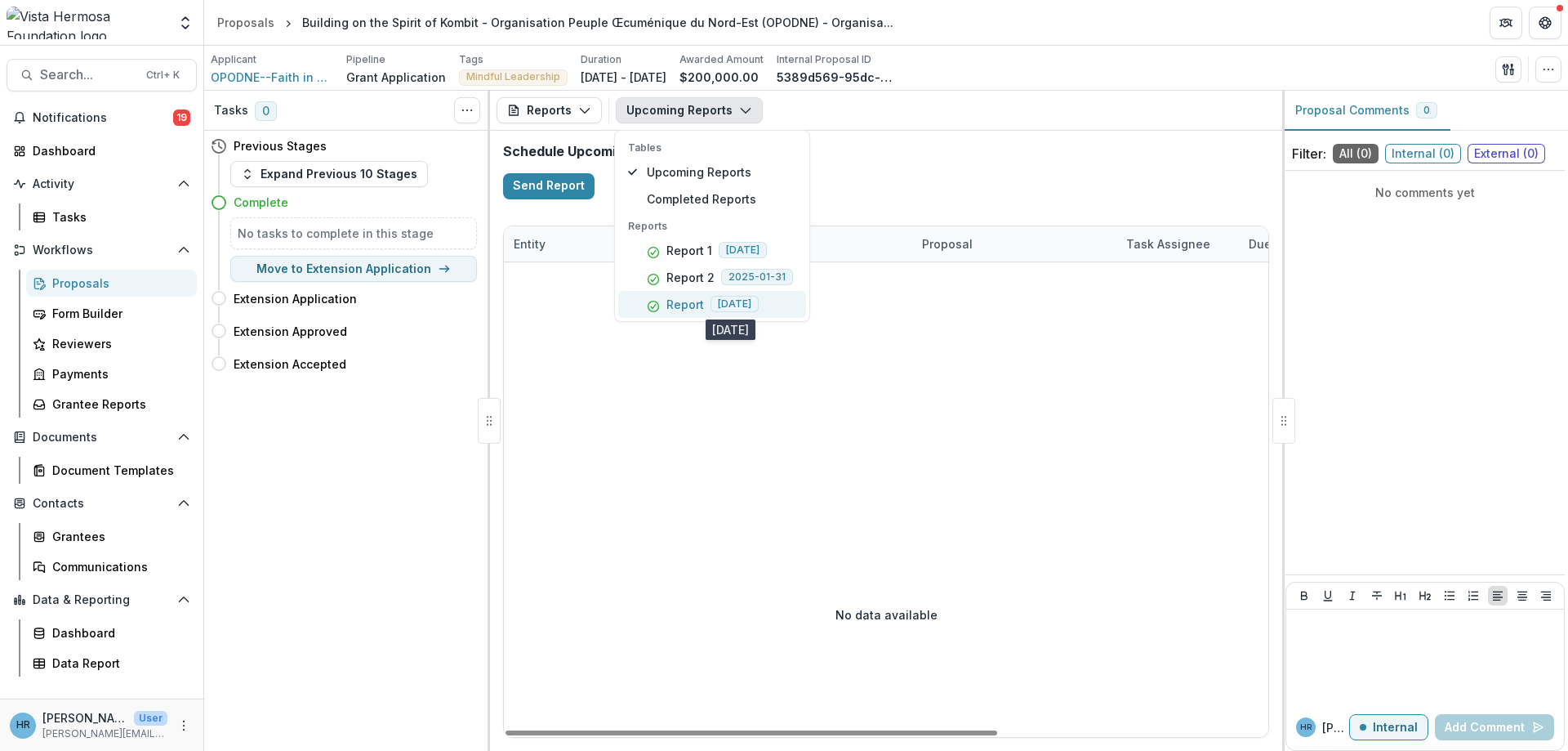
click at [735, 306] on span "[DATE]" at bounding box center [734, 303] width 48 height 16
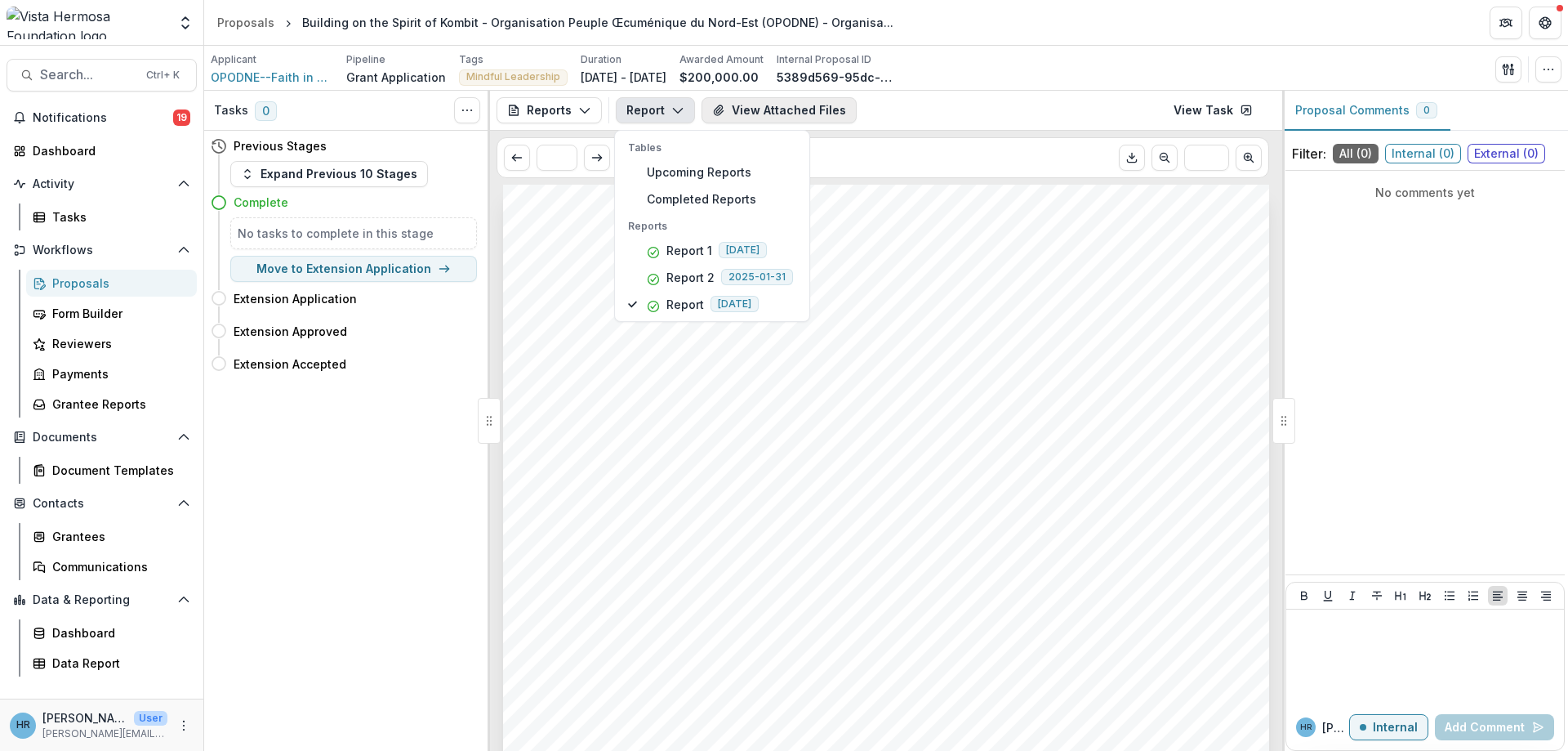
click at [831, 116] on button "View Attached Files" at bounding box center [779, 110] width 155 height 26
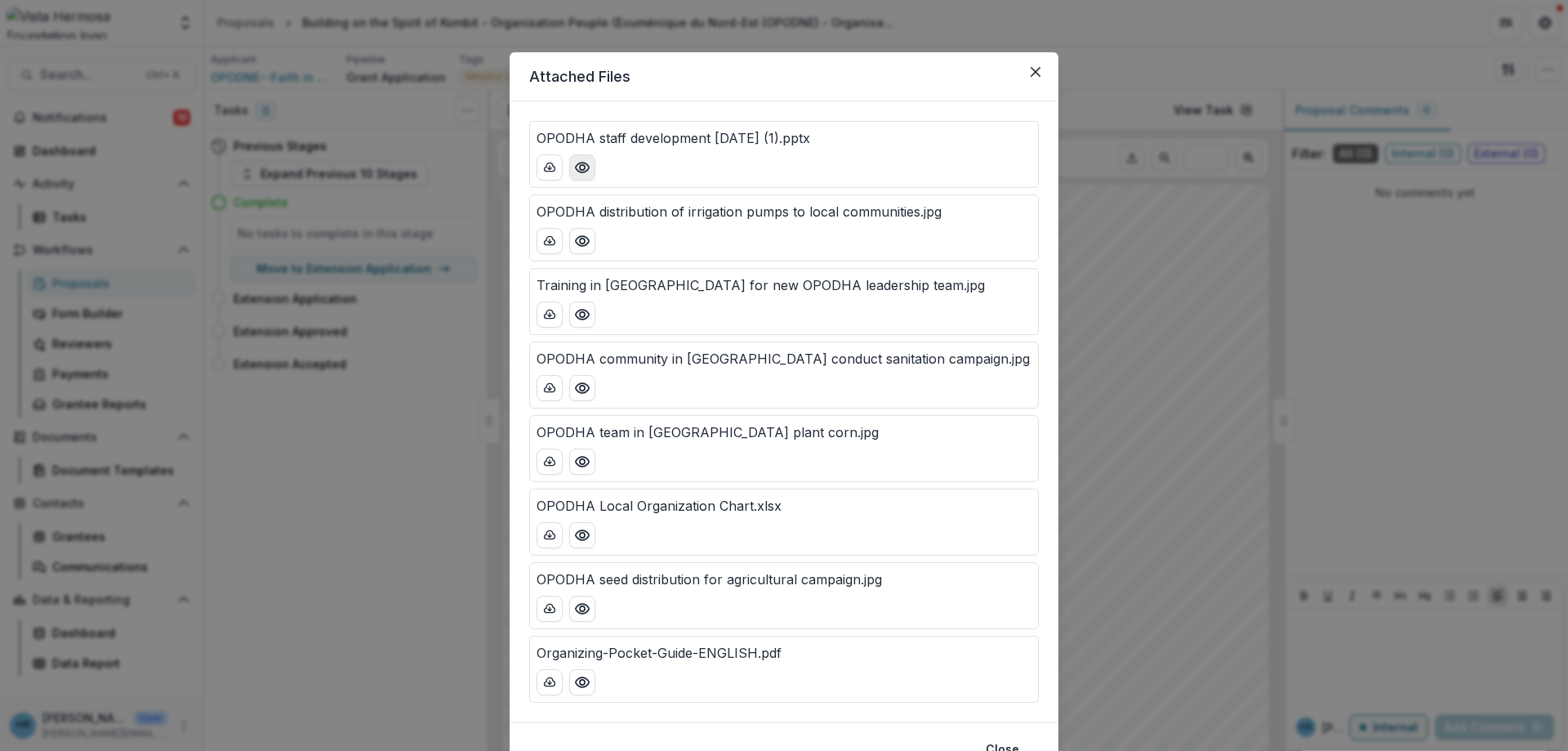
click at [584, 170] on circle "Preview OPODHA staff development January 2025 (1).pptx" at bounding box center [583, 167] width 5 height 5
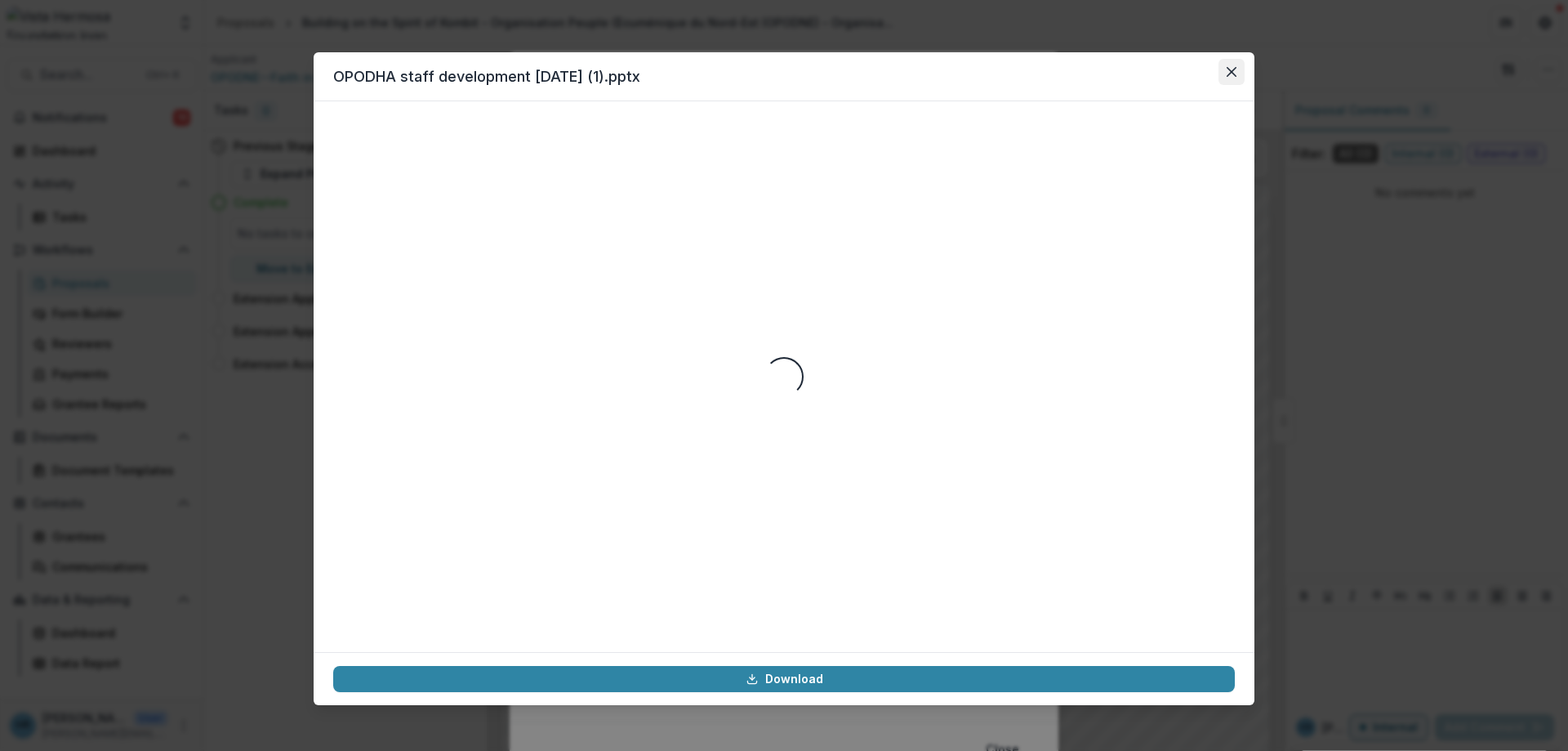
click at [1226, 82] on button "Close" at bounding box center [1231, 71] width 26 height 26
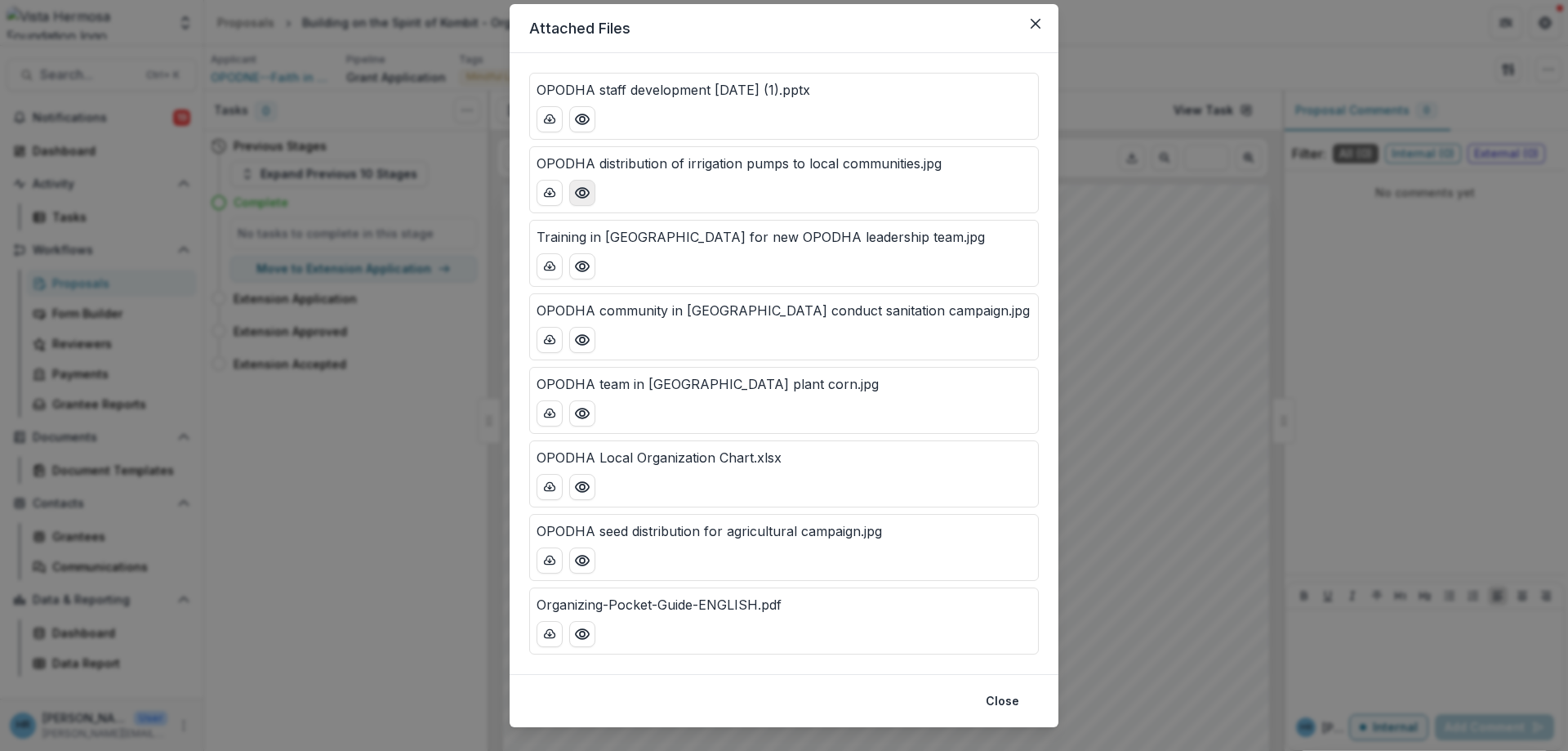
scroll to position [76, 0]
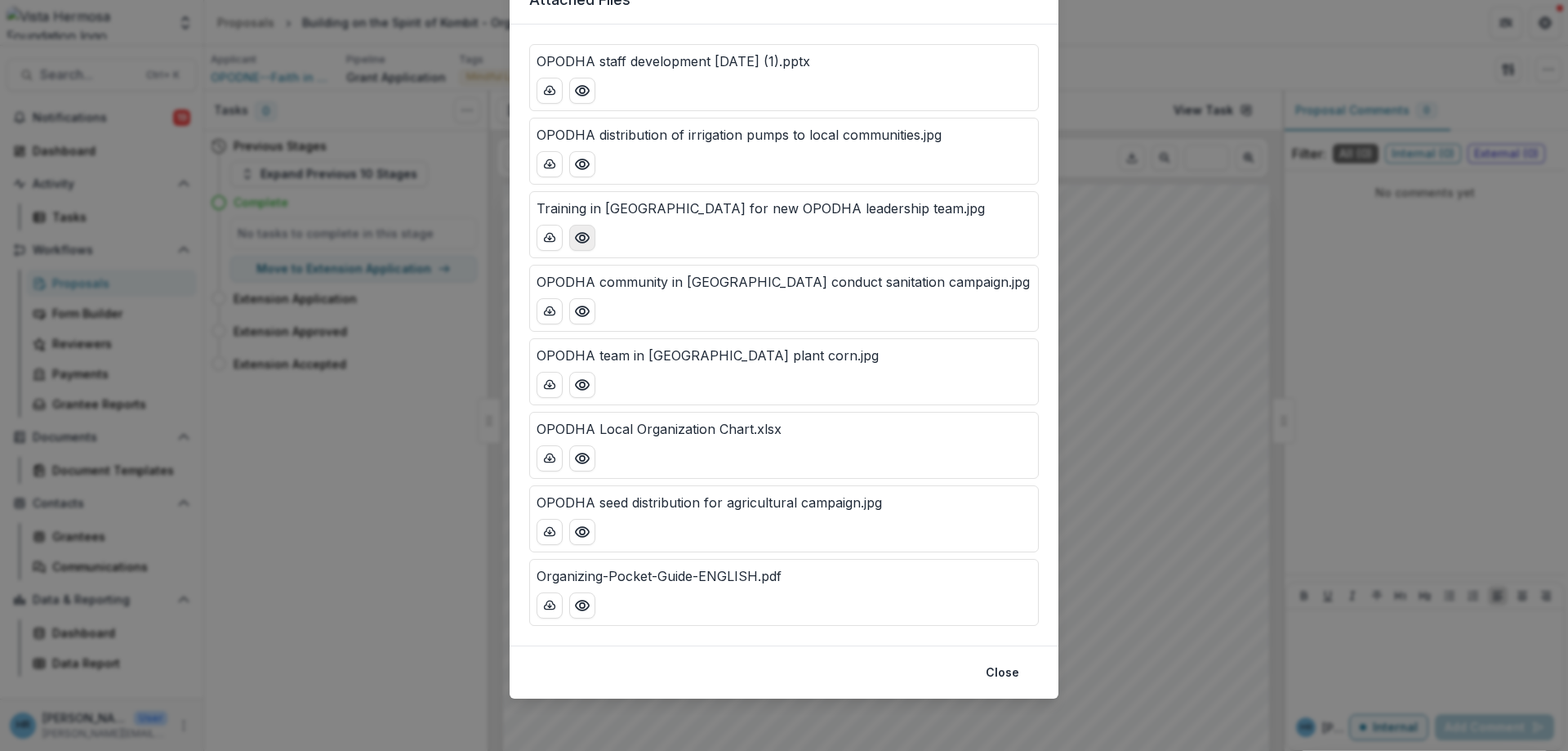
click at [584, 244] on icon "Preview Training in Bouhara for new OPODHA leadership team.jpg" at bounding box center [582, 237] width 16 height 16
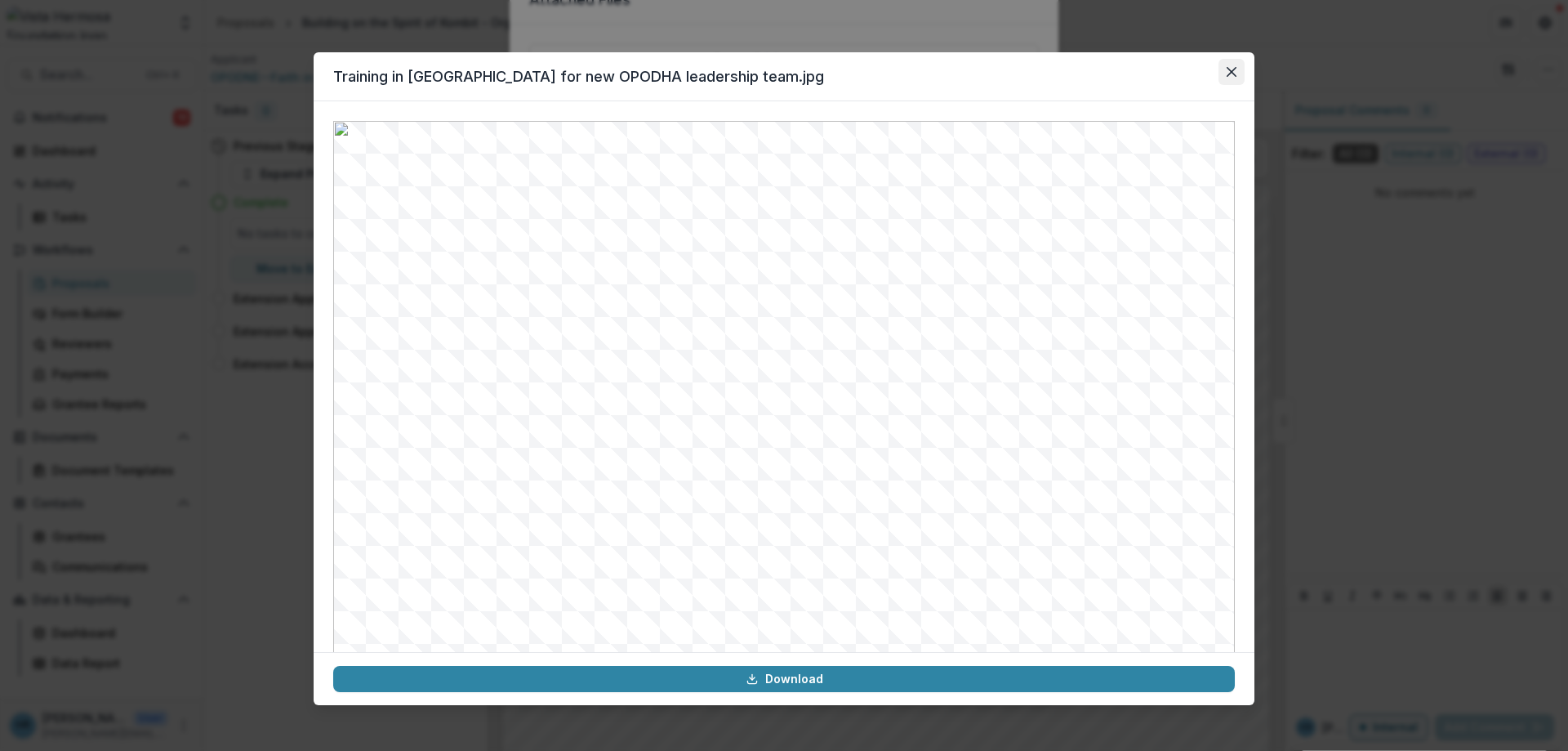
click at [1236, 71] on icon "Close" at bounding box center [1232, 72] width 10 height 10
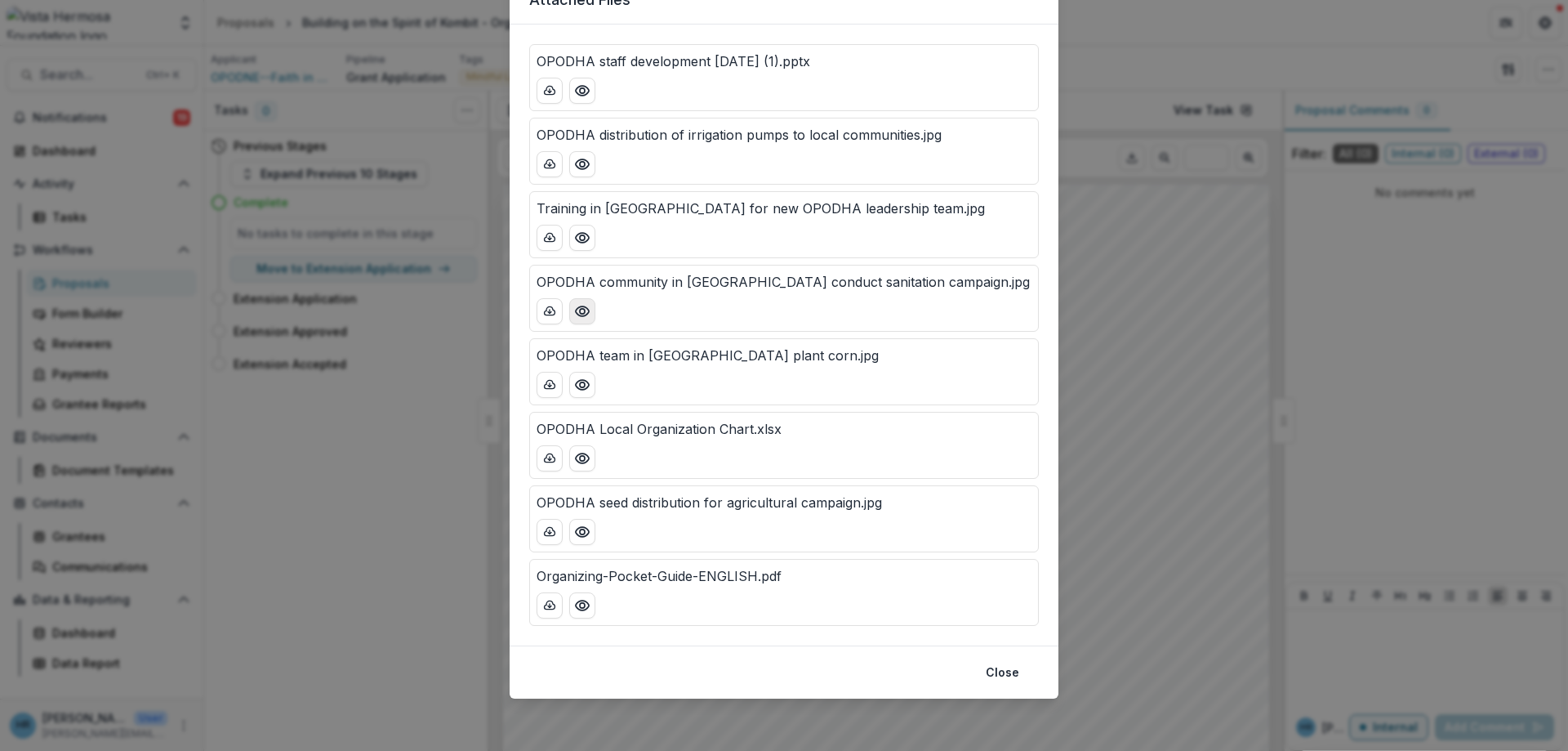
click at [589, 316] on icon "Preview OPODHA community in Mont Organise conduct sanitation campaign.jpg" at bounding box center [582, 311] width 16 height 16
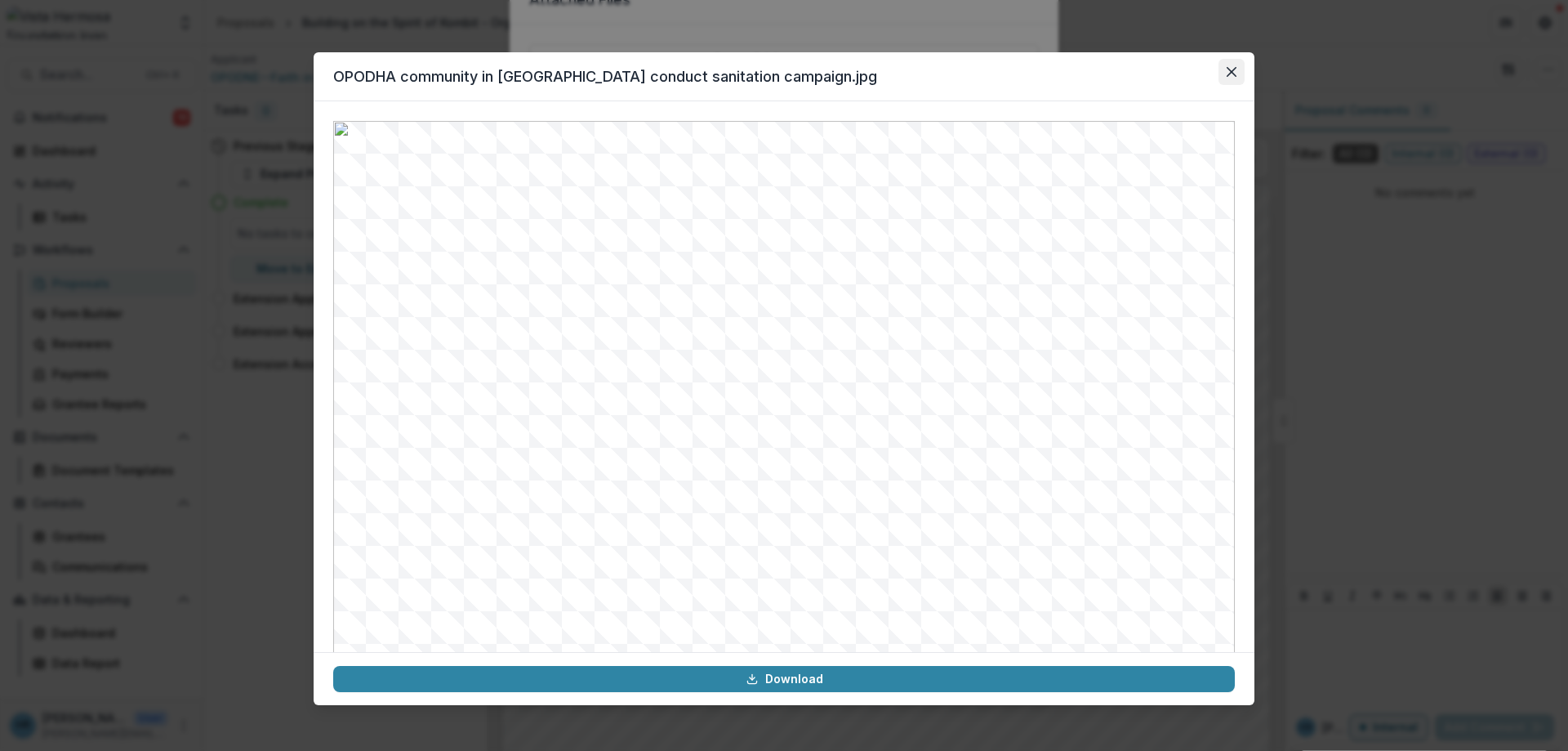
click at [1232, 74] on icon "Close" at bounding box center [1232, 72] width 10 height 10
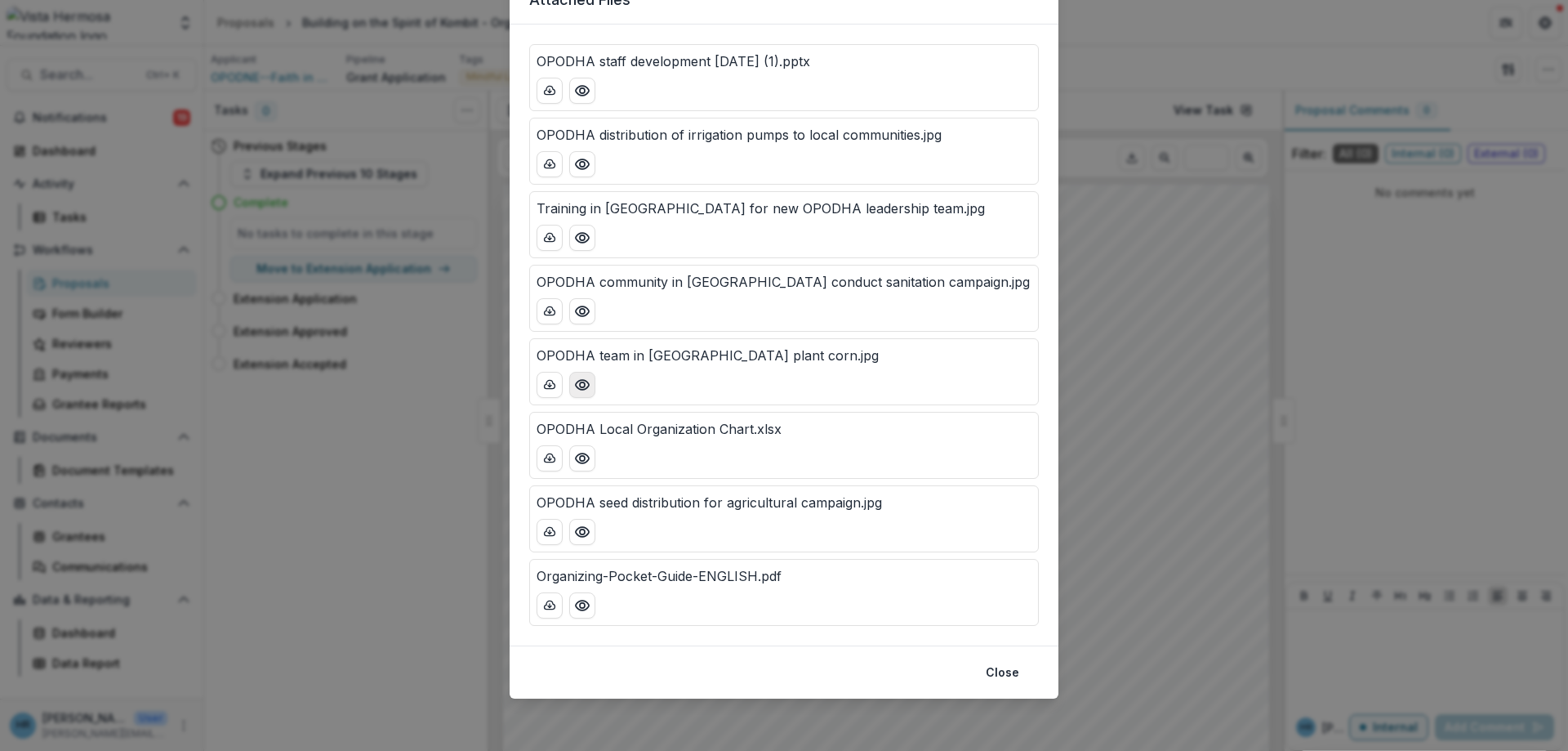
click at [584, 390] on icon "Preview OPODHA team in Limonade plant corn.jpg" at bounding box center [582, 385] width 13 height 10
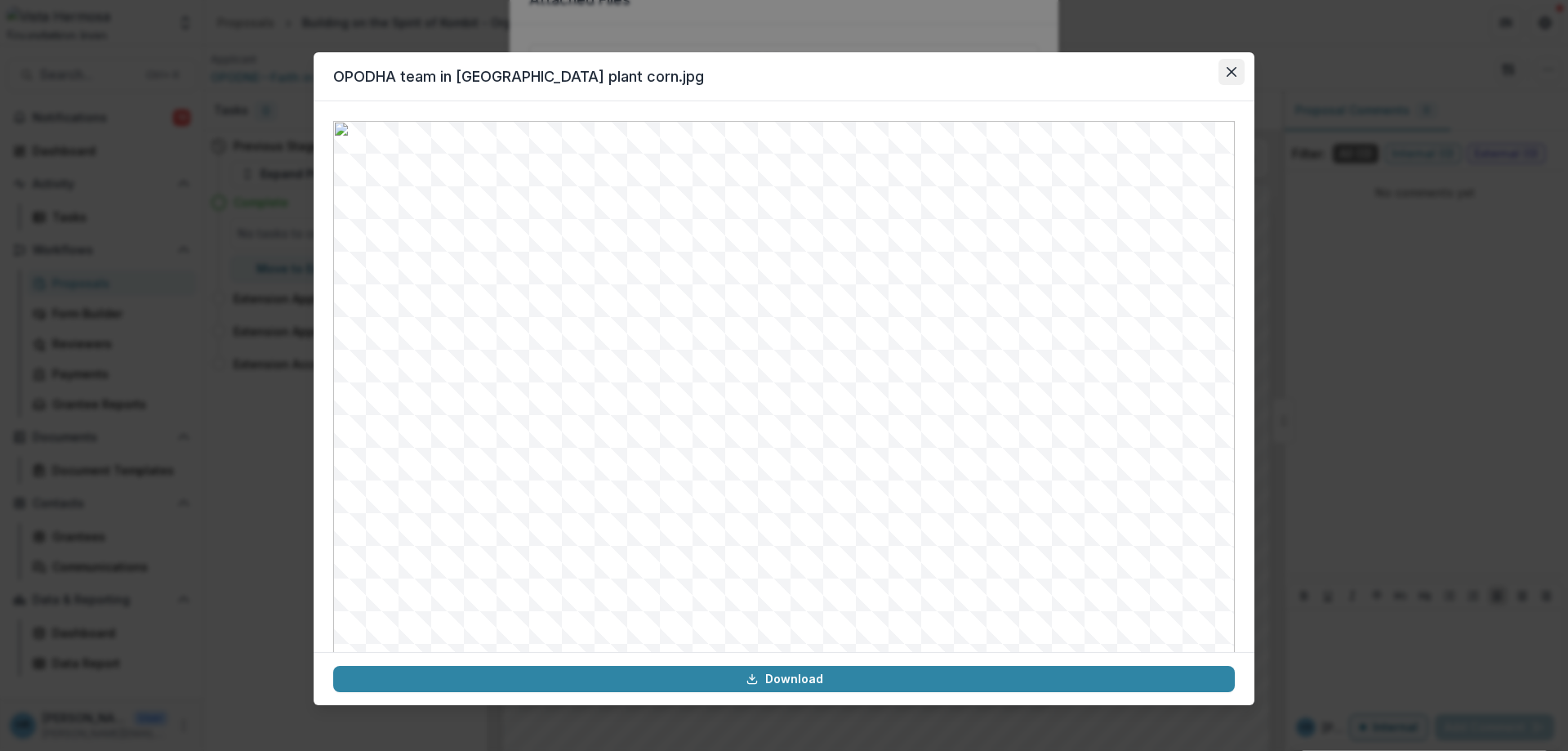
click at [1231, 74] on icon "Close" at bounding box center [1232, 72] width 10 height 10
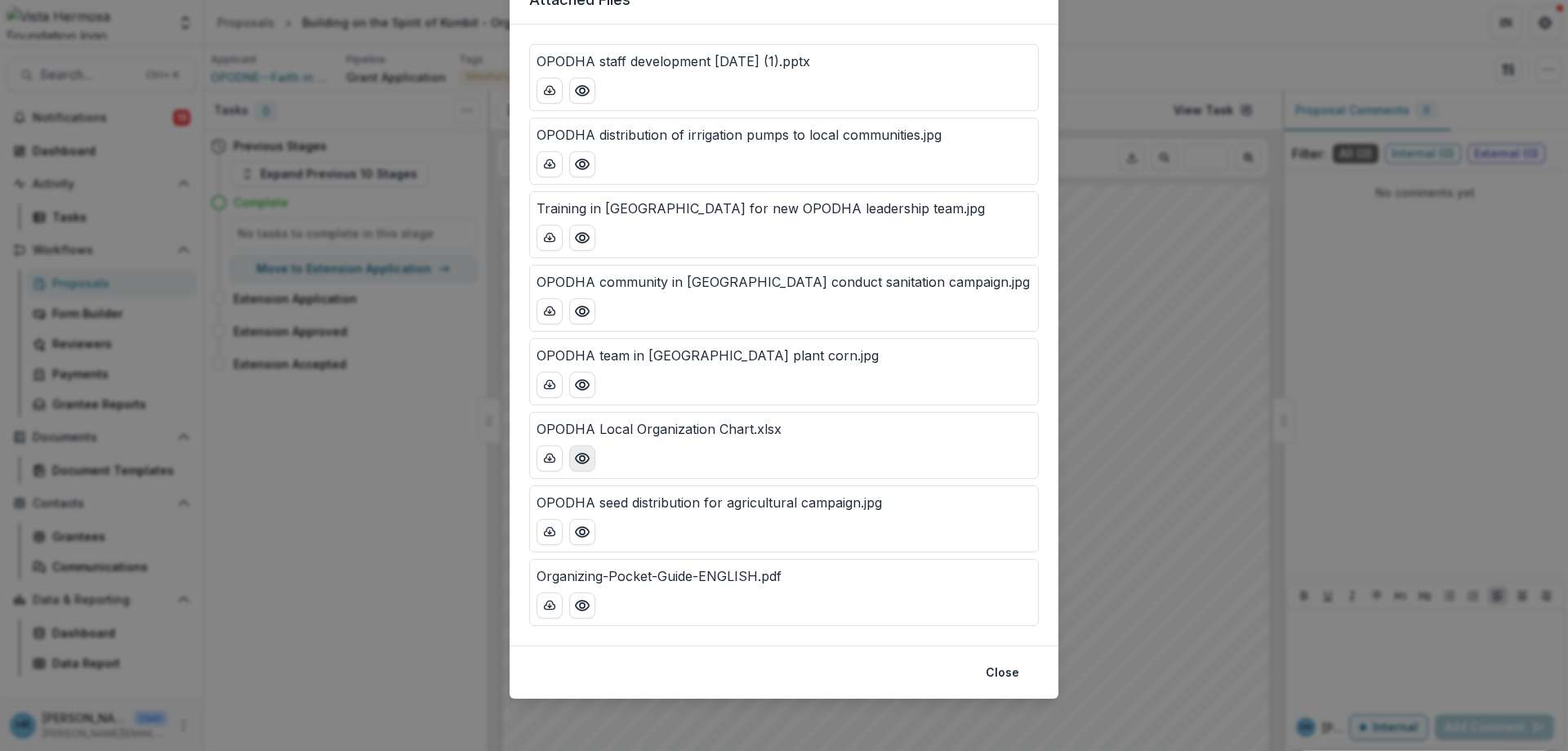
click at [581, 467] on button "Preview OPODHA Local Organization Chart.xlsx" at bounding box center [582, 458] width 26 height 26
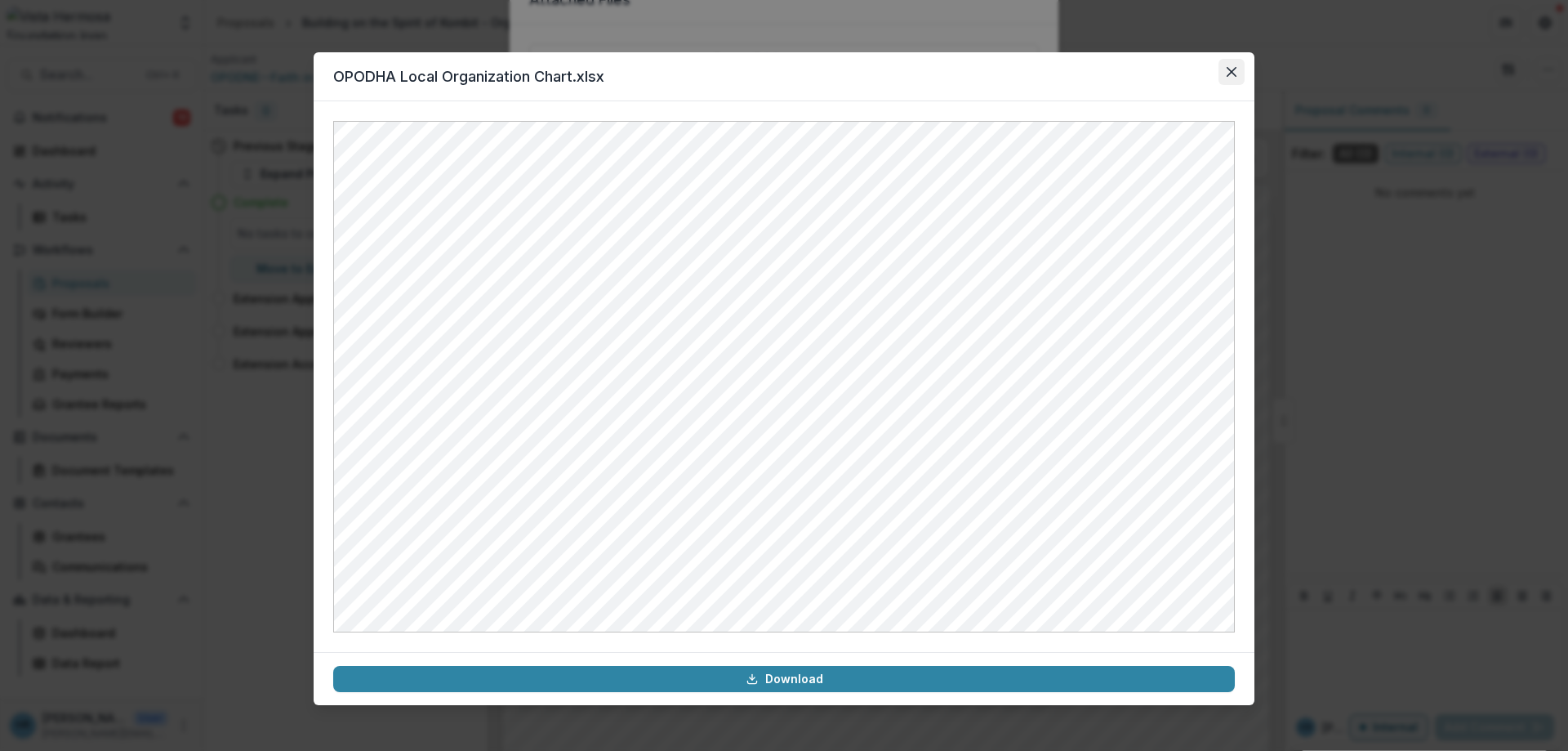
click at [1234, 78] on button "Close" at bounding box center [1231, 71] width 26 height 26
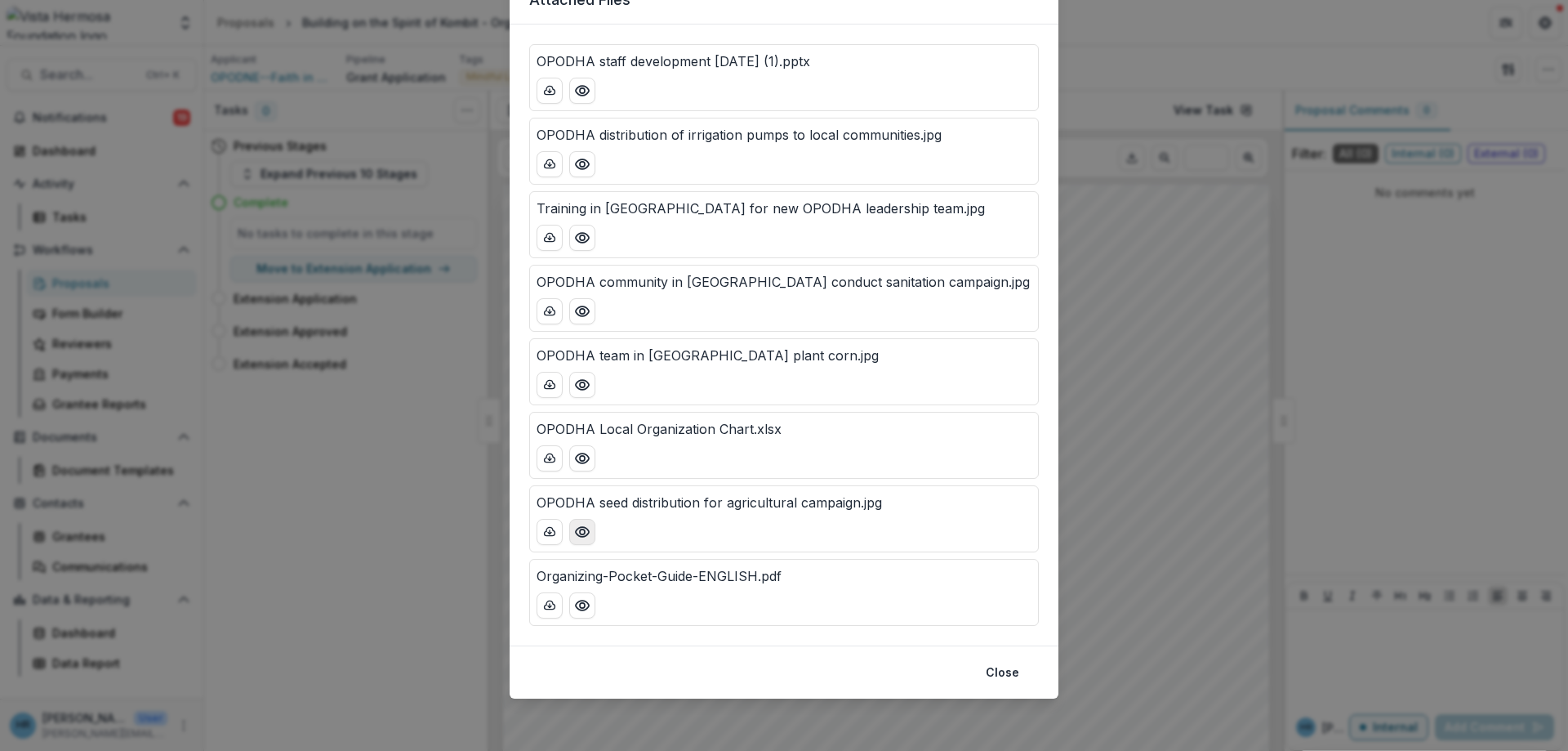
click at [586, 537] on icon "Preview OPODHA seed distribution for agricultural campaign.jpg" at bounding box center [582, 531] width 16 height 16
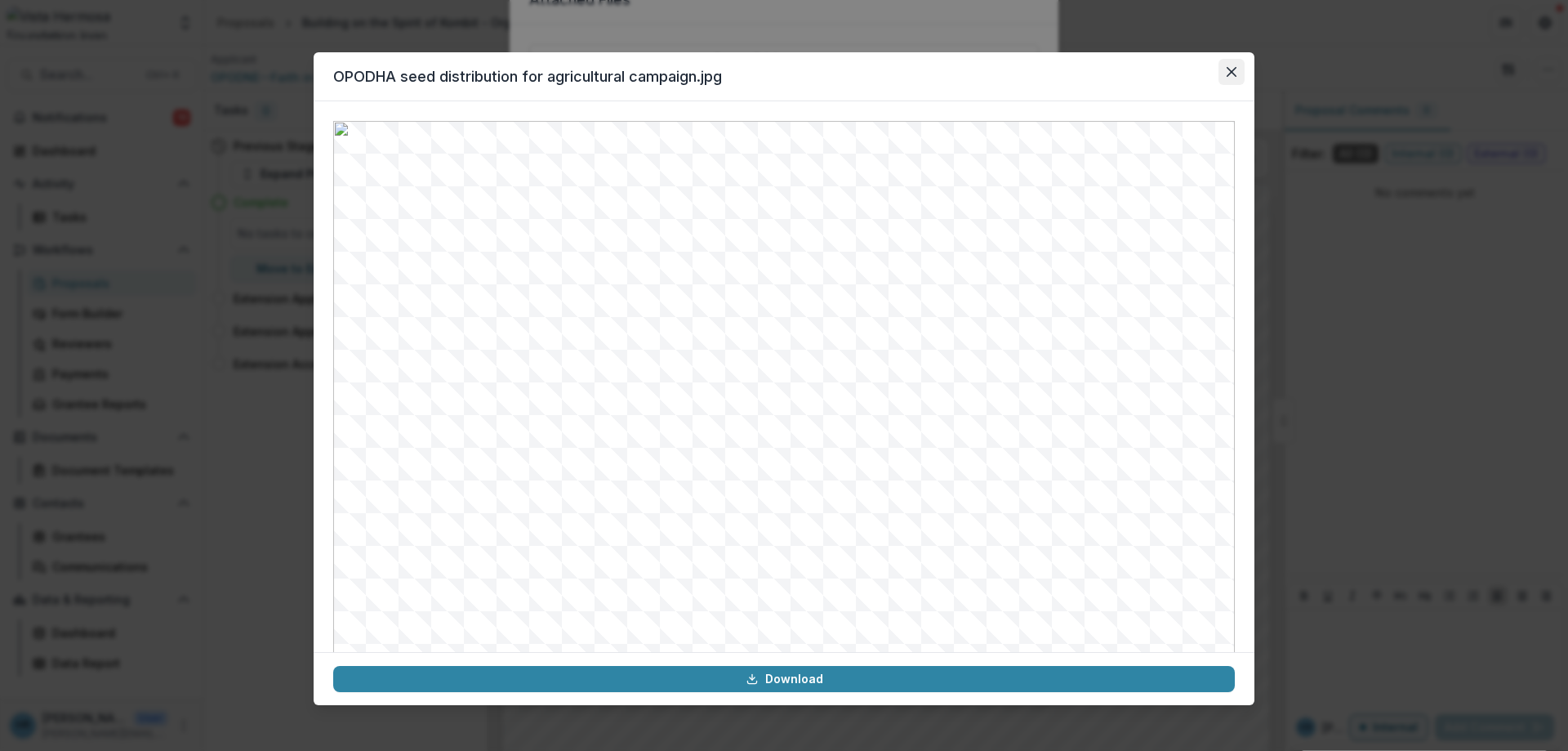
click at [1232, 74] on icon "Close" at bounding box center [1232, 72] width 10 height 10
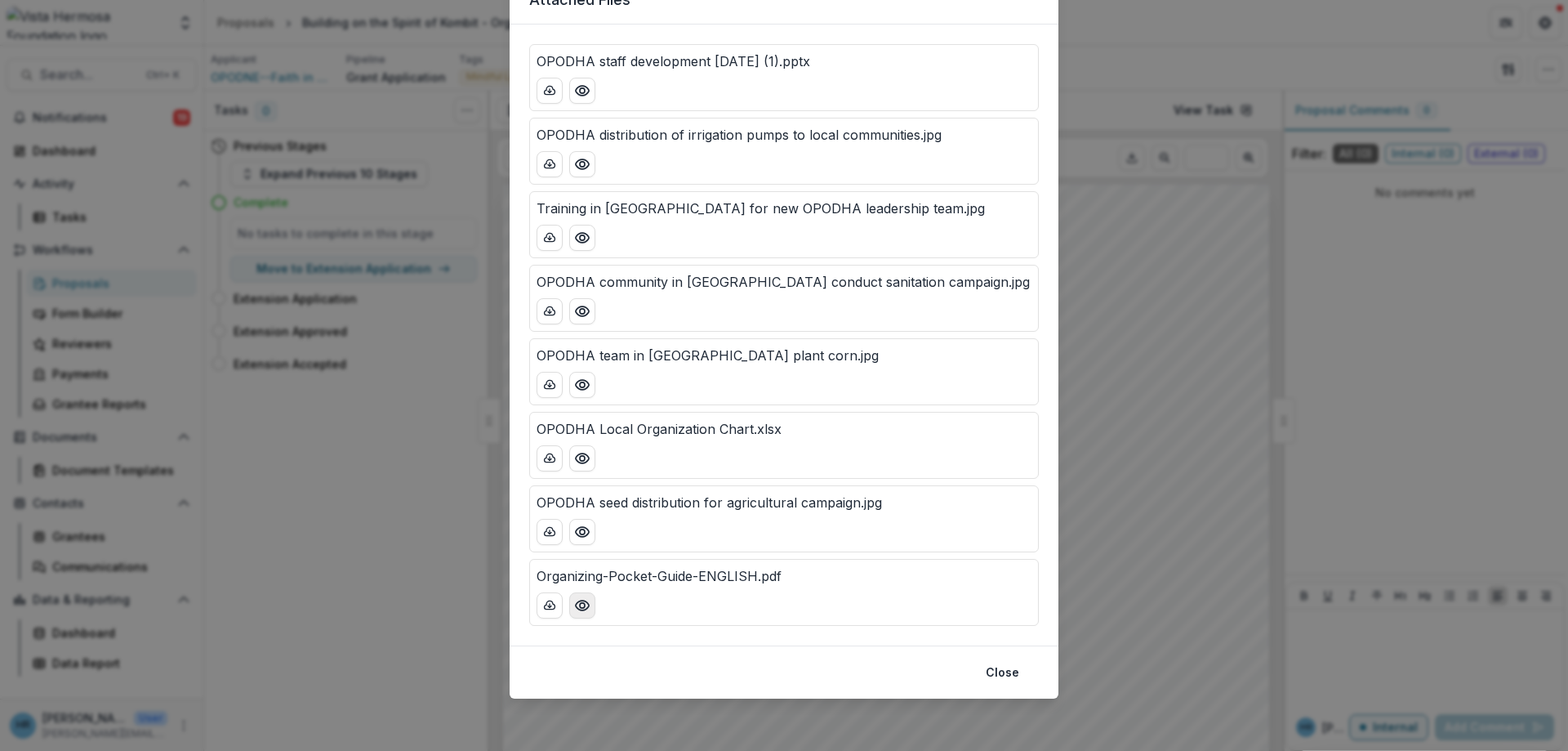
click at [584, 611] on icon "Preview Organizing-Pocket-Guide-ENGLISH.pdf" at bounding box center [582, 605] width 16 height 16
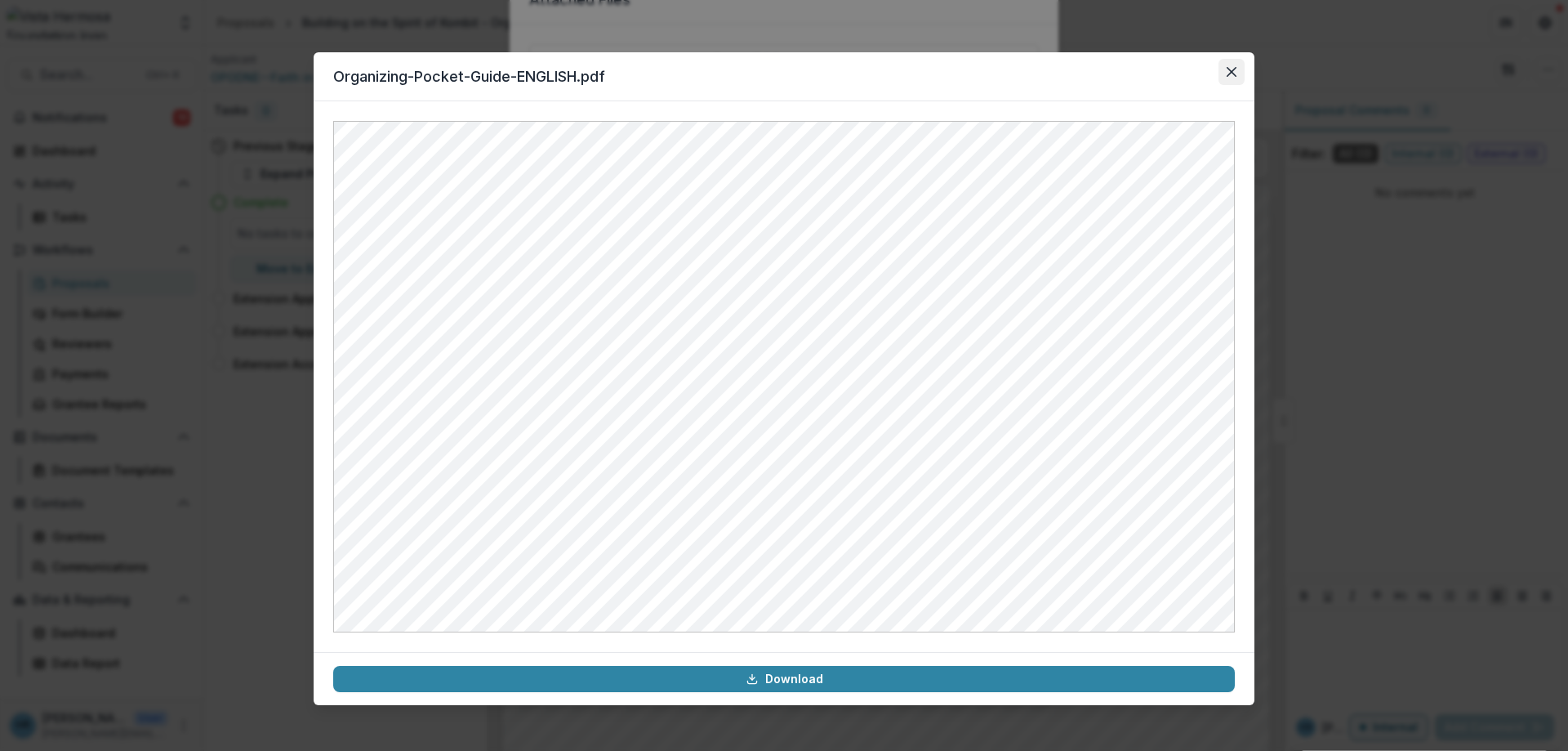
click at [1237, 81] on button "Close" at bounding box center [1231, 71] width 26 height 26
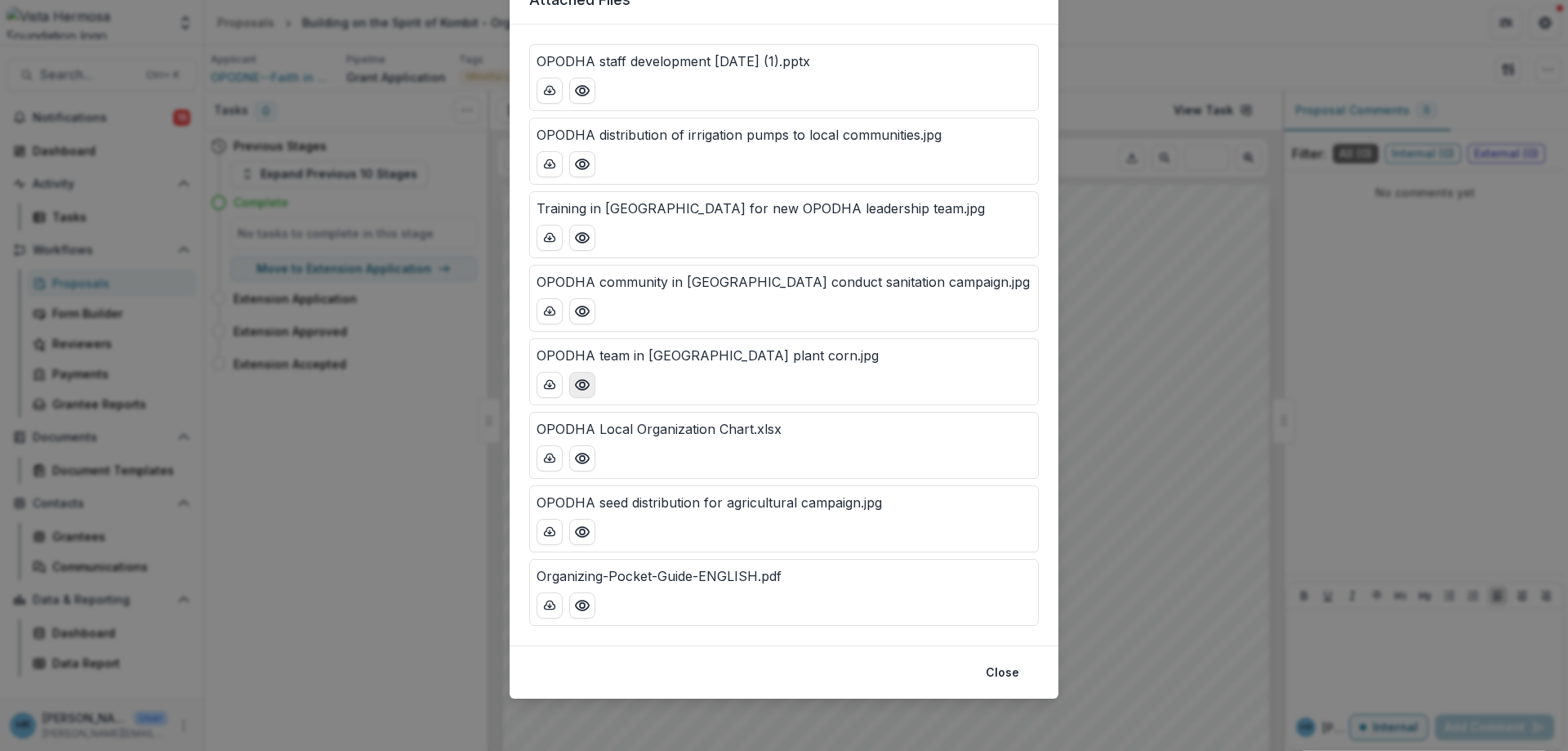
click at [584, 384] on circle "Preview OPODHA team in Limonade plant corn.jpg" at bounding box center [583, 385] width 5 height 5
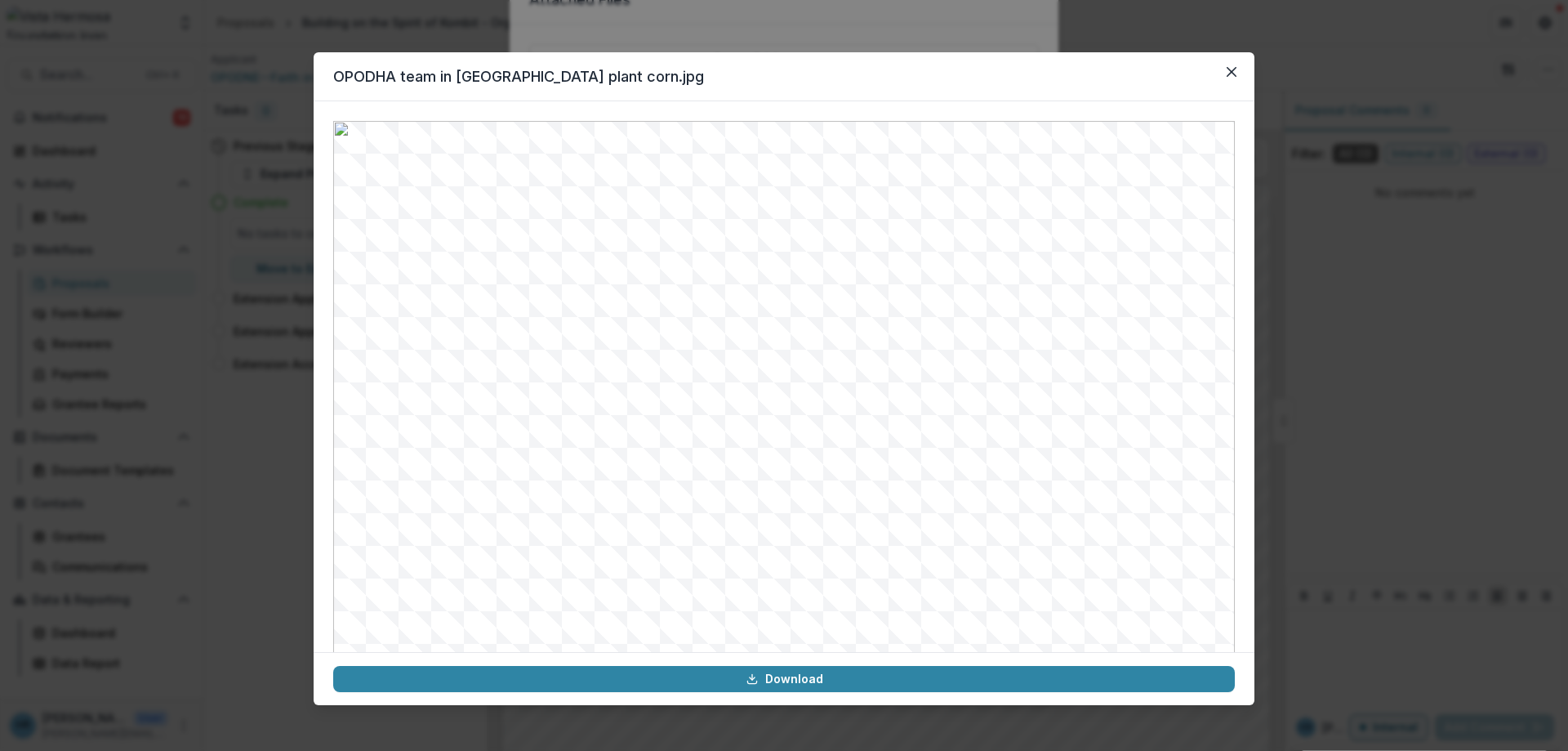
drag, startPoint x: 1232, startPoint y: 67, endPoint x: 1166, endPoint y: 107, distance: 77.2
click at [1232, 67] on icon "Close" at bounding box center [1232, 72] width 10 height 10
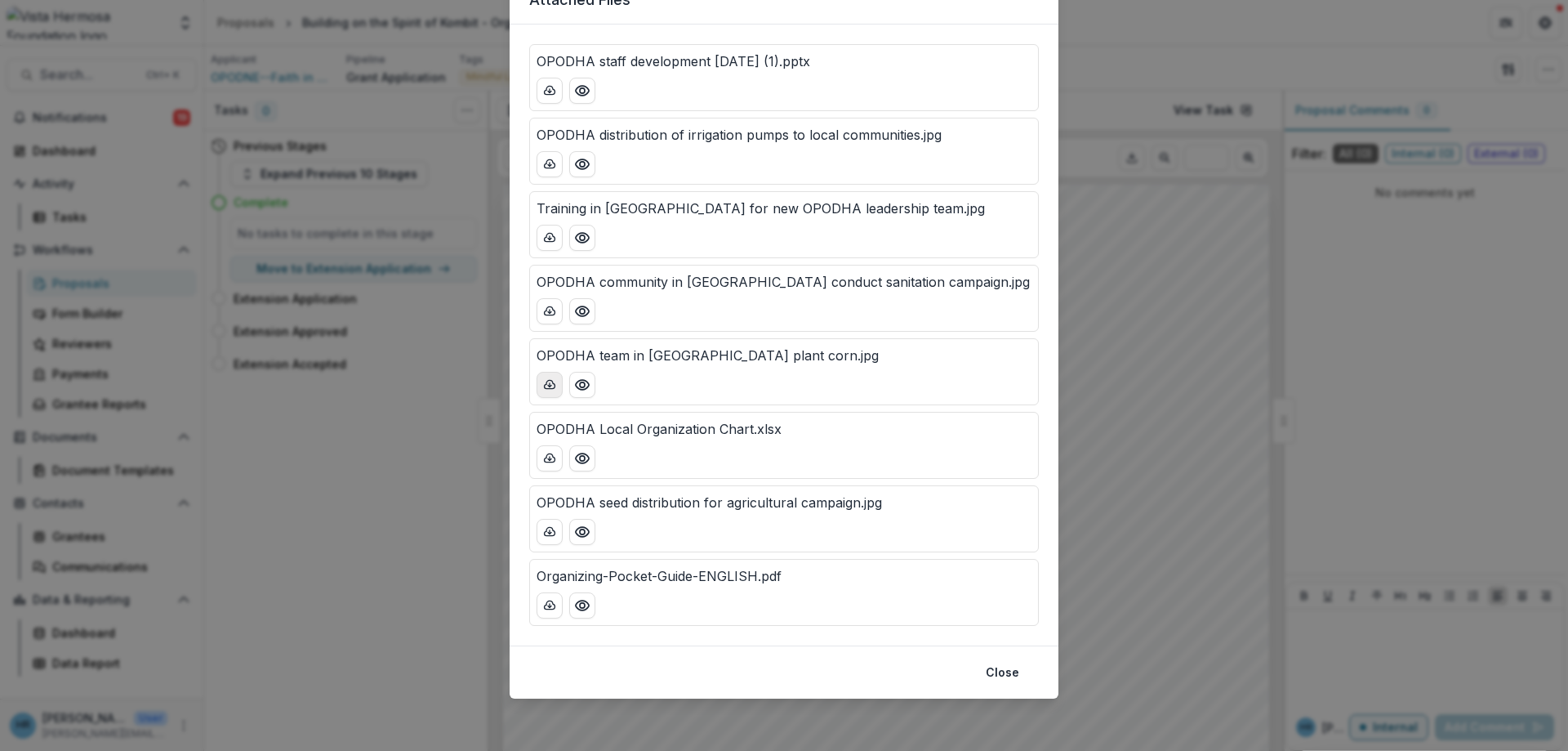
click at [552, 390] on icon "download-button" at bounding box center [549, 384] width 13 height 13
click at [1177, 212] on div "Attached Files OPODHA staff development [DATE] (1).pptx OPODHA distribution of …" at bounding box center [784, 376] width 1568 height 751
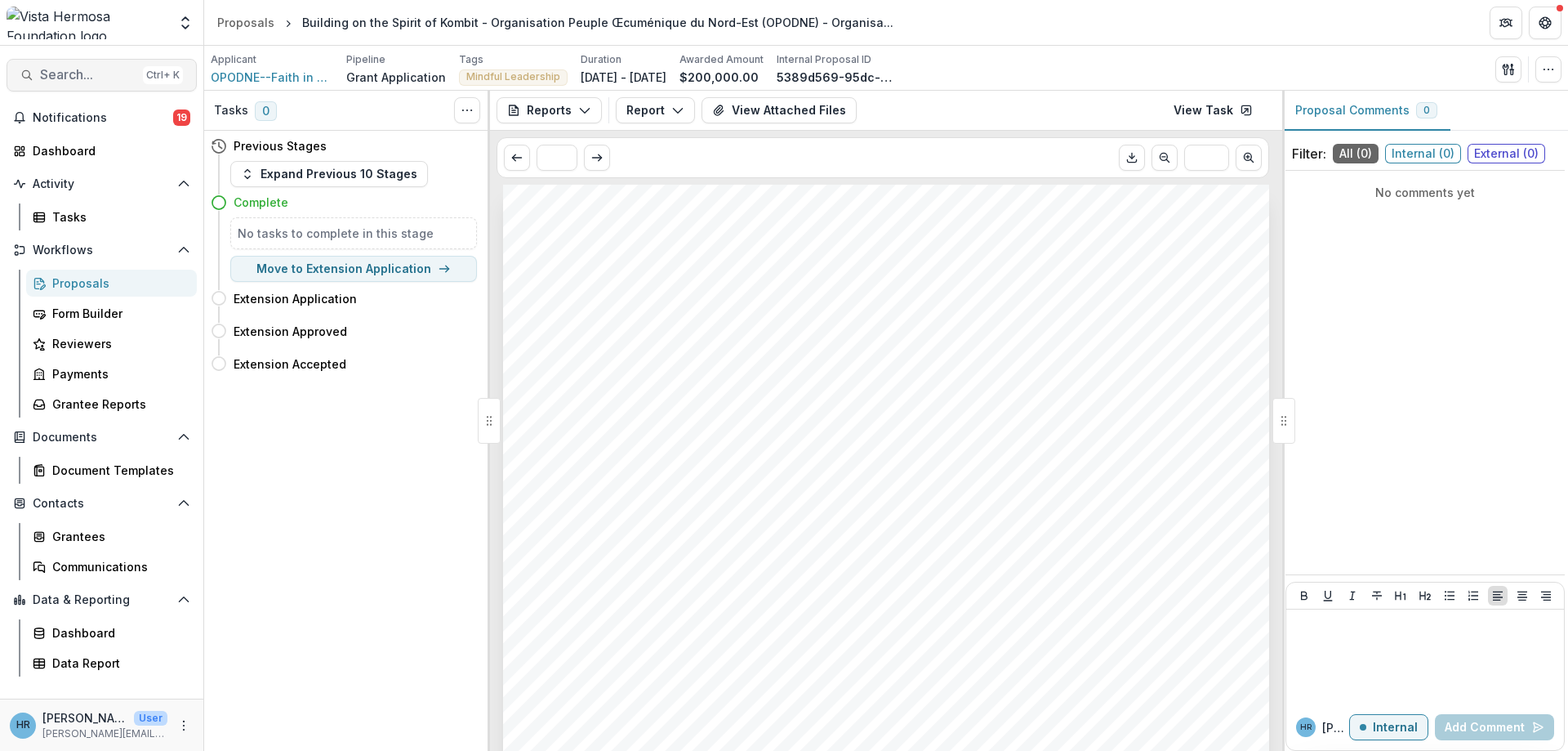
click at [113, 76] on span "Search..." at bounding box center [87, 75] width 96 height 15
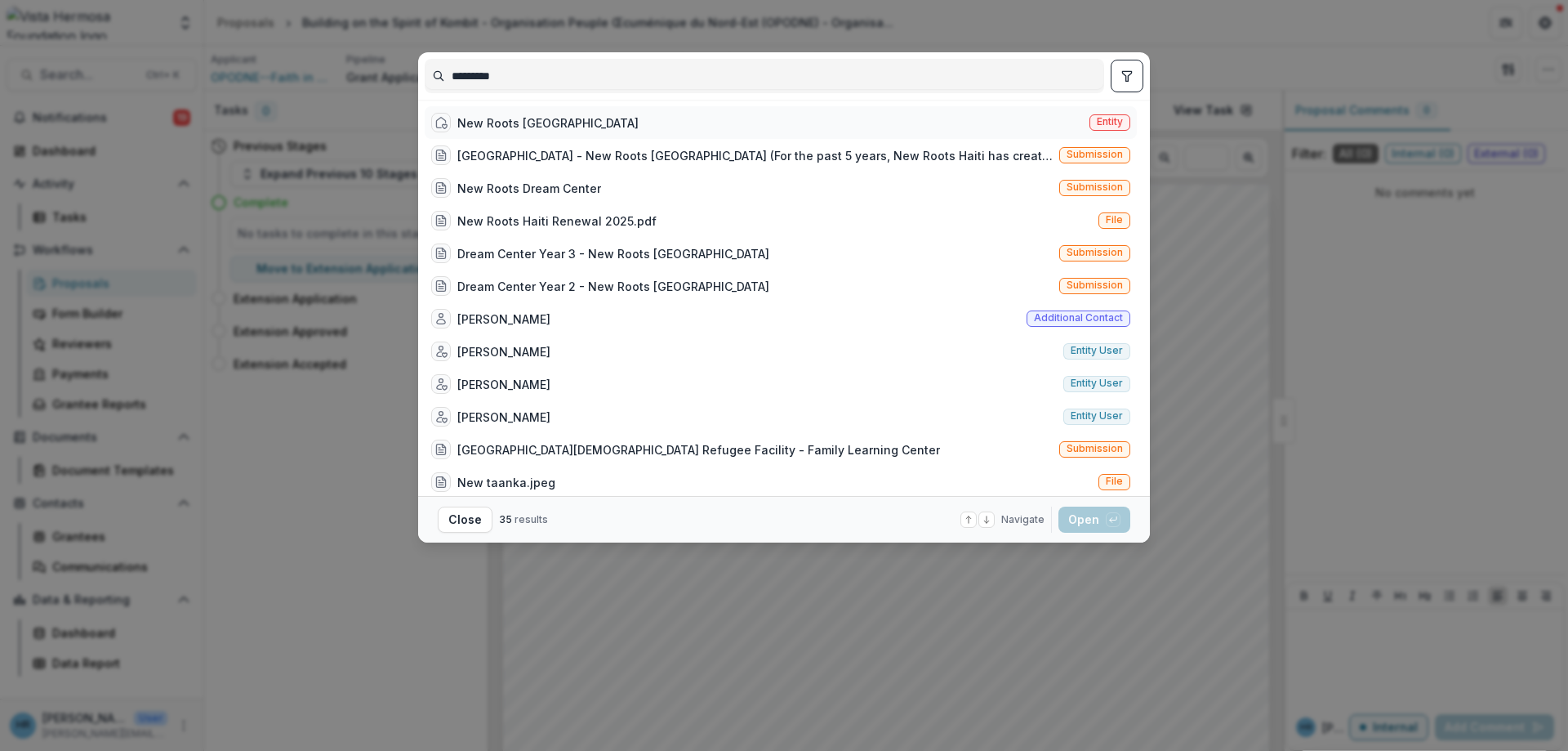
type input "*********"
click at [493, 121] on div "New Roots [GEOGRAPHIC_DATA]" at bounding box center [547, 123] width 181 height 17
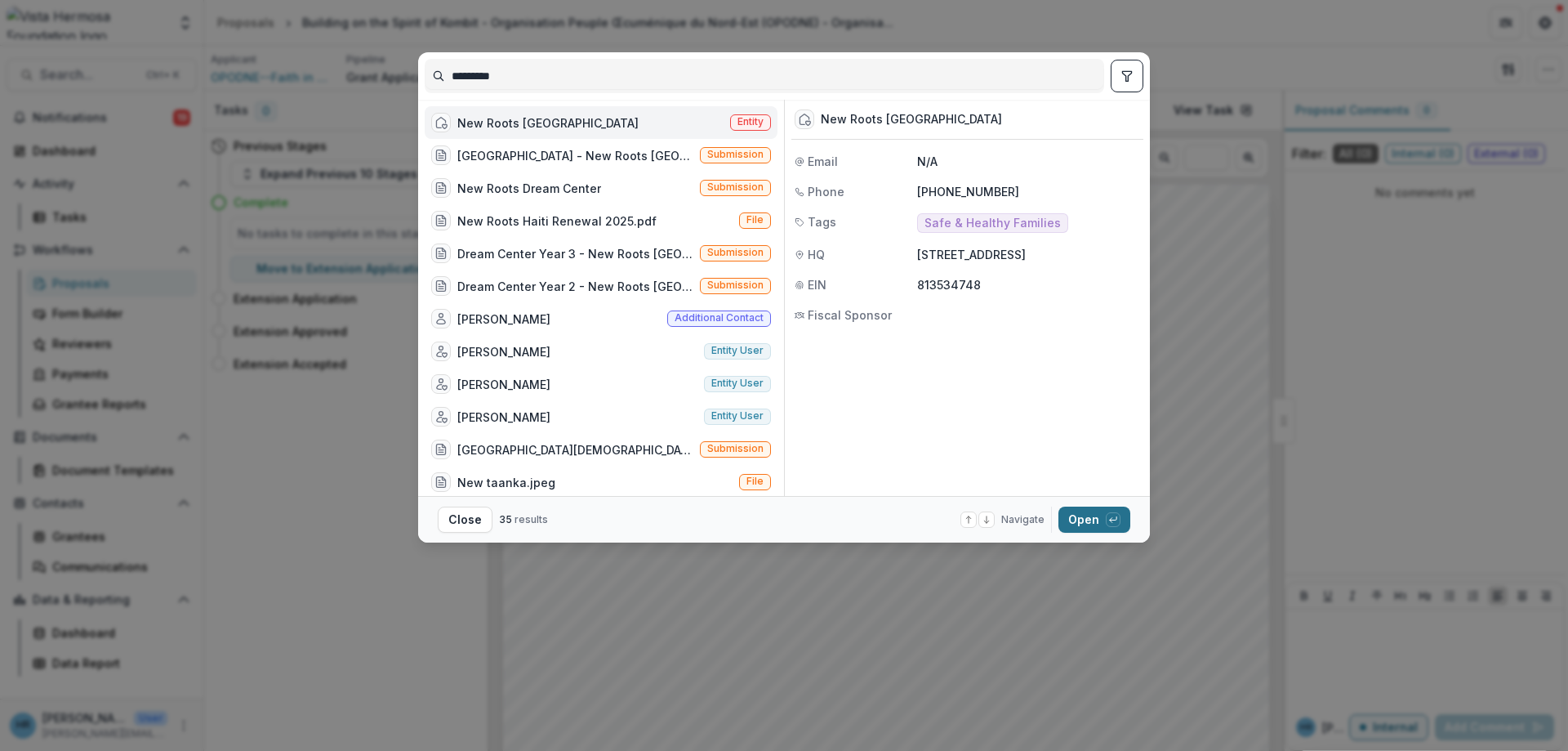
click at [1079, 513] on button "Open with enter key" at bounding box center [1094, 519] width 72 height 26
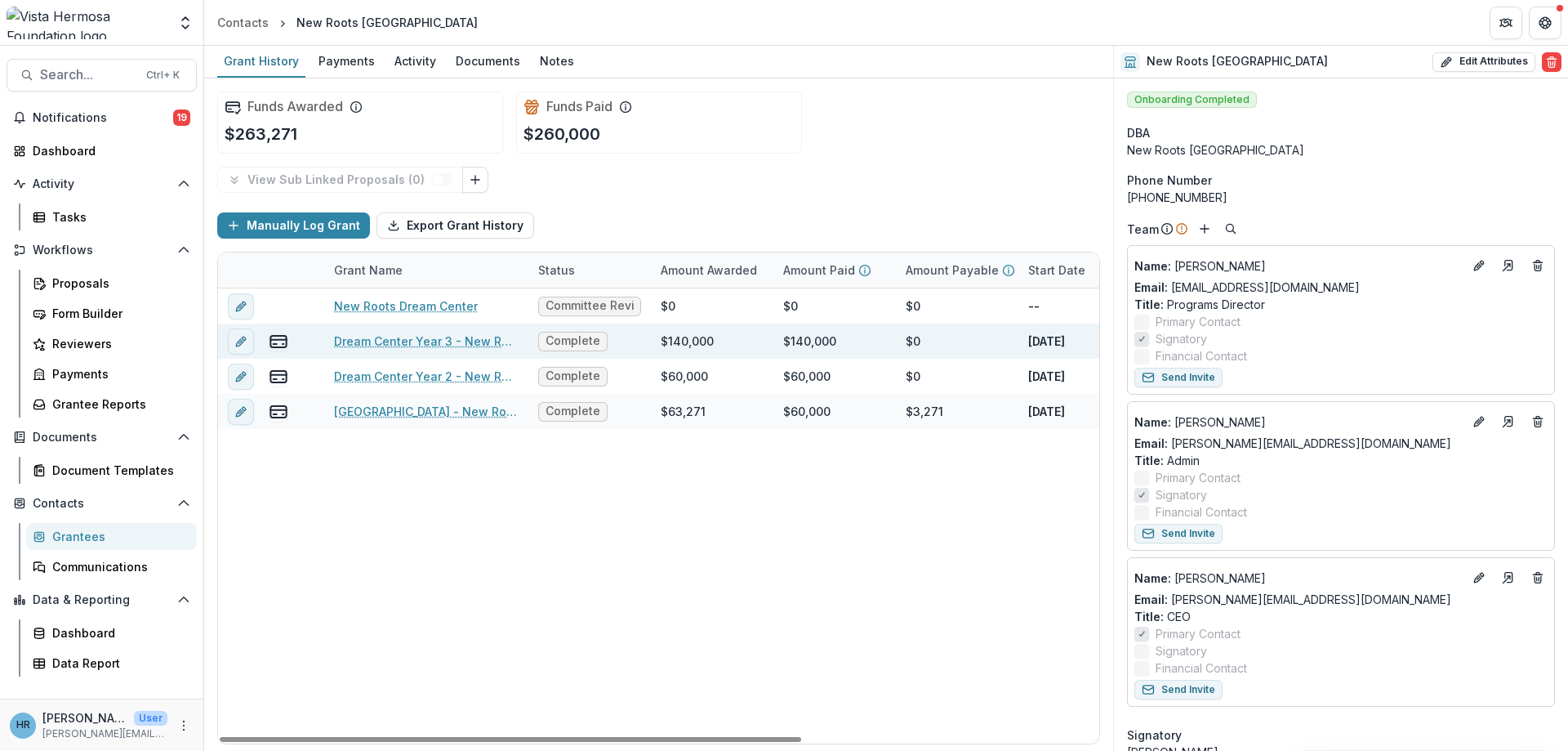
click at [380, 344] on link "Dream Center Year 3 - New Roots [GEOGRAPHIC_DATA]" at bounding box center [426, 341] width 184 height 17
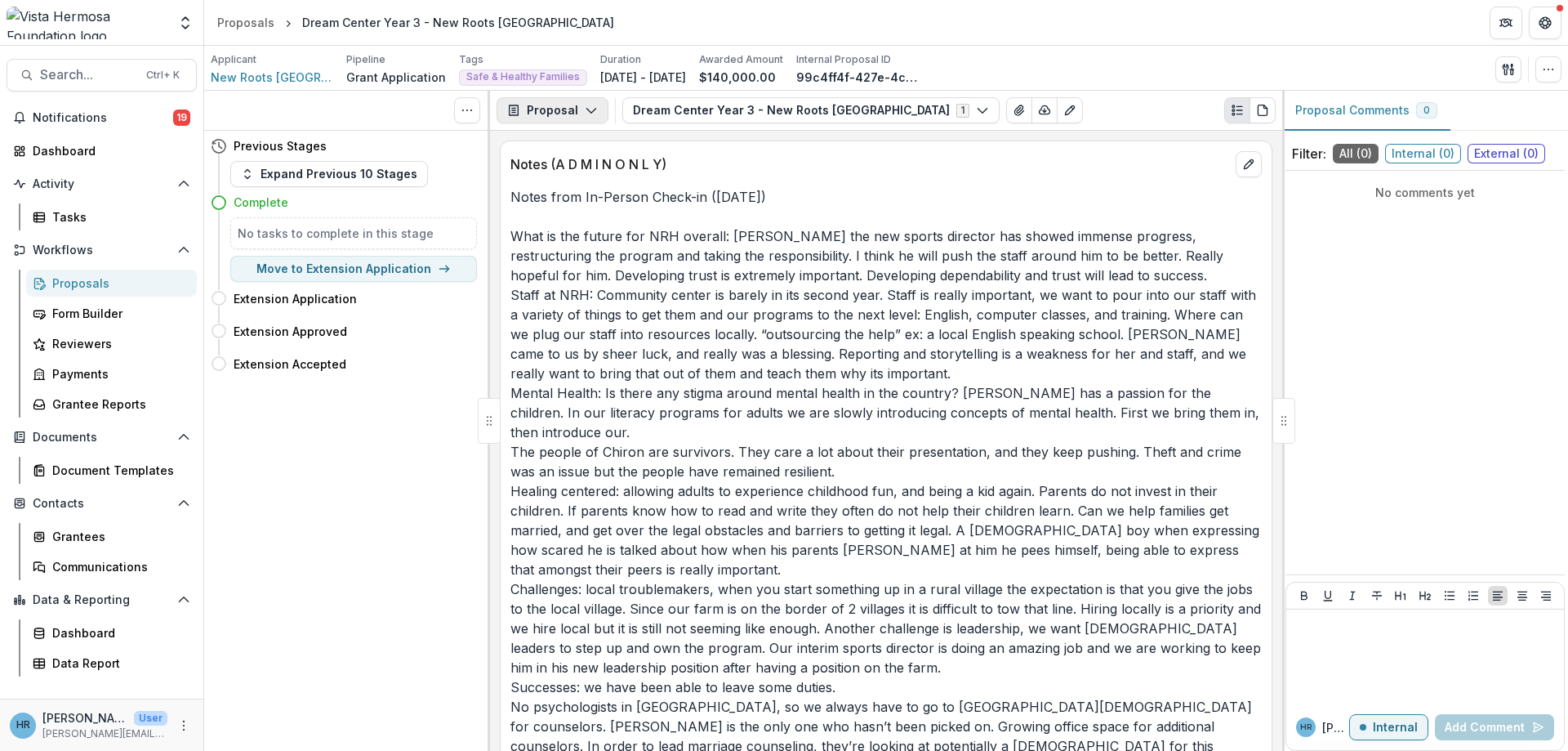
click at [591, 118] on button "Proposal" at bounding box center [553, 110] width 112 height 26
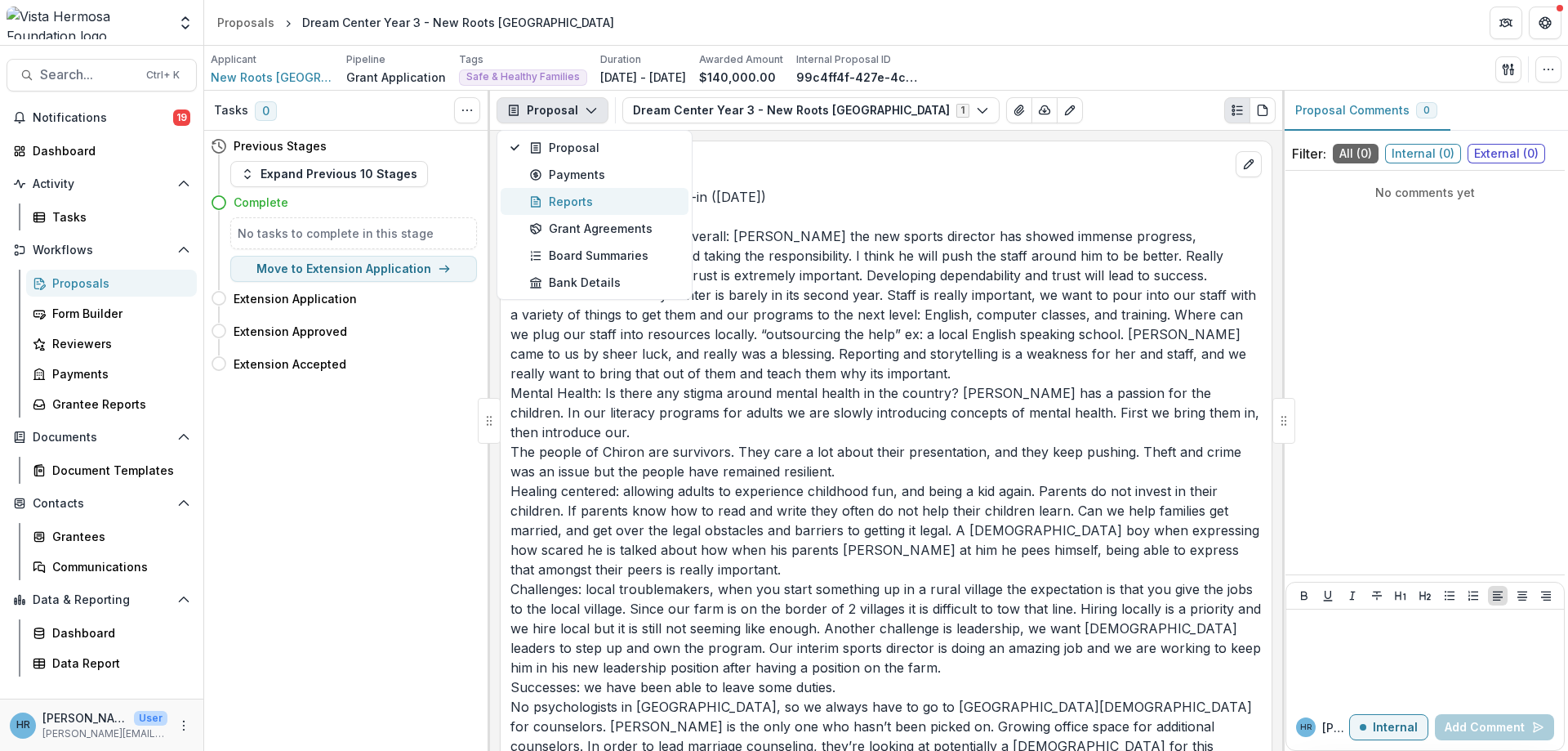
click at [587, 201] on div "Reports" at bounding box center [604, 201] width 149 height 17
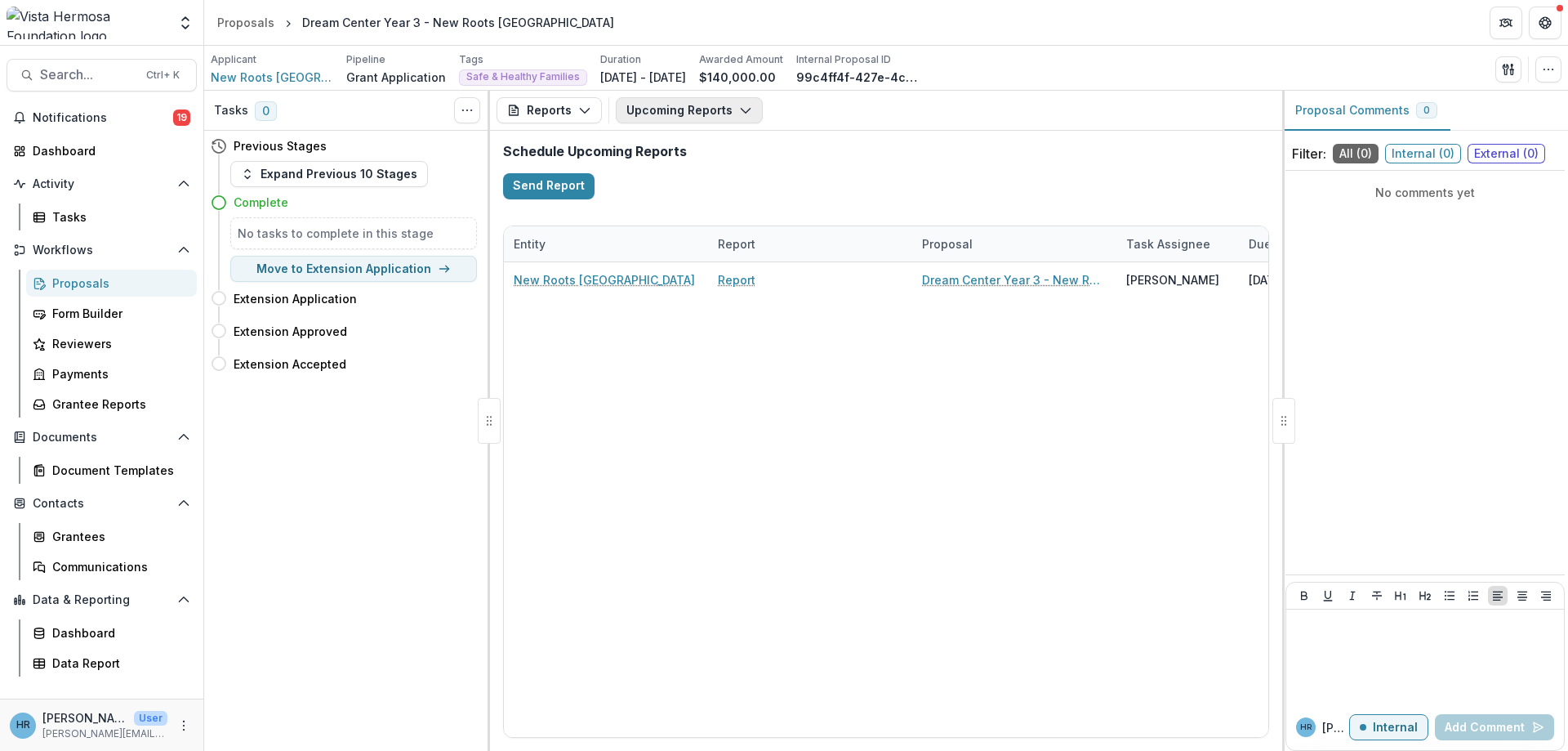
click at [674, 110] on button "Upcoming Reports" at bounding box center [689, 110] width 147 height 26
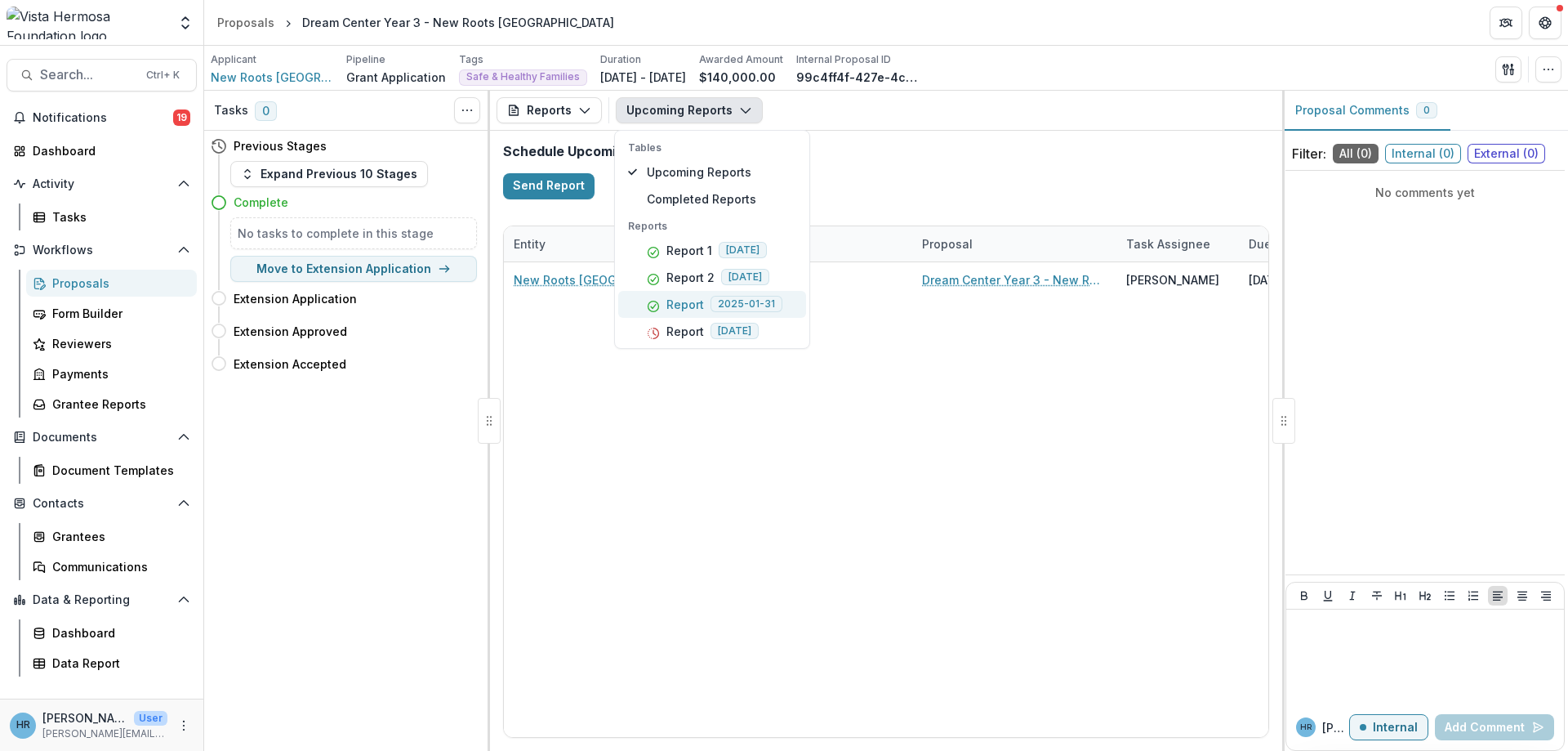
click at [686, 305] on p "Report" at bounding box center [685, 304] width 37 height 17
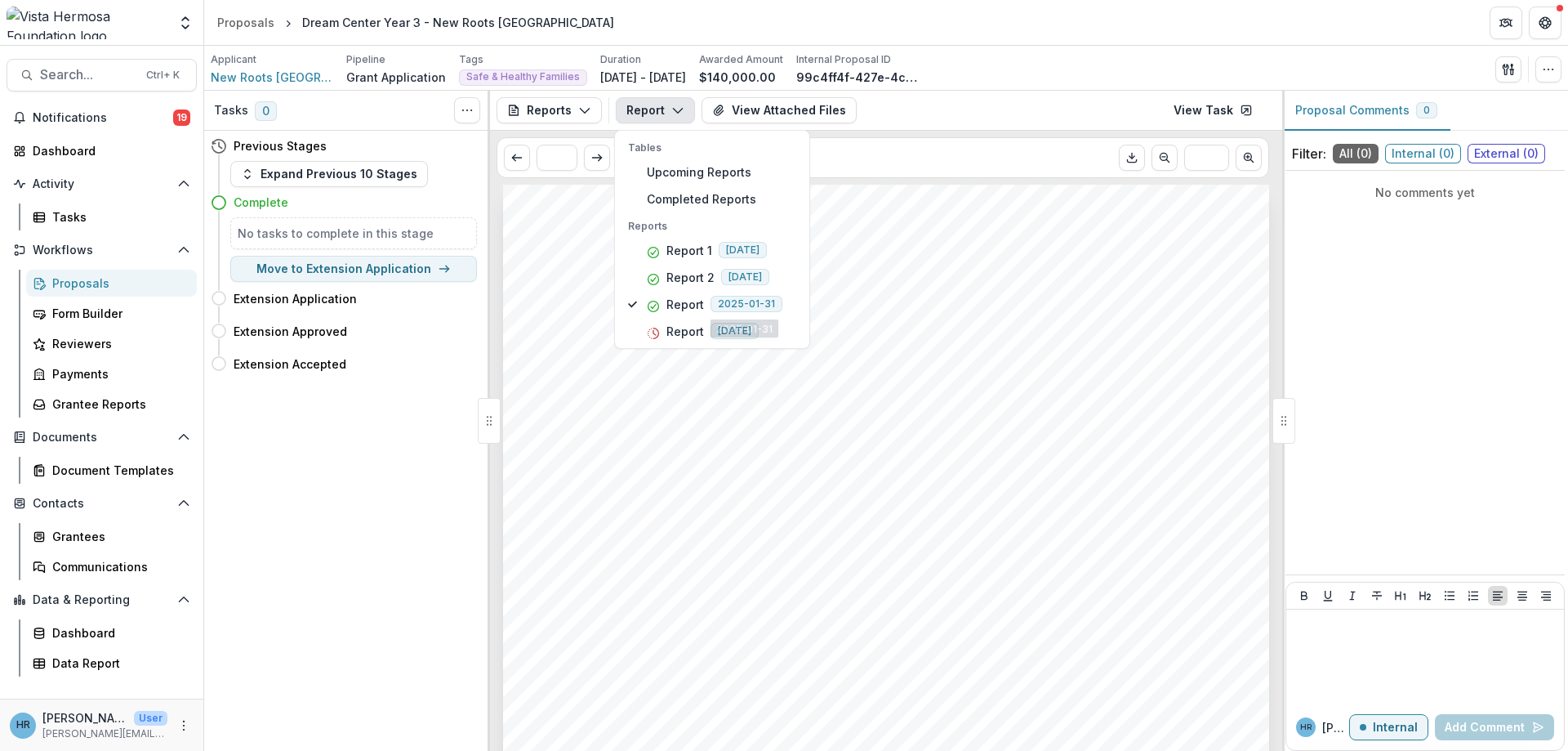
click at [919, 309] on div "Submission Responses Project Update Reporting Period Start Date [DATE] Reportin…" at bounding box center [886, 726] width 766 height 1084
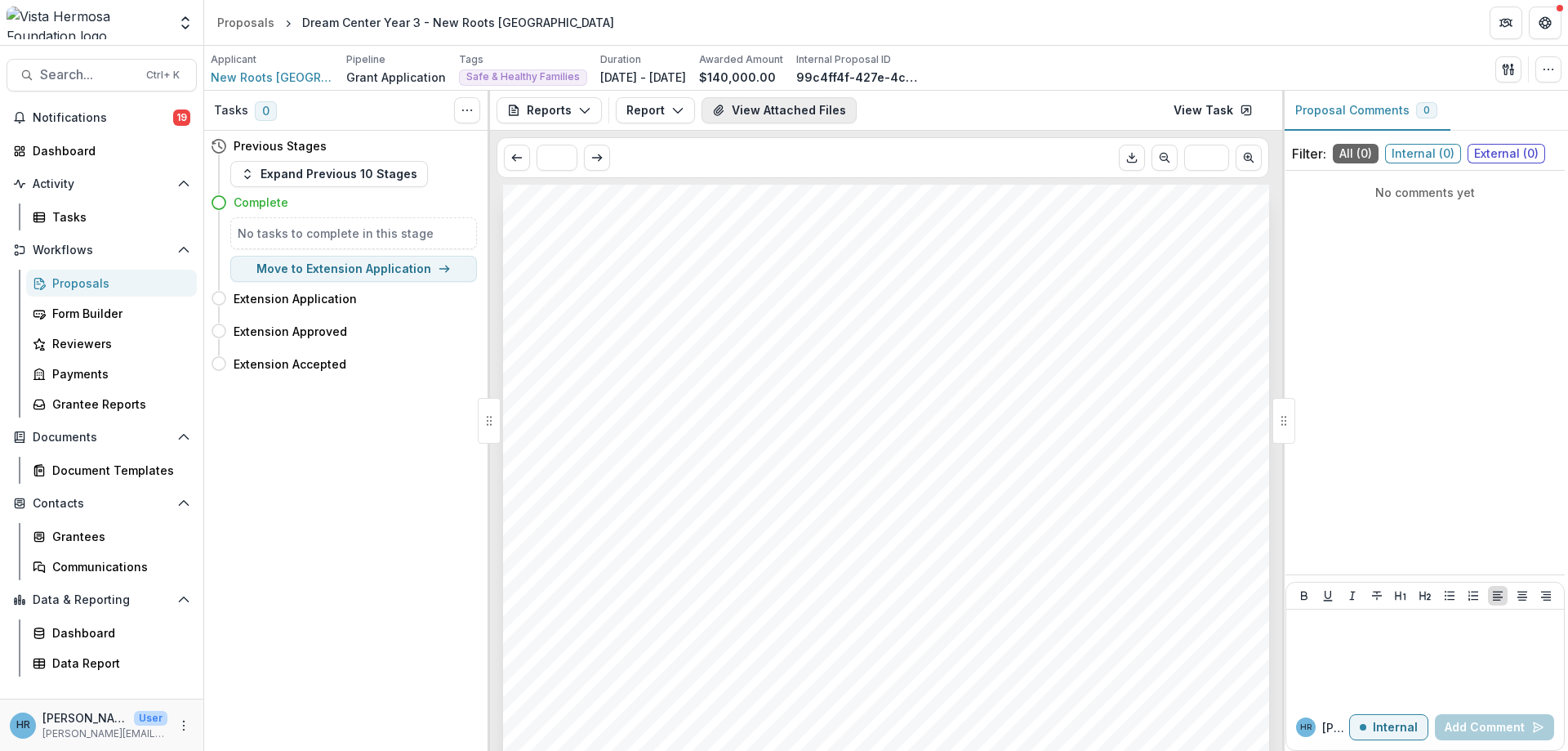
click at [757, 110] on button "View Attached Files" at bounding box center [779, 110] width 155 height 26
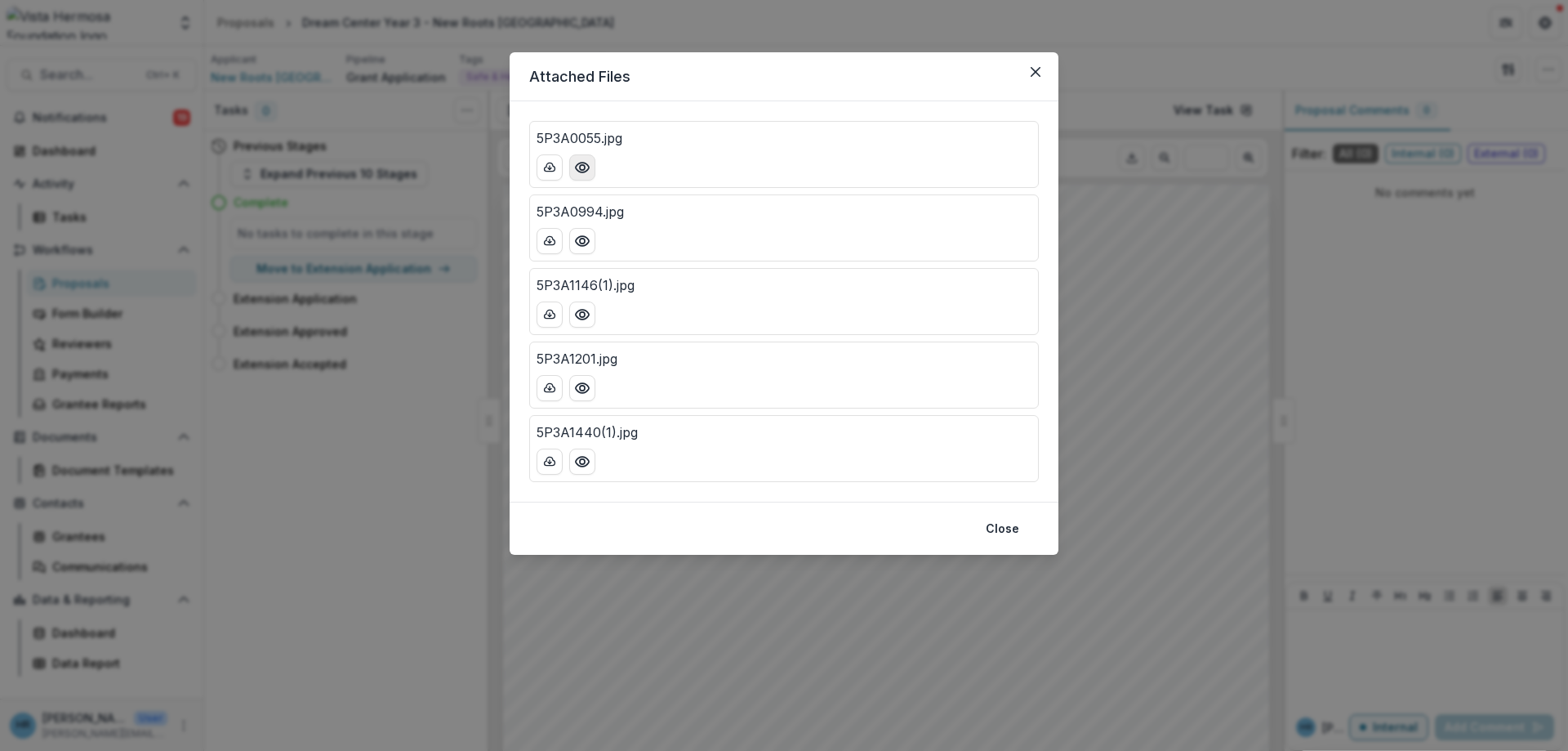
click at [583, 161] on icon "Preview 5P3A0055.jpg" at bounding box center [582, 167] width 16 height 16
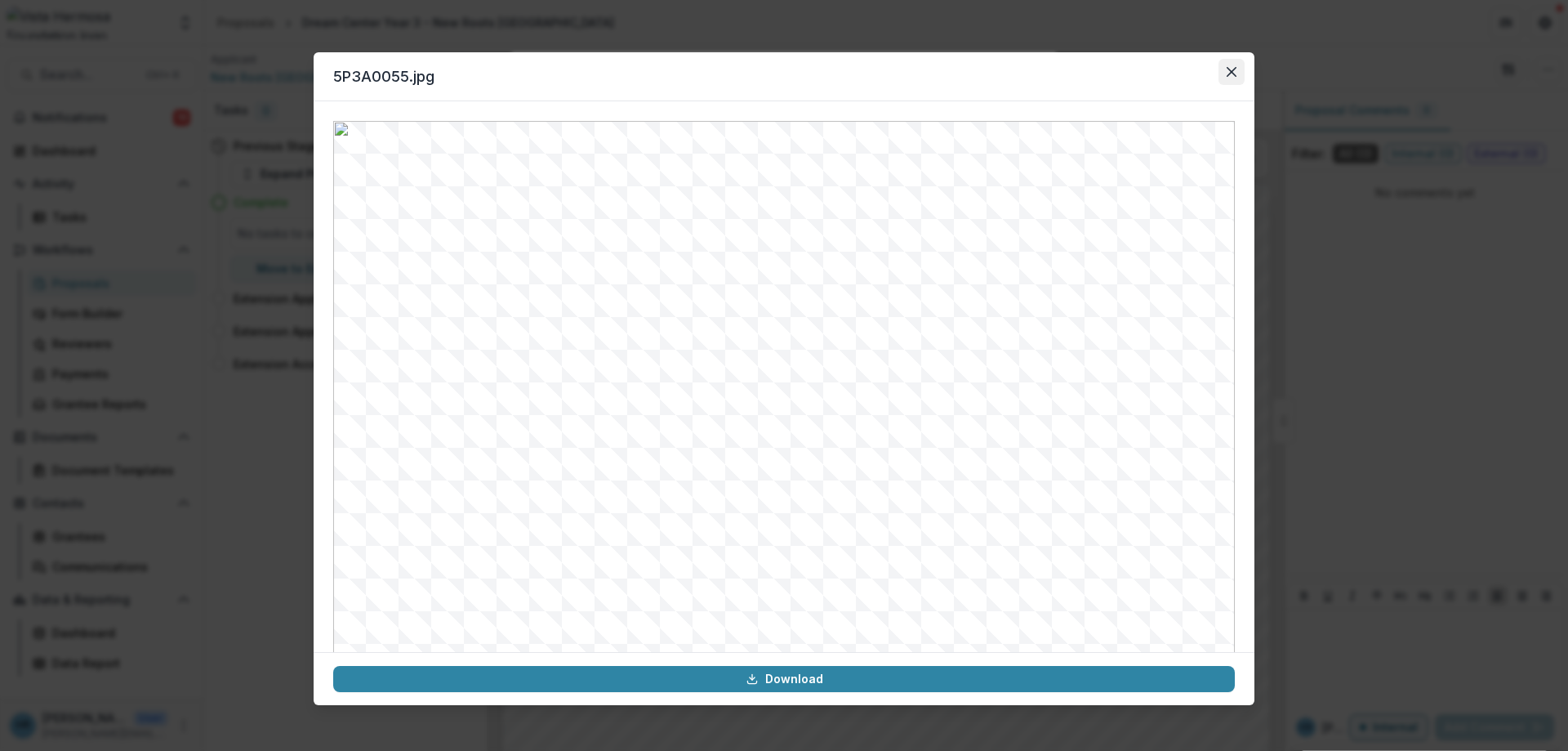
click at [1231, 68] on icon "Close" at bounding box center [1232, 72] width 10 height 10
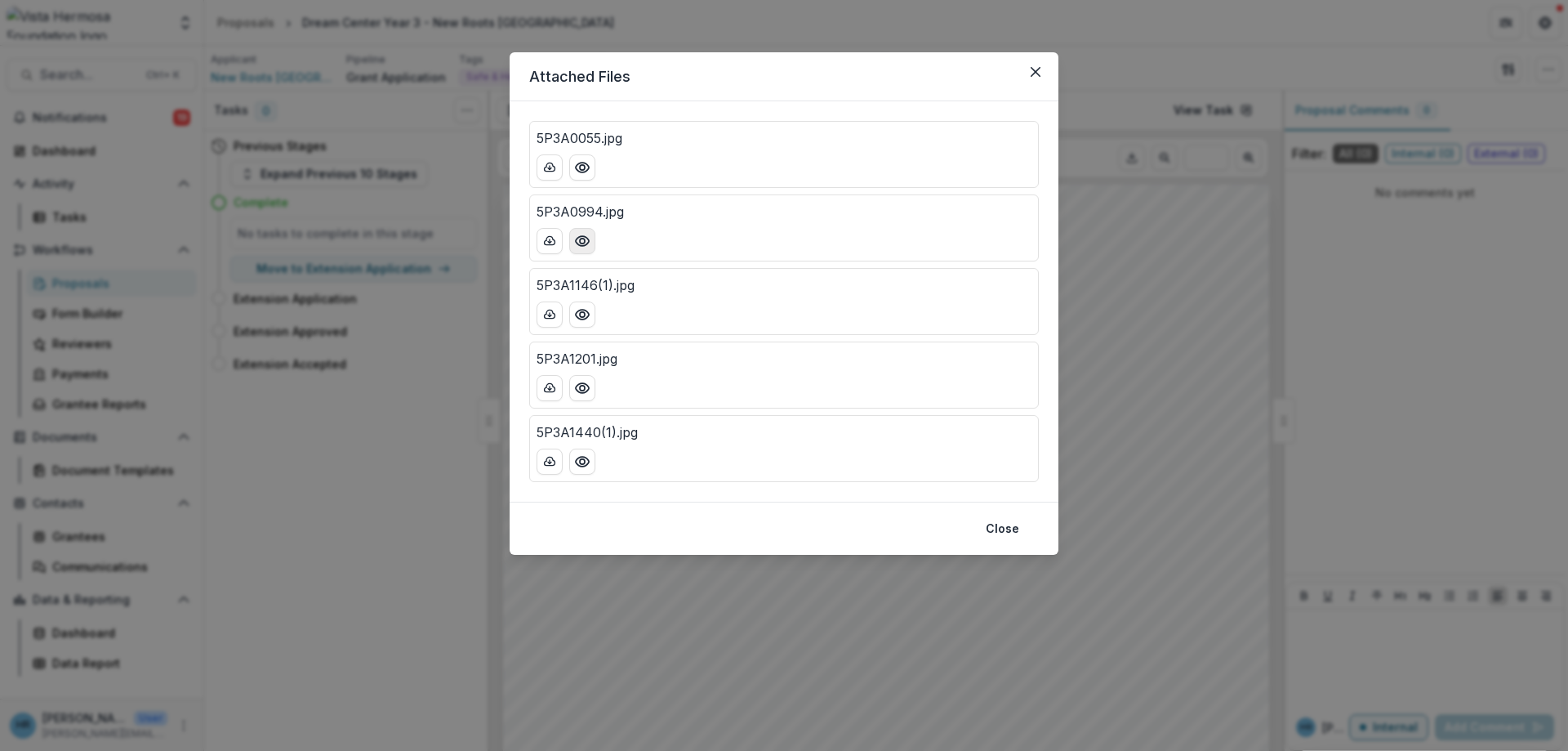
click at [580, 248] on icon "Preview 5P3A0994.jpg" at bounding box center [582, 240] width 16 height 16
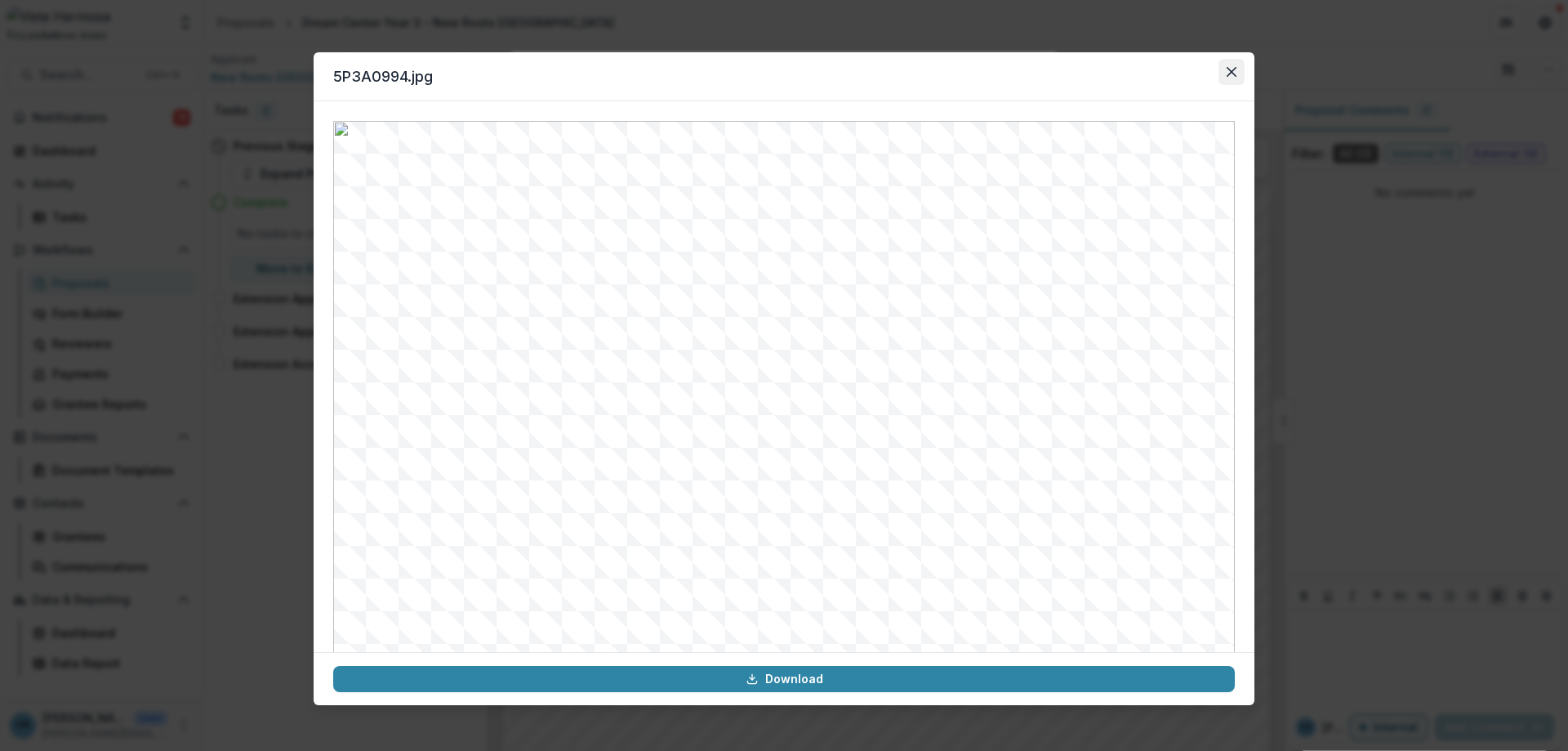
click at [1234, 73] on icon "Close" at bounding box center [1232, 72] width 10 height 10
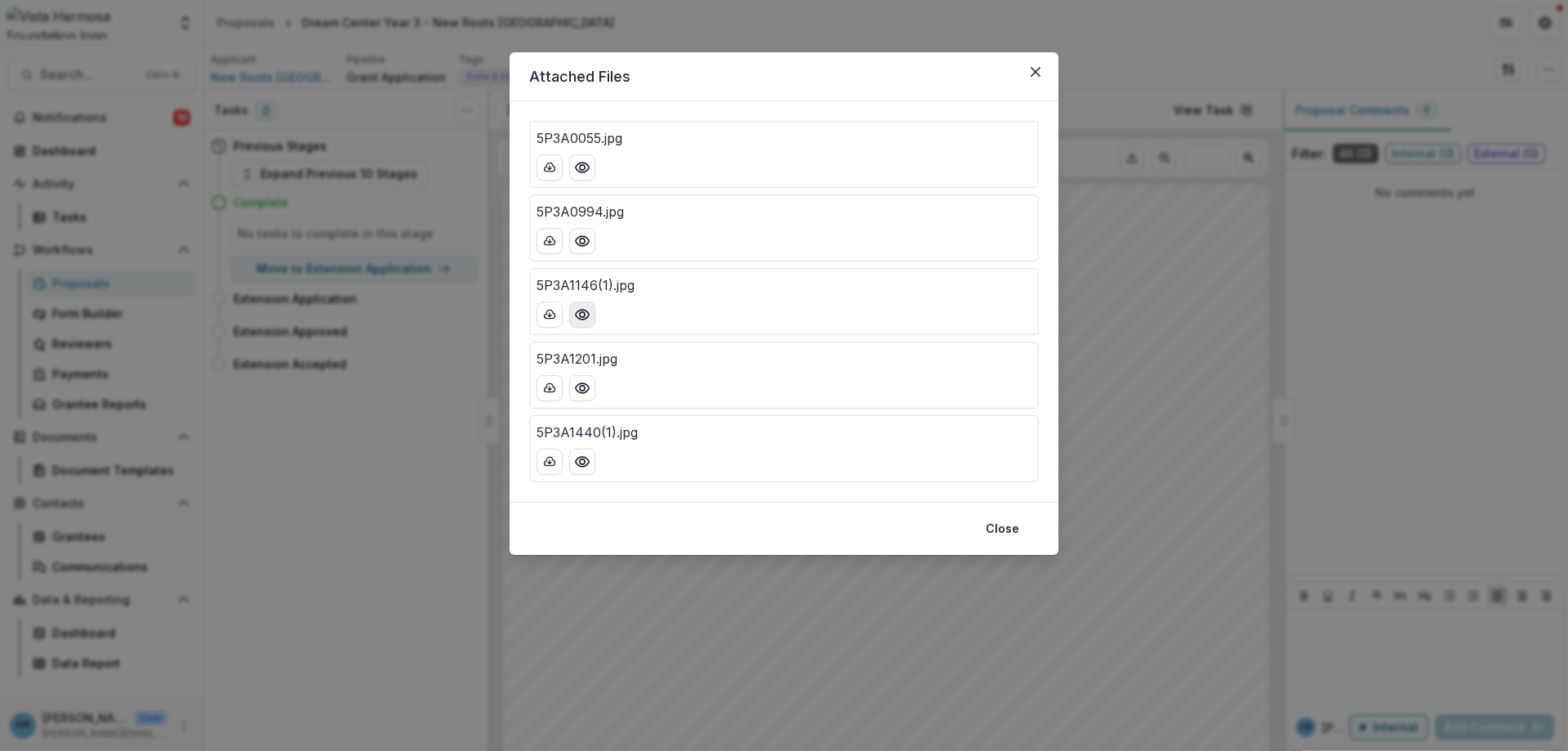
click at [580, 314] on circle "Preview 5P3A1146(1).jpg" at bounding box center [583, 314] width 5 height 5
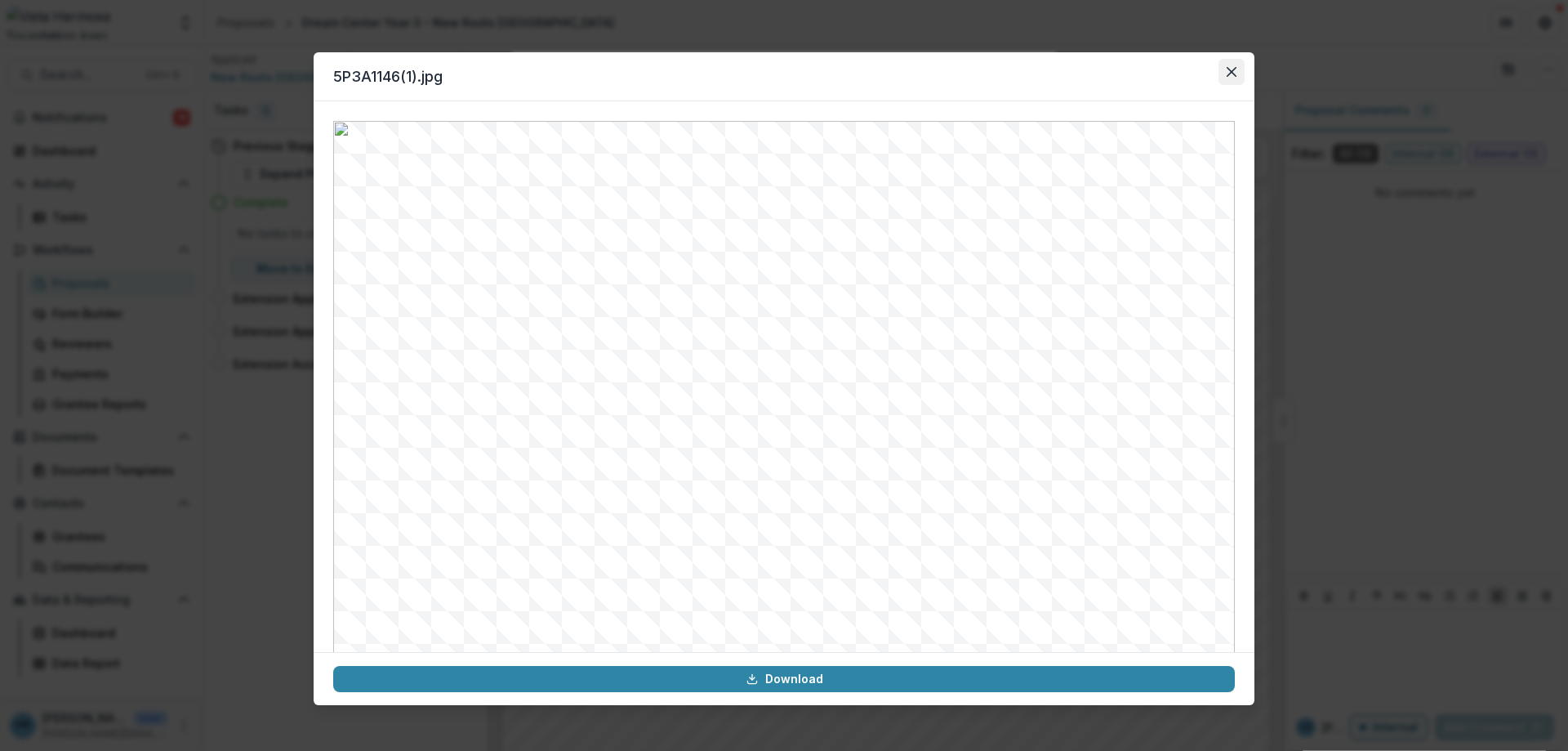
click at [1227, 76] on button "Close" at bounding box center [1231, 71] width 26 height 26
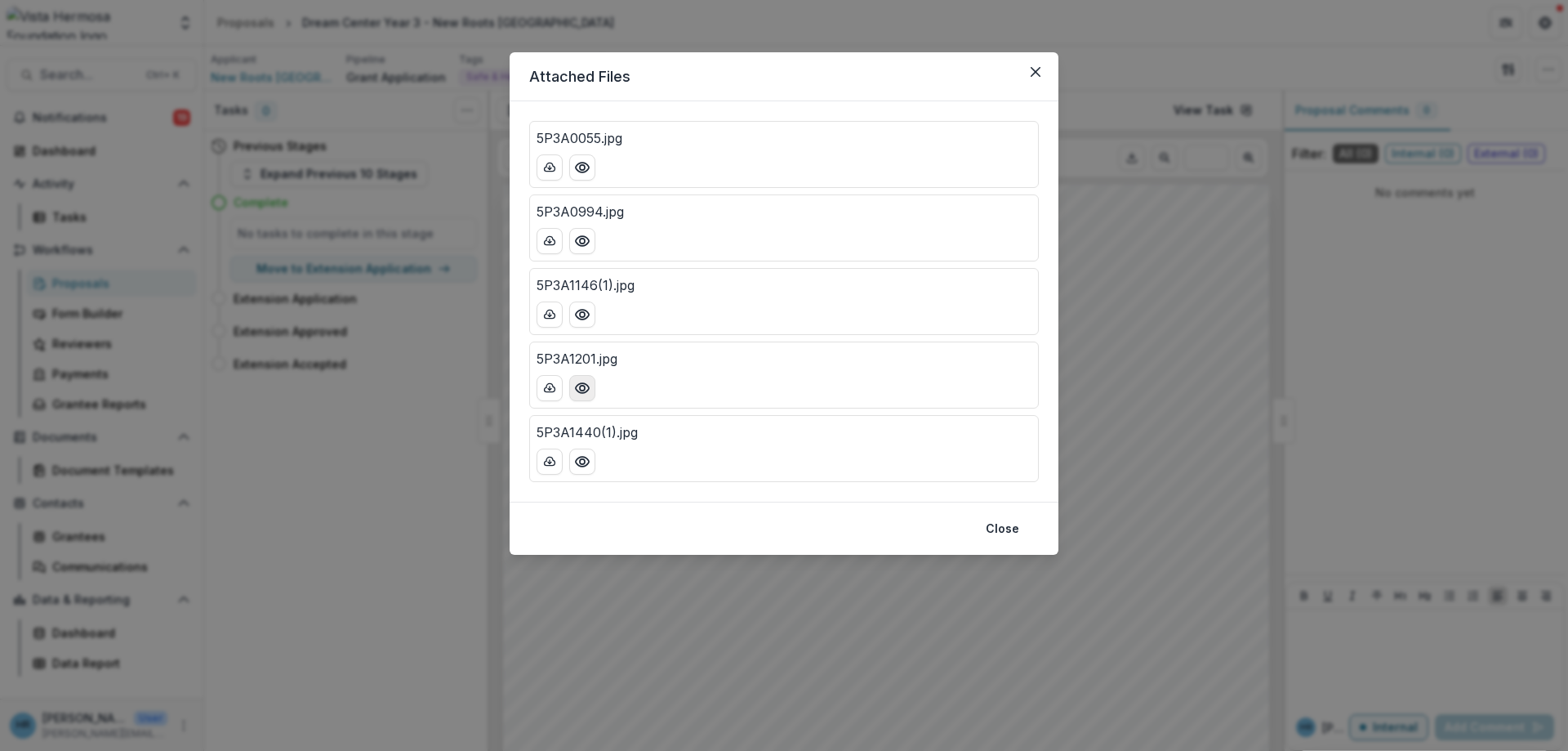
click at [577, 383] on icon "Preview 5P3A1201.jpg" at bounding box center [582, 387] width 16 height 16
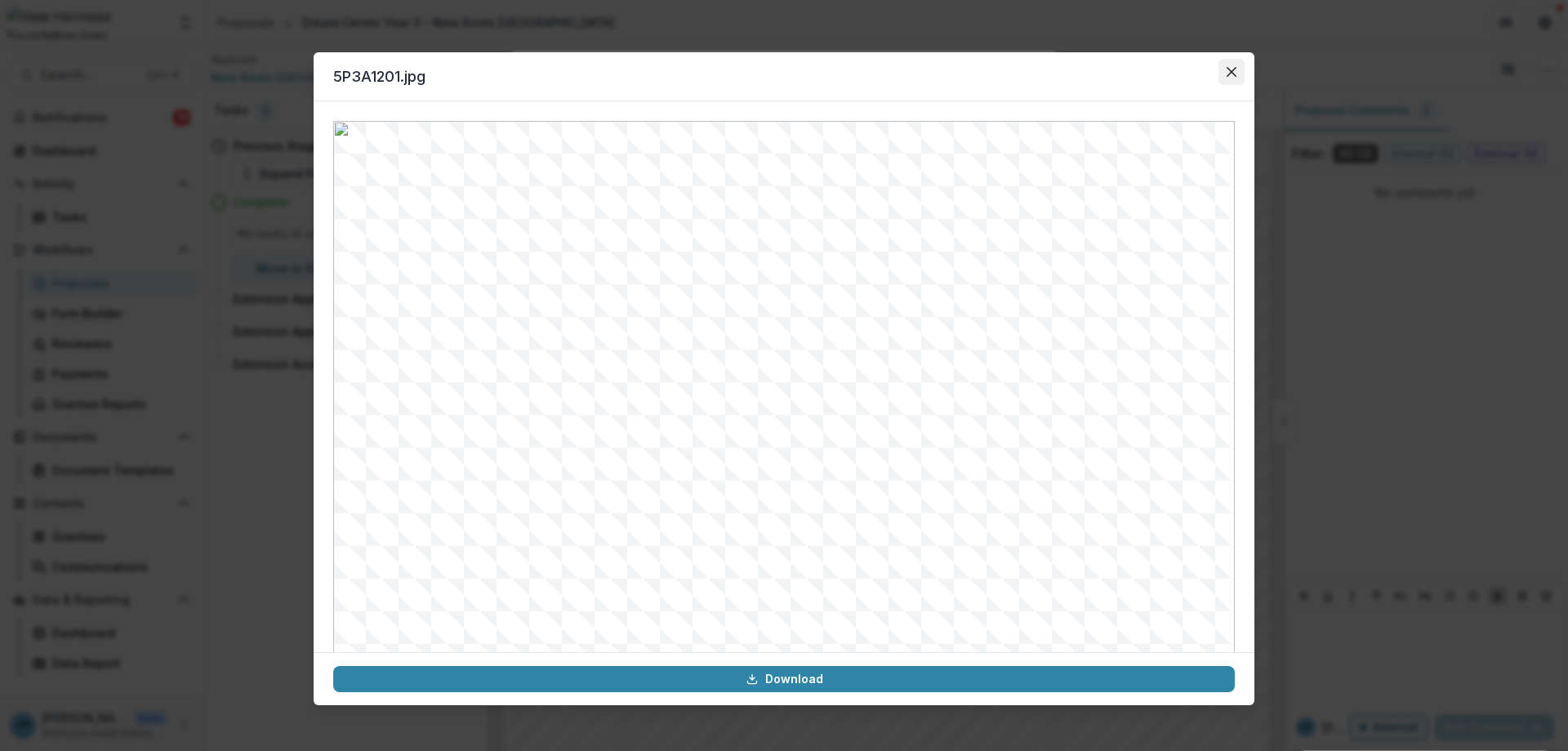
click at [1236, 72] on icon "Close" at bounding box center [1232, 72] width 10 height 10
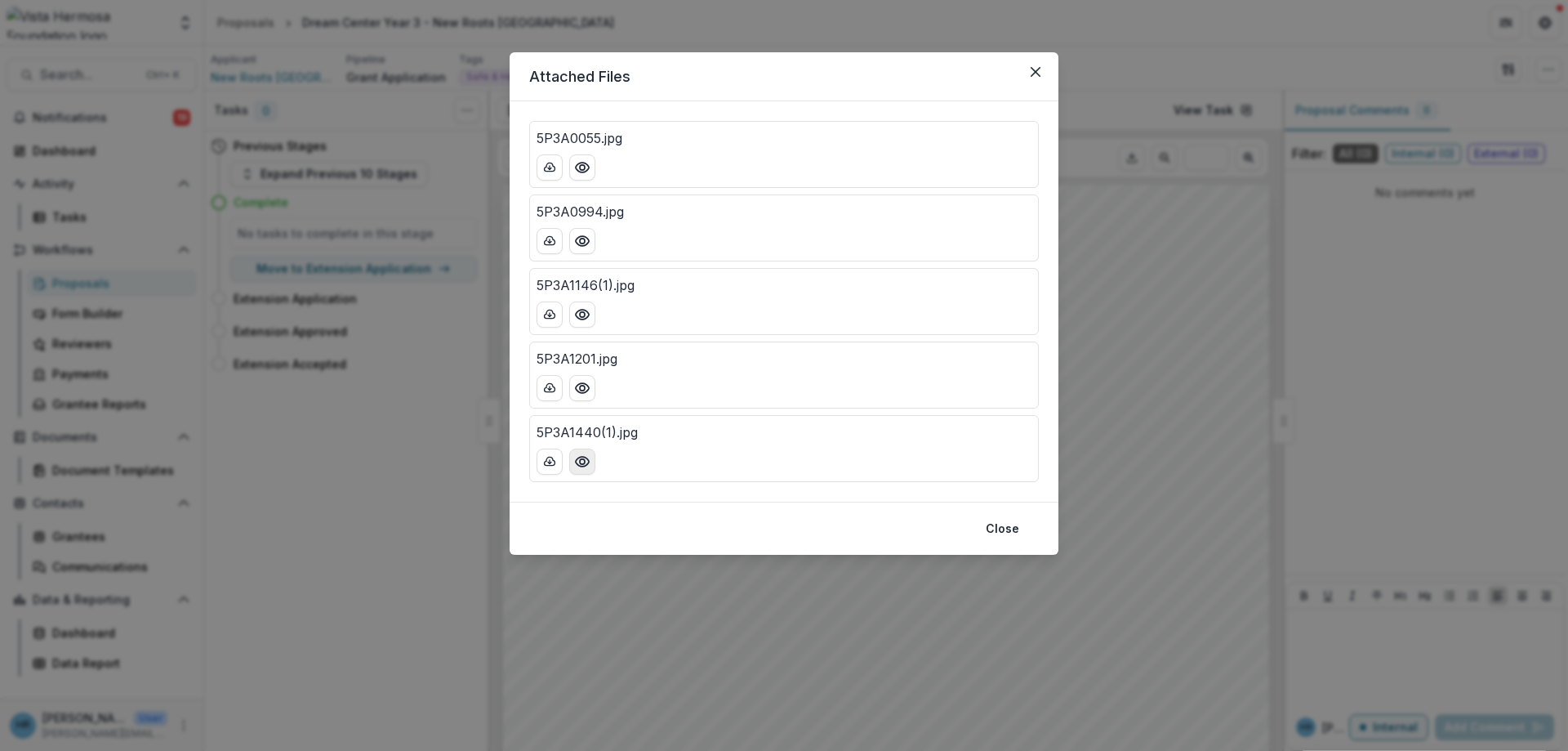
click at [574, 454] on icon "Preview 5P3A1440(1).jpg" at bounding box center [582, 461] width 16 height 16
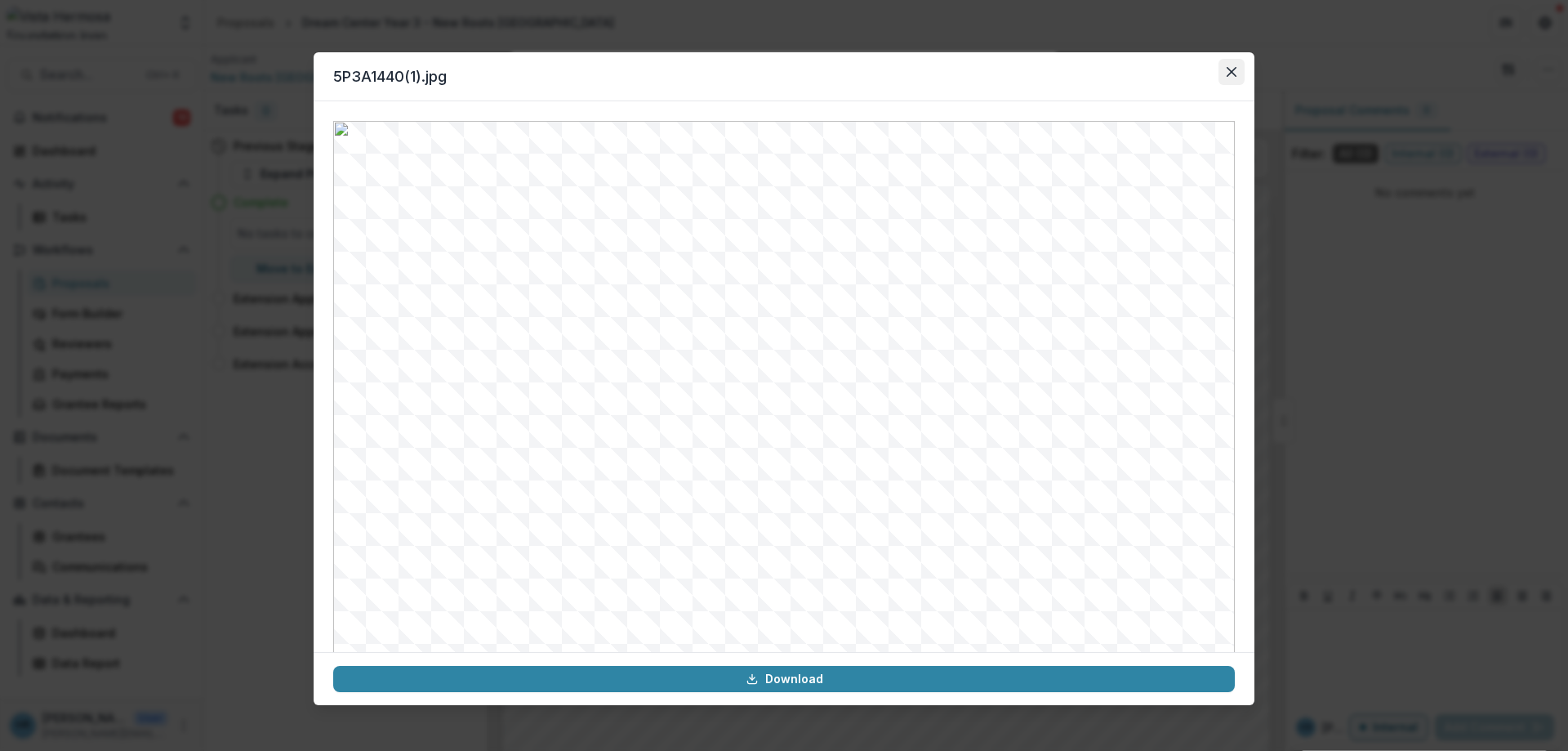
click at [1235, 75] on icon "Close" at bounding box center [1232, 72] width 10 height 10
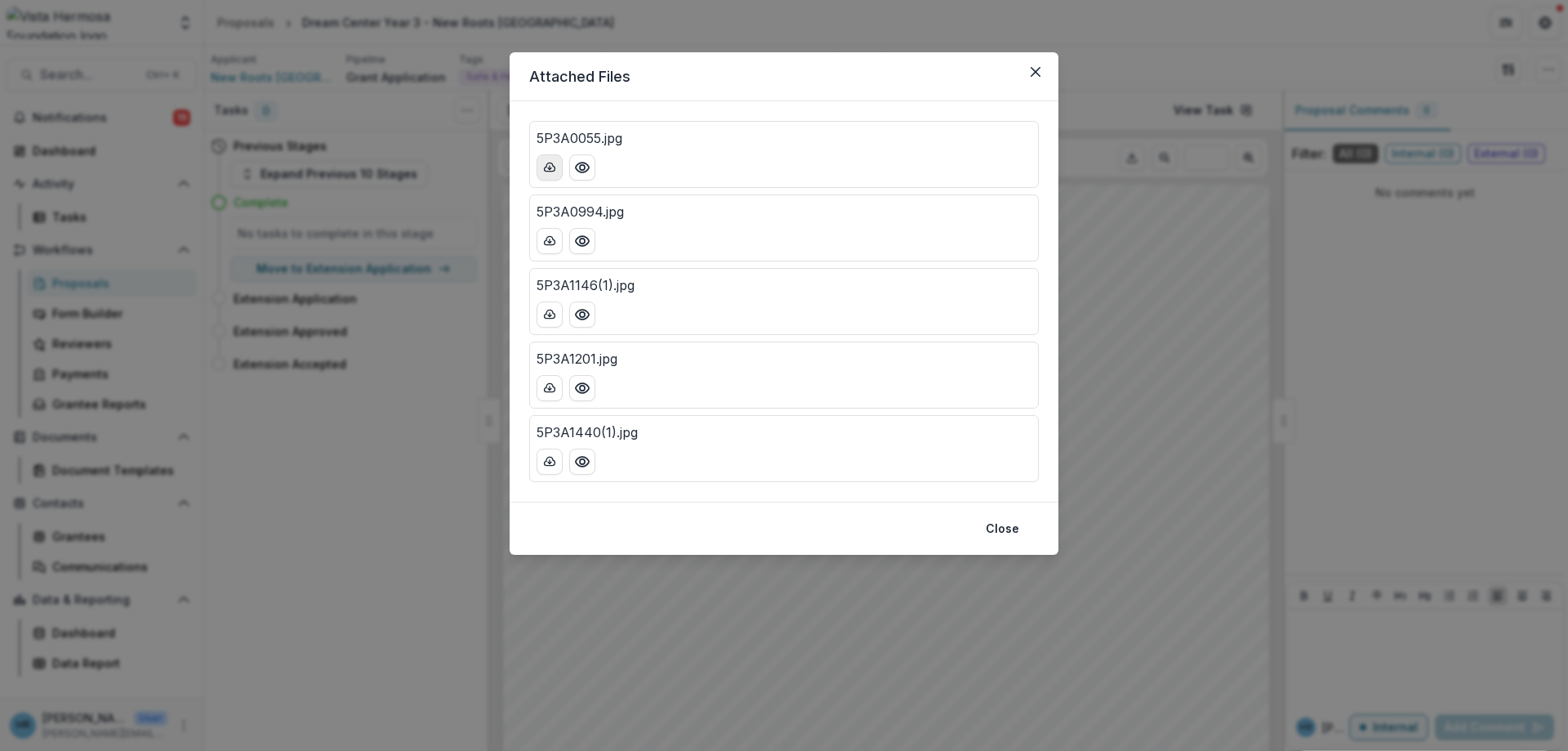
click at [543, 167] on icon "download-button" at bounding box center [549, 167] width 13 height 13
click at [1034, 77] on button "Close" at bounding box center [1035, 71] width 26 height 26
